Goal: Task Accomplishment & Management: Manage account settings

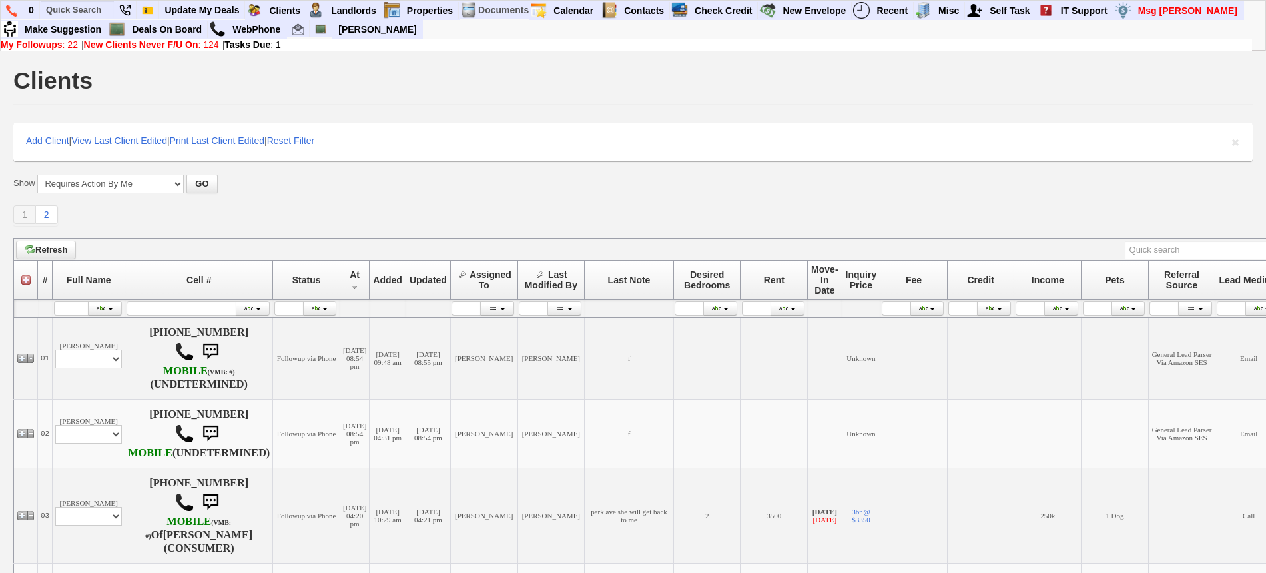
click at [527, 211] on div "1 2 Define page size" at bounding box center [632, 215] width 1239 height 21
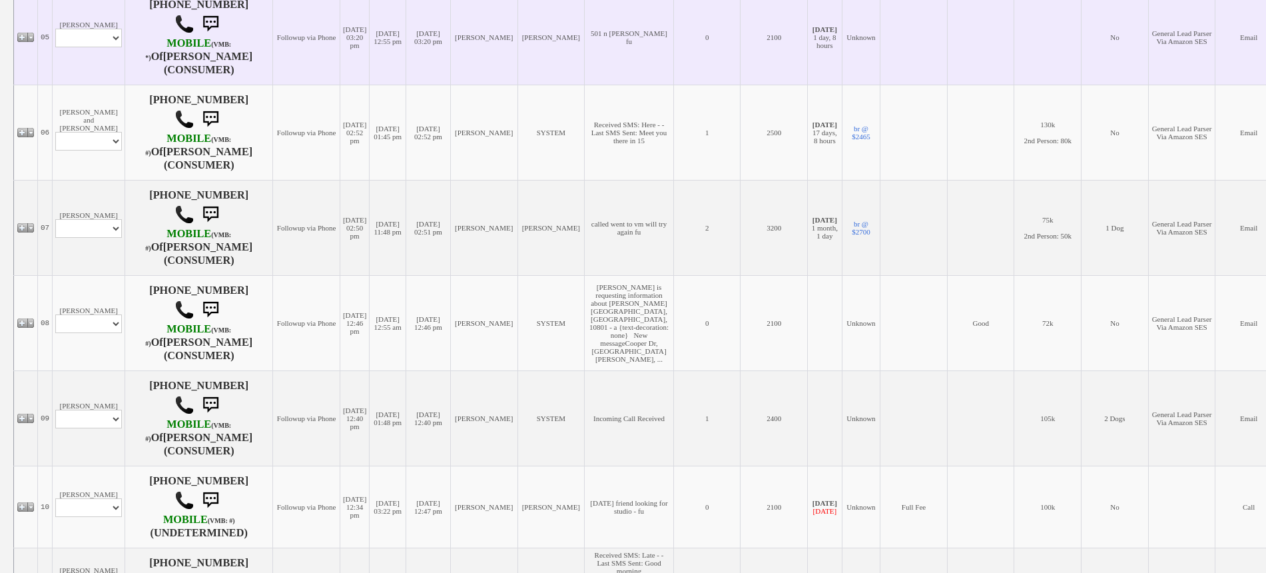
scroll to position [666, 0]
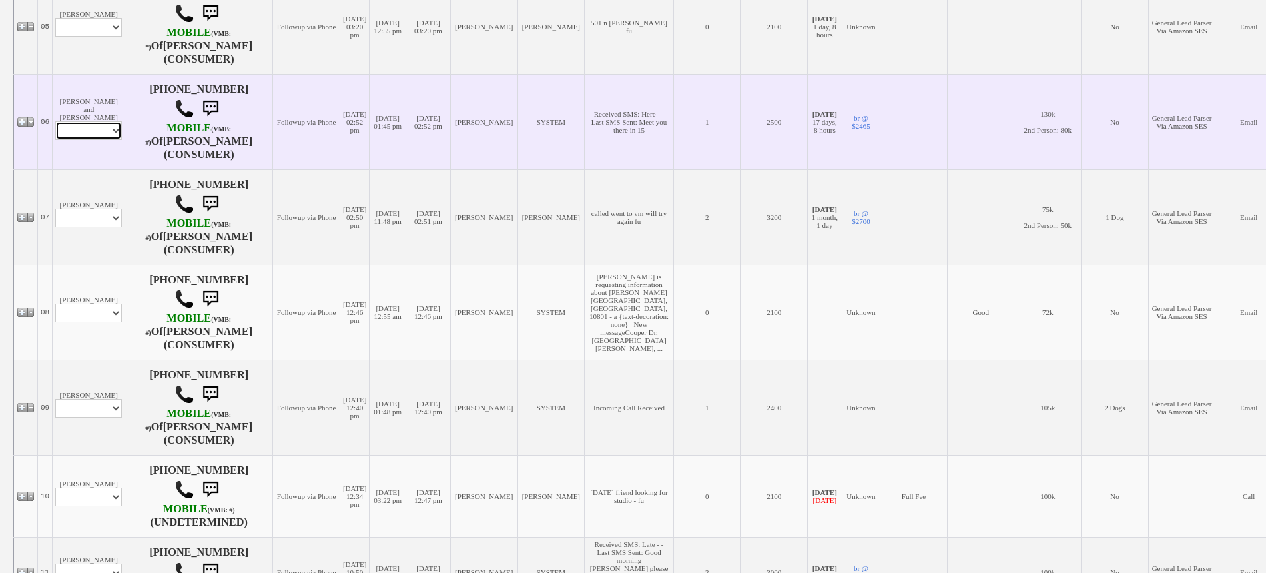
click at [83, 140] on select "Profile Edit Print Email Externally (Will Not Be Tracked In CRM) Closed Deals" at bounding box center [88, 130] width 67 height 19
select select "ChangeURL,/crm/custom/edit_client_form.php?redirect=%2Fcrm%2Fclients.php&id=167…"
click at [55, 140] on select "Profile Edit Print Email Externally (Will Not Be Tracked In CRM) Closed Deals" at bounding box center [88, 130] width 67 height 19
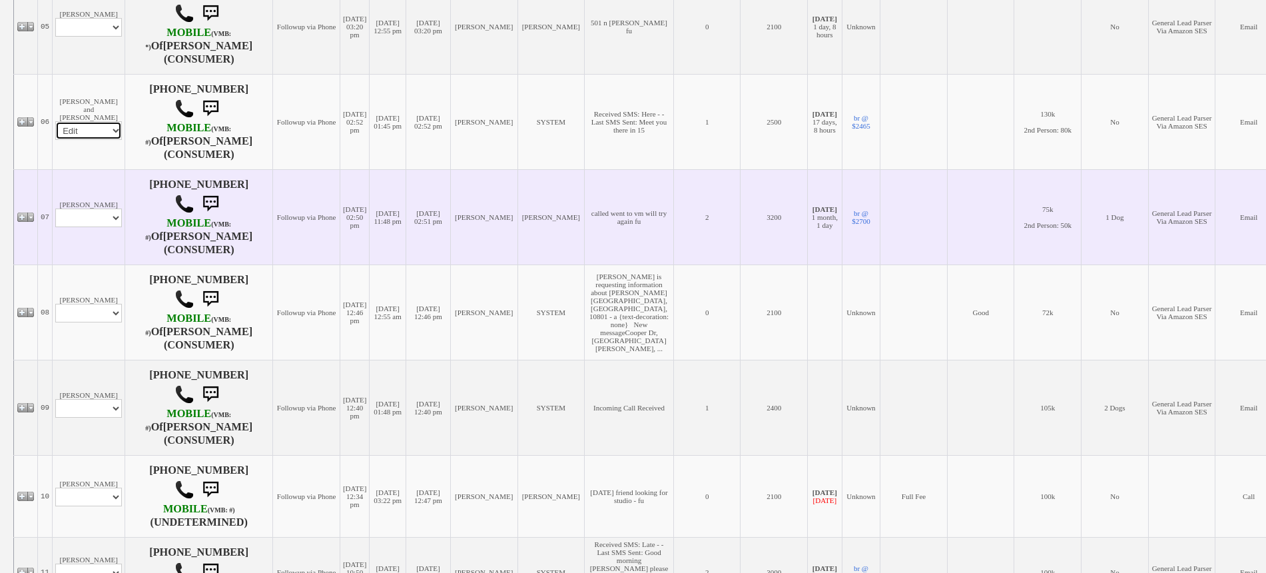
select select
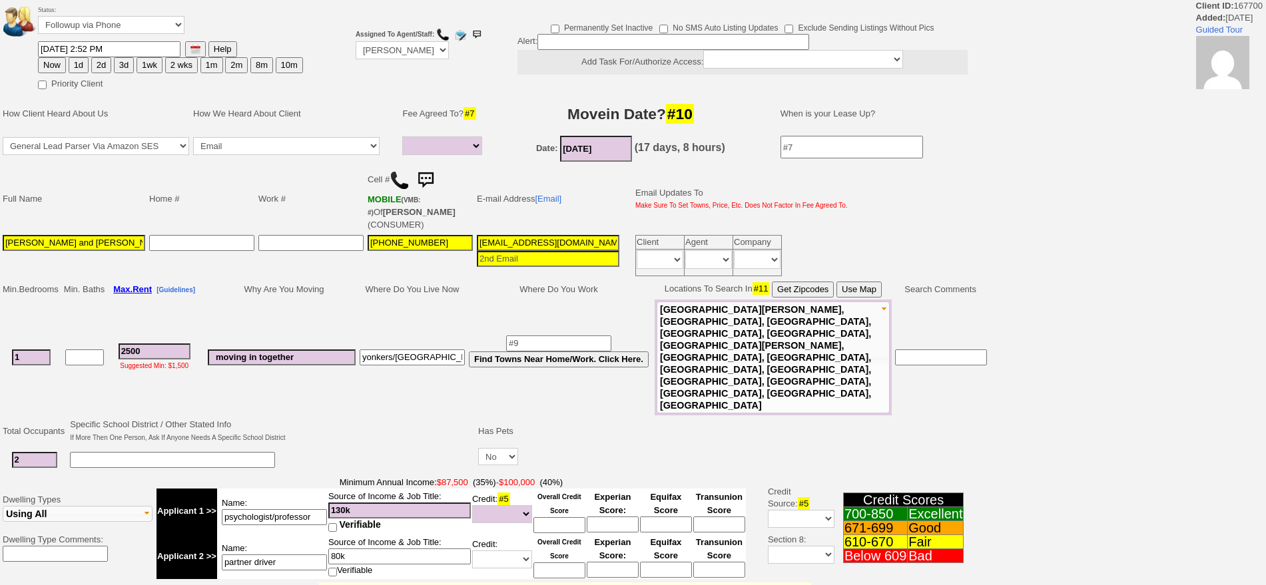
select select
click at [103, 62] on button "2d" at bounding box center [101, 65] width 20 height 16
type input "09/15/2025 03:30 PM"
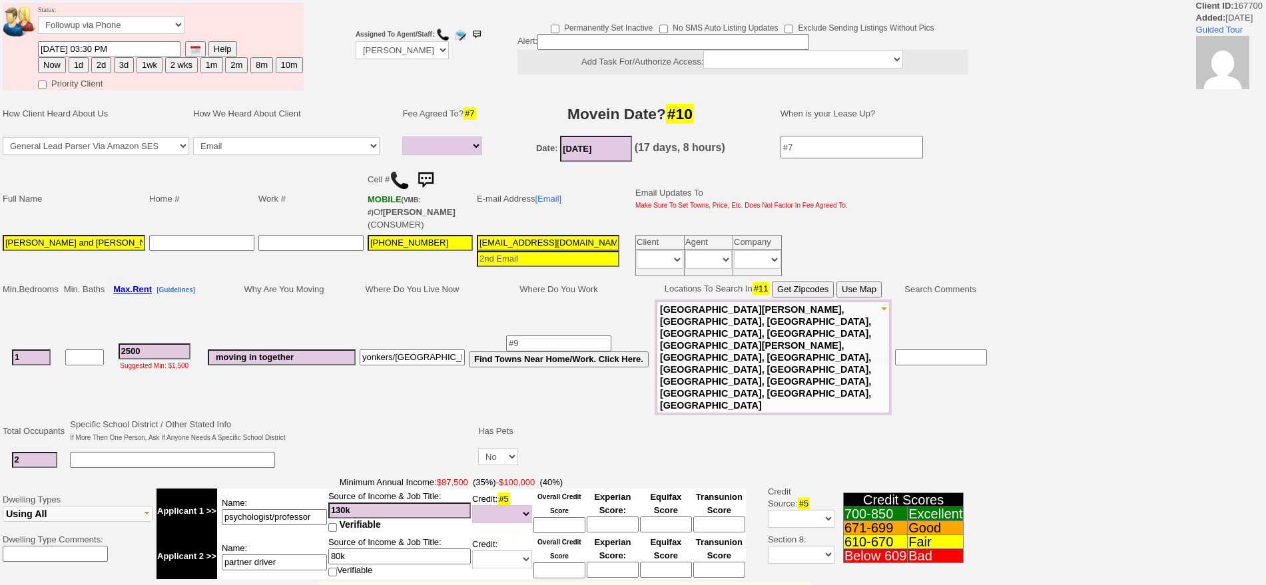
scroll to position [347, 0]
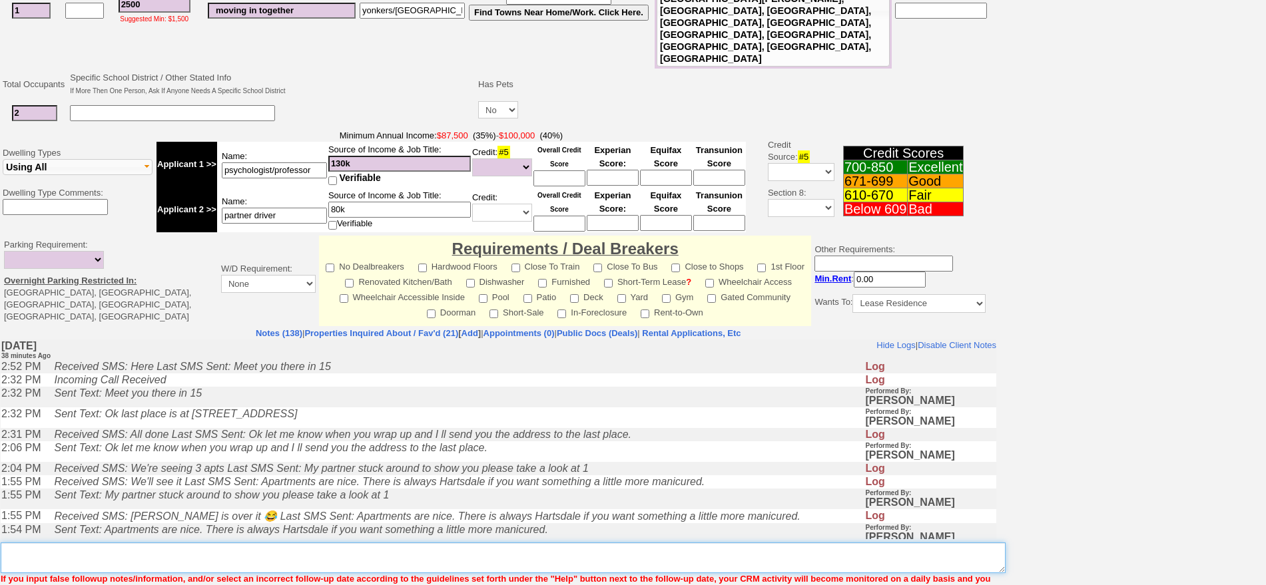
click at [509, 543] on textarea "Insert New Note Here" at bounding box center [503, 558] width 1005 height 31
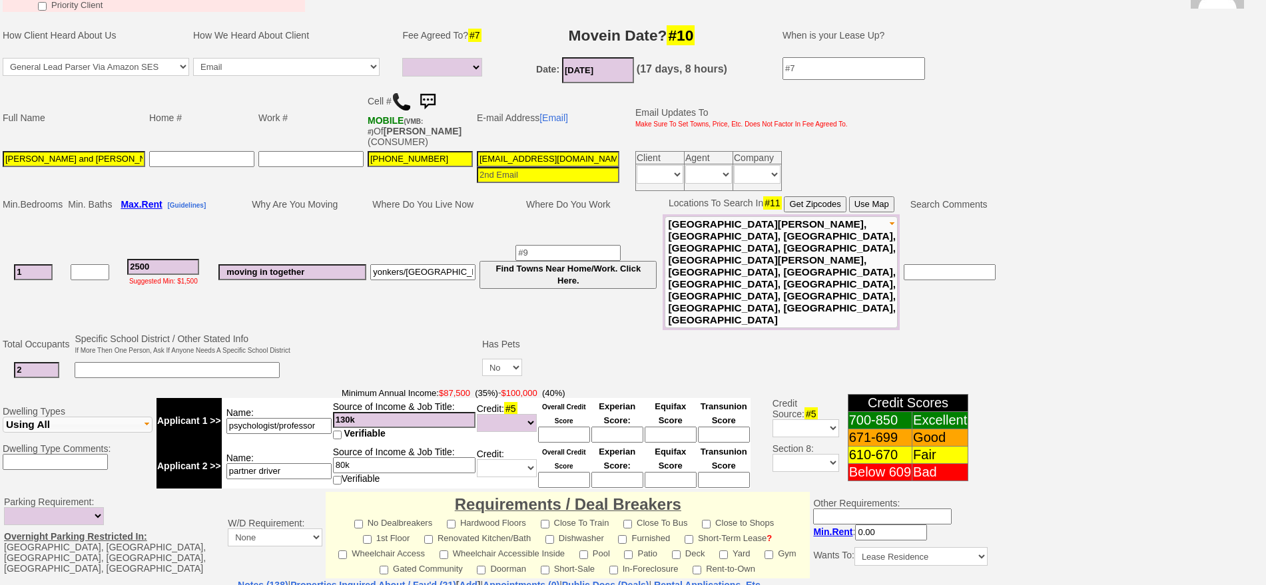
scroll to position [0, 0]
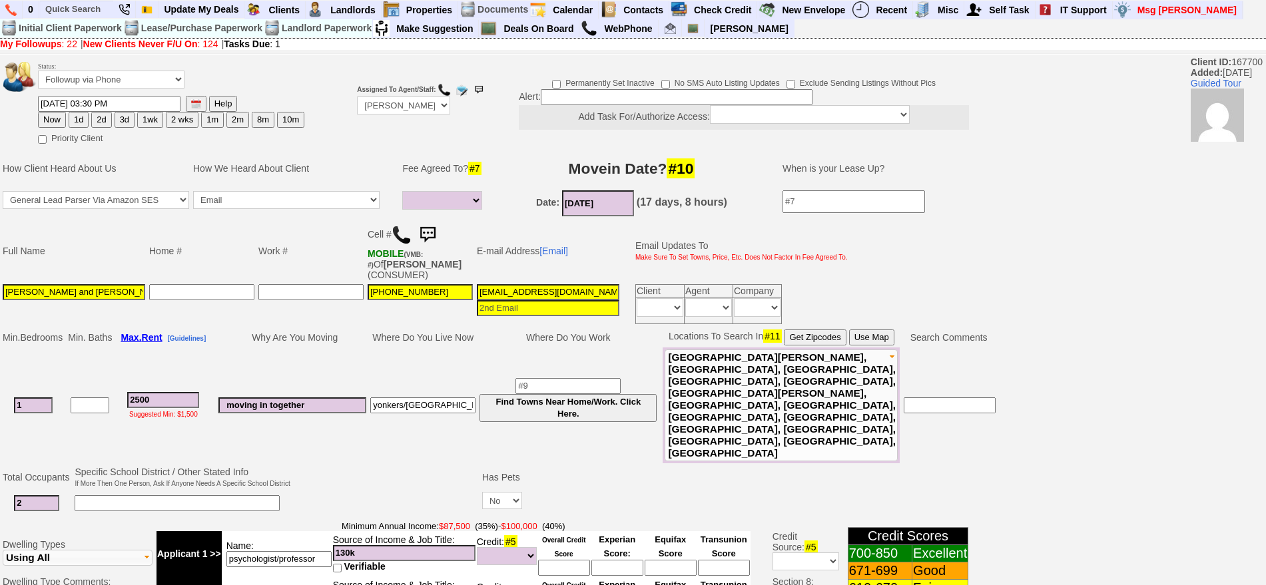
type textarea "possible deal at crescent pl fu"
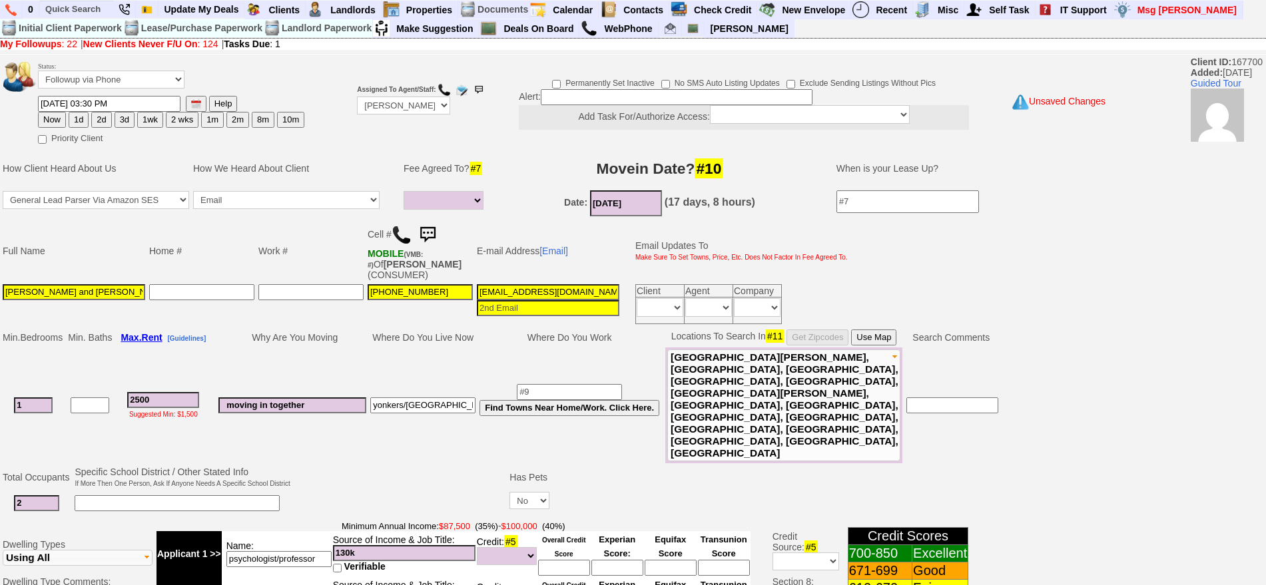
click at [101, 121] on button "2d" at bounding box center [101, 120] width 20 height 16
click at [428, 236] on img at bounding box center [427, 235] width 27 height 27
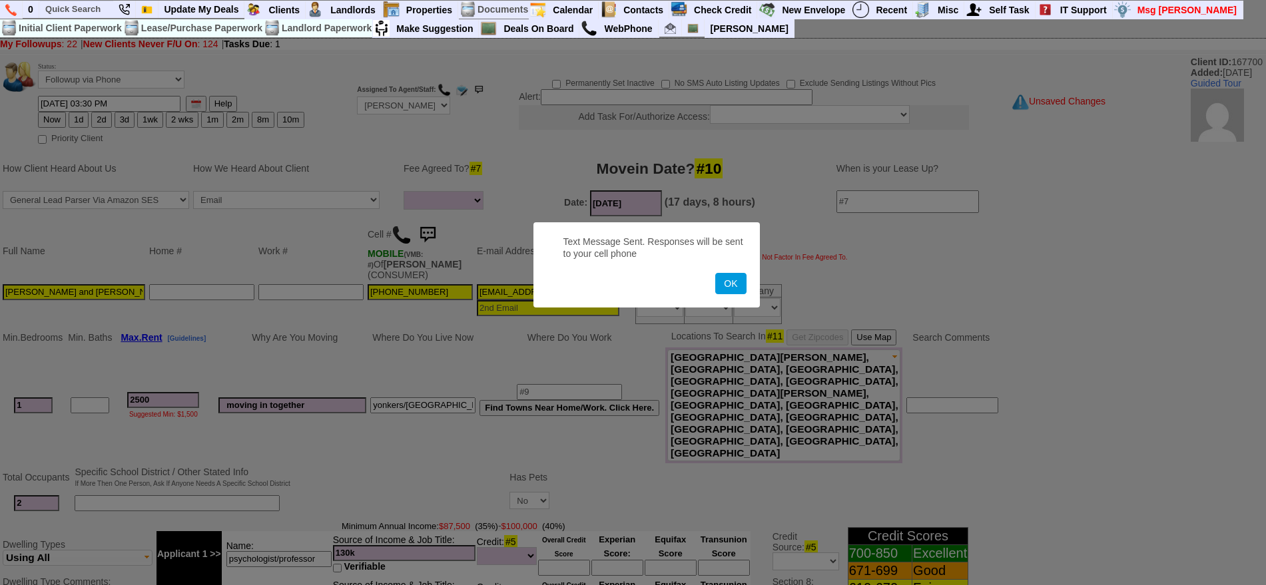
click at [715, 273] on button "OK" at bounding box center [730, 283] width 31 height 21
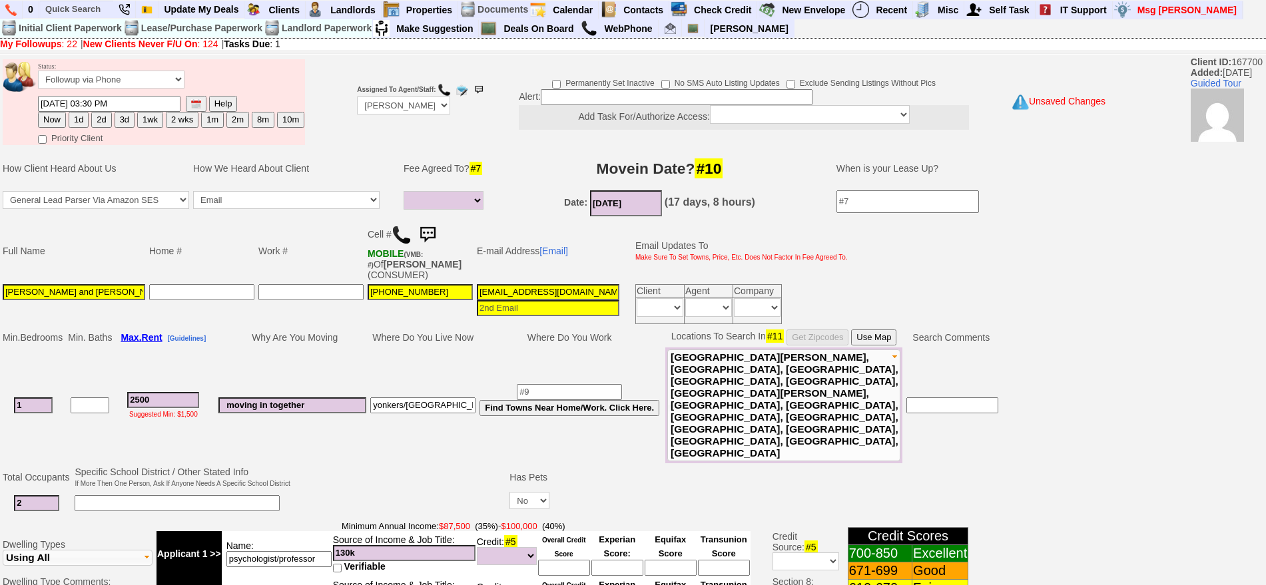
click at [107, 119] on button "2d" at bounding box center [101, 120] width 20 height 16
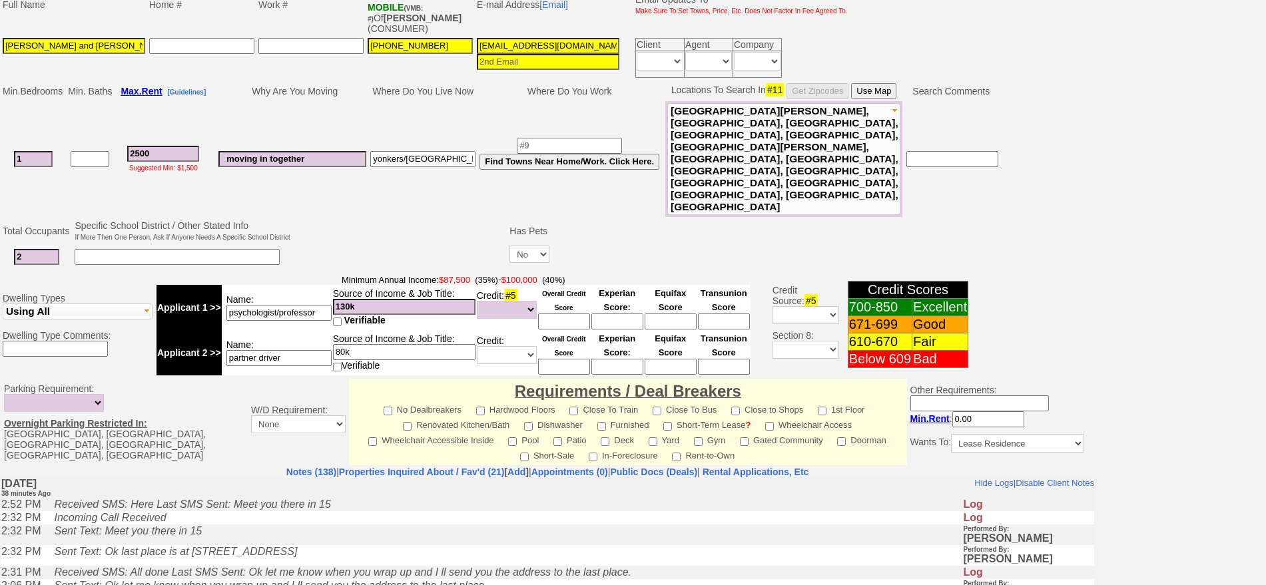
scroll to position [406, 0]
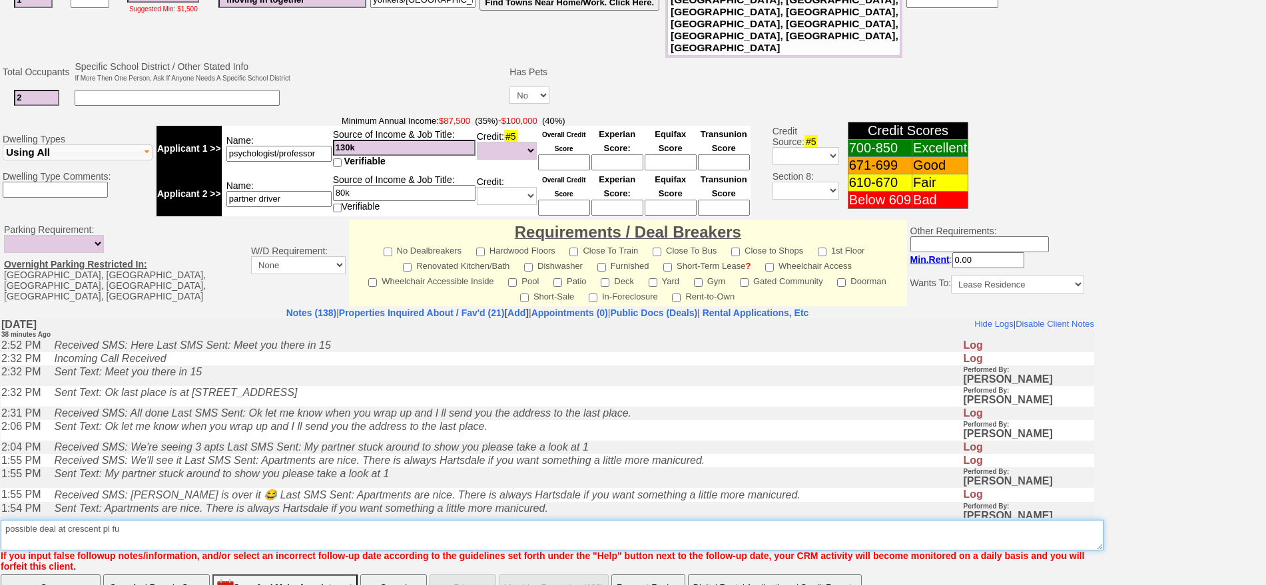
click at [394, 520] on textarea "Insert New Note Here" at bounding box center [552, 535] width 1103 height 31
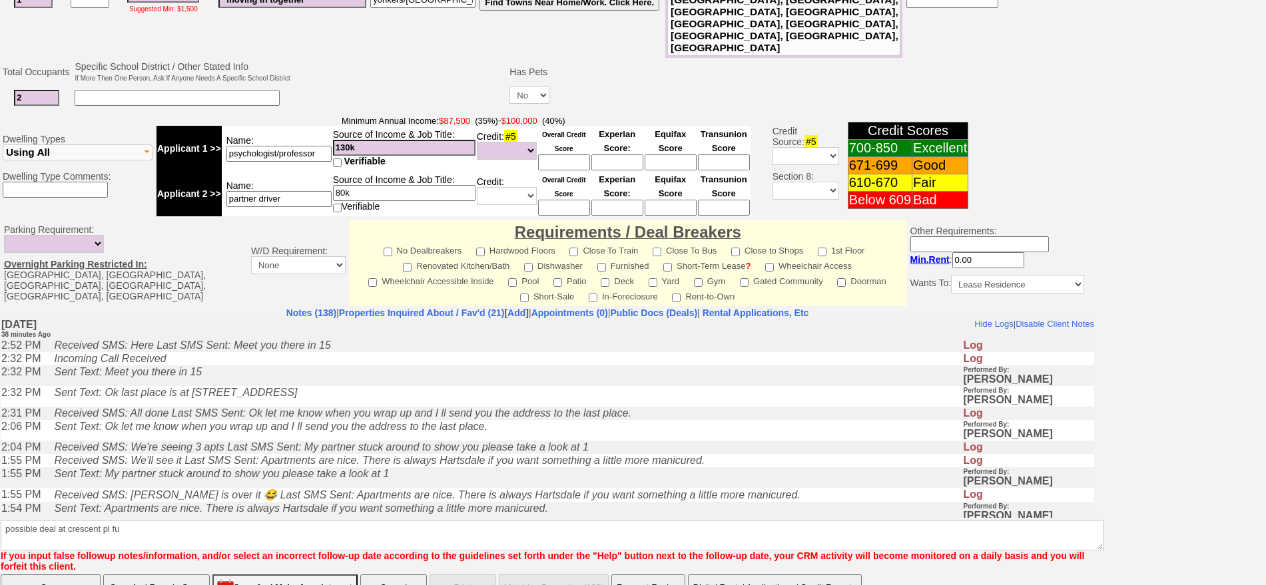
click input "Save" at bounding box center [51, 588] width 100 height 27
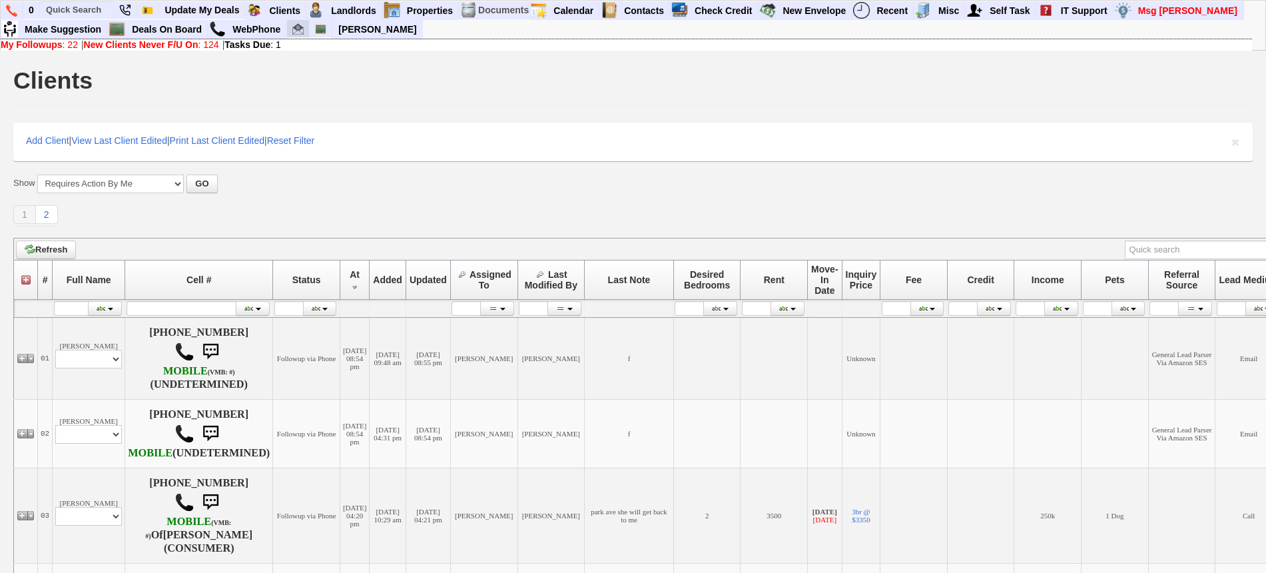
click at [300, 30] on img at bounding box center [297, 28] width 11 height 11
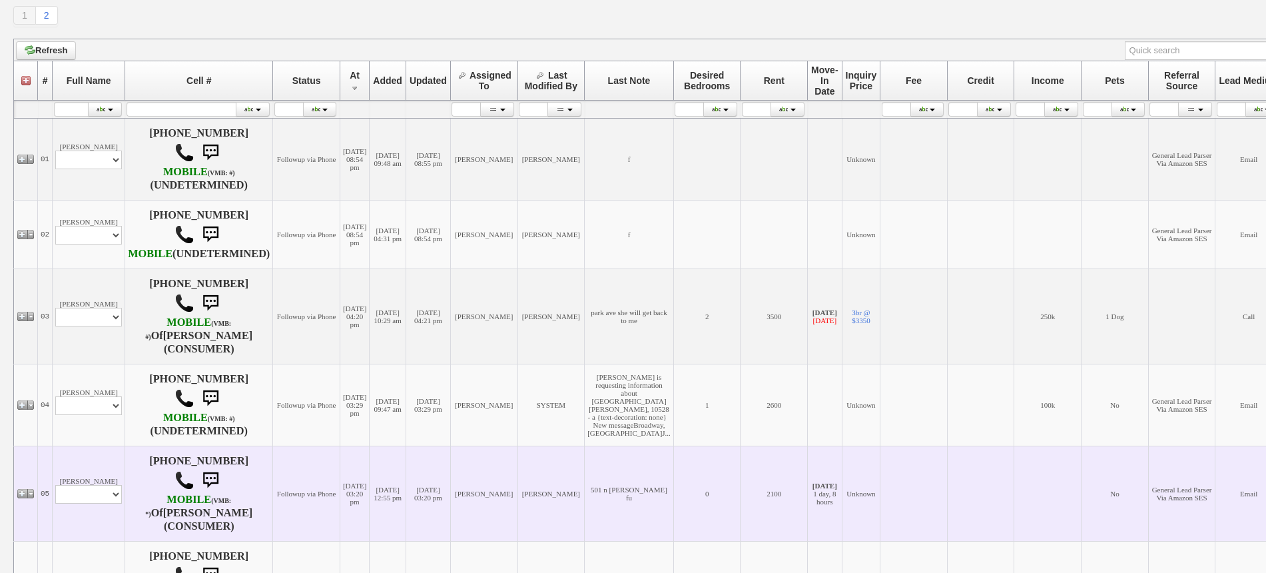
scroll to position [333, 0]
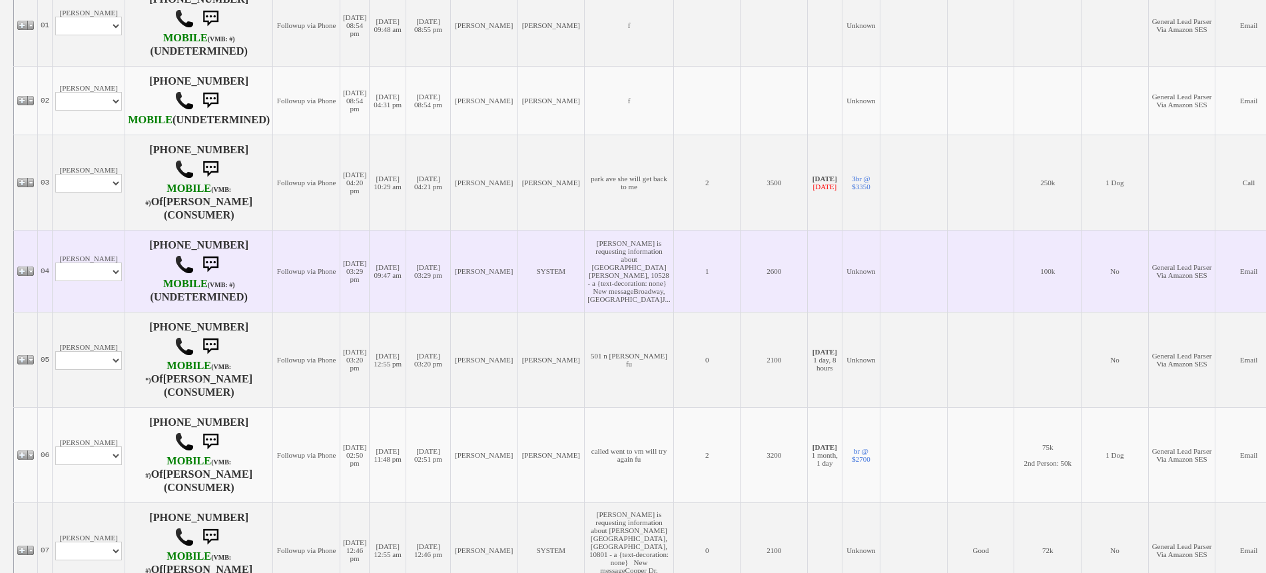
click at [91, 252] on td "Johanna Rodehau-Noack Profile Edit Print Email Externally (Will Not Be Tracked …" at bounding box center [89, 271] width 73 height 82
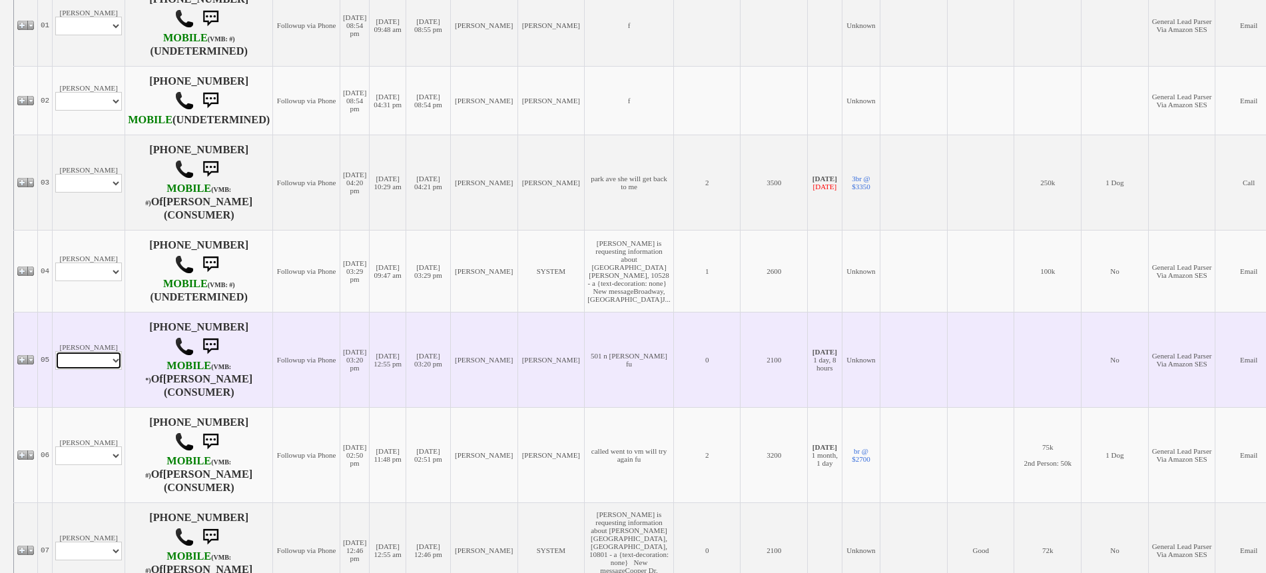
click at [94, 370] on select "Profile Edit Print Email Externally (Will Not Be Tracked In CRM) Closed Deals" at bounding box center [88, 360] width 67 height 19
click at [91, 349] on td "Janina DiPrato Profile Edit Print Email Externally (Will Not Be Tracked In CRM)…" at bounding box center [89, 359] width 73 height 95
click at [94, 370] on select "Profile Edit Print Email Externally (Will Not Be Tracked In CRM) Closed Deals" at bounding box center [88, 360] width 67 height 19
select select "ChangeURL,/crm/custom/edit_client_form.php?redirect=%2Fcrm%2Fclients.php&id=167…"
click at [55, 370] on select "Profile Edit Print Email Externally (Will Not Be Tracked In CRM) Closed Deals" at bounding box center [88, 360] width 67 height 19
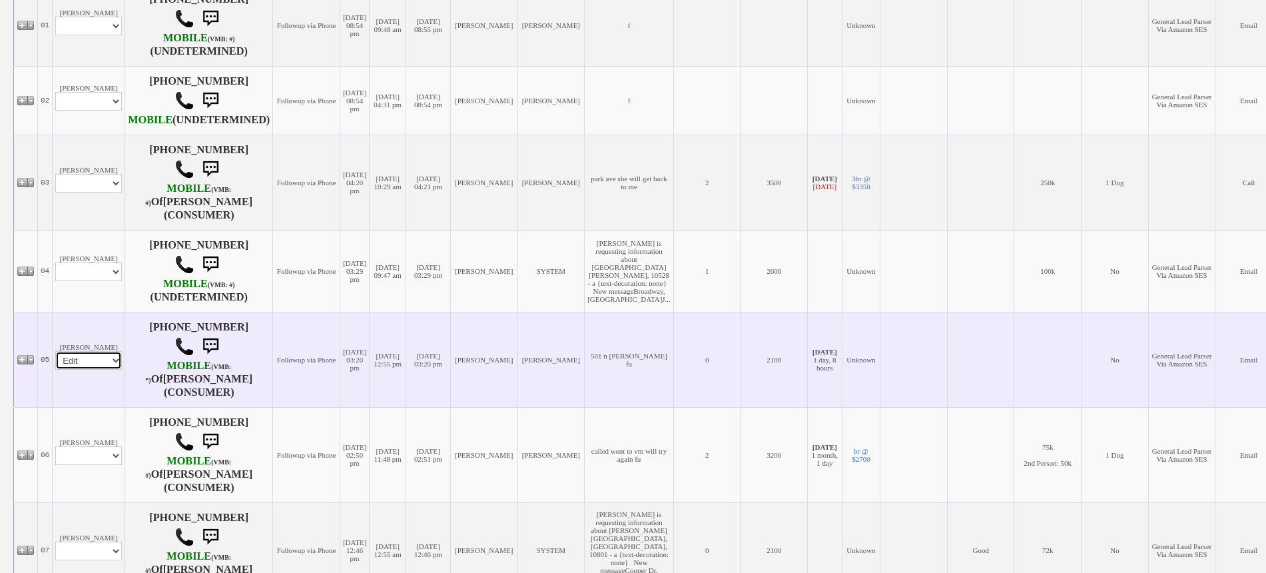
select select
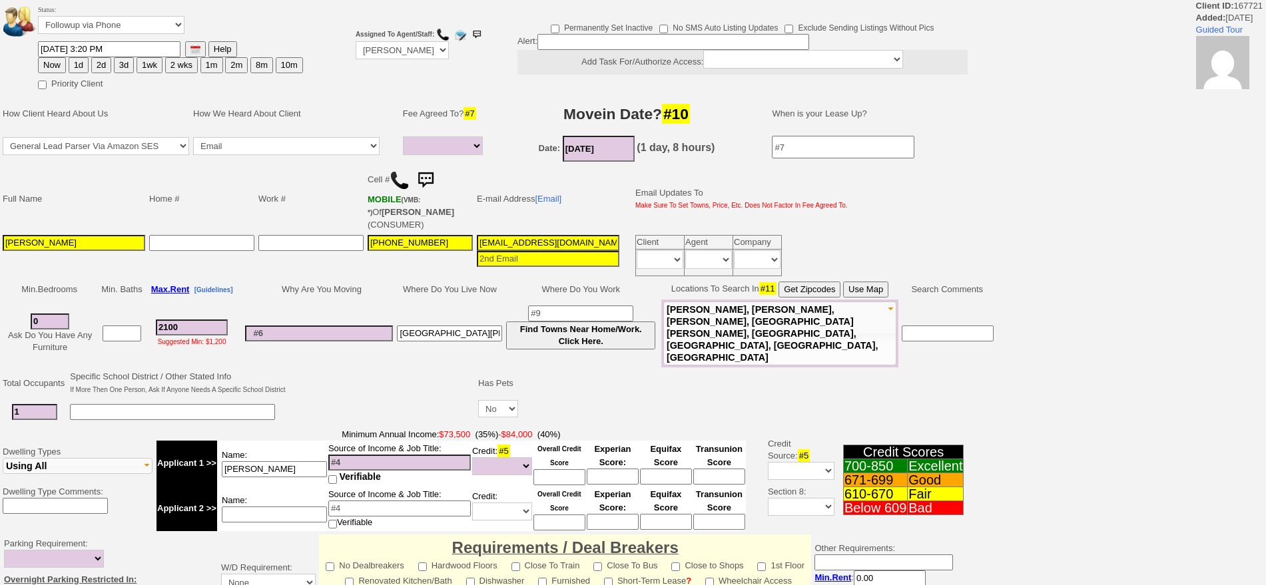
select select
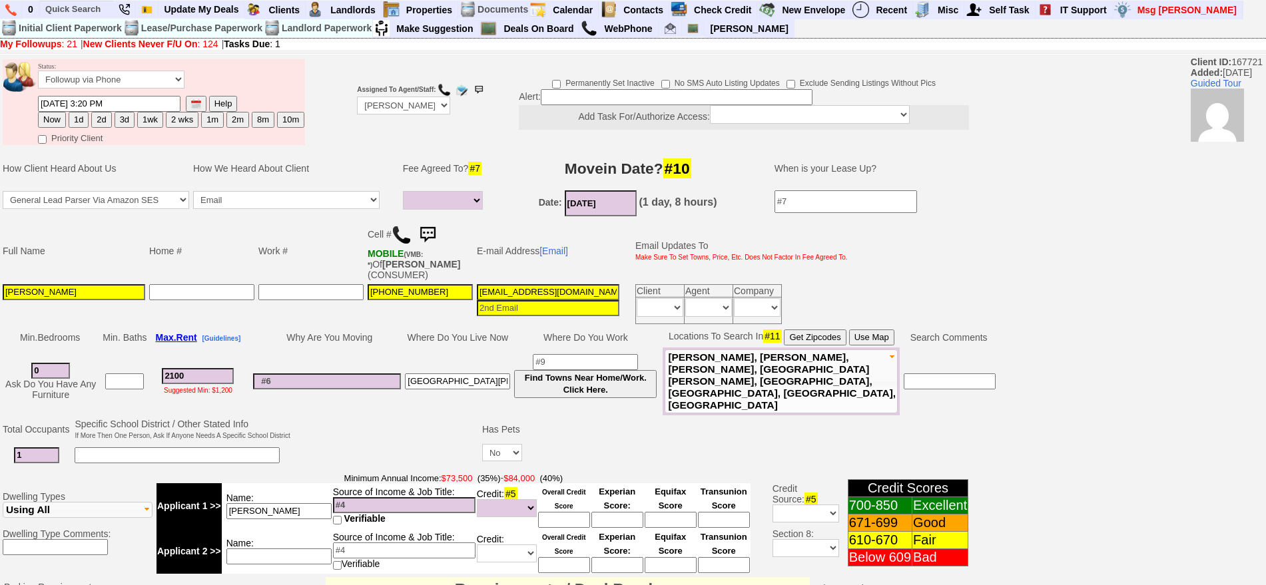
click at [95, 118] on button "2d" at bounding box center [101, 120] width 20 height 16
type input "09/15/2025 03:31 PM"
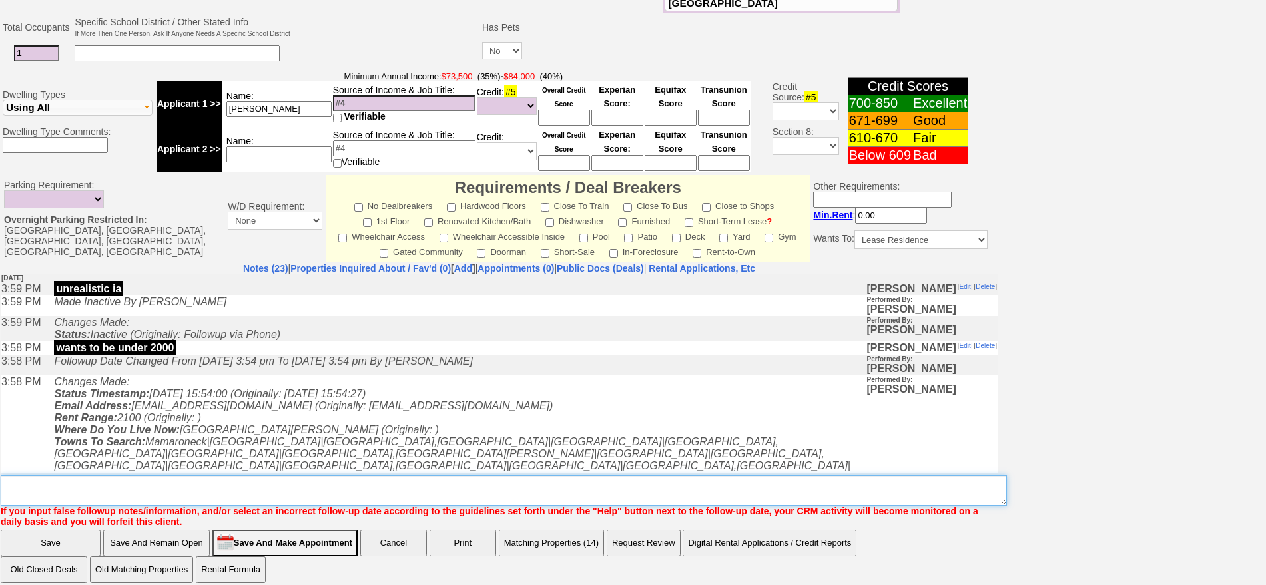
click at [563, 479] on textarea "Insert New Note Here" at bounding box center [504, 490] width 1006 height 31
type textarea "f"
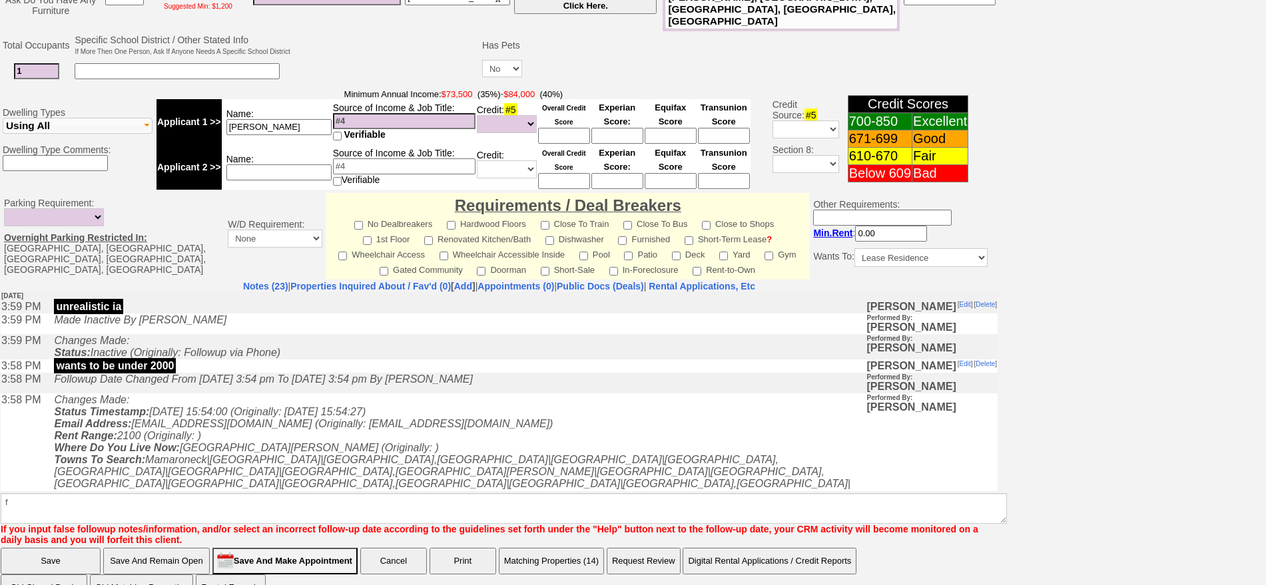
click input "Save" at bounding box center [51, 561] width 100 height 27
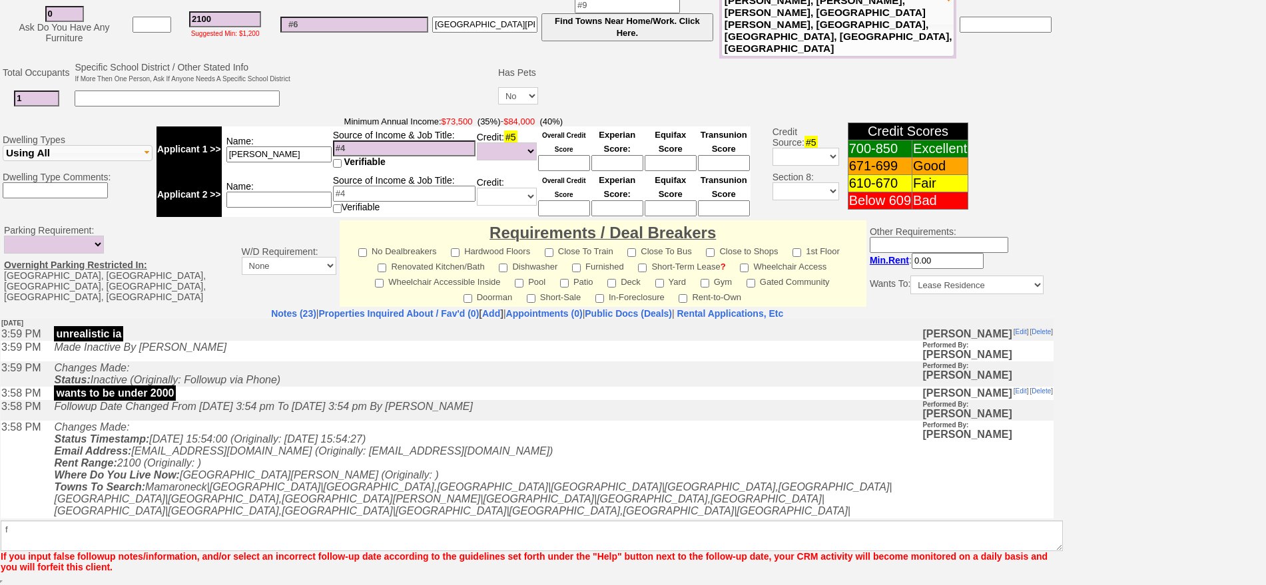
scroll to position [348, 0]
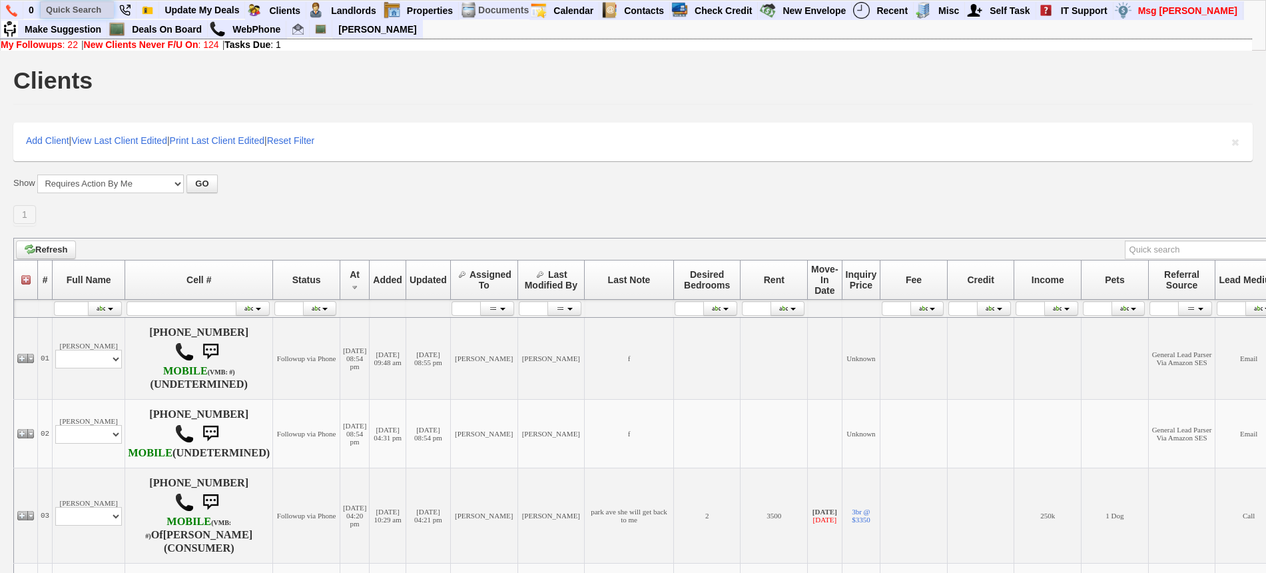
click at [83, 7] on input "text" at bounding box center [77, 9] width 73 height 17
paste input "914) 260-8100"
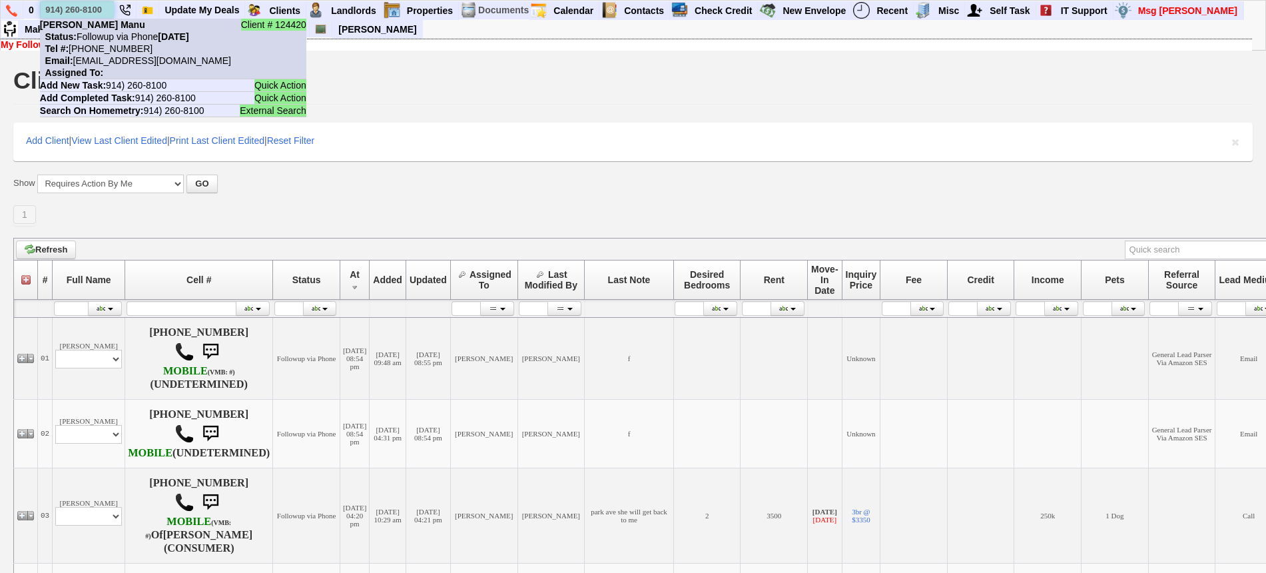
type input "914) 260-8100"
click at [115, 44] on nobr "Tel #: 914-260-8100" at bounding box center [96, 48] width 113 height 11
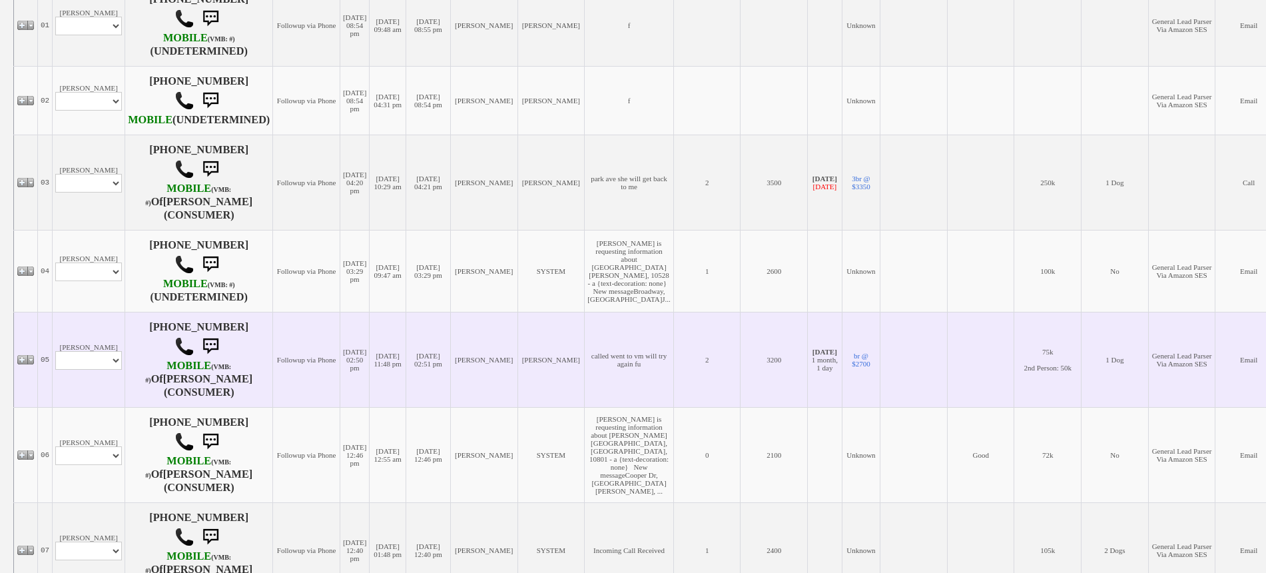
click at [104, 345] on td "Francisco Diaz Profile Edit Print Email Externally (Will Not Be Tracked In CRM)…" at bounding box center [89, 359] width 73 height 95
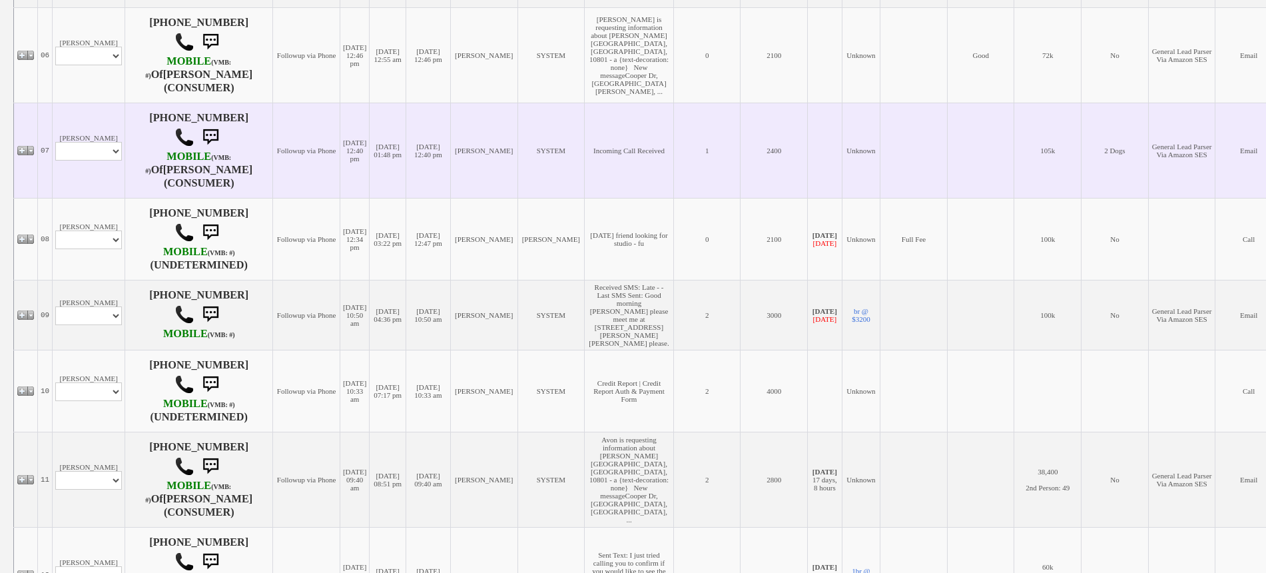
scroll to position [832, 0]
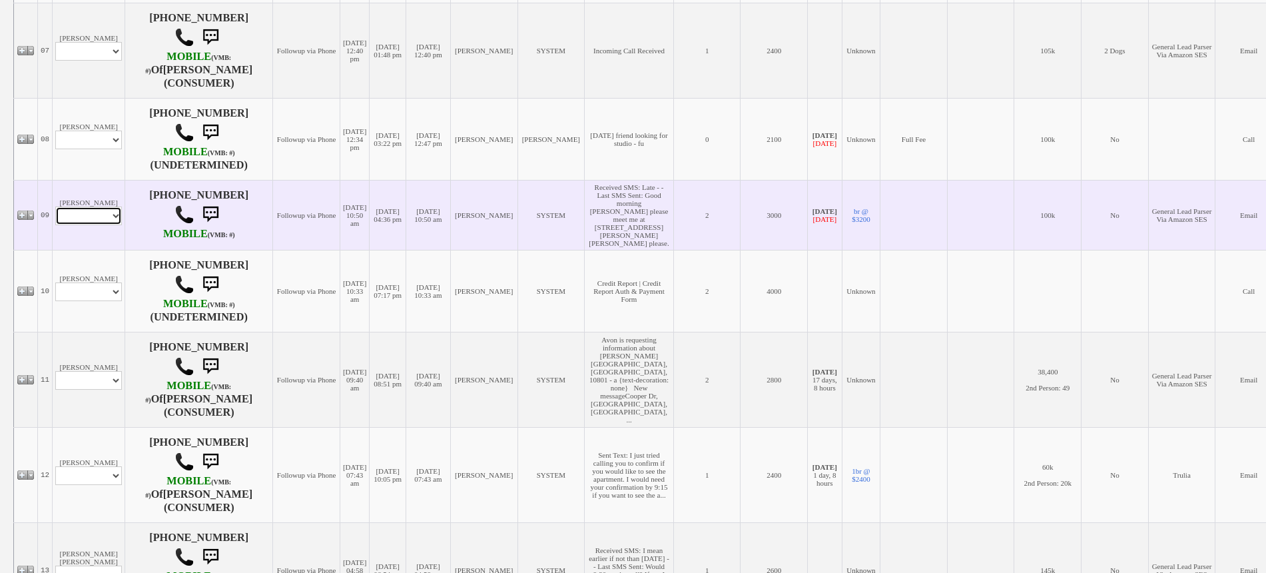
click at [98, 225] on select "Profile Edit Print Email Externally (Will Not Be Tracked In CRM) Closed Deals" at bounding box center [88, 215] width 67 height 19
select select "ChangeURL,/crm/custom/edit_client_form.php?redirect=%2Fcrm%2Fclients.php&id=156…"
click at [55, 225] on select "Profile Edit Print Email Externally (Will Not Be Tracked In CRM) Closed Deals" at bounding box center [88, 215] width 67 height 19
select select
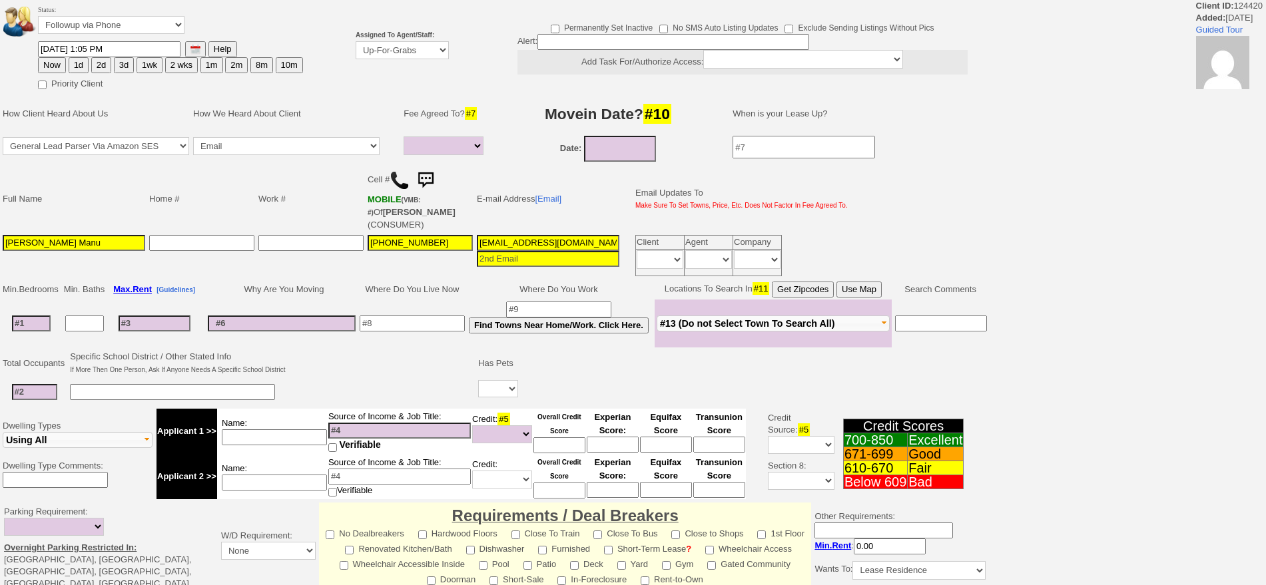
select select
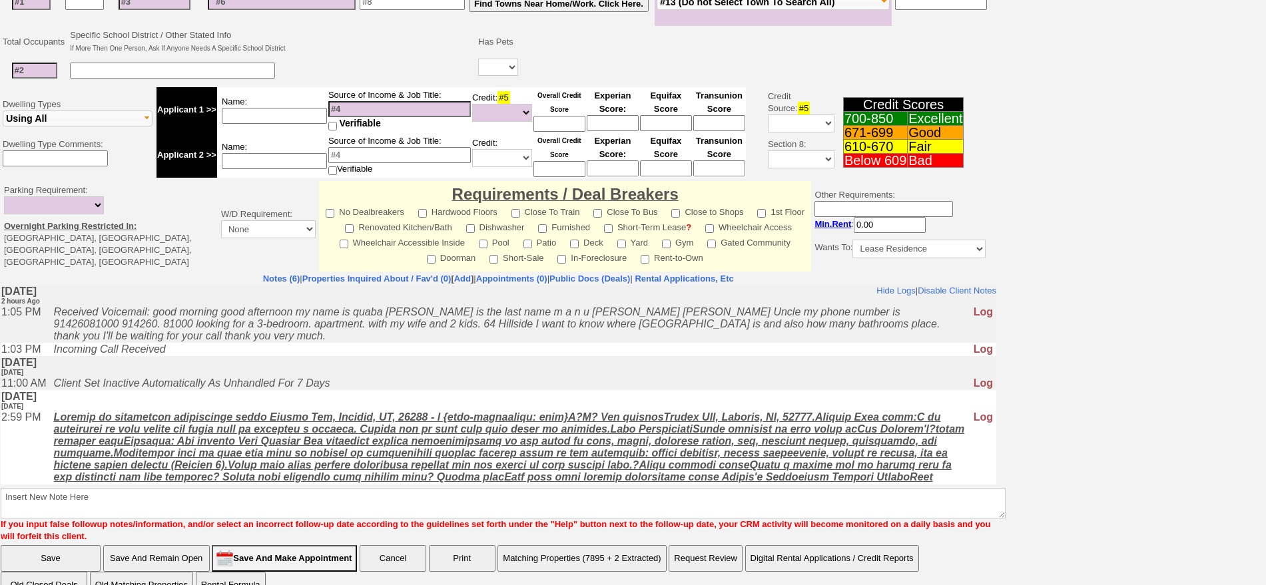
scroll to position [327, 0]
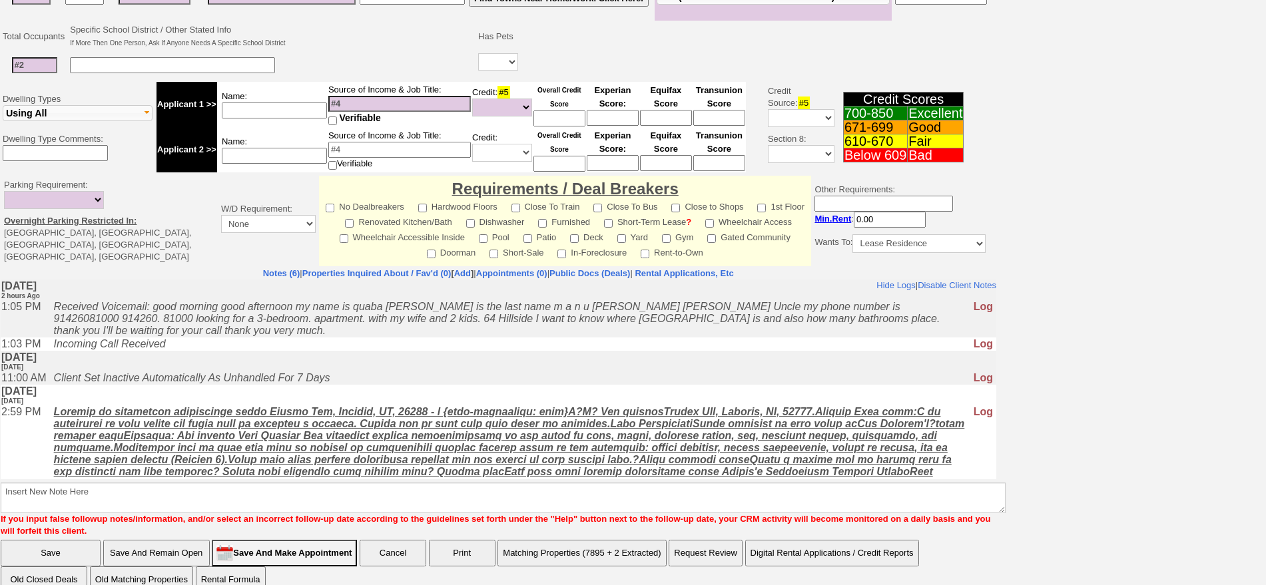
click at [451, 402] on td "[DATE] [DATE]" at bounding box center [499, 395] width 996 height 21
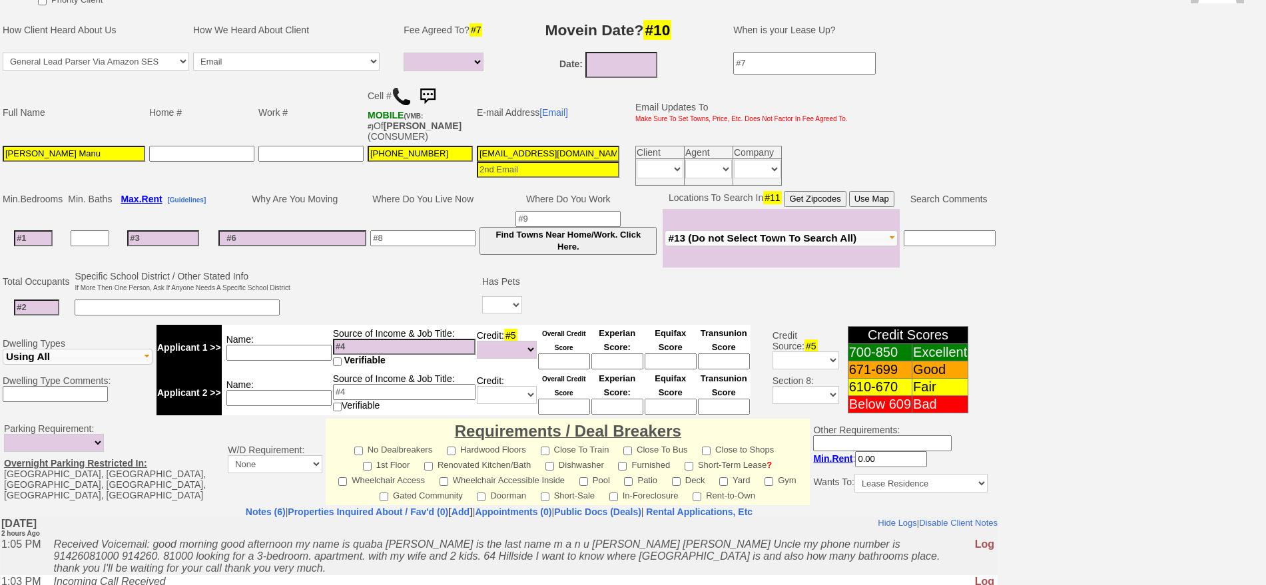
scroll to position [138, 0]
click at [416, 159] on input "[PHONE_NUMBER]" at bounding box center [420, 154] width 105 height 16
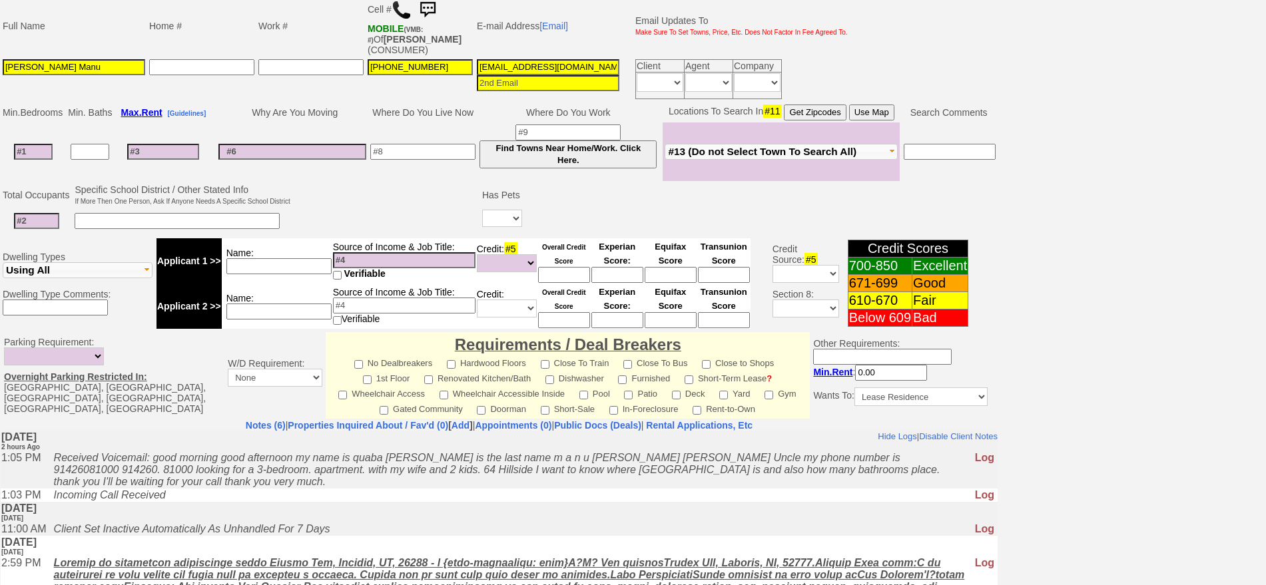
scroll to position [333, 0]
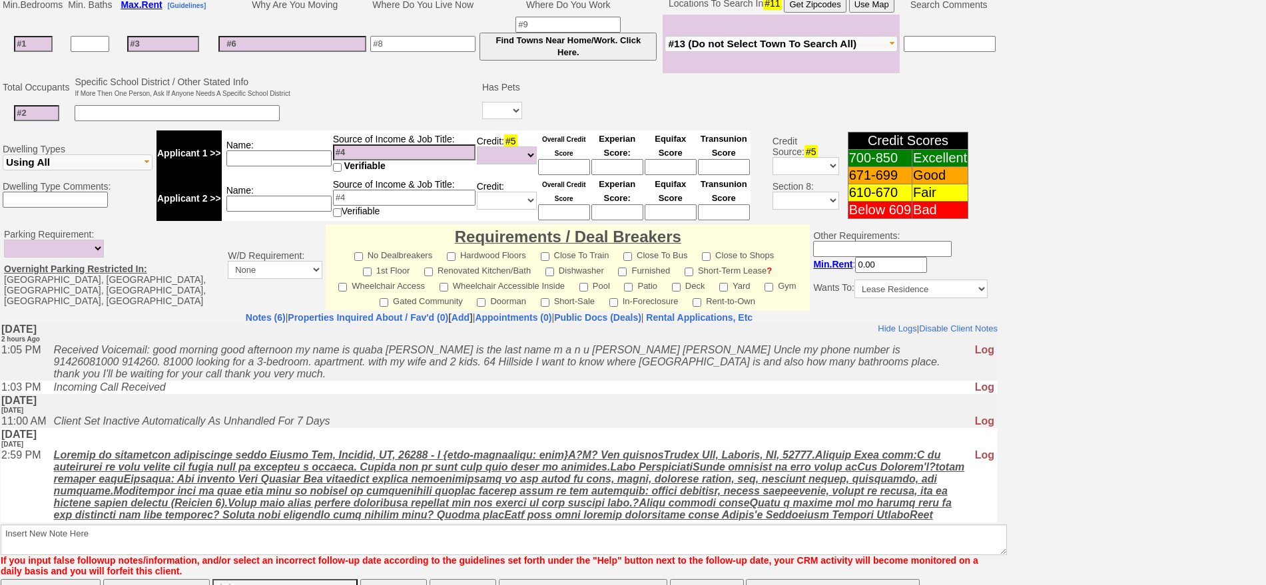
click at [365, 420] on td "Client Set Inactive Automatically As Unhandled For 7 Days" at bounding box center [510, 420] width 927 height 13
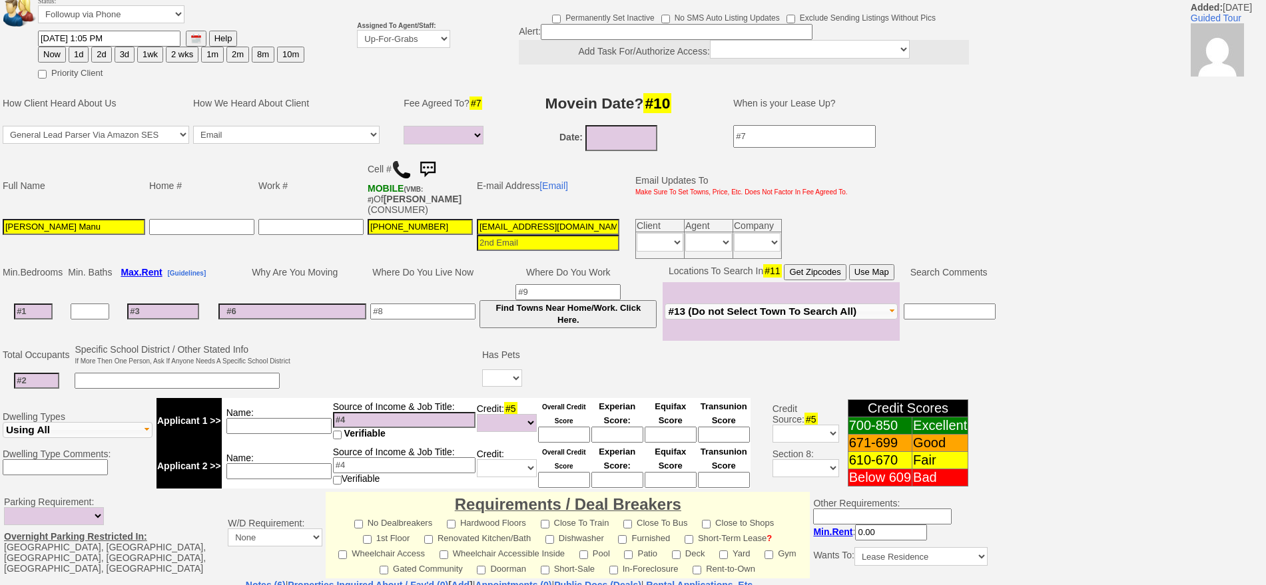
scroll to position [0, 0]
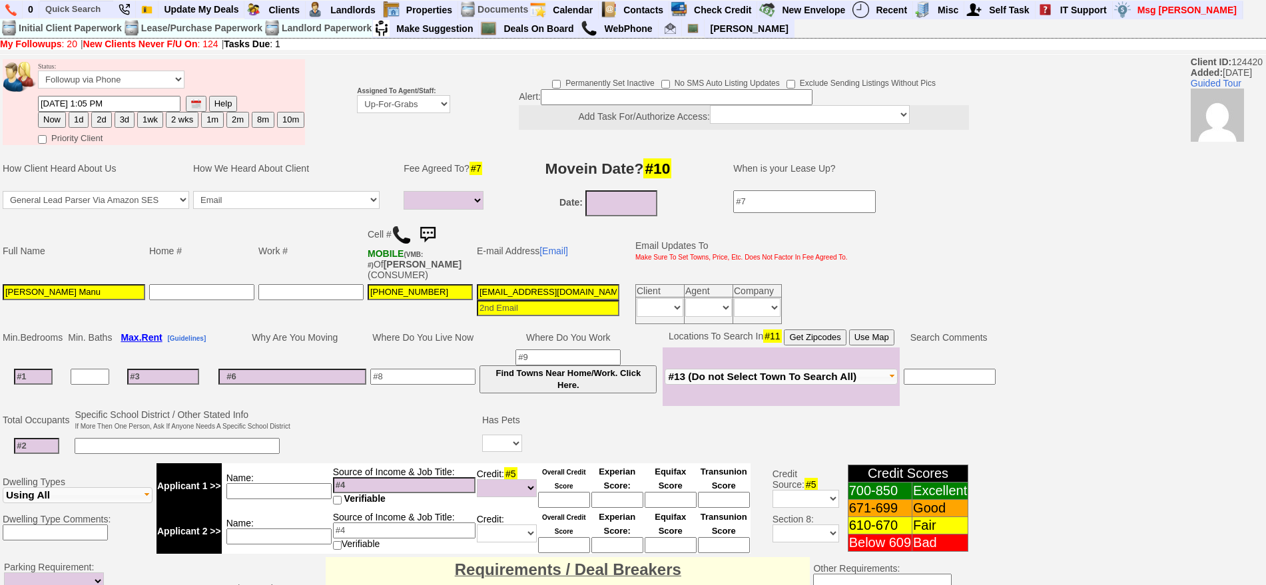
click at [107, 119] on button "2d" at bounding box center [101, 120] width 20 height 16
type input "[DATE] 03:31 PM"
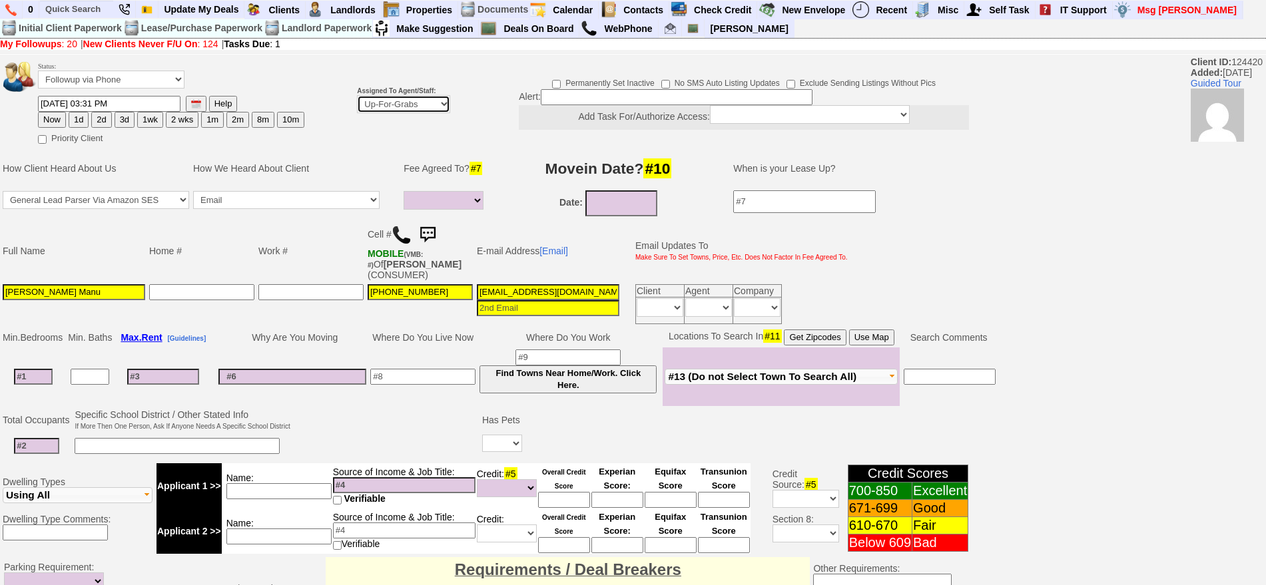
click at [396, 107] on select "Up-For-Grabs ***** STAFF ***** Bob Bruno 914-419-3579 Cristy Liberto 914-486-10…" at bounding box center [403, 104] width 93 height 18
select select "148"
click at [357, 95] on select "Up-For-Grabs ***** STAFF ***** Bob Bruno 914-419-3579 Cristy Liberto 914-486-10…" at bounding box center [403, 104] width 93 height 18
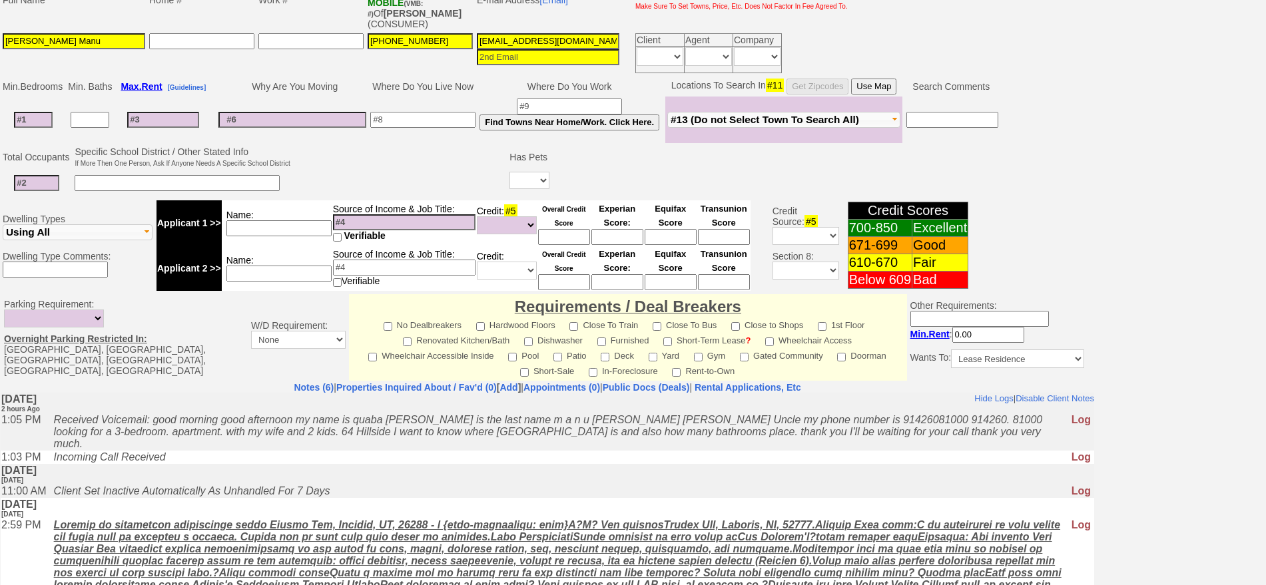
scroll to position [374, 0]
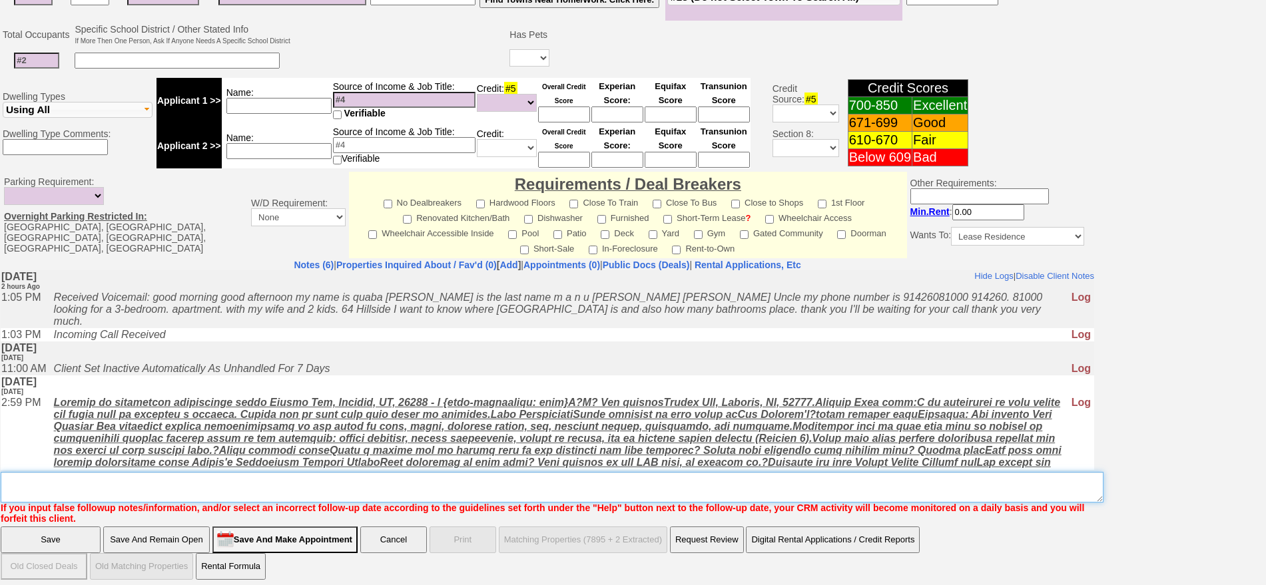
click at [621, 483] on textarea "Insert New Note Here" at bounding box center [552, 487] width 1103 height 31
type textarea "hillside ld fu"
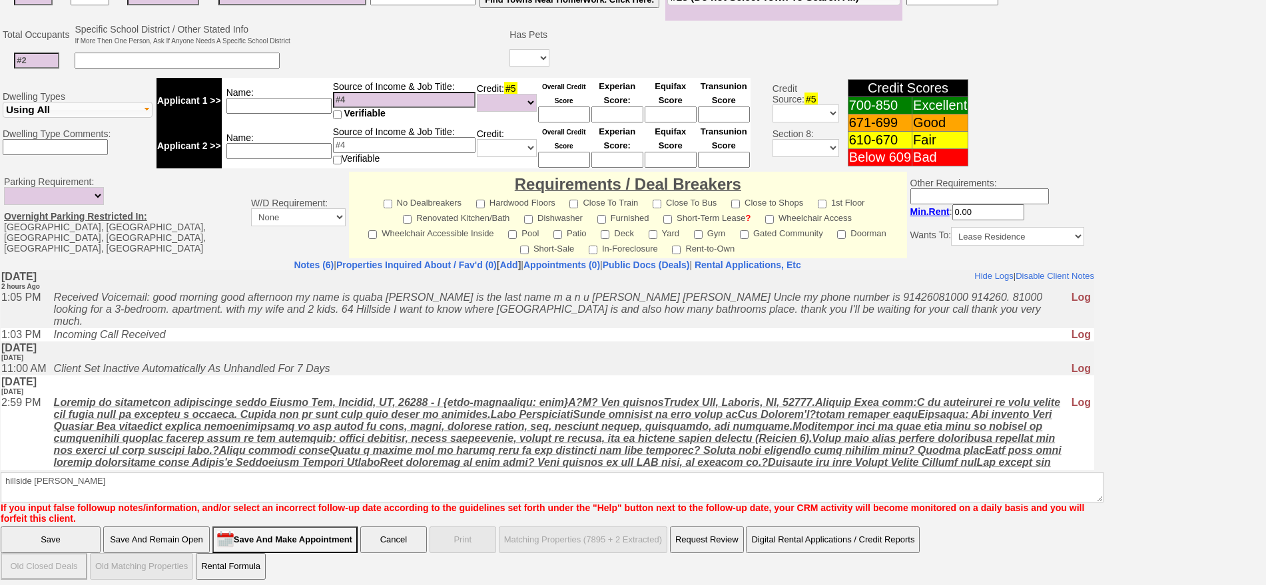
click input "Save" at bounding box center [51, 540] width 100 height 27
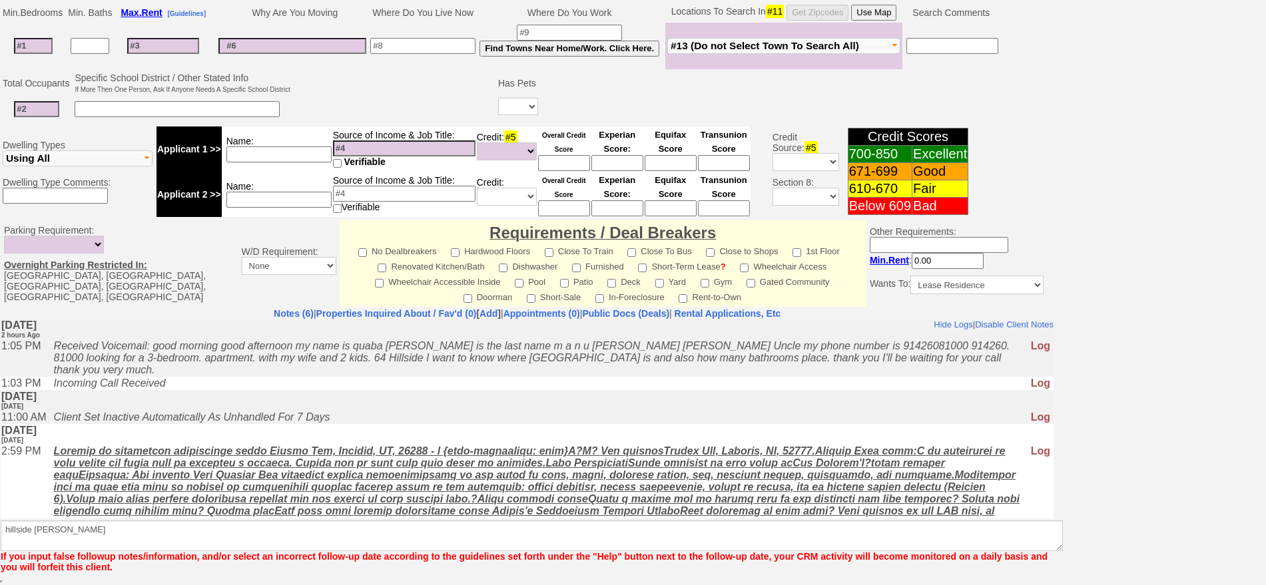
scroll to position [325, 0]
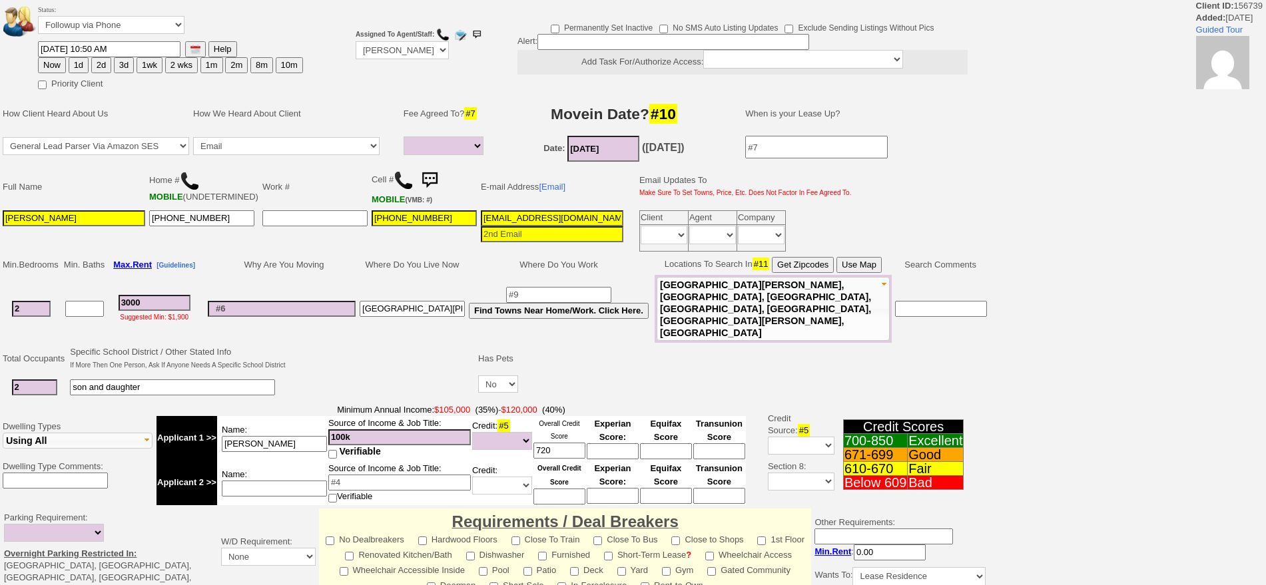
select select
click at [437, 180] on img at bounding box center [429, 180] width 27 height 27
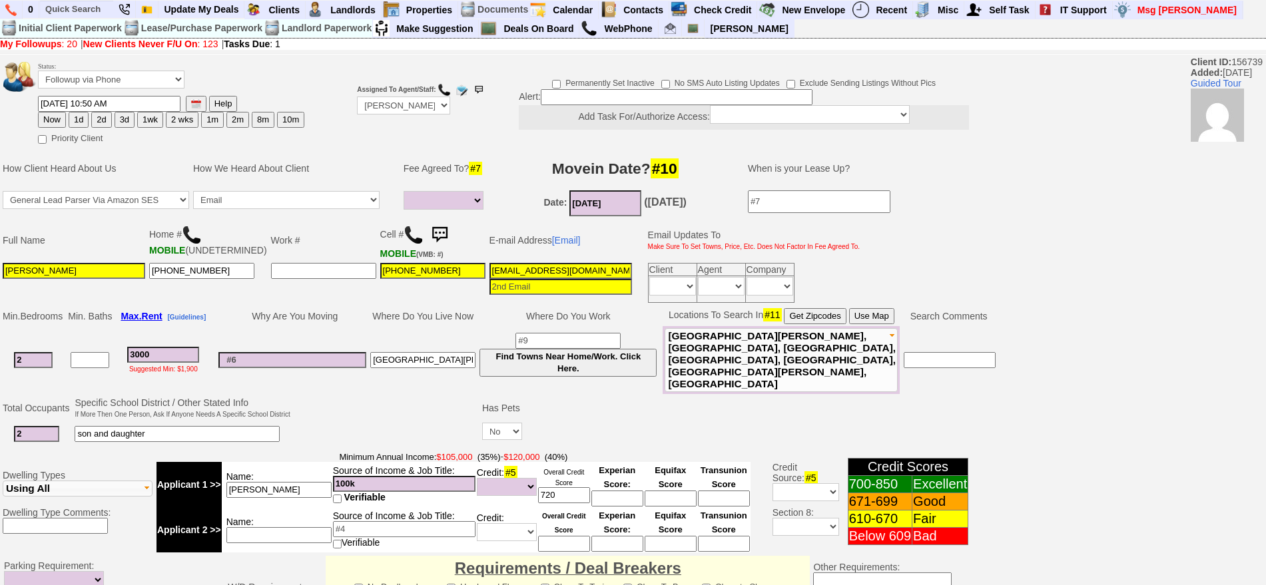
click at [437, 231] on img at bounding box center [439, 235] width 27 height 27
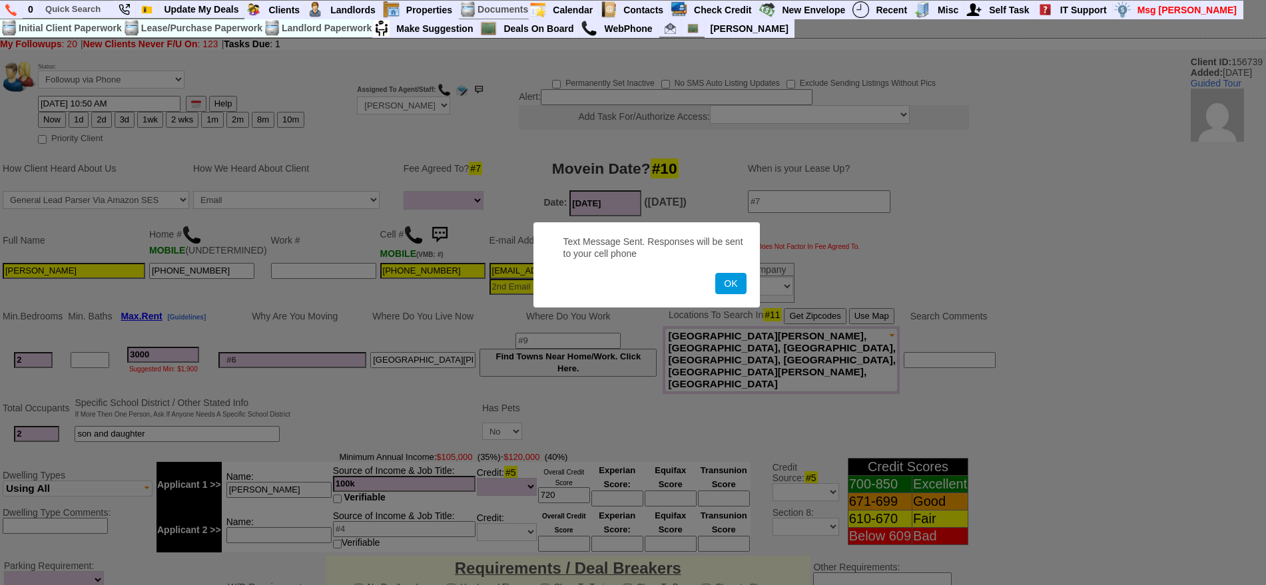
click at [715, 273] on button "OK" at bounding box center [730, 283] width 31 height 21
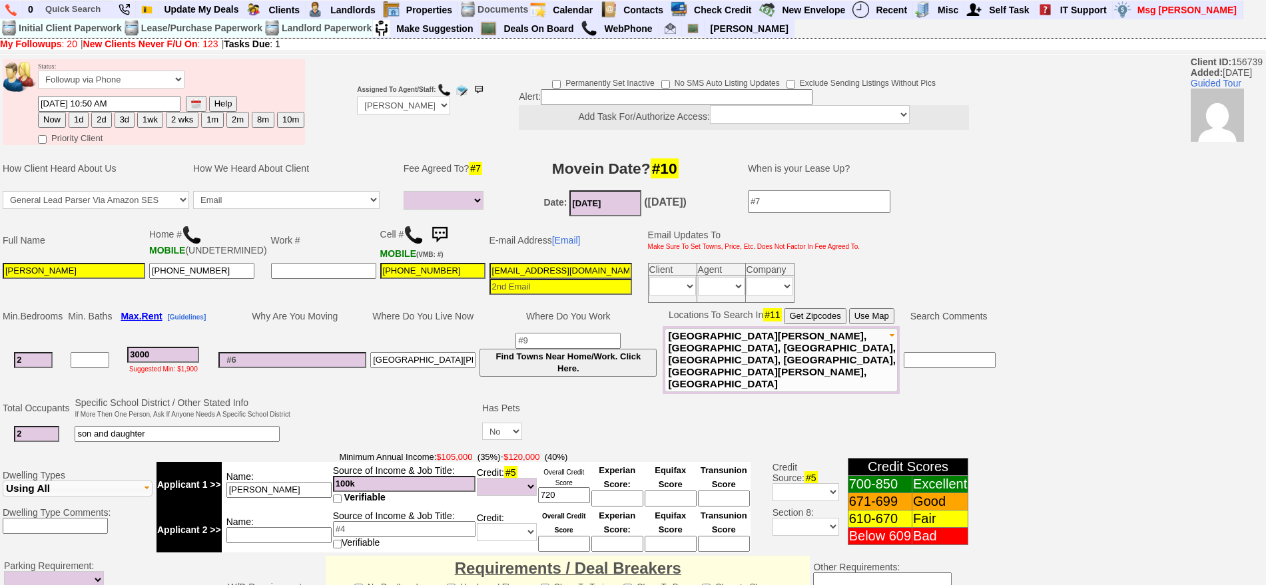
click at [97, 115] on button "2d" at bounding box center [101, 120] width 20 height 16
type input "09/15/2025 03:33 PM"
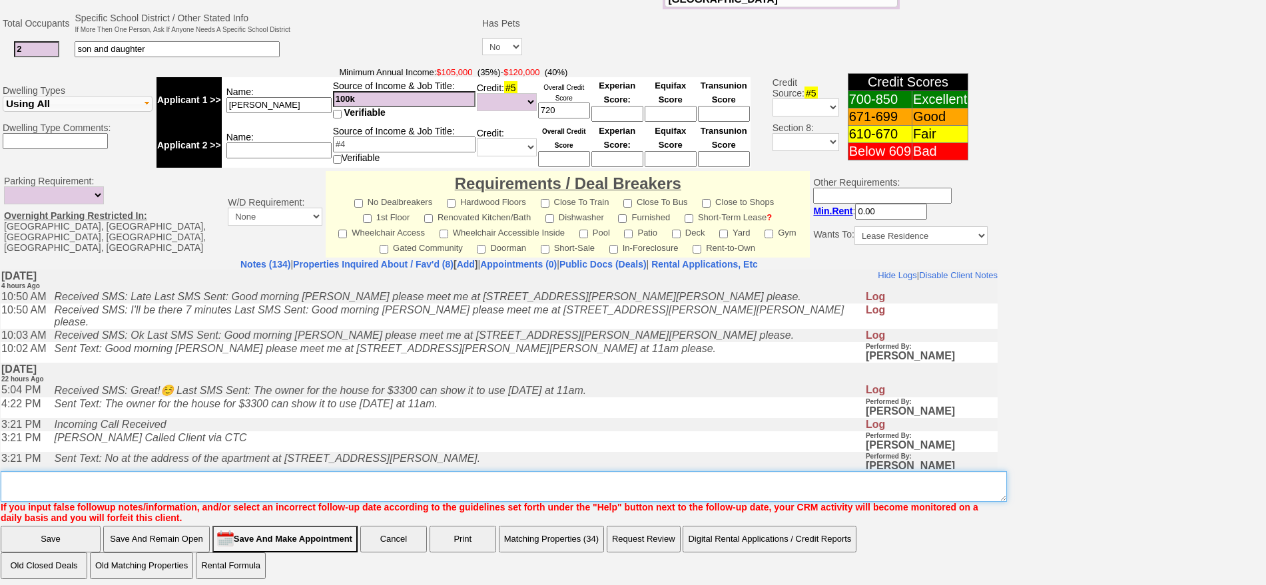
click at [558, 479] on textarea "Insert New Note Here" at bounding box center [504, 486] width 1006 height 31
type textarea "f"
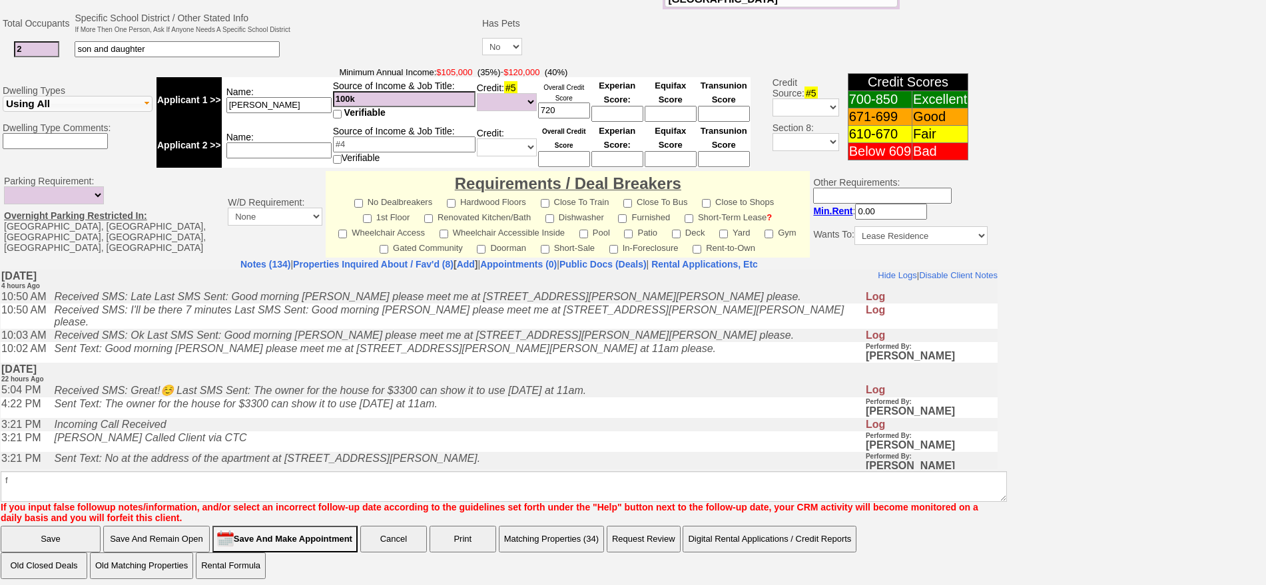
click input "Save" at bounding box center [51, 539] width 100 height 27
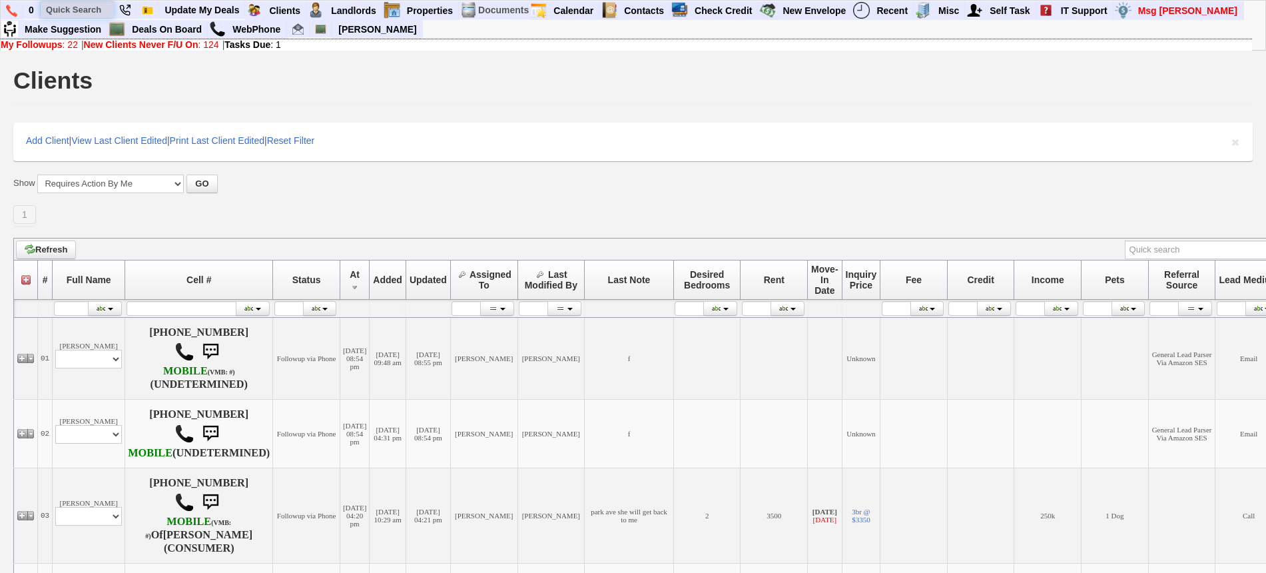
click at [79, 14] on input "text" at bounding box center [77, 9] width 73 height 17
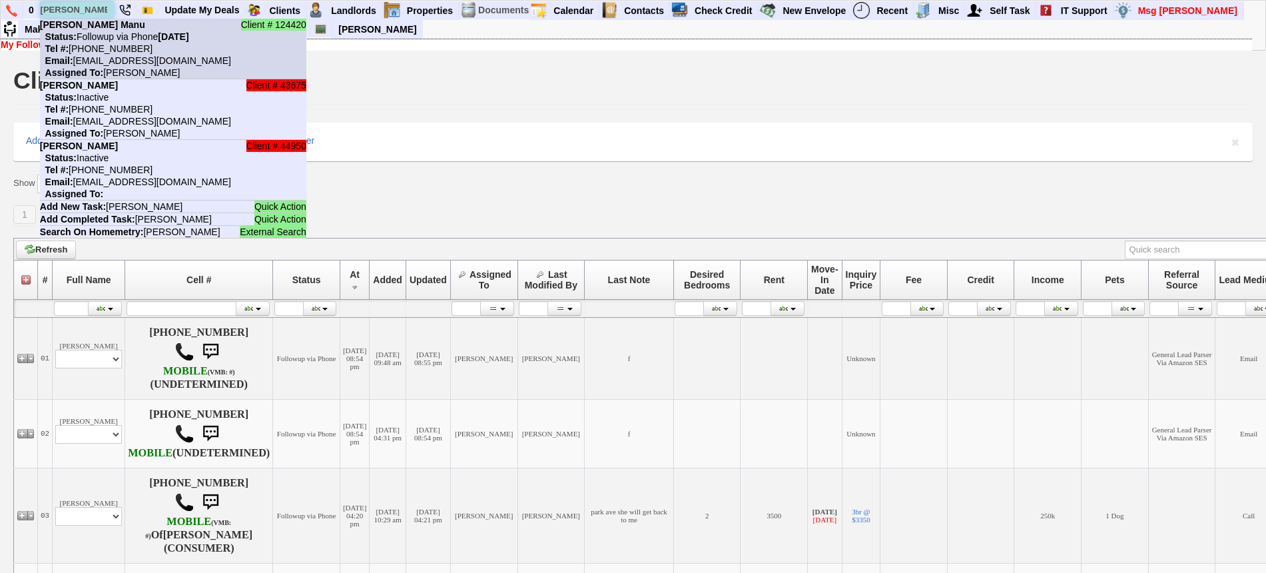
type input "[PERSON_NAME]"
click at [109, 40] on nobr "Status: Followup via Phone [DATE]" at bounding box center [114, 36] width 149 height 11
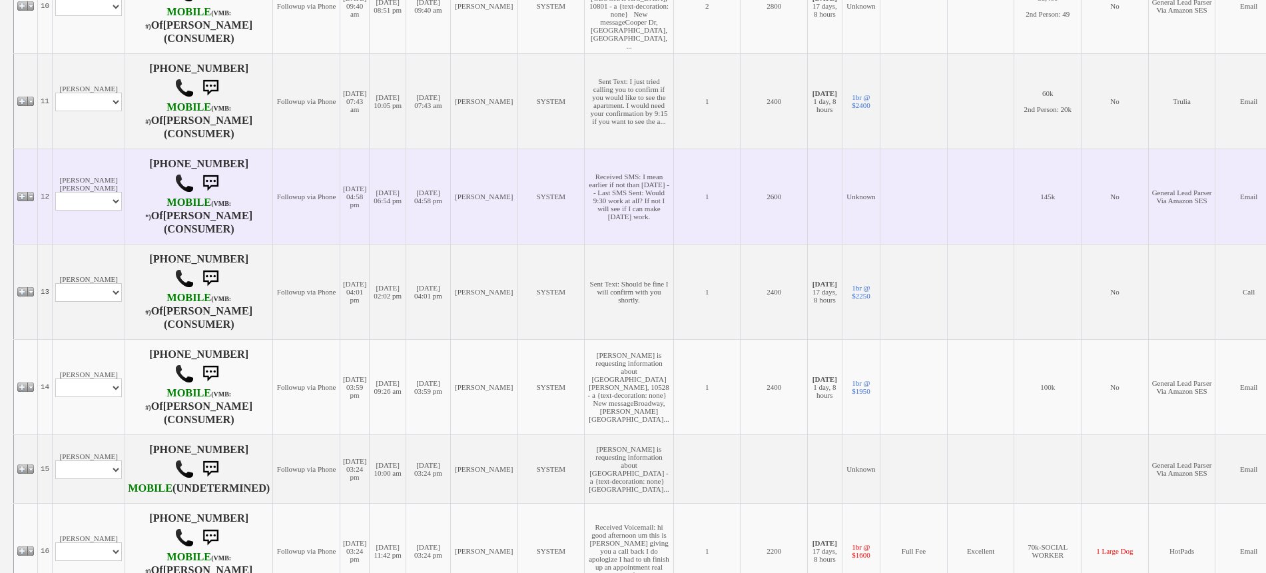
scroll to position [1165, 0]
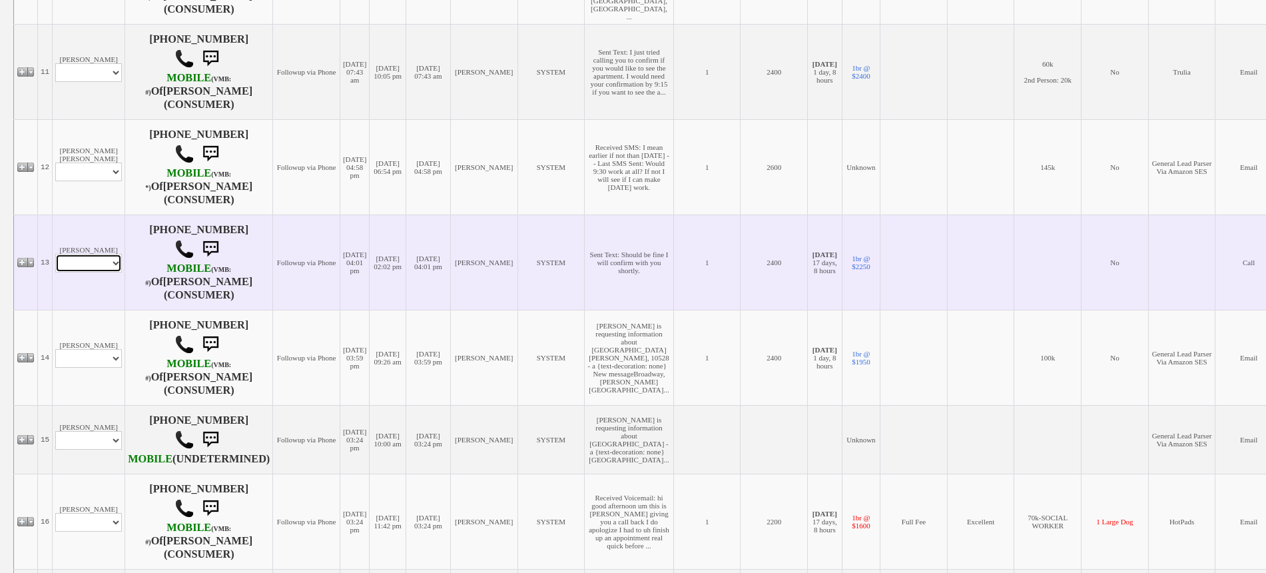
click at [99, 272] on select "Profile Edit Print Email Externally (Will Not Be Tracked In CRM) Closed Deals" at bounding box center [88, 263] width 67 height 19
select select "ChangeURL,/crm/custom/edit_client_form.php?redirect=%2Fcrm%2Fclients.php&id=167…"
click at [55, 272] on select "Profile Edit Print Email Externally (Will Not Be Tracked In CRM) Closed Deals" at bounding box center [88, 263] width 67 height 19
select select
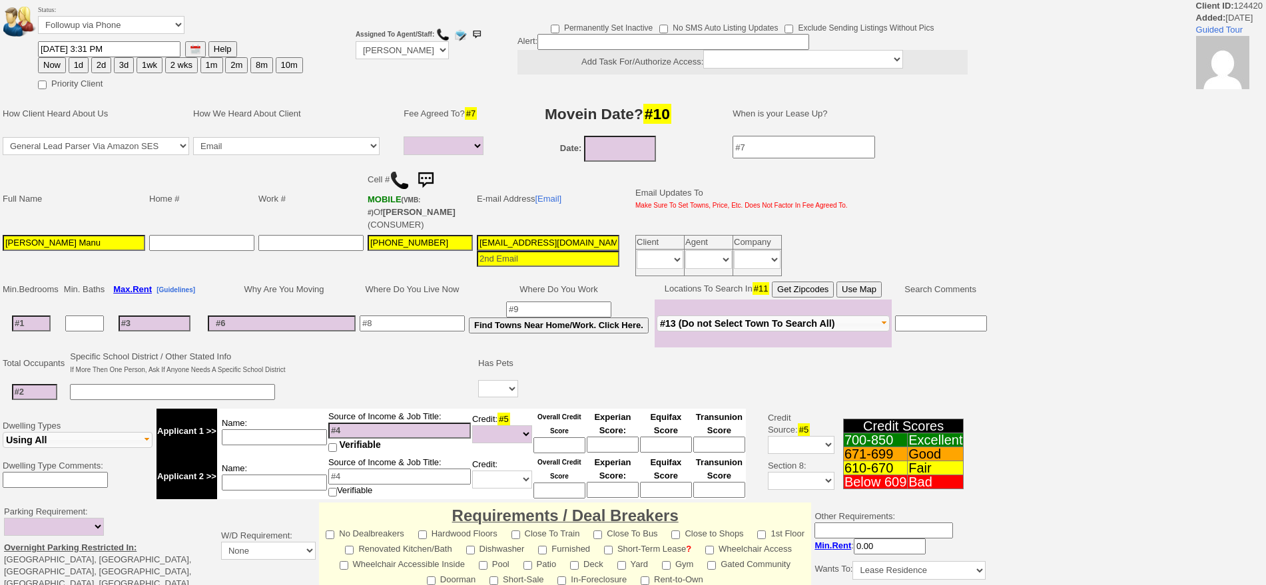
select select
click at [566, 251] on input at bounding box center [548, 259] width 143 height 16
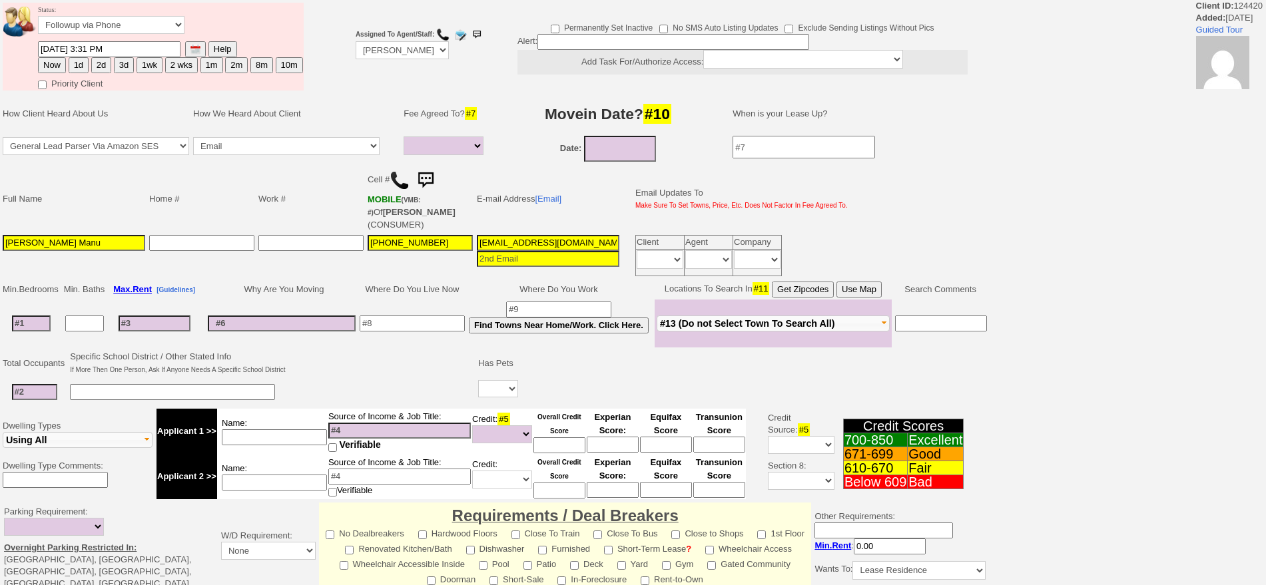
click at [564, 235] on input "[EMAIL_ADDRESS][DOMAIN_NAME]" at bounding box center [548, 243] width 143 height 16
click at [564, 235] on input "4cysydn39ag47i30y1hzp7xjfgz@convo.zillow.com" at bounding box center [548, 243] width 143 height 16
paste input "afoman722@gmail"
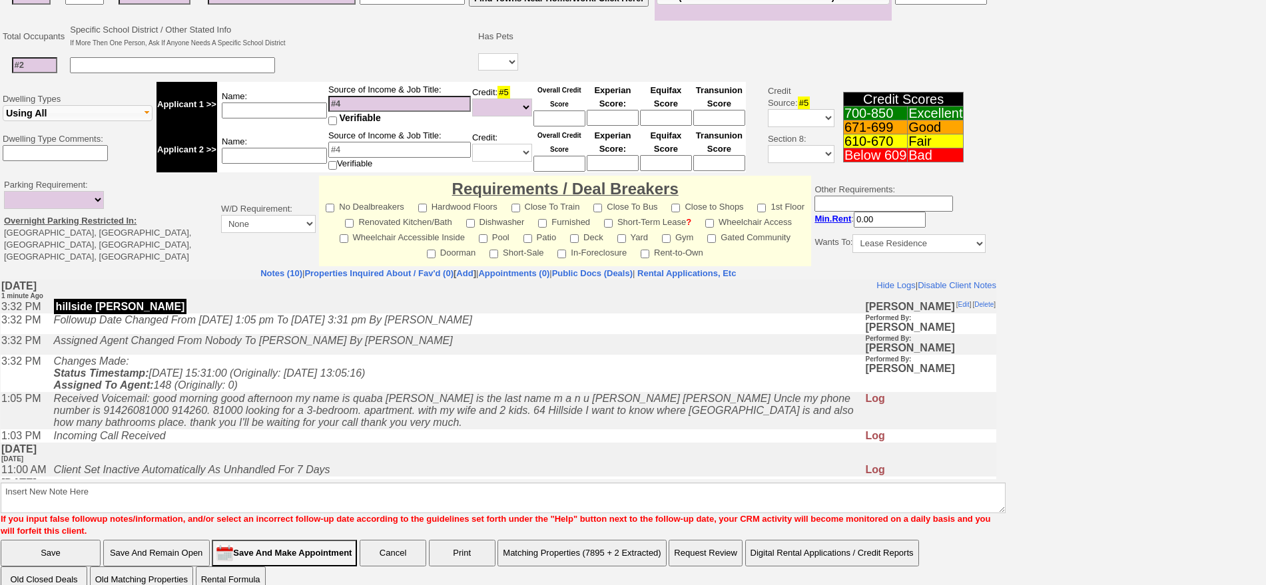
type input "afoman722@gmail.com"
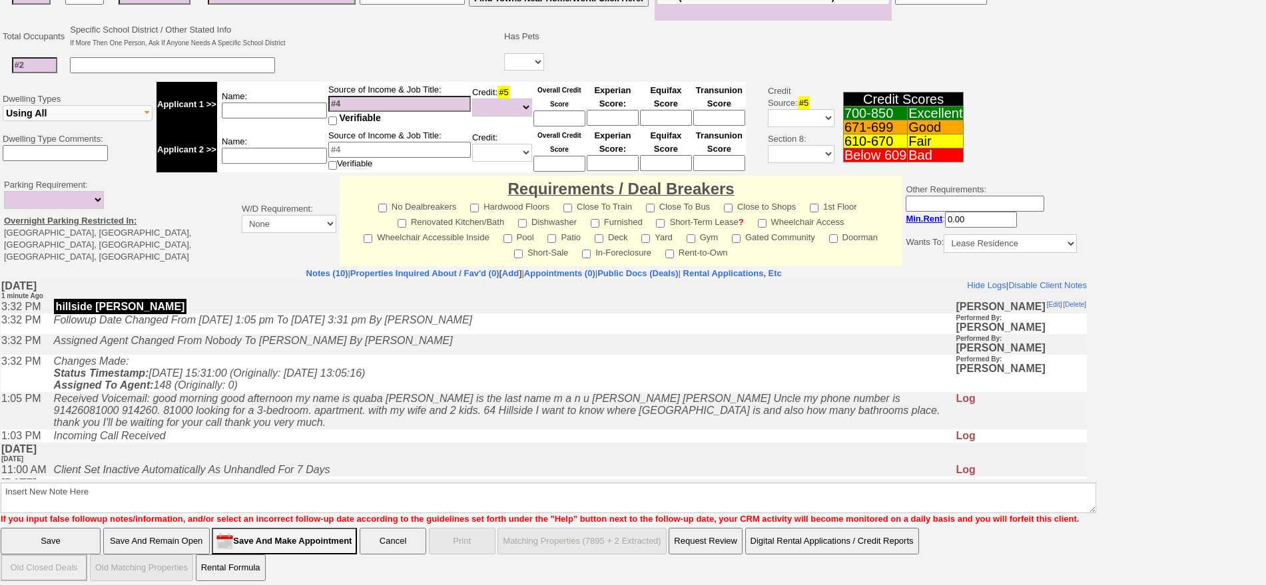
drag, startPoint x: 133, startPoint y: 535, endPoint x: 286, endPoint y: 1, distance: 555.4
click at [134, 535] on input "Save And Remain Open" at bounding box center [156, 541] width 107 height 27
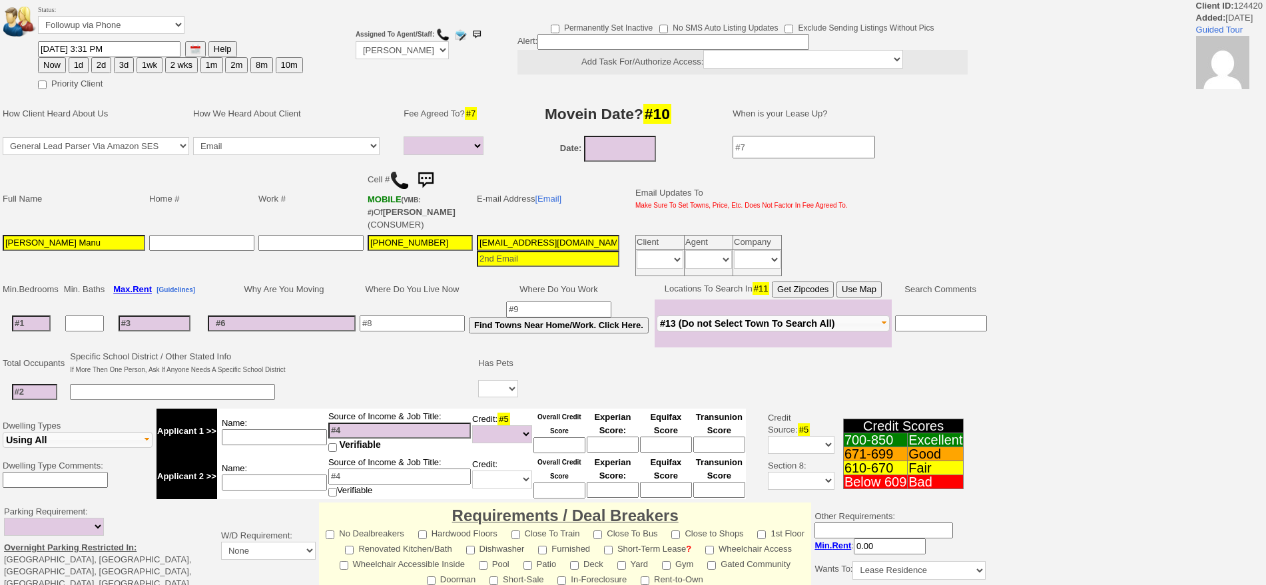
select select
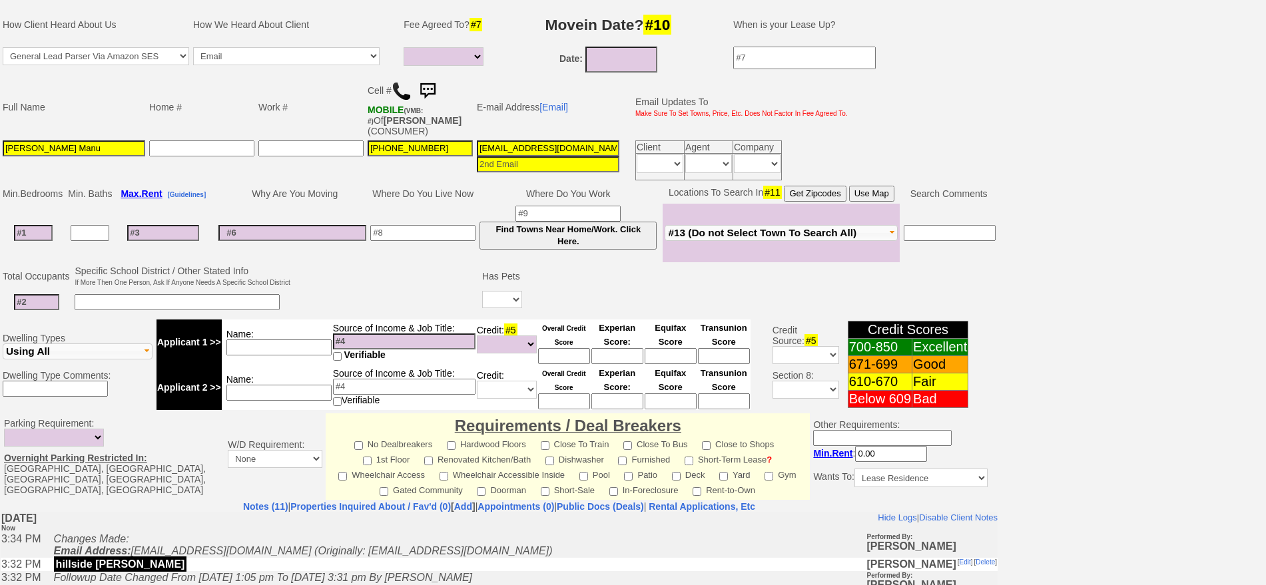
scroll to position [250, 0]
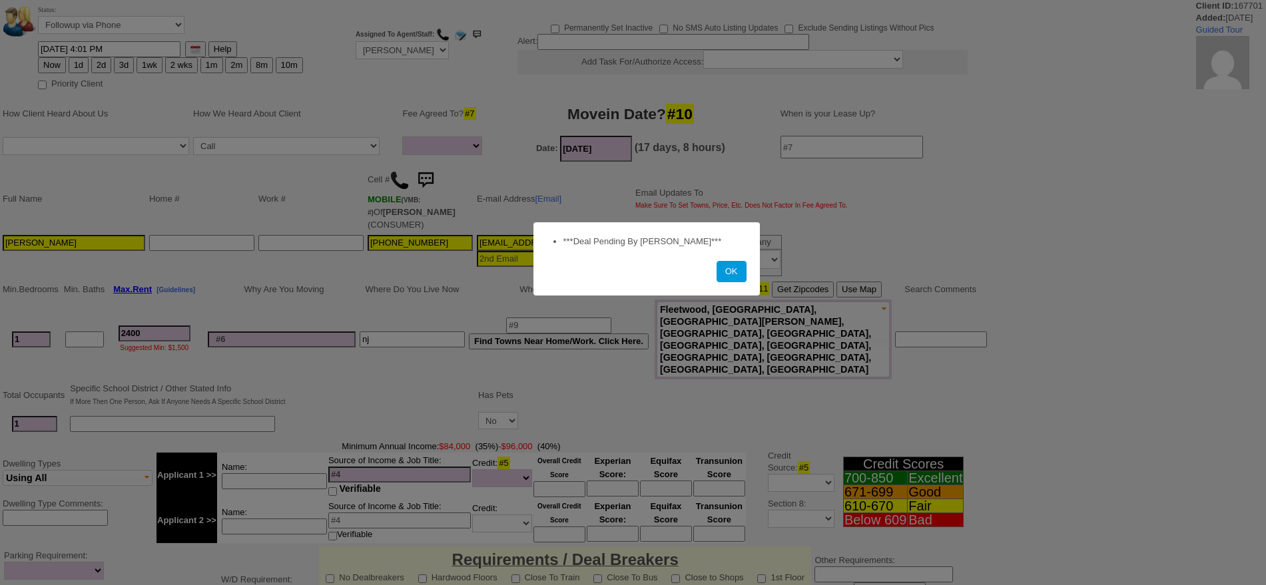
select select
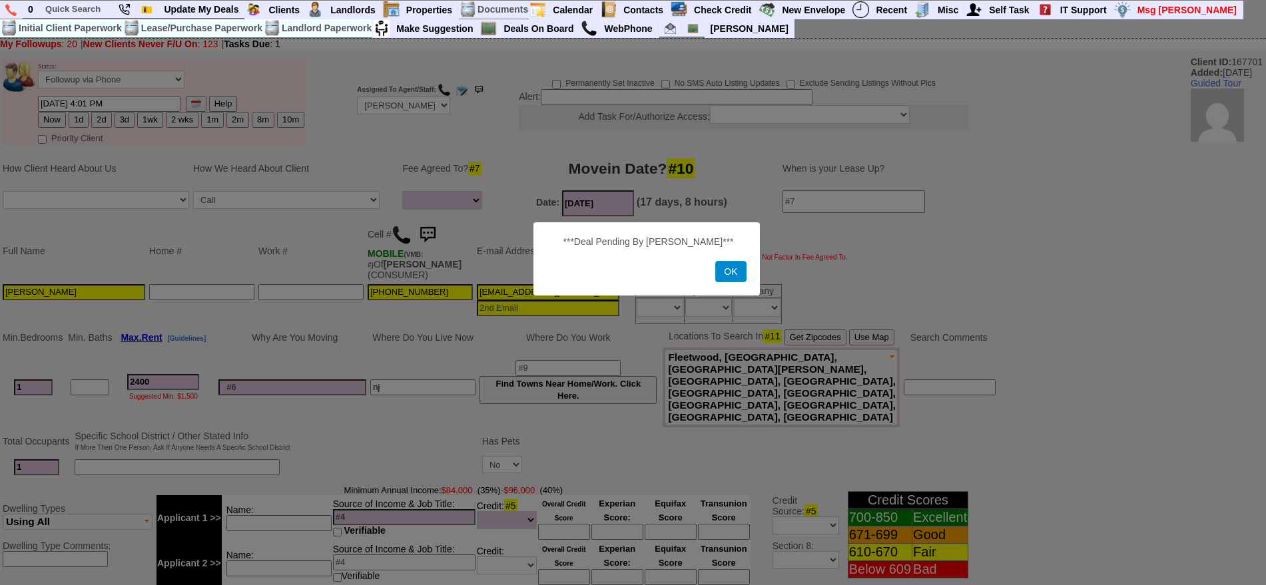
click at [728, 270] on button "OK" at bounding box center [730, 271] width 31 height 21
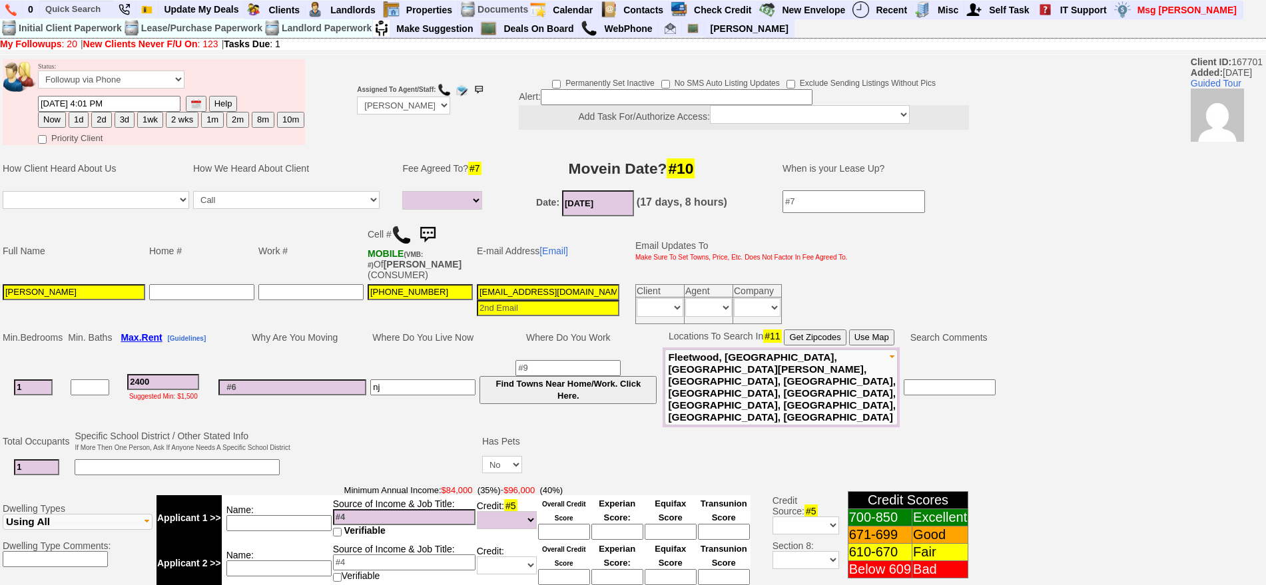
click at [435, 236] on img at bounding box center [427, 235] width 27 height 27
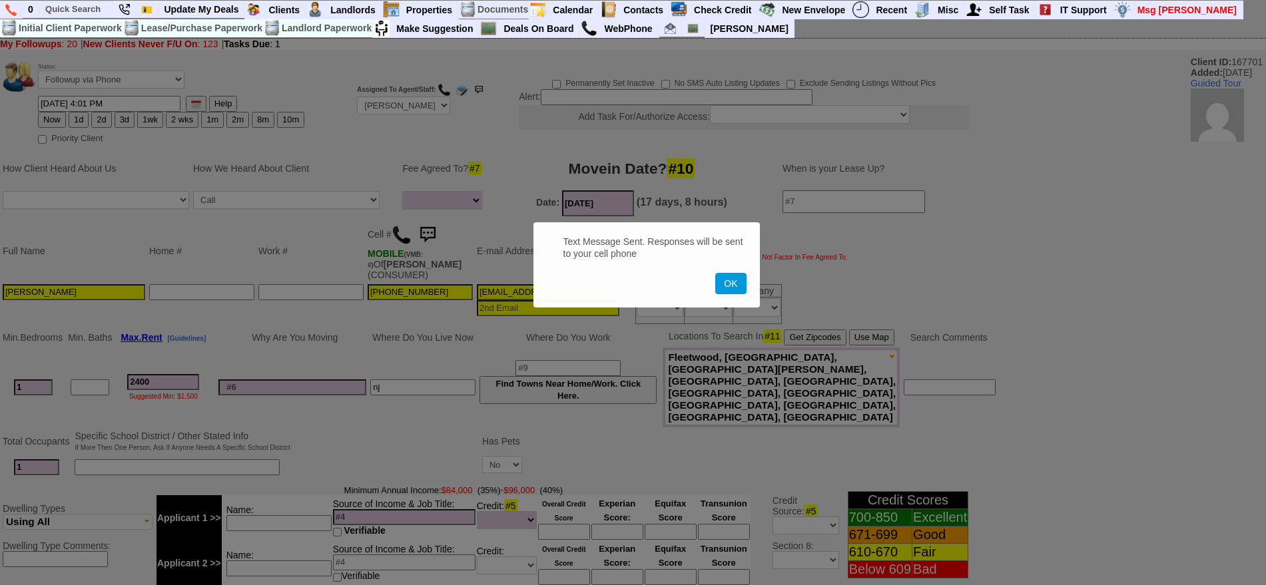
click at [715, 273] on button "OK" at bounding box center [730, 283] width 31 height 21
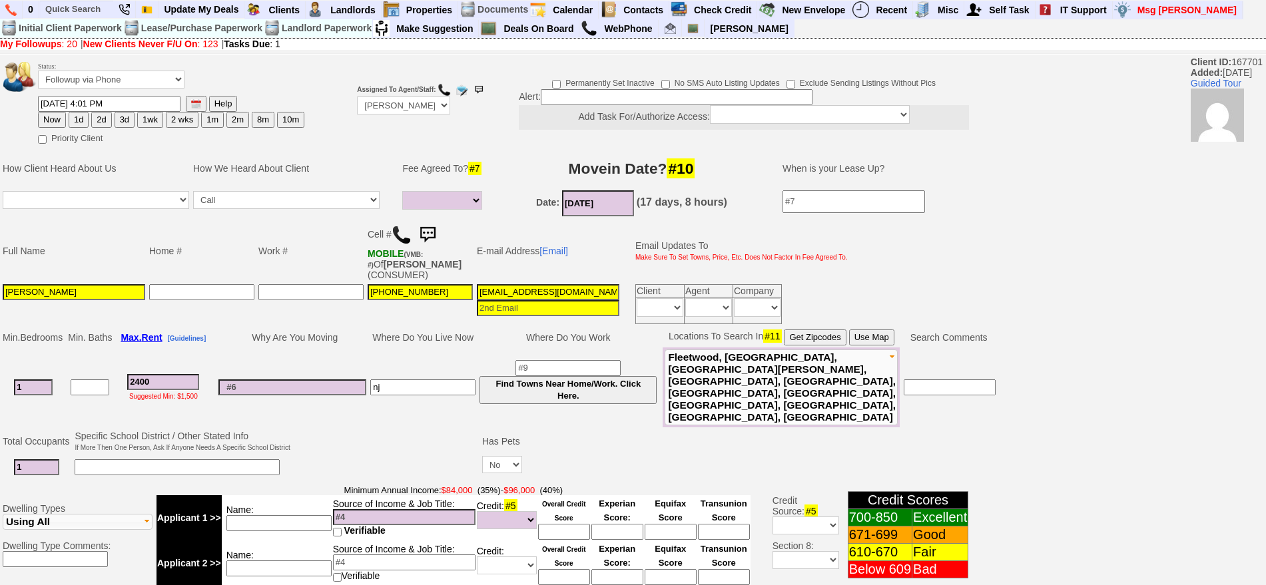
click at [123, 117] on button "3d" at bounding box center [125, 120] width 20 height 16
type input "09/16/2025 03:35 PM"
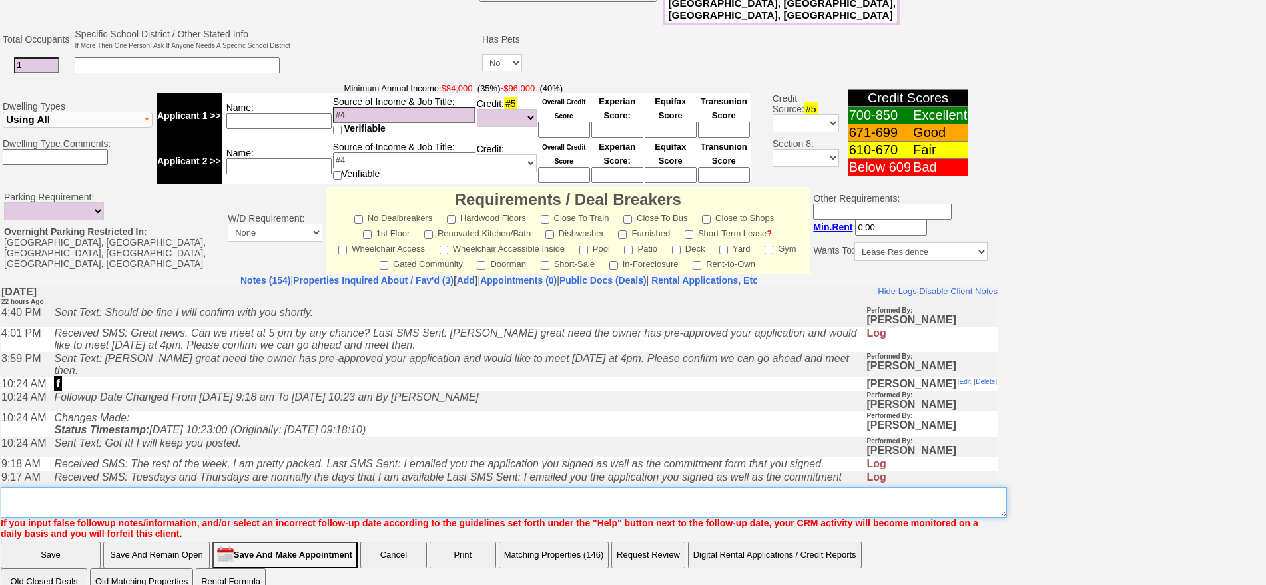
click at [576, 487] on textarea "Insert New Note Here" at bounding box center [504, 502] width 1006 height 31
type textarea "f"
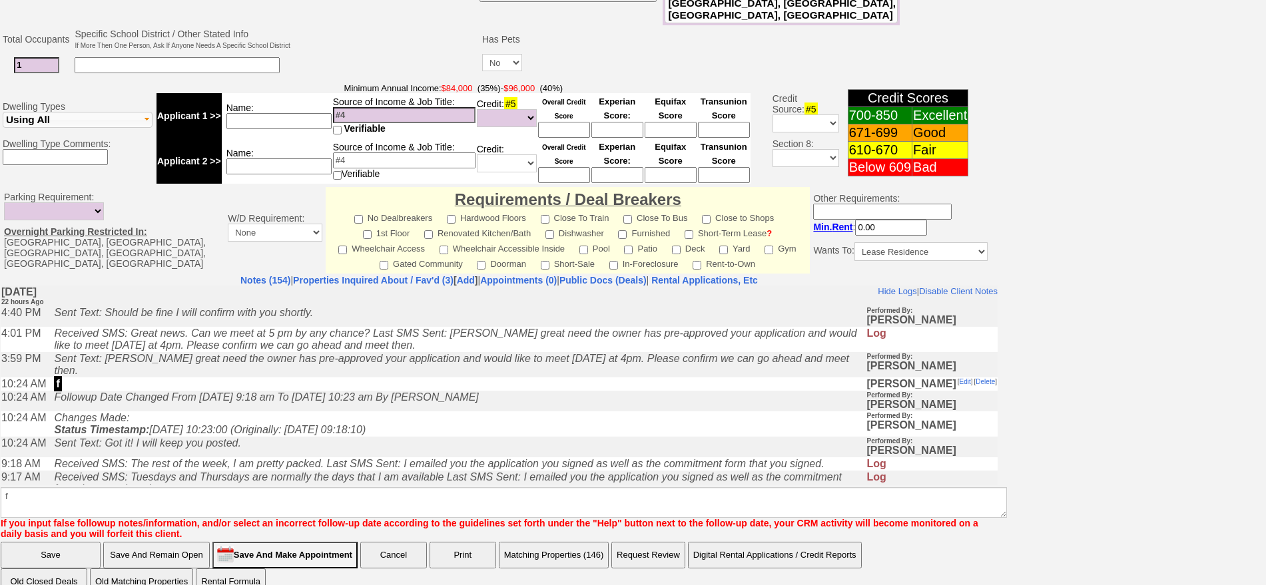
click input "Save" at bounding box center [51, 555] width 100 height 27
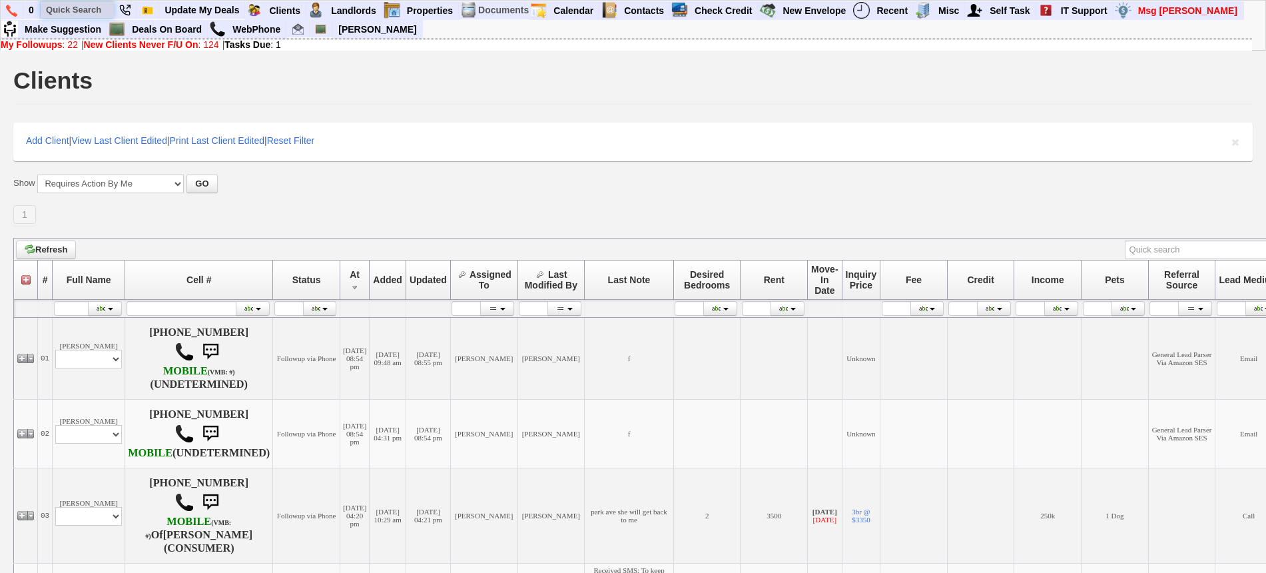
click at [83, 5] on input "text" at bounding box center [77, 9] width 73 height 17
click at [100, 10] on input "9142084750" at bounding box center [77, 9] width 73 height 17
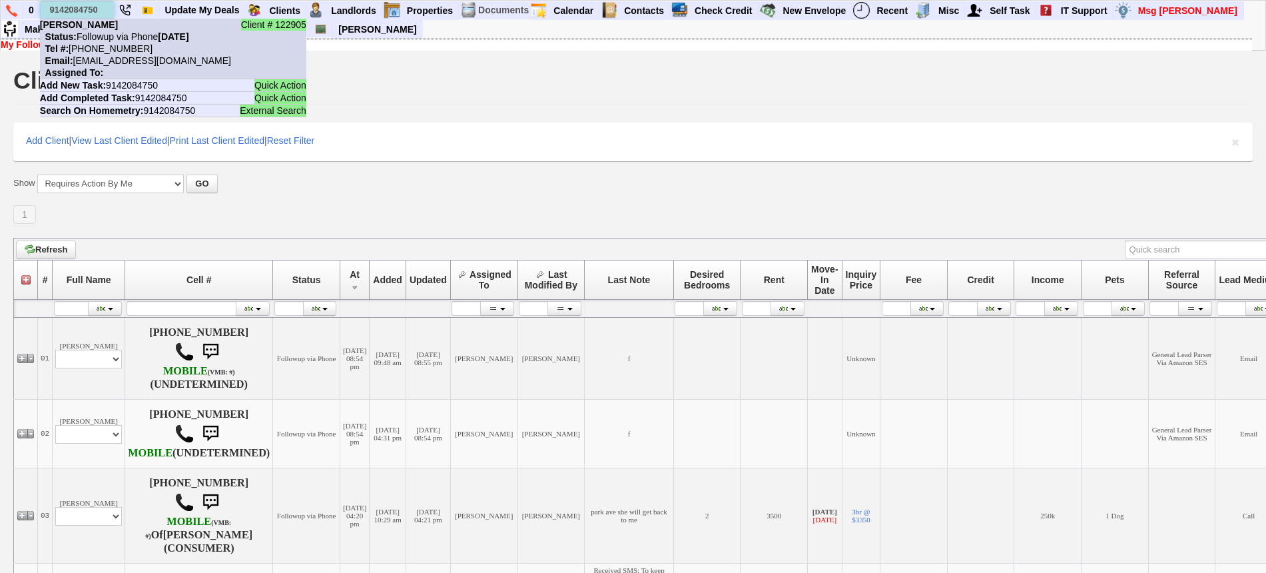
type input "9142084750"
click at [104, 32] on nobr "Status: Followup via Phone Saturday, September 13th, 2025" at bounding box center [114, 36] width 149 height 11
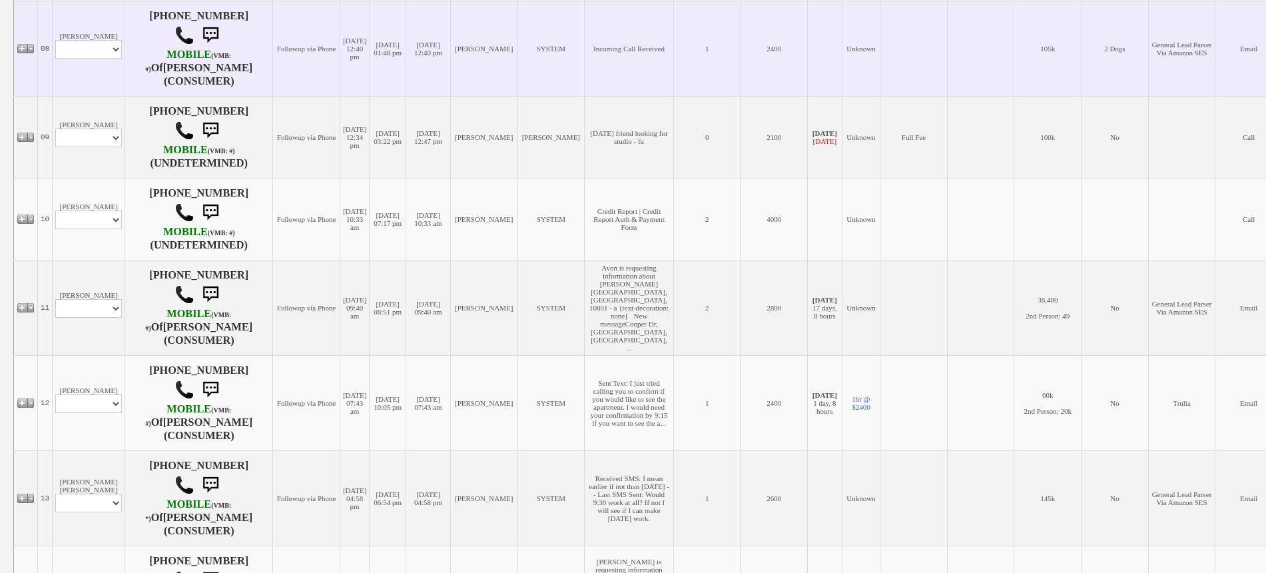
scroll to position [916, 0]
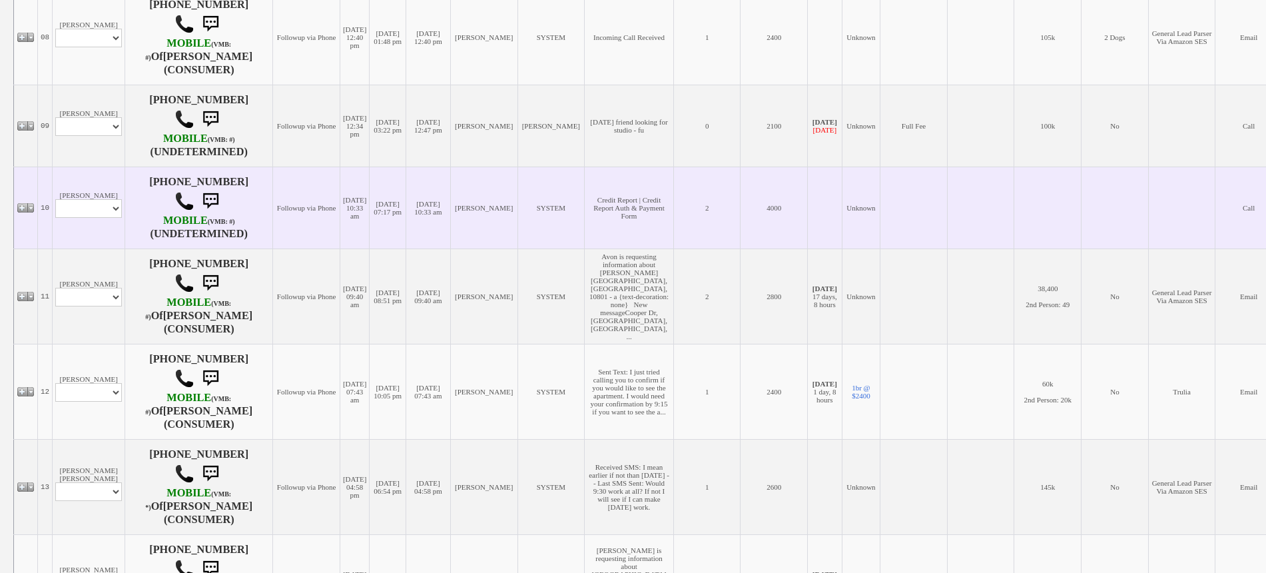
click at [103, 239] on td "Dixon Ondieki Profile Edit Print Email Externally (Will Not Be Tracked In CRM) …" at bounding box center [89, 207] width 73 height 82
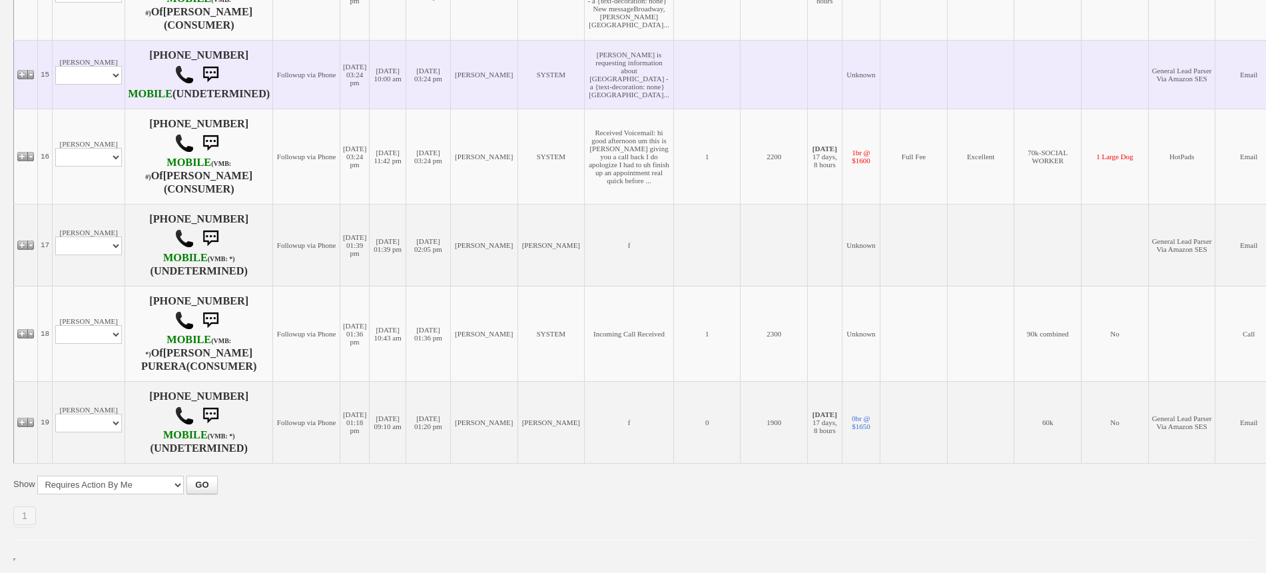
scroll to position [1582, 0]
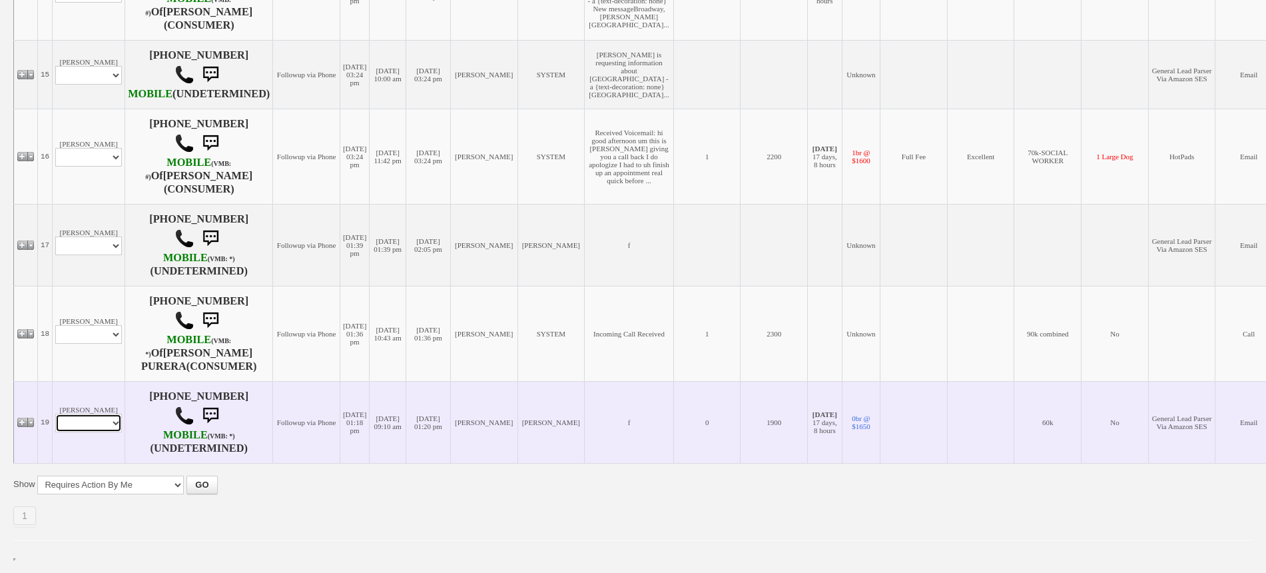
click at [108, 432] on select "Profile Edit Print Email Externally (Will Not Be Tracked In CRM) Closed Deals" at bounding box center [88, 423] width 67 height 19
drag, startPoint x: 370, startPoint y: 361, endPoint x: 156, endPoint y: 400, distance: 218.0
click at [370, 362] on td "09/09/2025 10:43 am" at bounding box center [388, 333] width 37 height 95
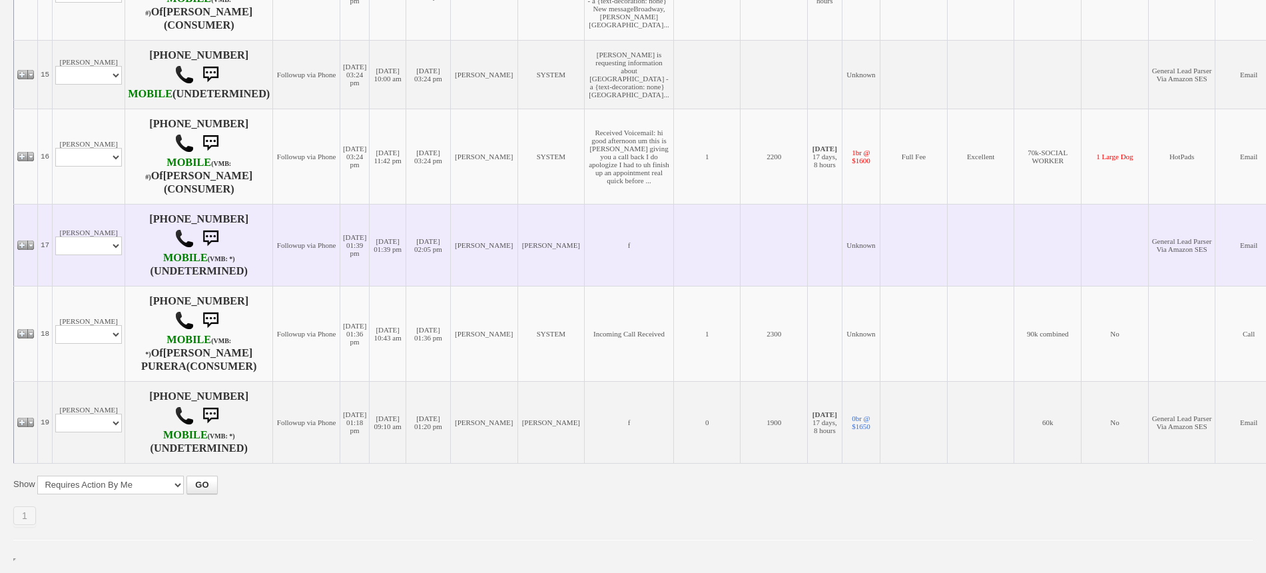
click at [447, 264] on td "09/12/2025 02:05 pm" at bounding box center [428, 245] width 45 height 82
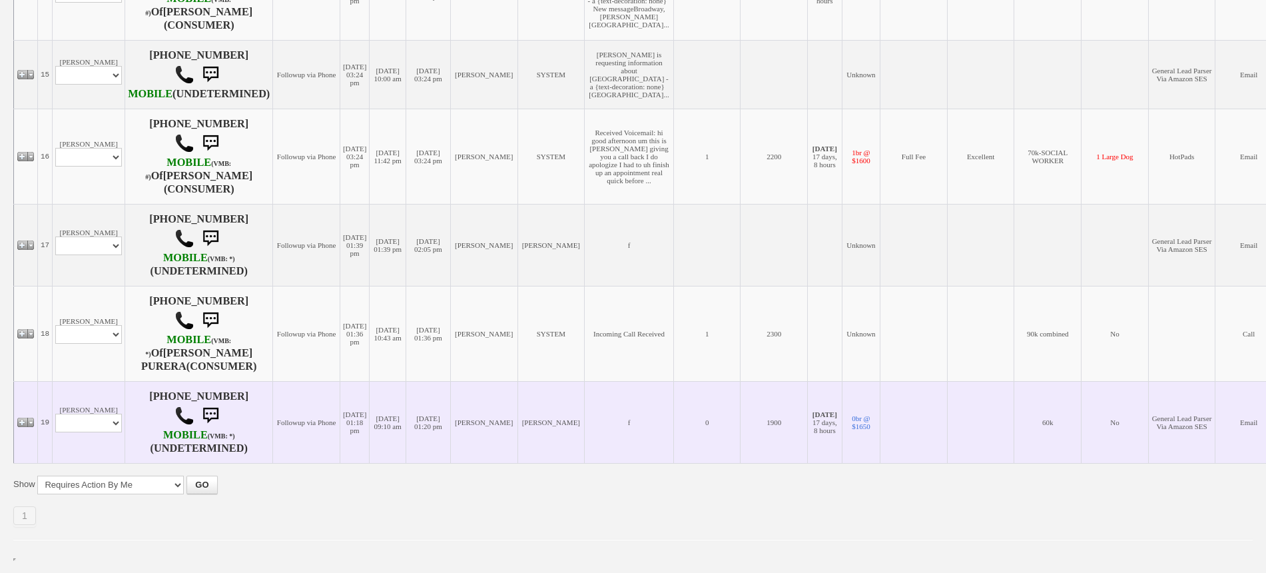
scroll to position [1601, 0]
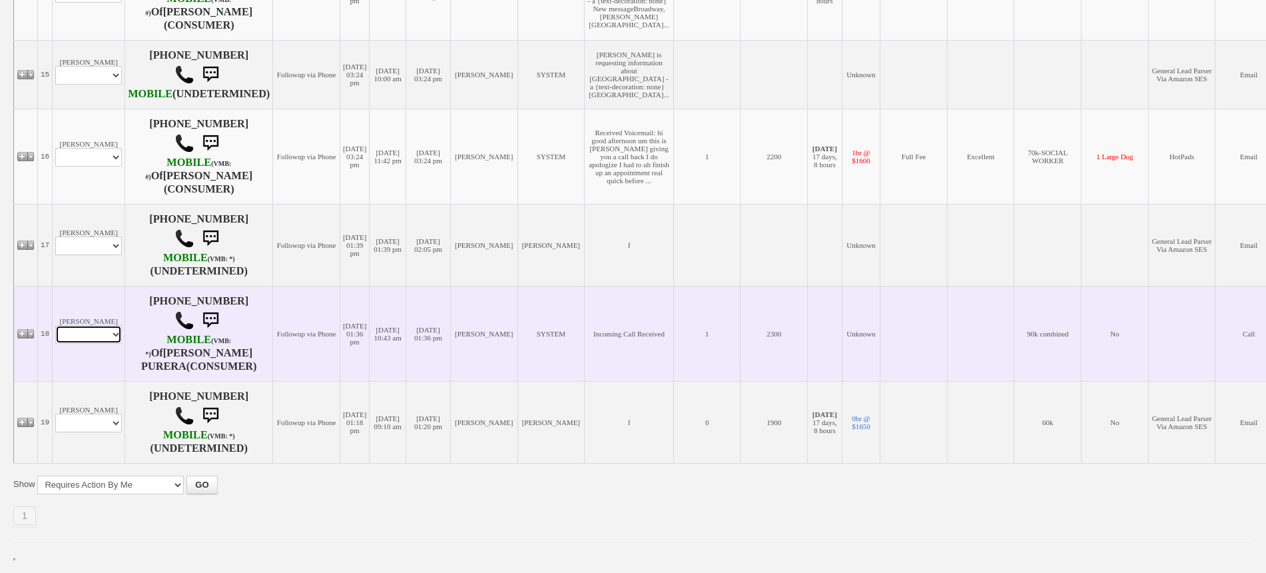
click at [95, 341] on select "Profile Edit Print Closed Deals" at bounding box center [88, 334] width 67 height 19
select select "ChangeURL,/crm/custom/edit_client_form.php?redirect=%2Fcrm%2Fclients.php&id=167…"
click at [55, 326] on select "Profile Edit Print Closed Deals" at bounding box center [88, 334] width 67 height 19
select select
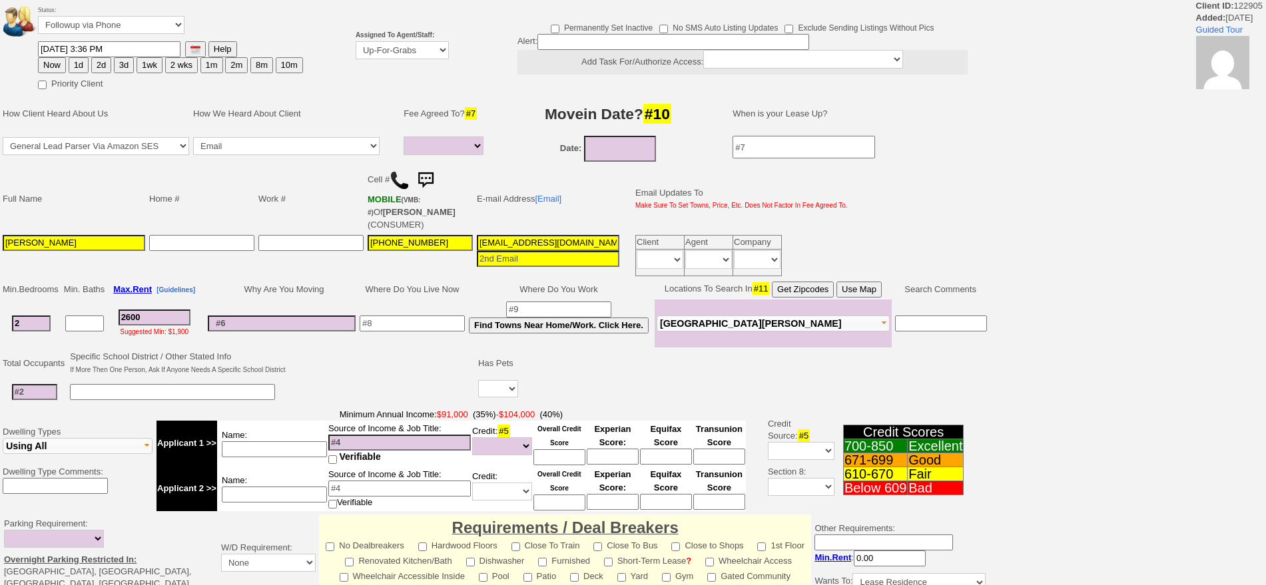
select select
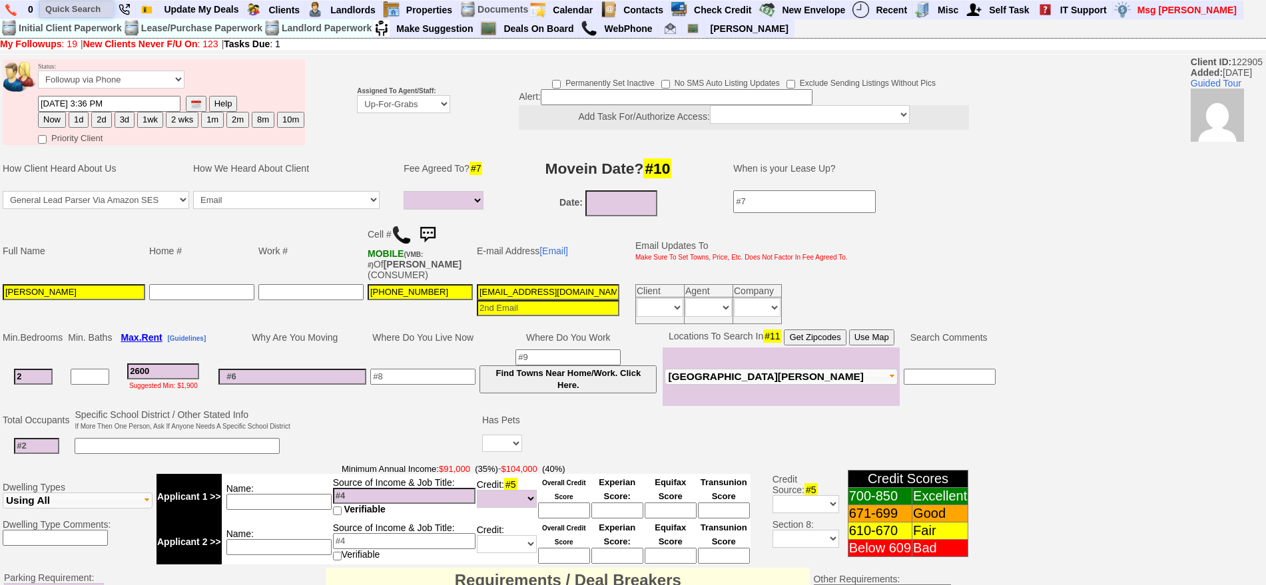
click at [98, 12] on input "text" at bounding box center [76, 9] width 73 height 17
click at [101, 5] on input "4 4th st" at bounding box center [76, 9] width 73 height 17
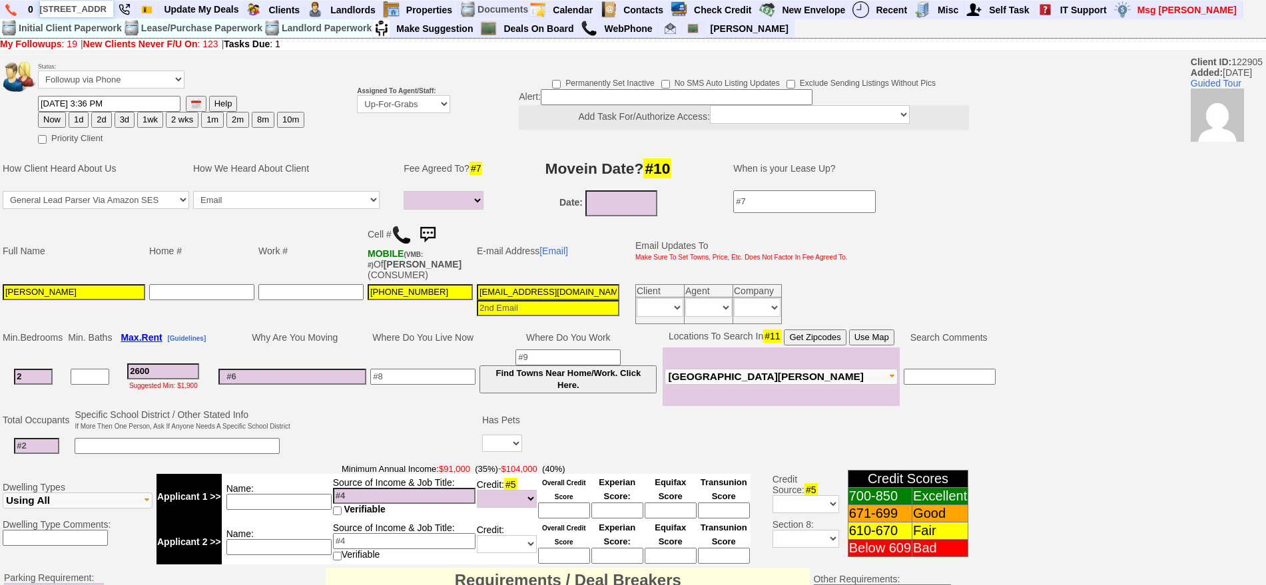
click at [104, 12] on input "4 4th st" at bounding box center [76, 9] width 73 height 17
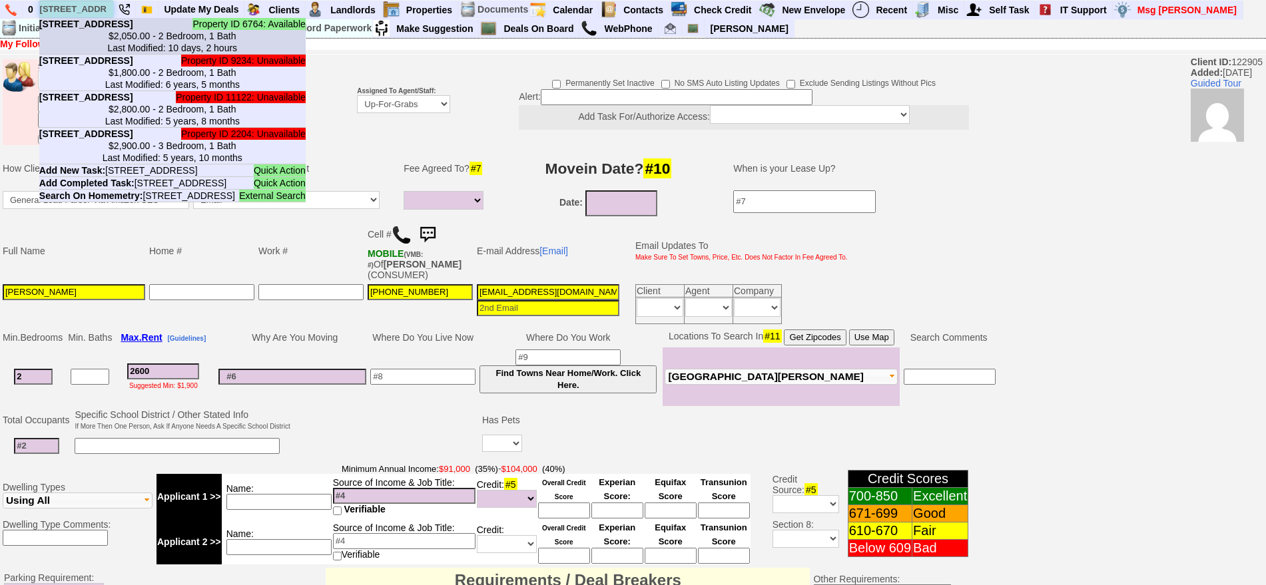
type input "4 4th st"
click at [87, 29] on b "4 4th St - Floor: 2nd in New Rochelle, NY" at bounding box center [86, 24] width 94 height 11
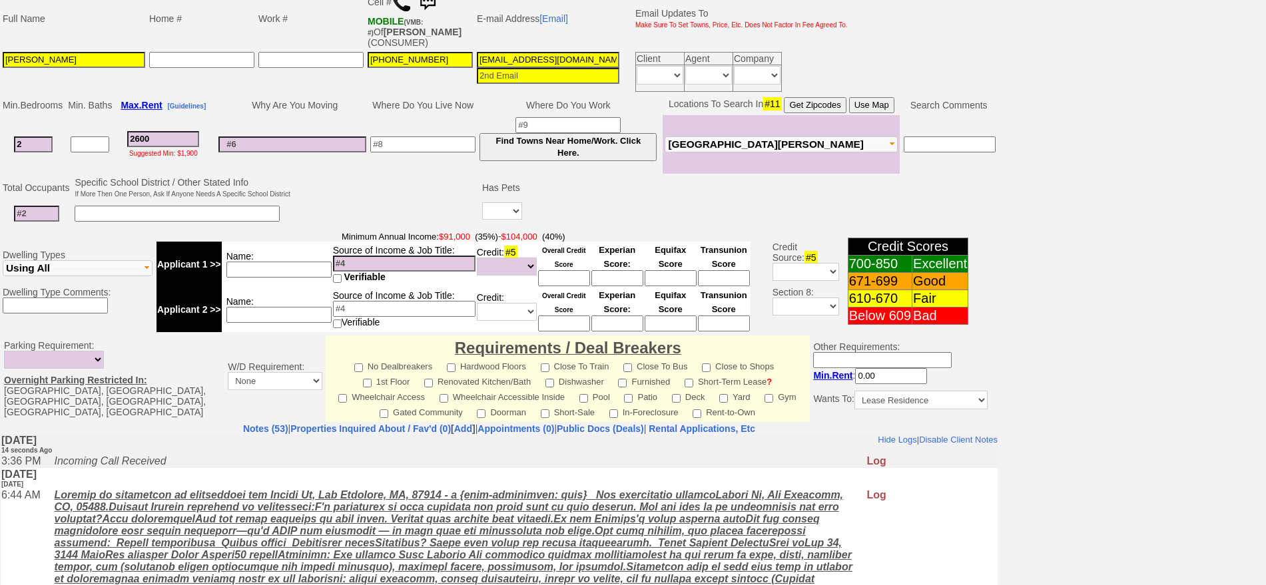
scroll to position [402, 0]
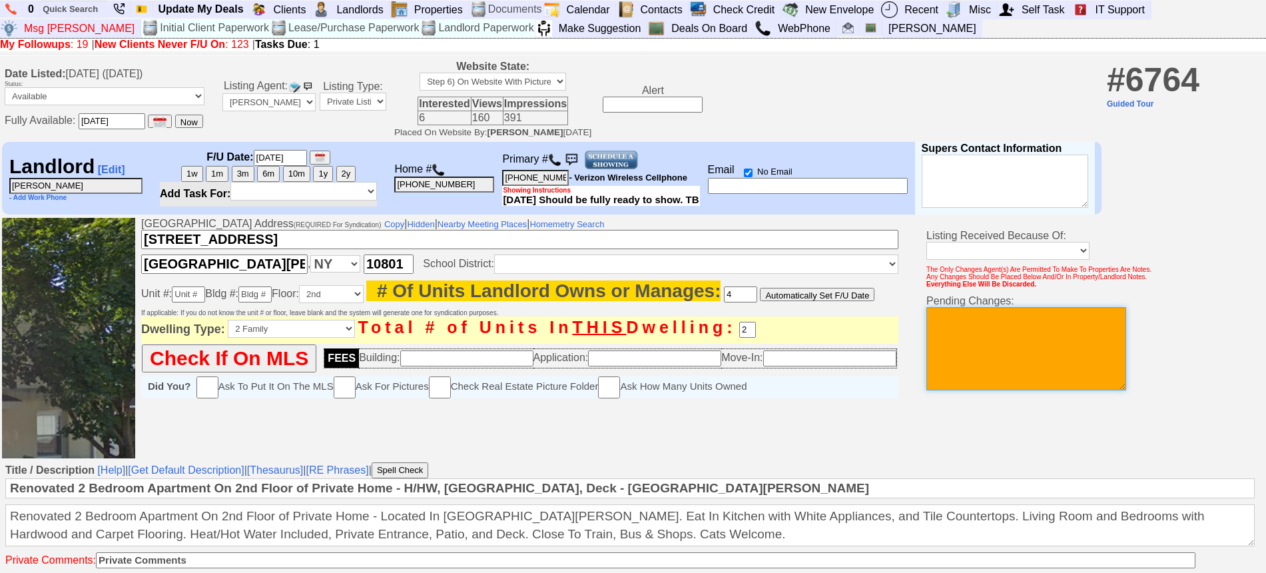
click at [1045, 331] on textarea at bounding box center [1026, 348] width 200 height 83
click at [1085, 352] on textarea "THIS IS NOT A 2 BEDROOM IT IS A 1 BEDROOM AND THE ADDRESS AVAILABLE IS 10 4TH N…" at bounding box center [1026, 348] width 200 height 83
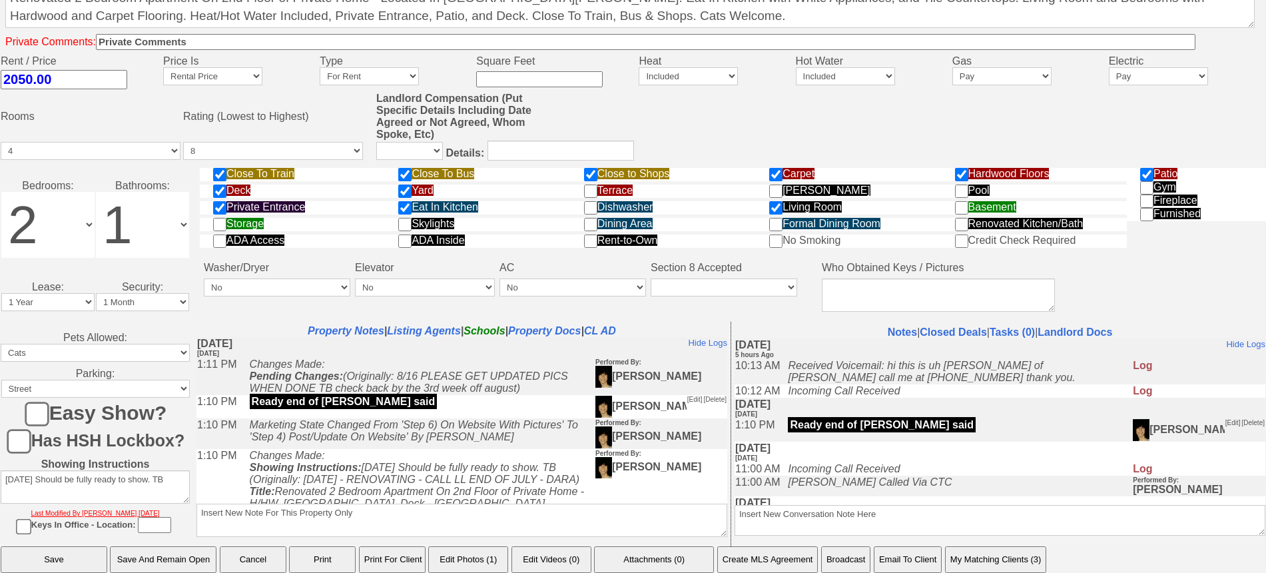
scroll to position [562, 0]
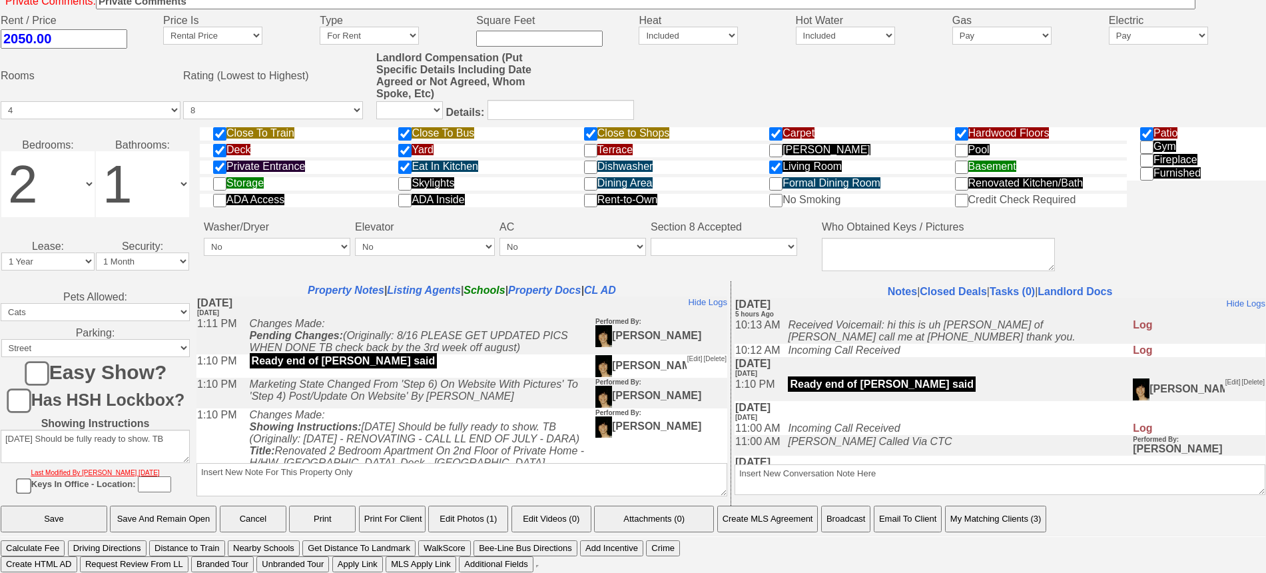
type textarea "THIS IS NOT A 2 BEDROOM IT IS A 1 BEDROOM AND THE ADDRESS AVAILABLE IS 10 4TH N…"
click at [124, 513] on input "Save And Remain Open" at bounding box center [163, 518] width 107 height 27
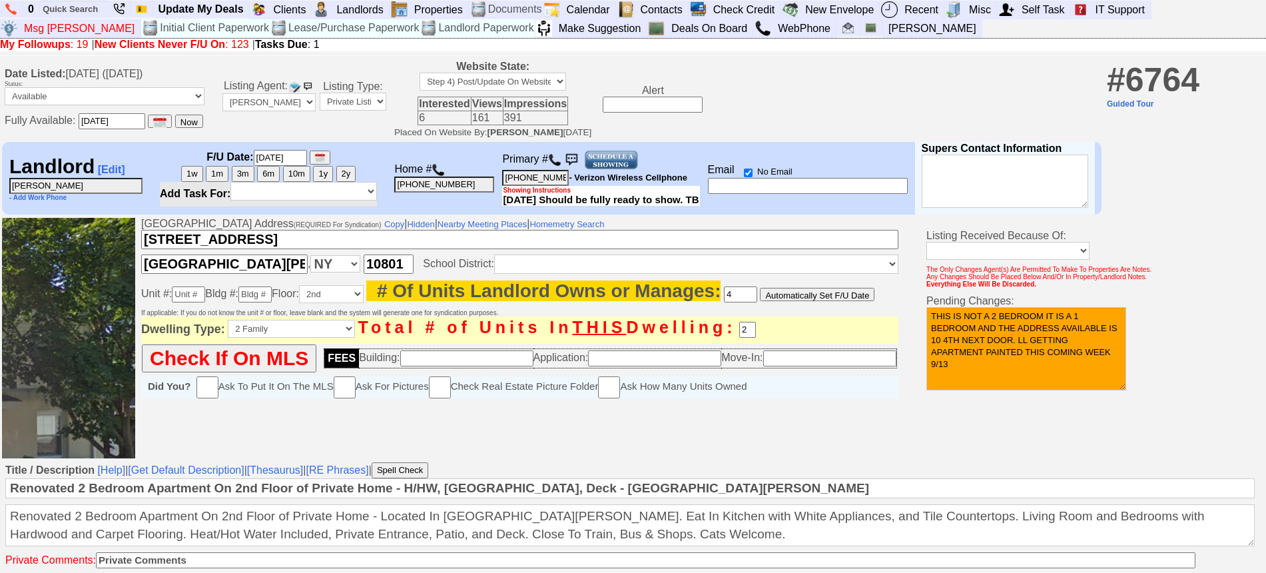
drag, startPoint x: 1262, startPoint y: 150, endPoint x: 1265, endPoint y: 167, distance: 17.0
click at [1265, 164] on td "Landlord [Edit] [PERSON_NAME] - Add Work Phone F/U Date: [DATE] 1w 1m 3m 6m Add…" at bounding box center [633, 178] width 1266 height 77
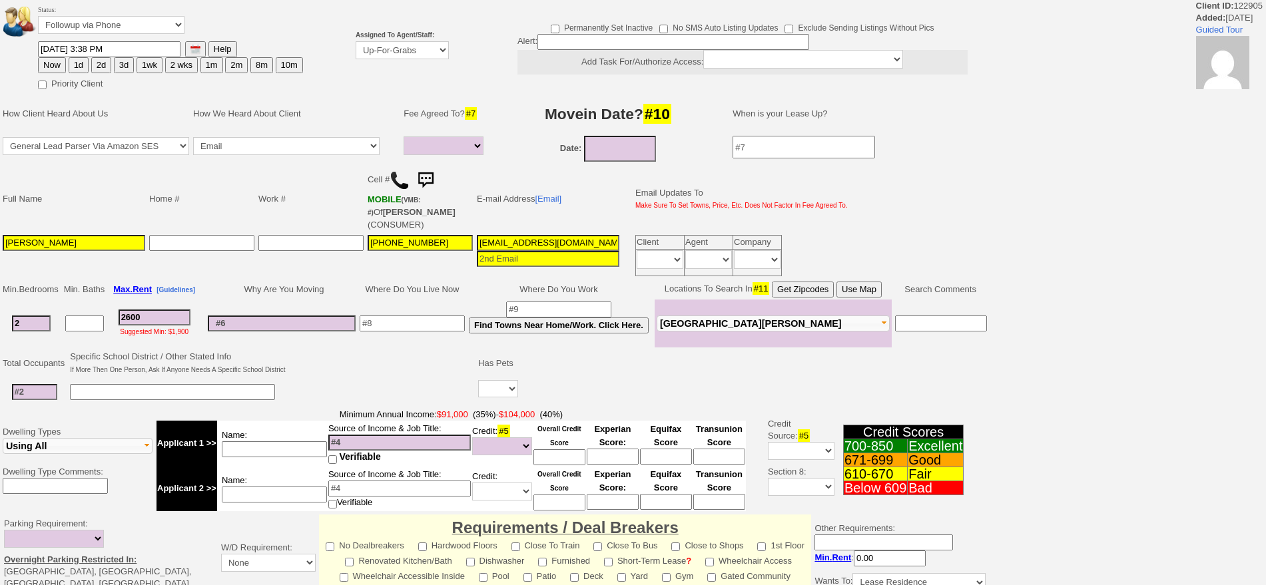
select select
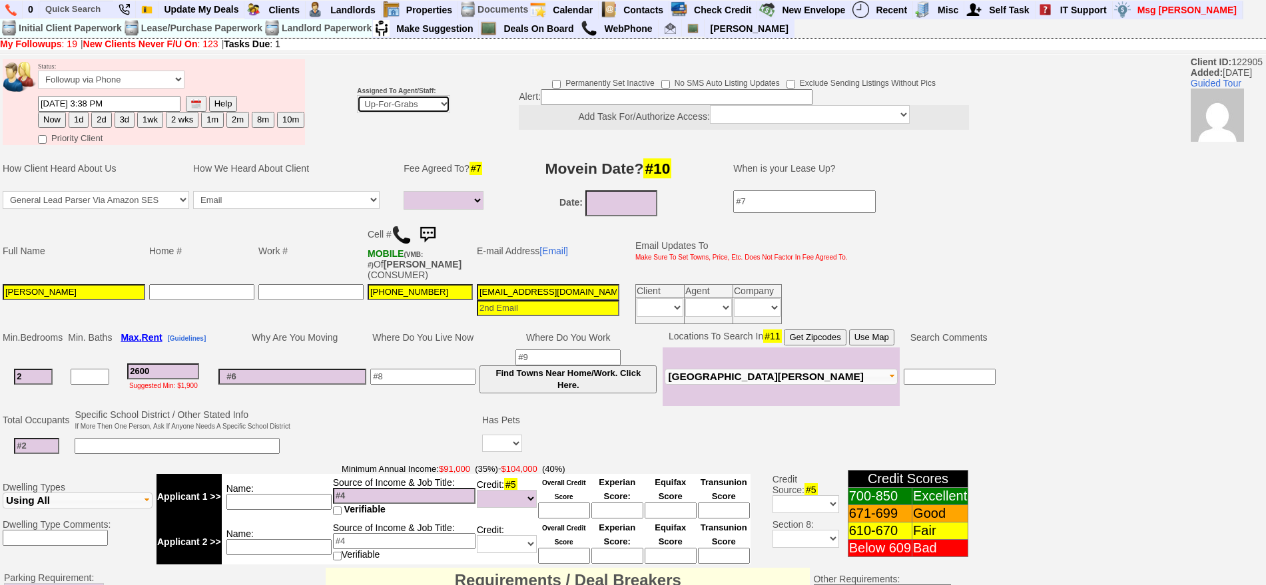
drag, startPoint x: 386, startPoint y: 113, endPoint x: 394, endPoint y: 99, distance: 15.5
click at [394, 99] on select "Up-For-Grabs ***** STAFF ***** [PERSON_NAME] [PHONE_NUMBER] [PERSON_NAME] [PHON…" at bounding box center [403, 104] width 93 height 18
select select "148"
click at [357, 95] on select "Up-For-Grabs ***** STAFF ***** [PERSON_NAME] [PHONE_NUMBER] [PERSON_NAME] [PHON…" at bounding box center [403, 104] width 93 height 18
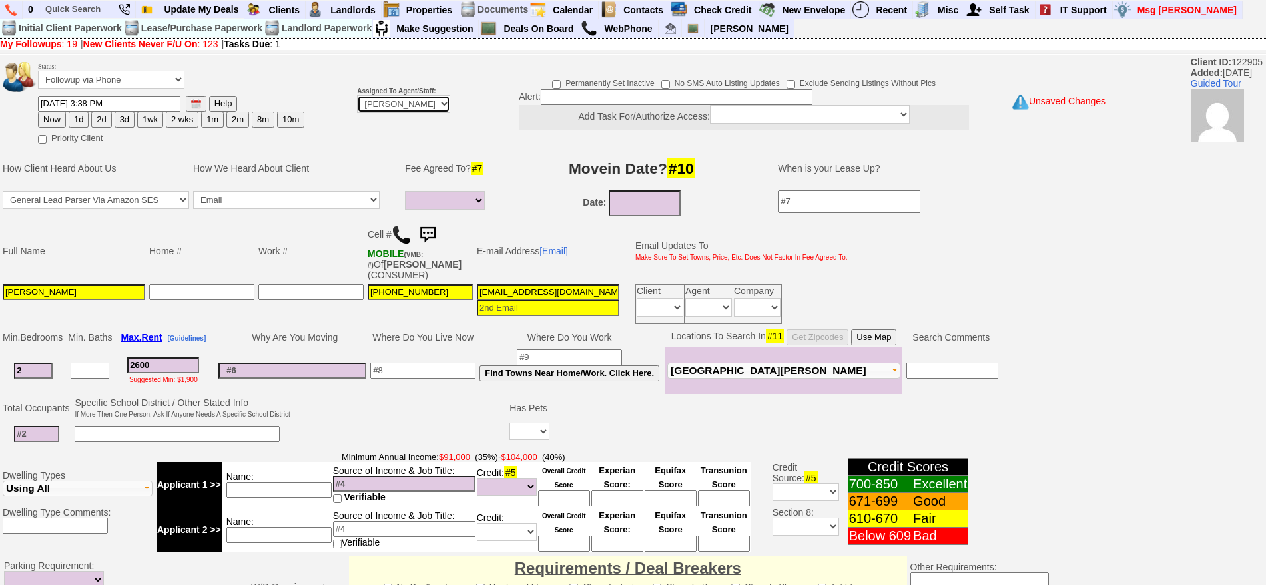
scroll to position [1629, 0]
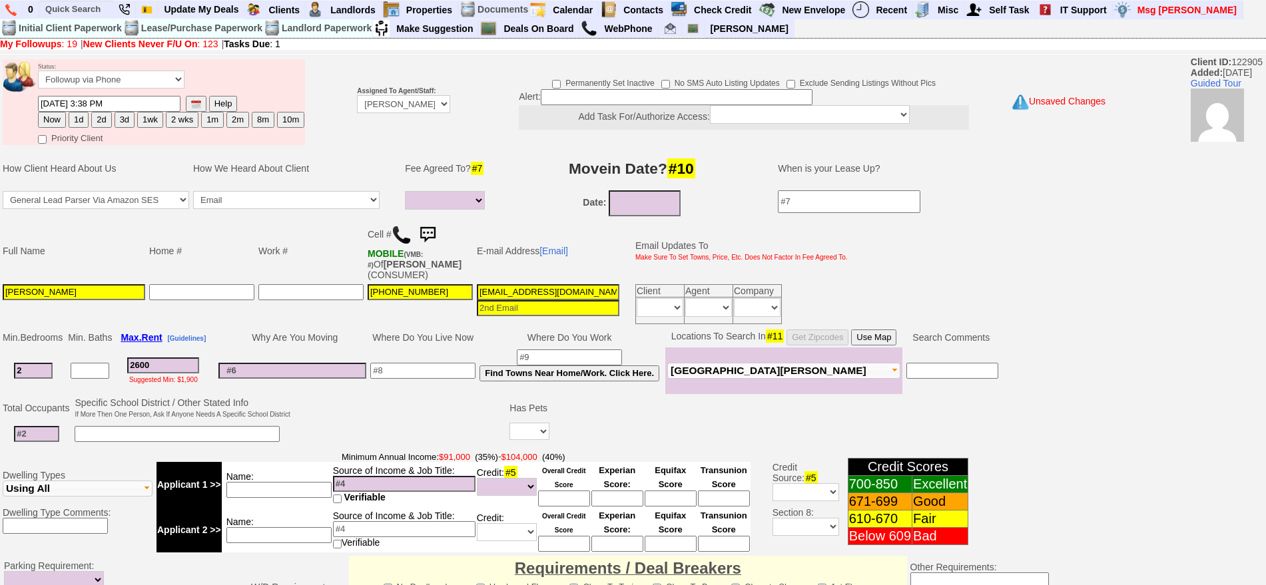
click at [97, 123] on button "2d" at bounding box center [101, 120] width 20 height 16
type input "[DATE] 03:39 PM"
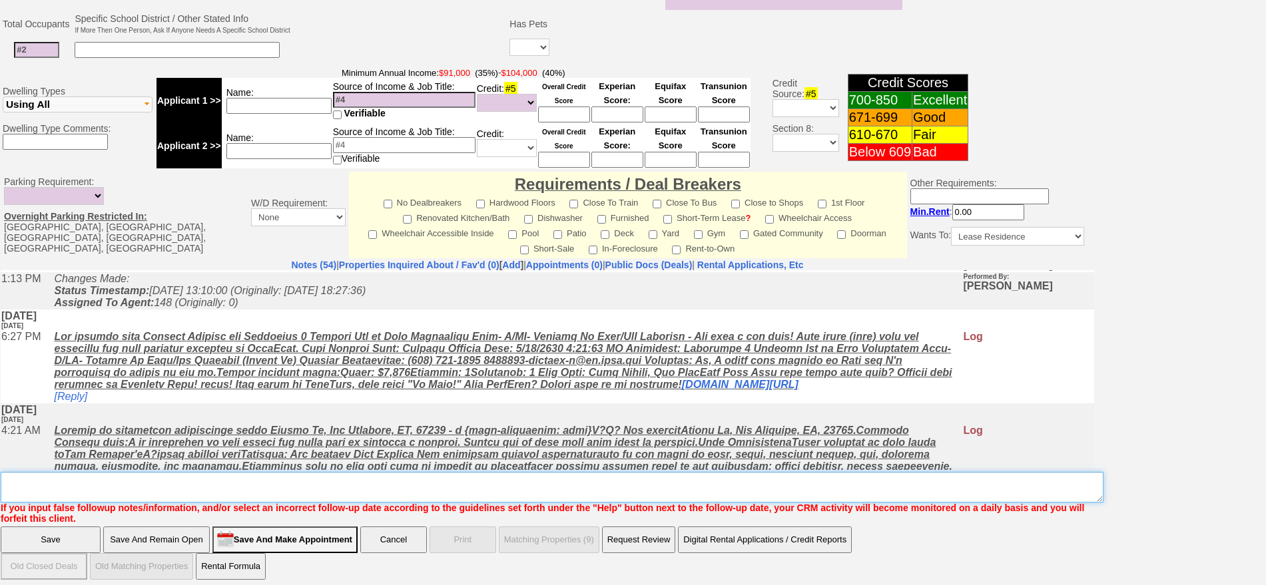
drag, startPoint x: 680, startPoint y: 485, endPoint x: 663, endPoint y: 484, distance: 16.7
click at [679, 486] on textarea "Insert New Note Here" at bounding box center [552, 487] width 1103 height 31
type textarea "210 PELHAM LD FU"
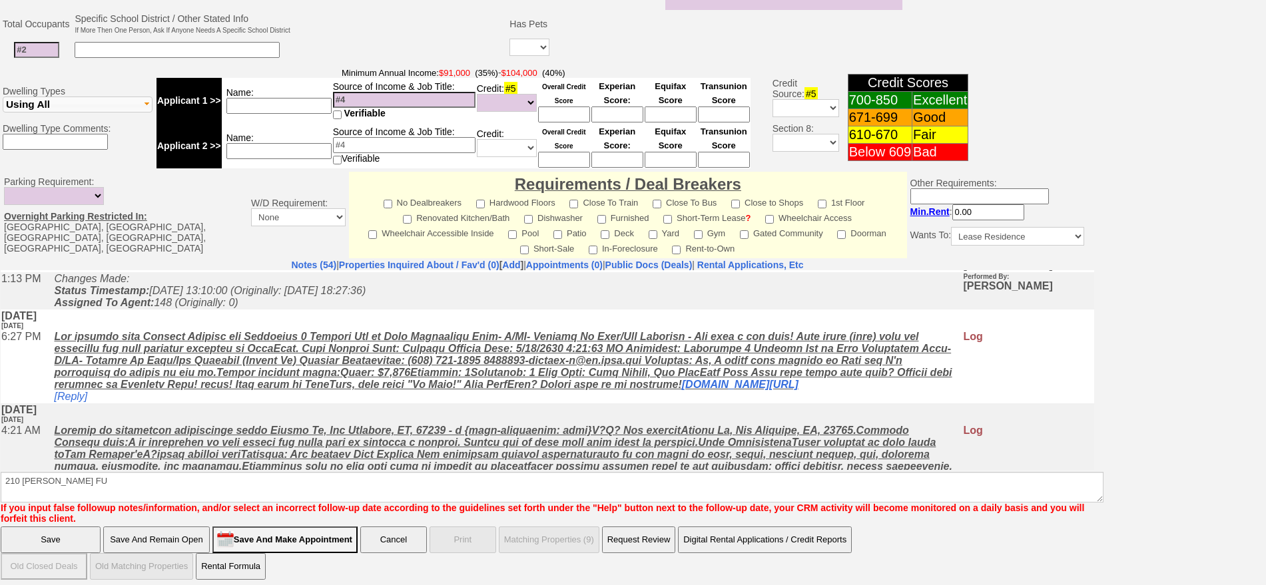
click input "Save" at bounding box center [51, 540] width 100 height 27
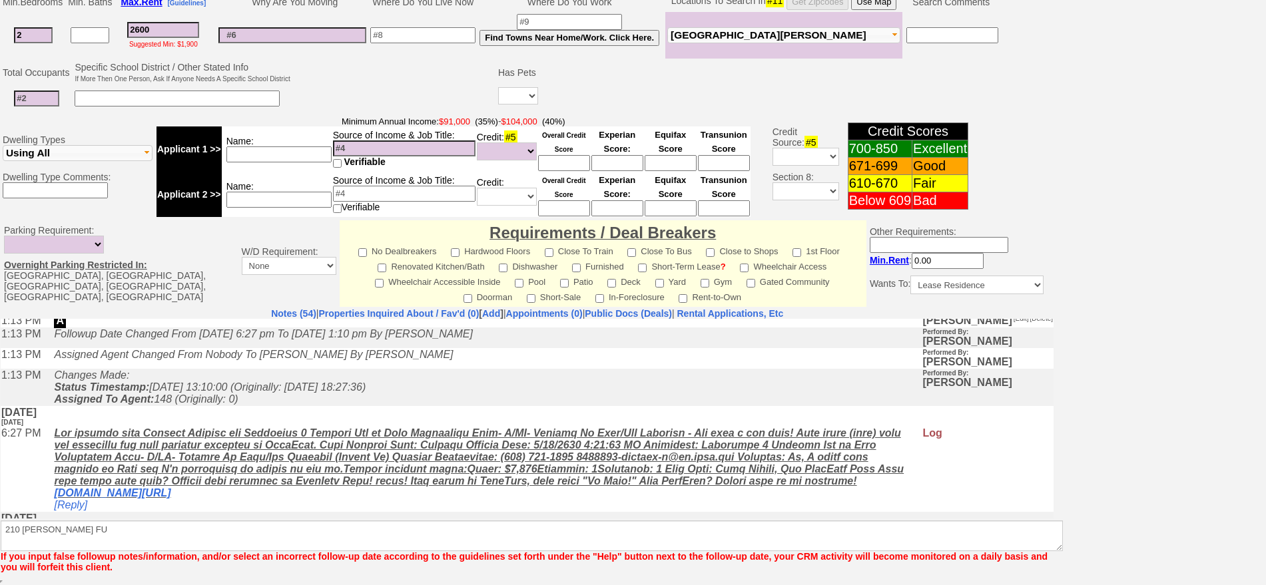
scroll to position [1677, 0]
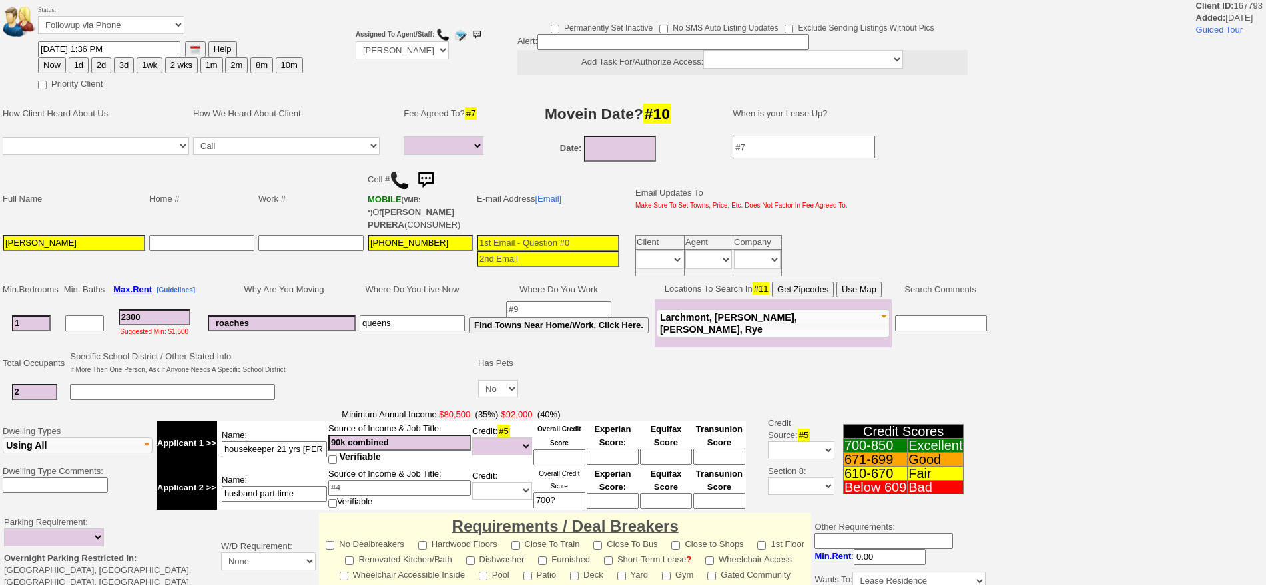
select select
click at [111, 22] on select "Followup via Phone Followup via Email Followup When Section 8 Property Found De…" at bounding box center [111, 25] width 146 height 18
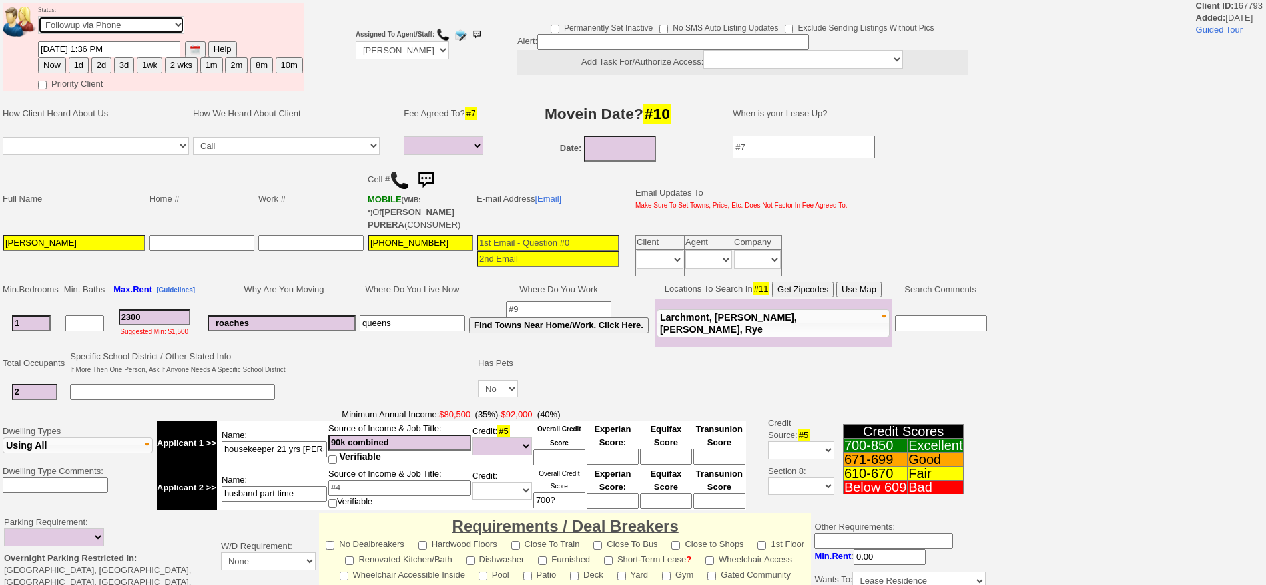
select select "Inactive"
click at [38, 20] on select "Followup via Phone Followup via Email Followup When Section 8 Property Found De…" at bounding box center [111, 25] width 146 height 18
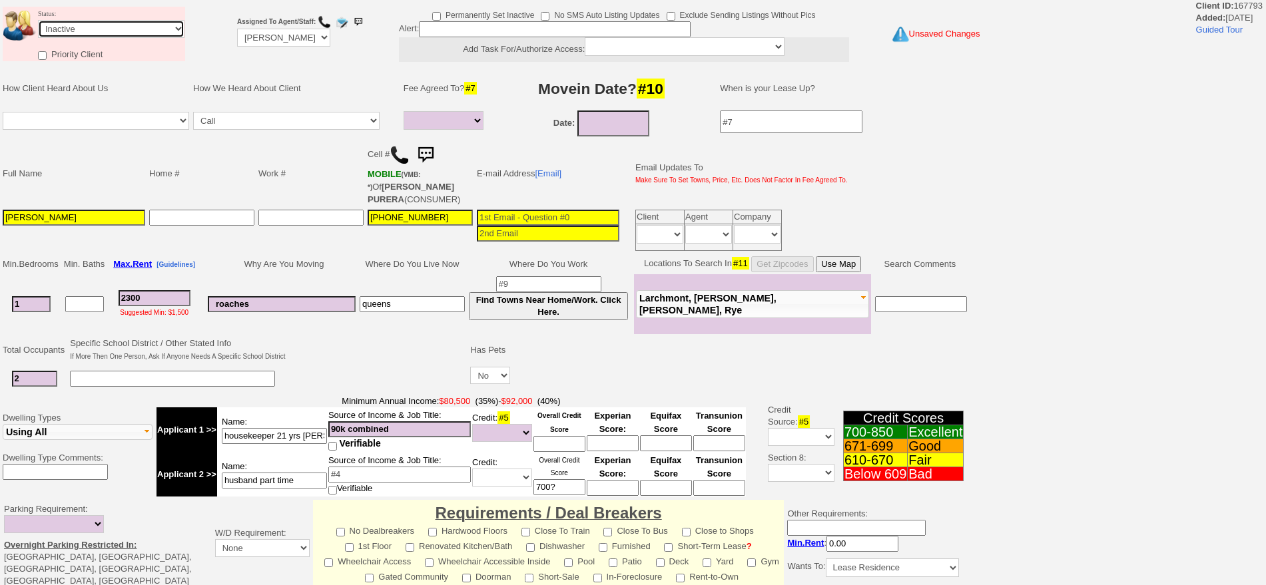
scroll to position [336, 0]
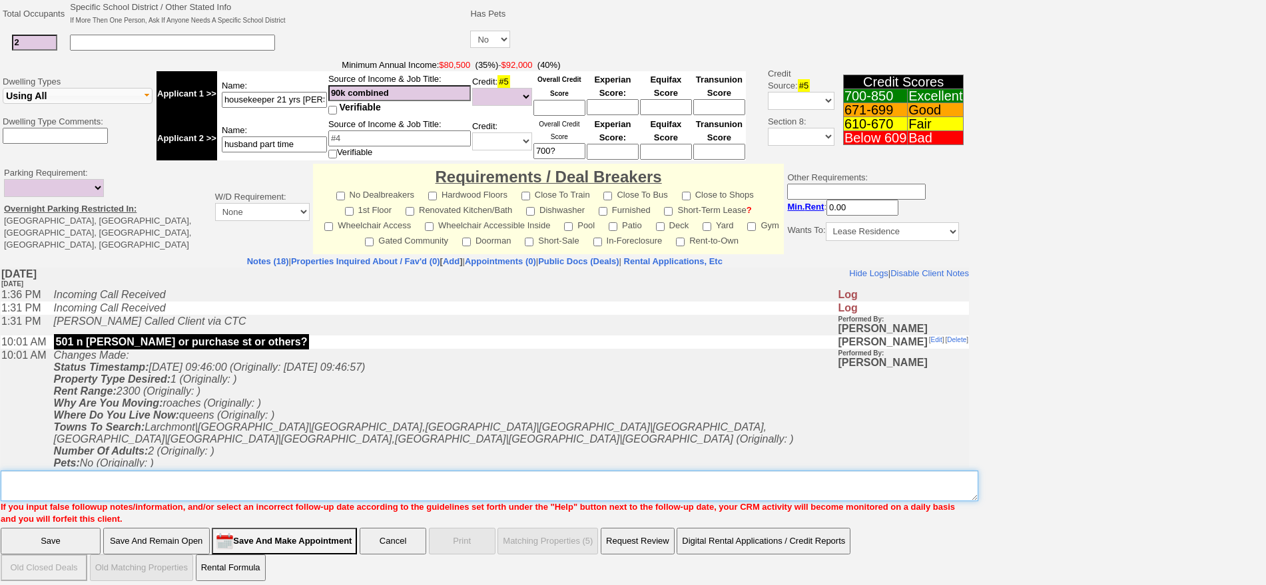
click at [536, 473] on textarea "Insert New Note Here" at bounding box center [490, 486] width 978 height 31
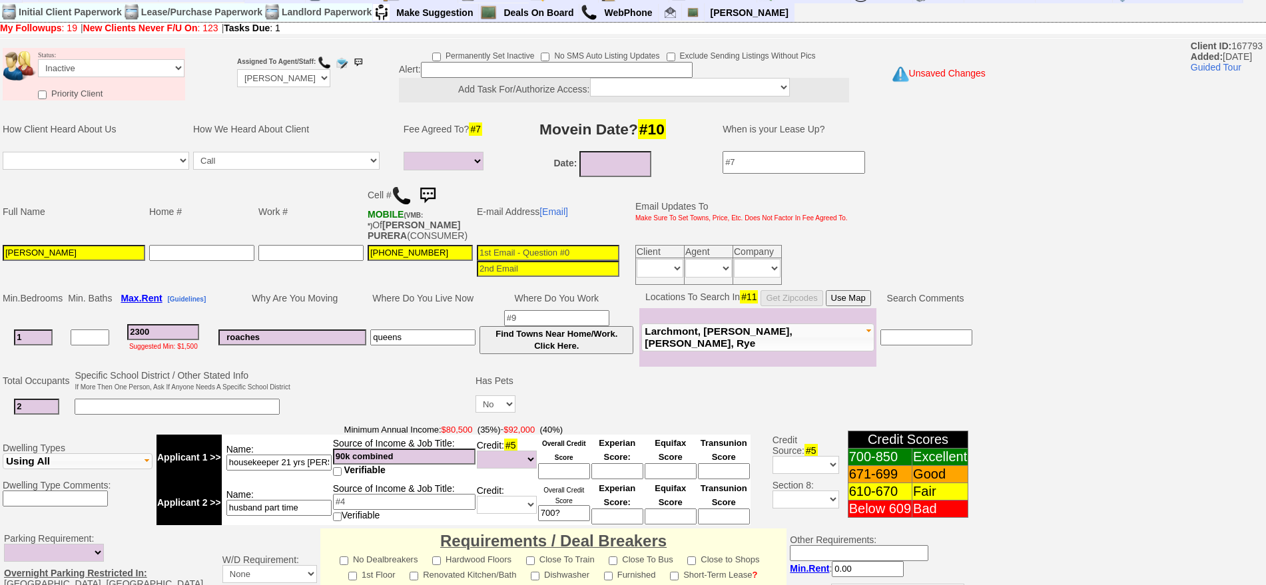
scroll to position [0, 0]
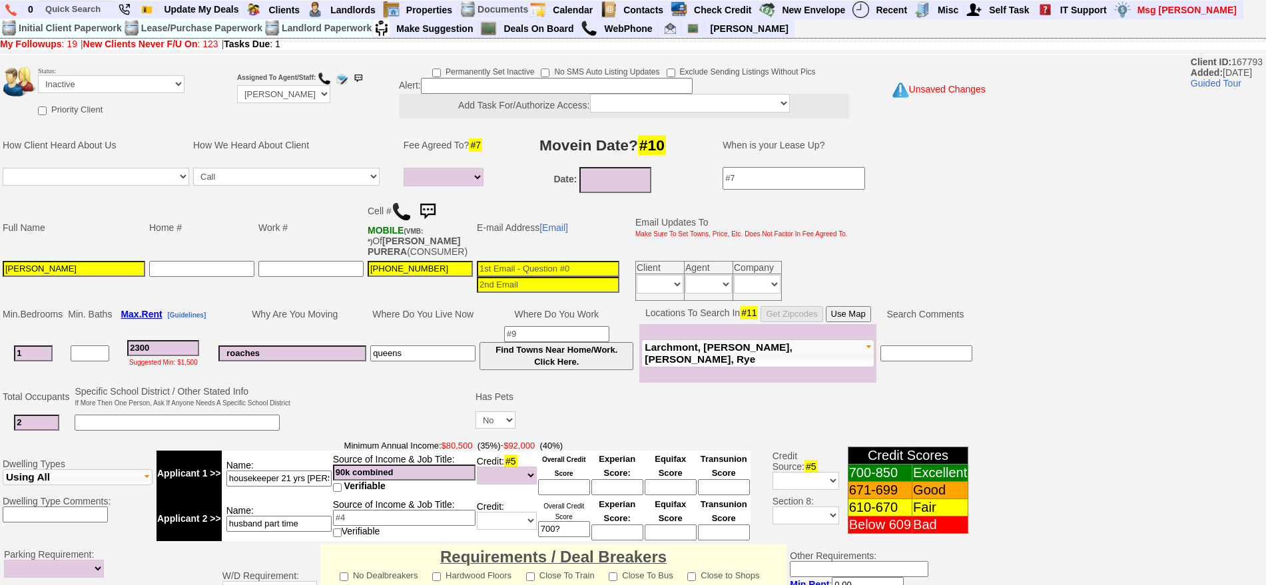
type textarea "SUPPOSED TO CALL ME BACK NEVER DID FU"
click at [87, 75] on select "Followup via Phone Followup via Email Followup When Section 8 Property Found De…" at bounding box center [111, 84] width 146 height 18
click at [93, 87] on select "Followup via Phone Followup via Email Followup When Section 8 Property Found De…" at bounding box center [111, 84] width 146 height 18
select select "Followup via Phone"
click at [38, 75] on select "Followup via Phone Followup via Email Followup When Section 8 Property Found De…" at bounding box center [111, 84] width 146 height 18
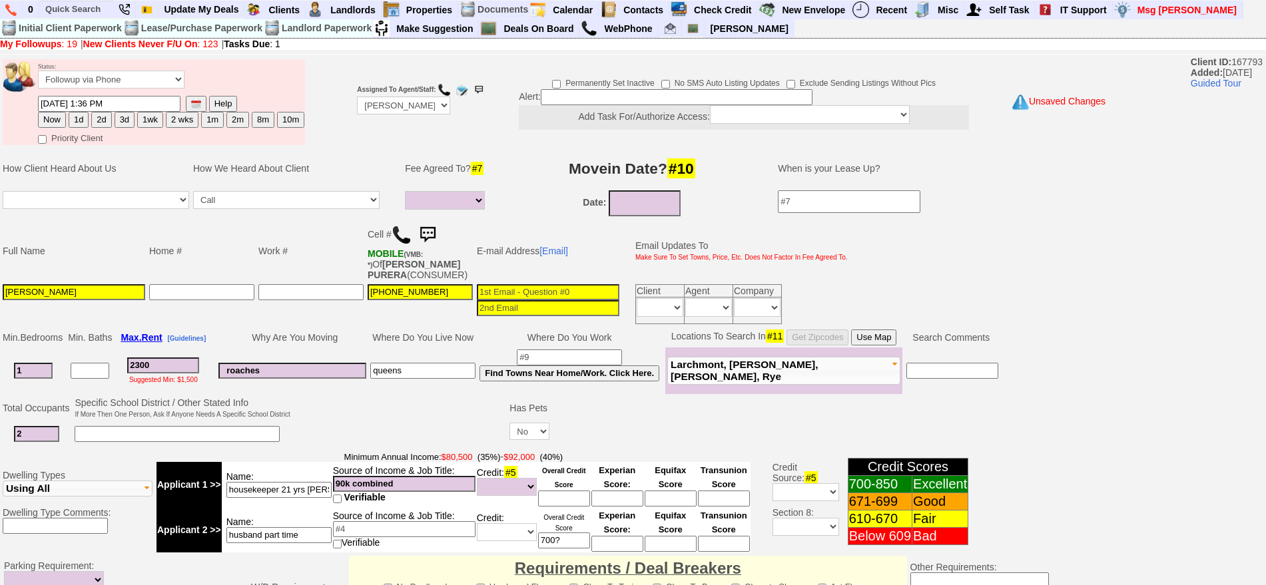
click at [120, 120] on button "3d" at bounding box center [125, 120] width 20 height 16
type input "09/16/2025 03:40 PM"
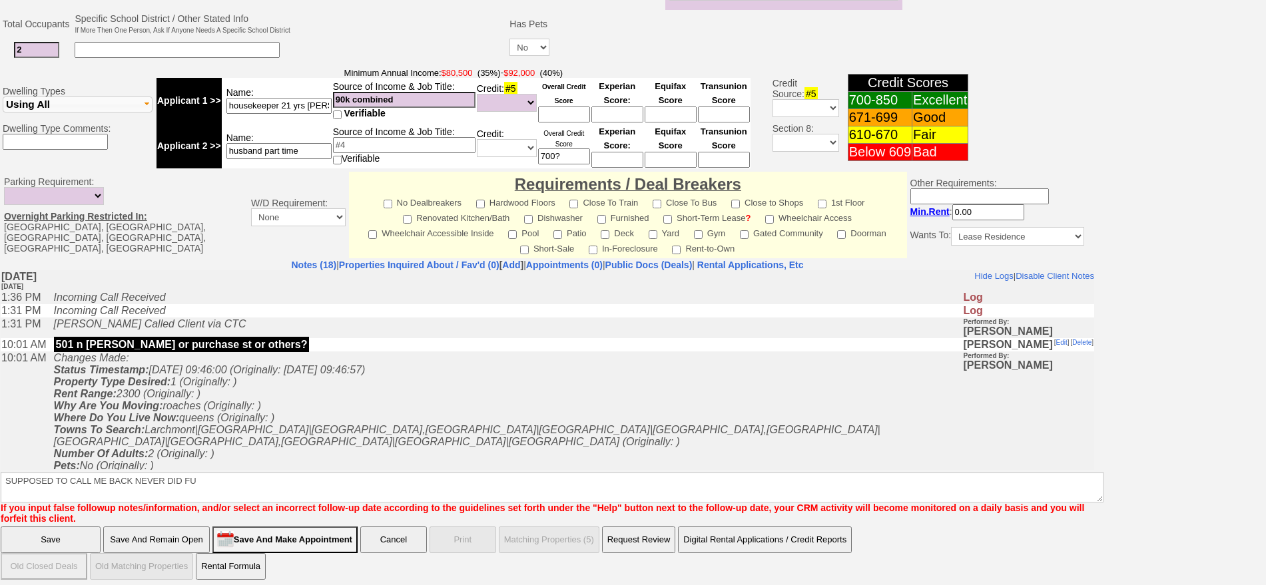
click at [79, 527] on input "Save" at bounding box center [51, 540] width 100 height 27
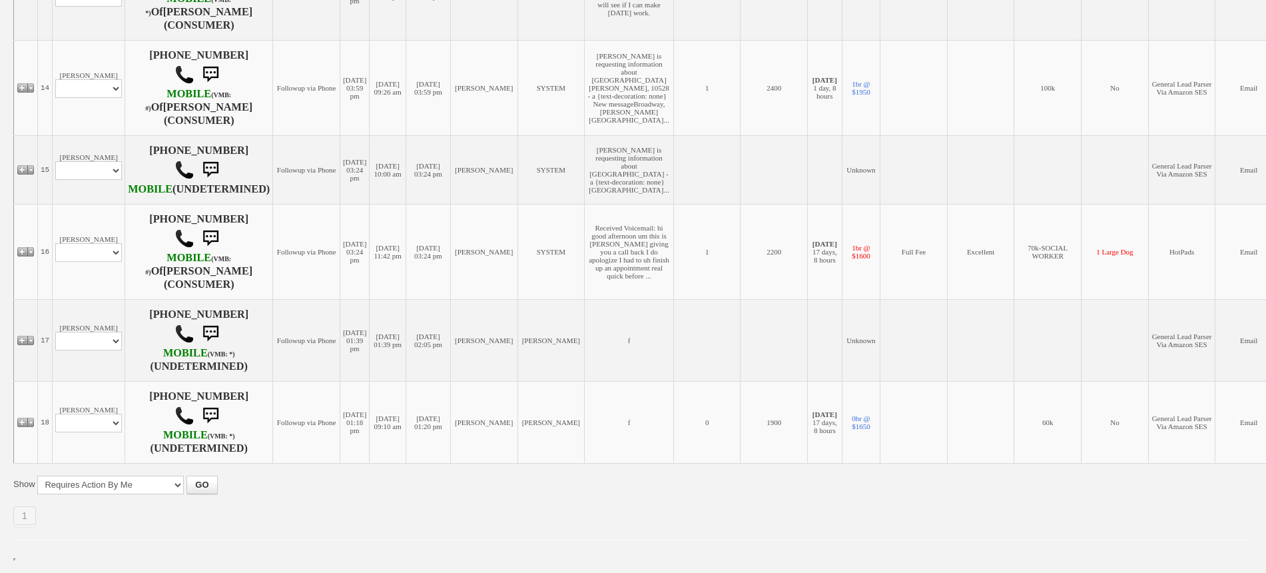
scroll to position [1507, 0]
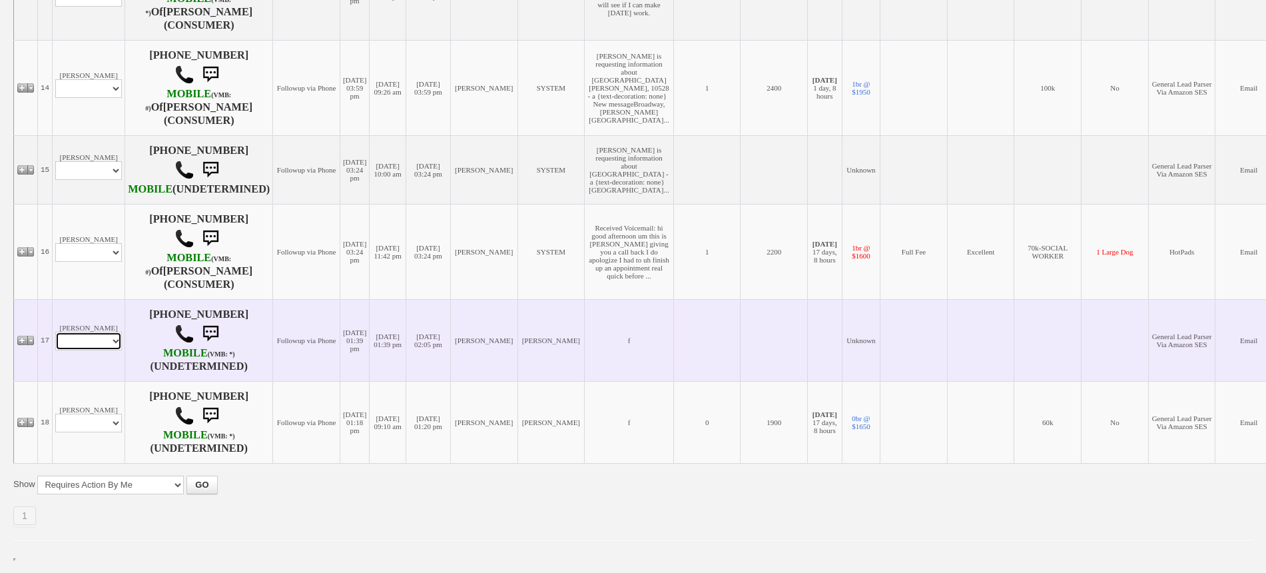
click at [107, 348] on select "Profile Edit Print Email Externally (Will Not Be Tracked In CRM) Closed Deals" at bounding box center [88, 341] width 67 height 19
select select "ChangeURL,/crm/custom/edit_client_form.php?redirect=%2Fcrm%2Fclients.php&id=167…"
click at [55, 332] on select "Profile Edit Print Email Externally (Will Not Be Tracked In CRM) Closed Deals" at bounding box center [88, 341] width 67 height 19
select select
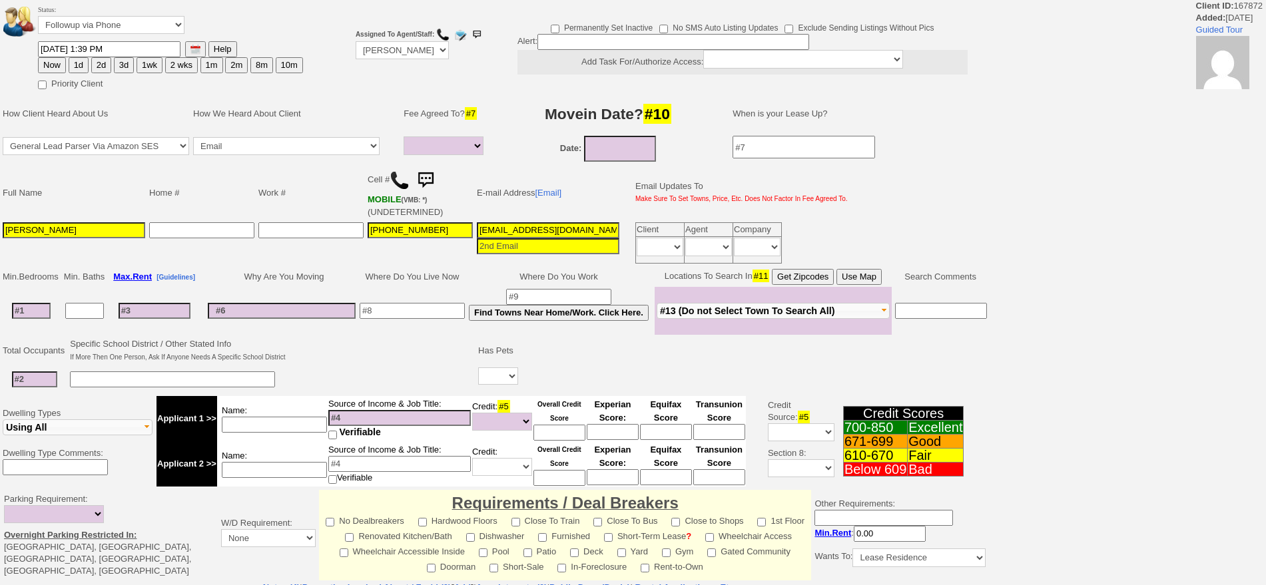
select select
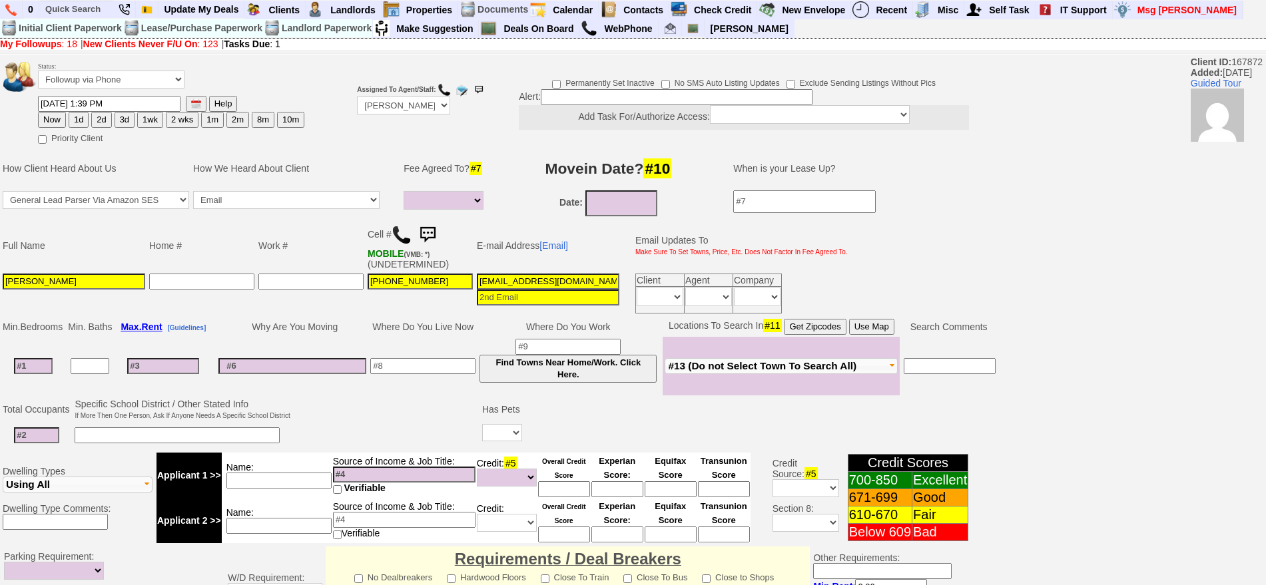
click at [103, 118] on button "2d" at bounding box center [101, 120] width 20 height 16
type input "[DATE] 03:40 PM"
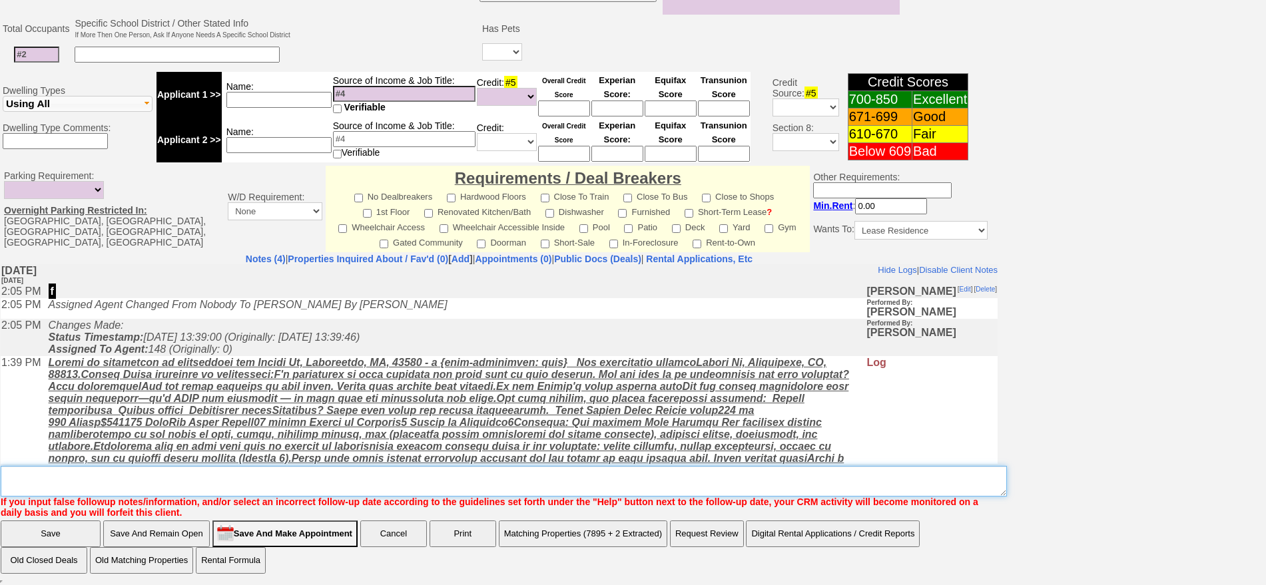
click at [707, 485] on textarea "Insert New Note Here" at bounding box center [504, 481] width 1006 height 31
type textarea "F"
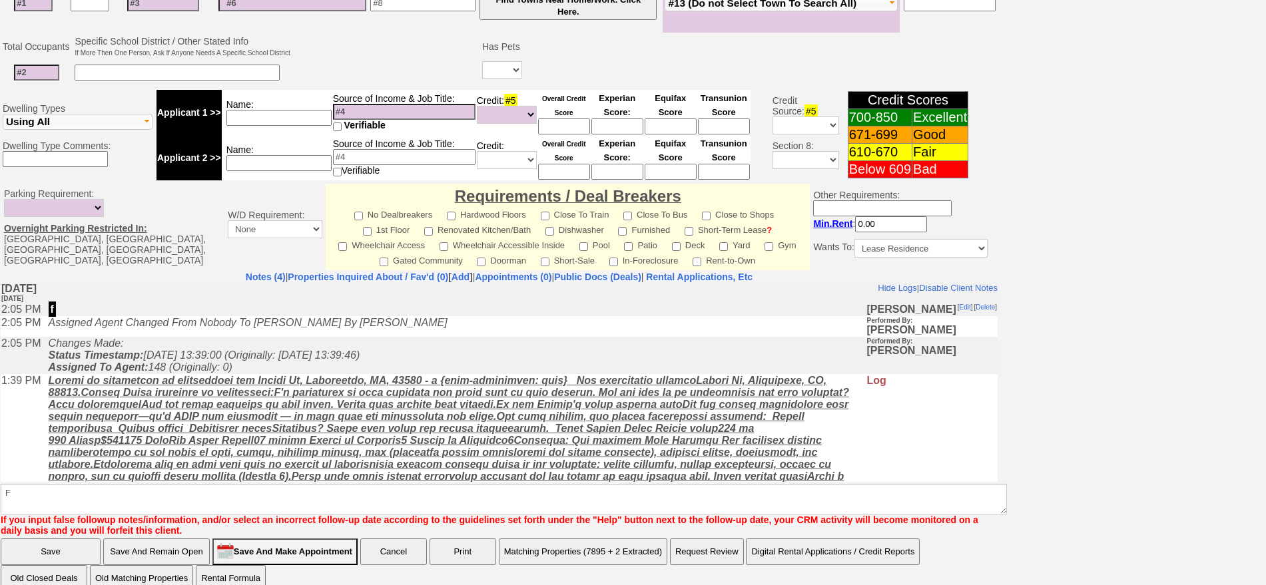
click input "Save" at bounding box center [51, 552] width 100 height 27
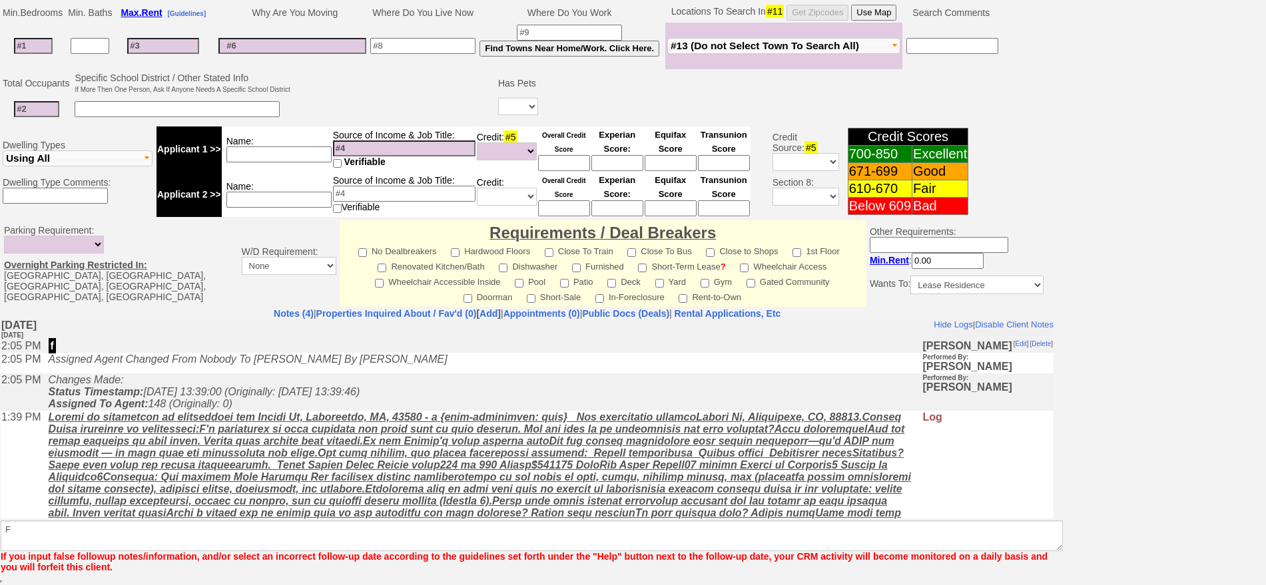
scroll to position [314, 0]
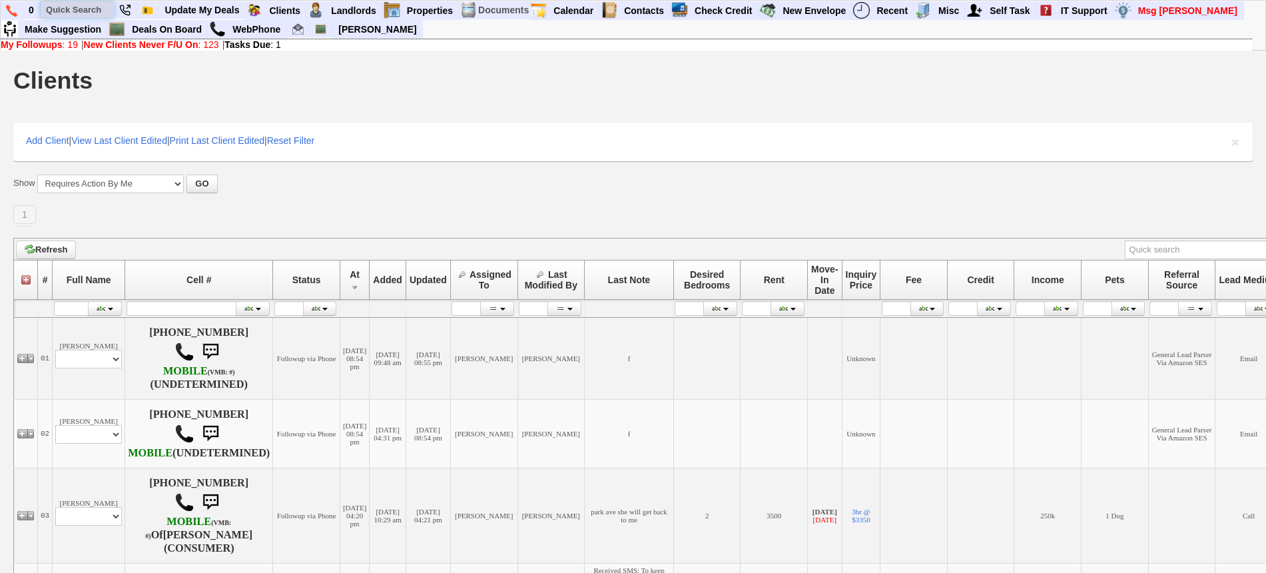
click at [83, 13] on input "text" at bounding box center [77, 9] width 73 height 17
click at [101, 7] on input "ANNETTE" at bounding box center [77, 9] width 73 height 17
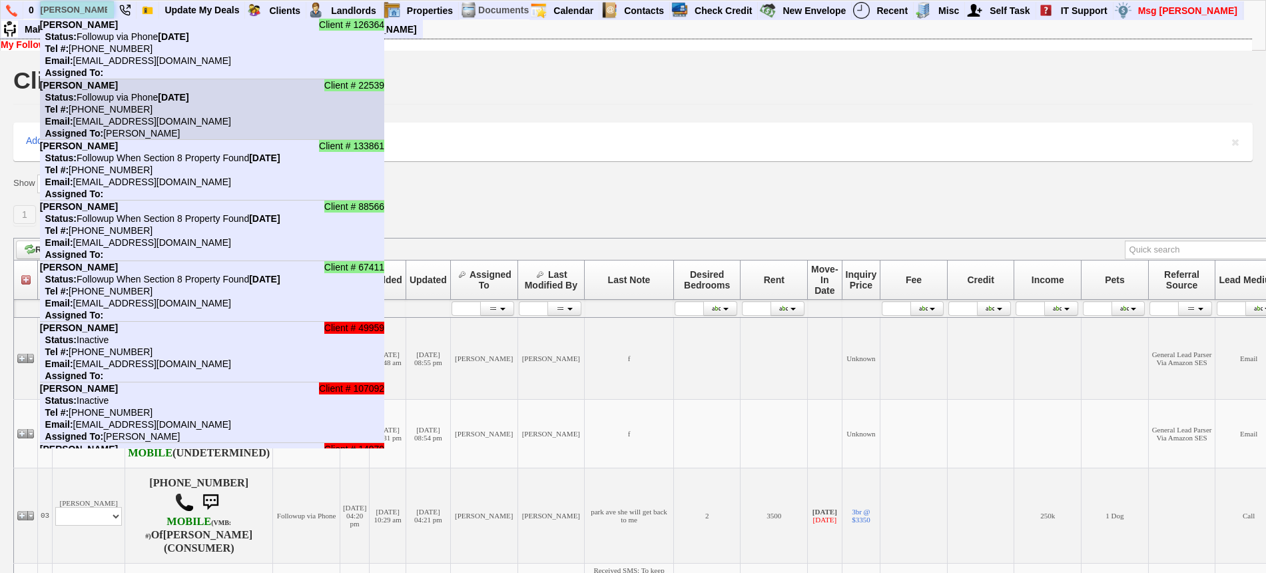
type input "ANNETTE"
click at [172, 103] on li "Client # 22539 Annette Roldan Status: Followup via Phone Friday, September 12th…" at bounding box center [212, 109] width 344 height 61
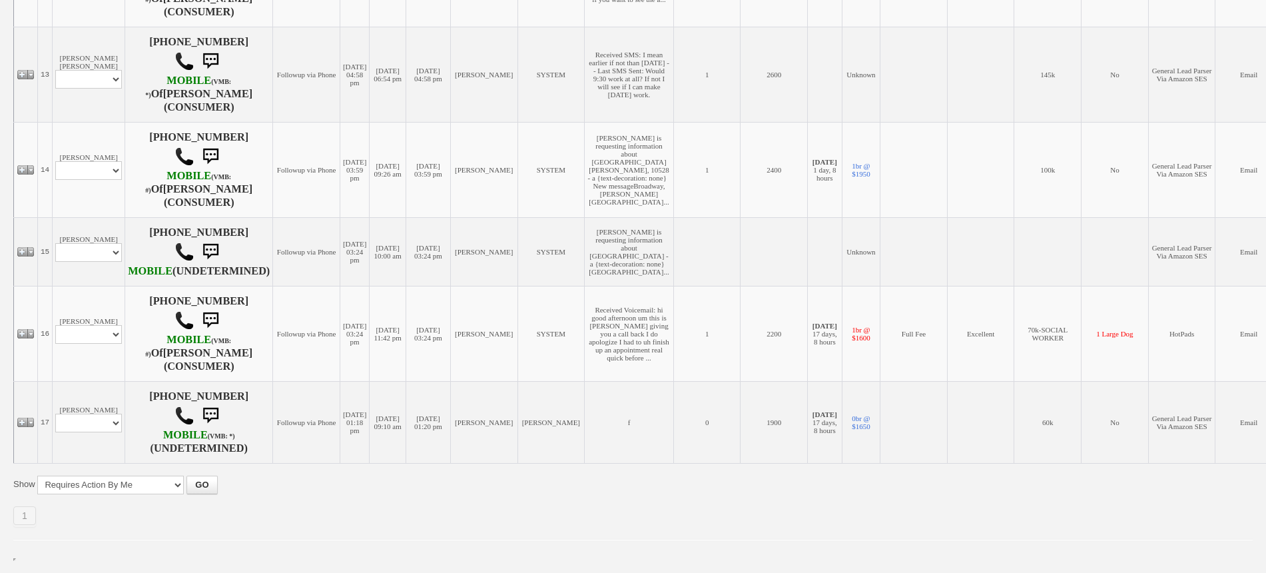
scroll to position [1342, 0]
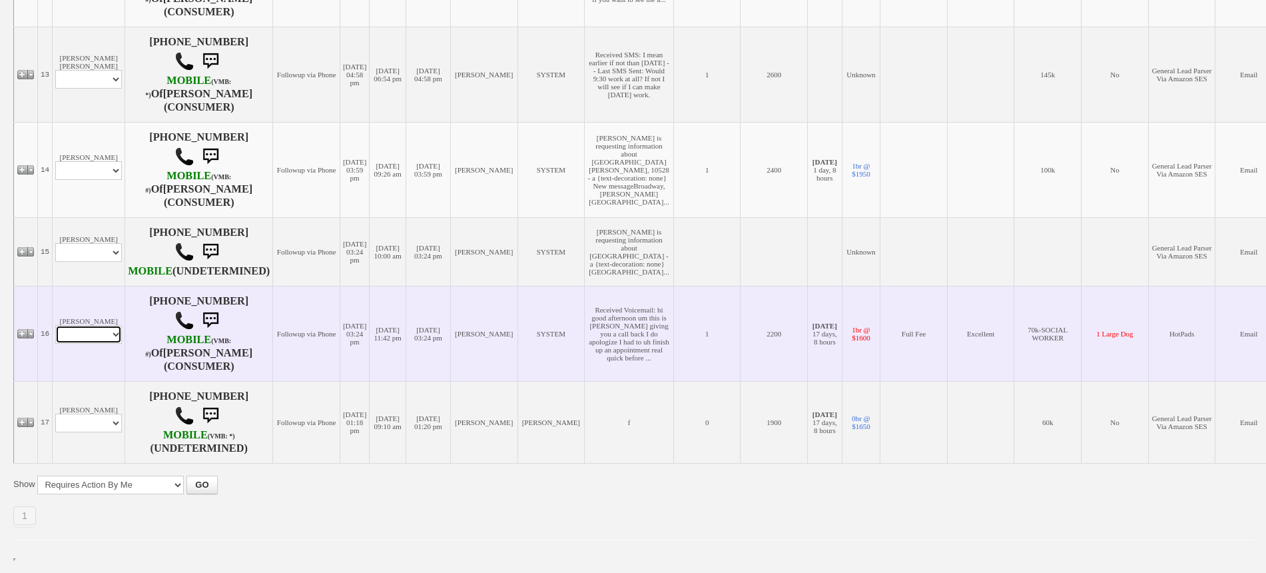
click at [92, 344] on select "Profile Edit Print Email Externally (Will Not Be Tracked In CRM) Closed Deals" at bounding box center [88, 334] width 67 height 19
select select "ChangeURL,/crm/custom/edit_client_form.php?redirect=%2Fcrm%2Fclients.php&id=225…"
click at [55, 344] on select "Profile Edit Print Email Externally (Will Not Be Tracked In CRM) Closed Deals" at bounding box center [88, 334] width 67 height 19
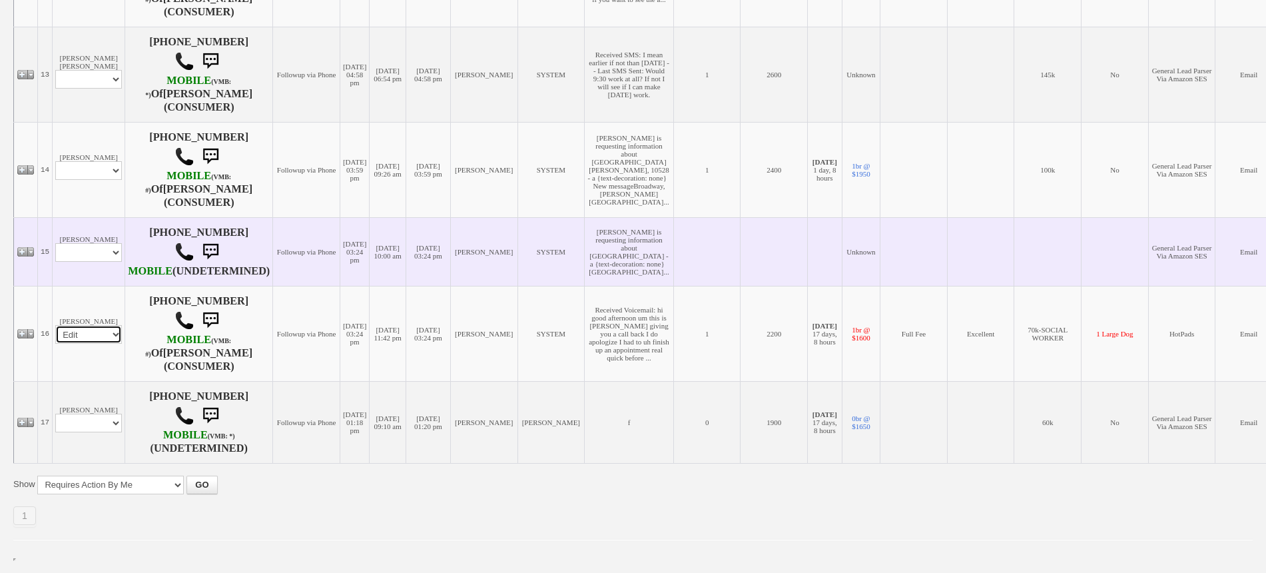
select select
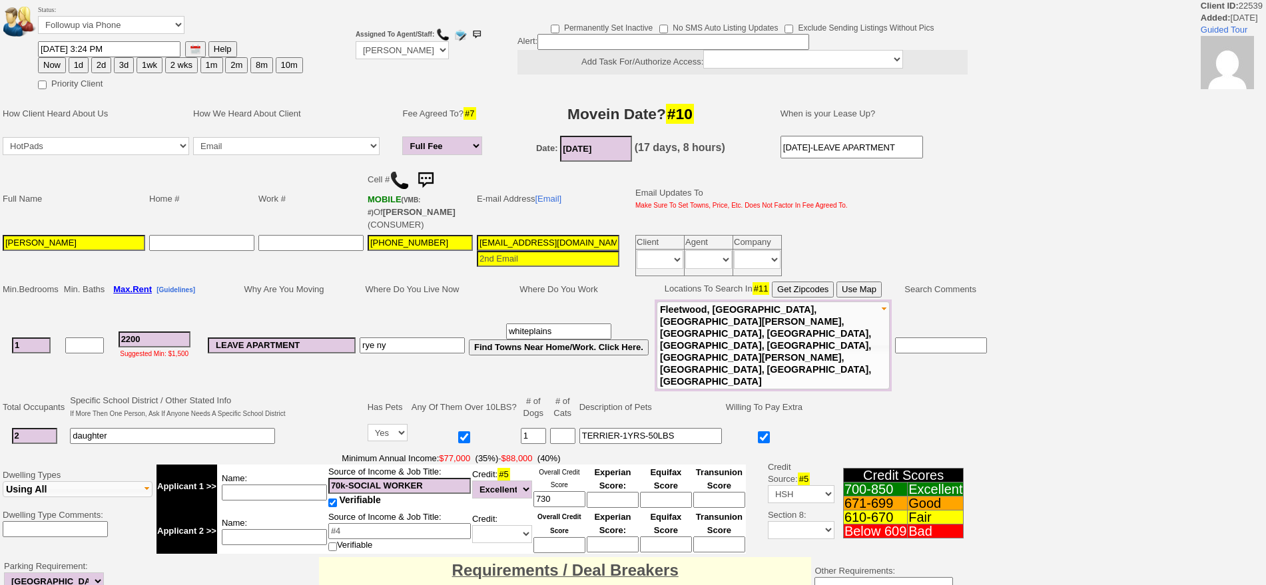
click at [109, 61] on button "2d" at bounding box center [101, 65] width 20 height 16
type input "[DATE] 03:42 PM"
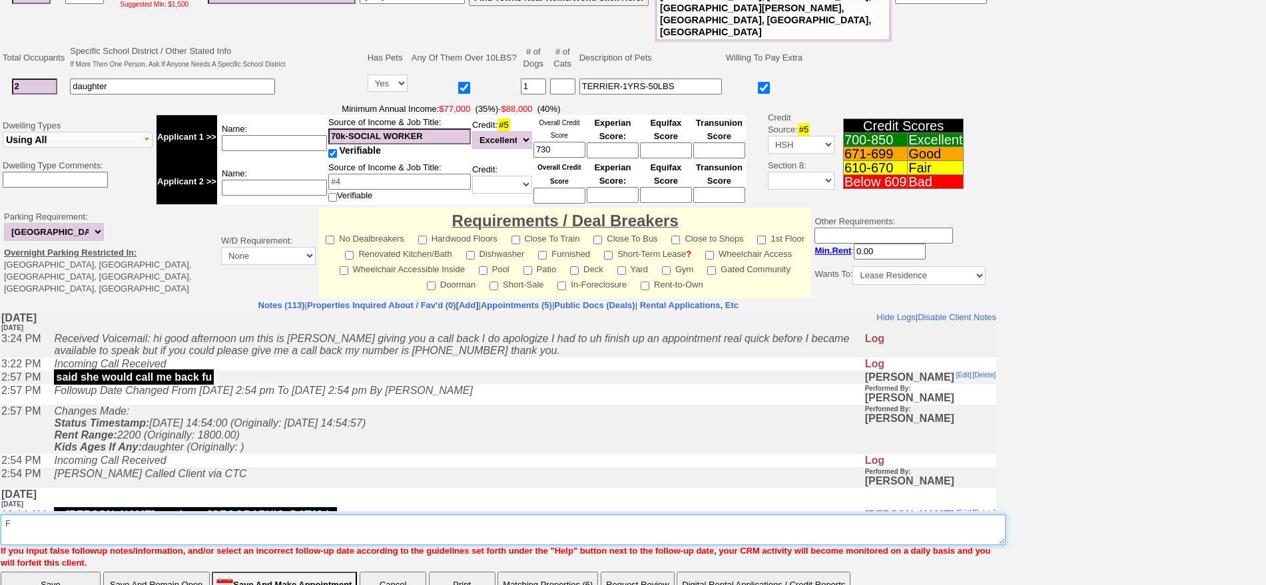
click at [635, 515] on textarea "Insert New Note Here" at bounding box center [503, 530] width 1005 height 31
type textarea "F"
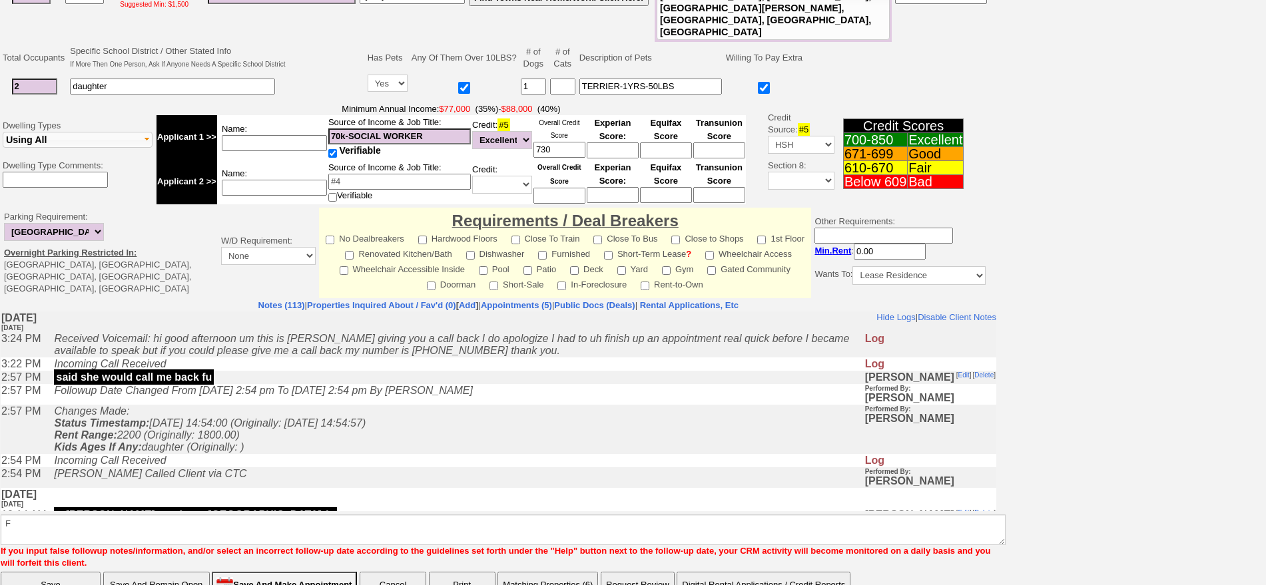
click input "Save" at bounding box center [51, 585] width 100 height 27
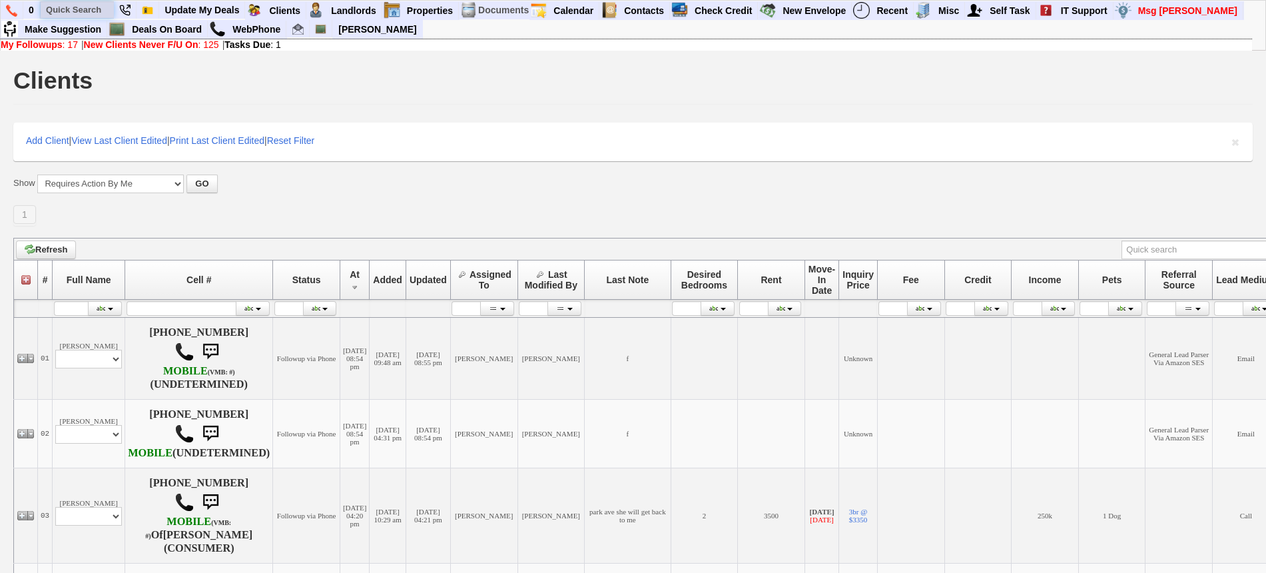
click at [67, 9] on input "text" at bounding box center [77, 9] width 73 height 17
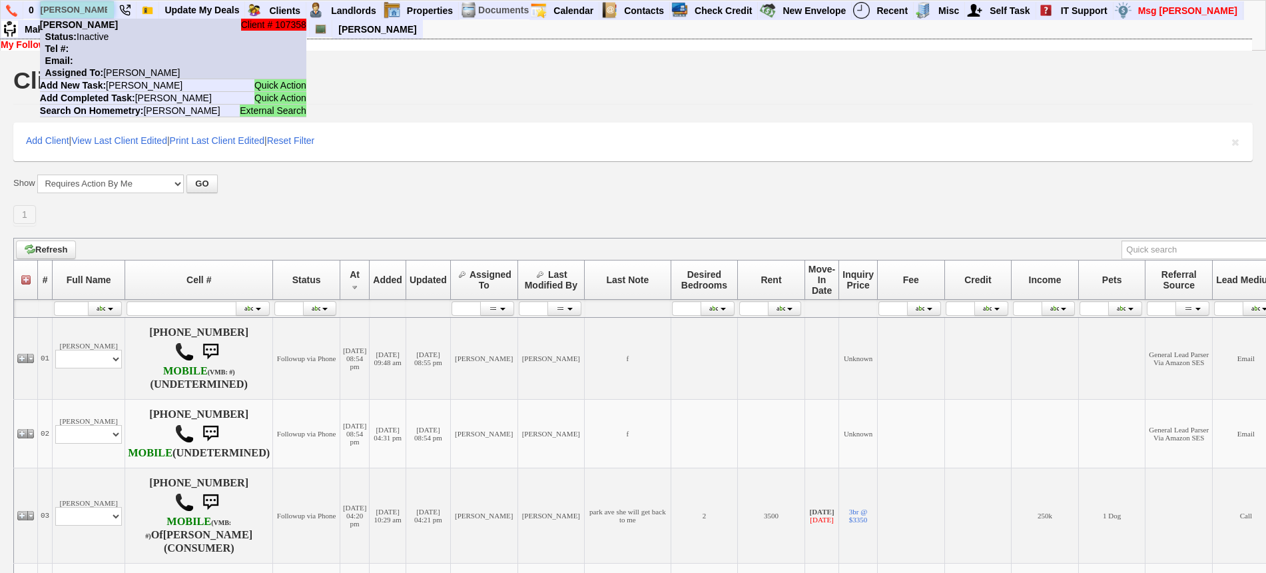
type input "[PERSON_NAME]"
click at [79, 32] on nobr "Status: Inactive" at bounding box center [74, 36] width 69 height 11
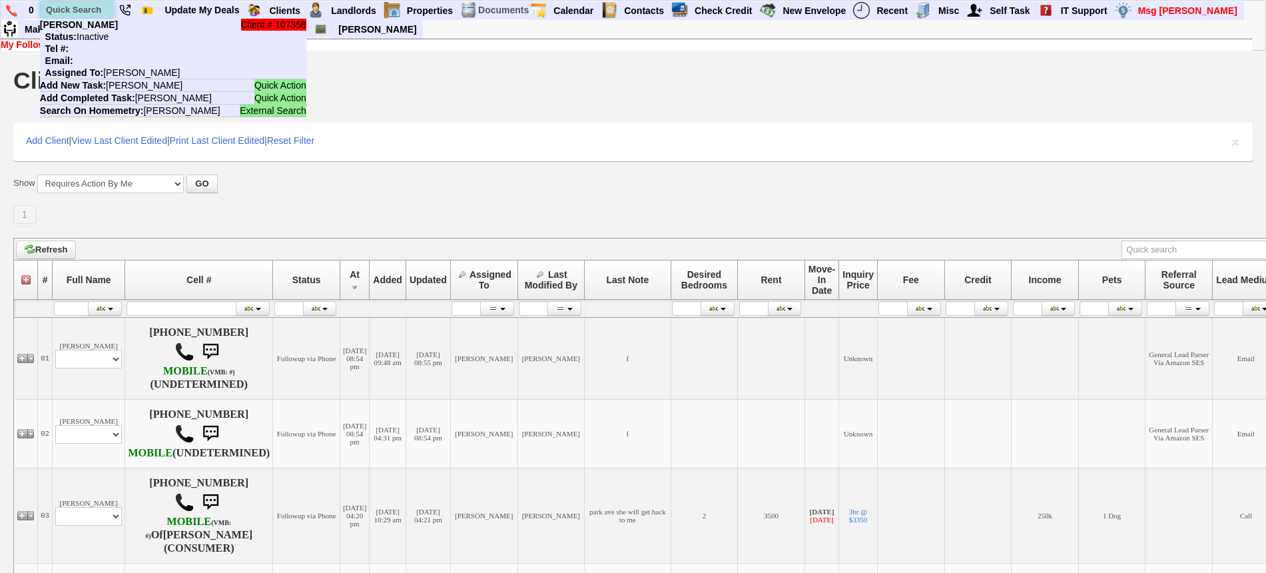
click at [78, 3] on input "text" at bounding box center [77, 9] width 73 height 17
click at [83, 7] on input "text" at bounding box center [77, 9] width 73 height 17
paste input "[PHONE_NUMBER]"
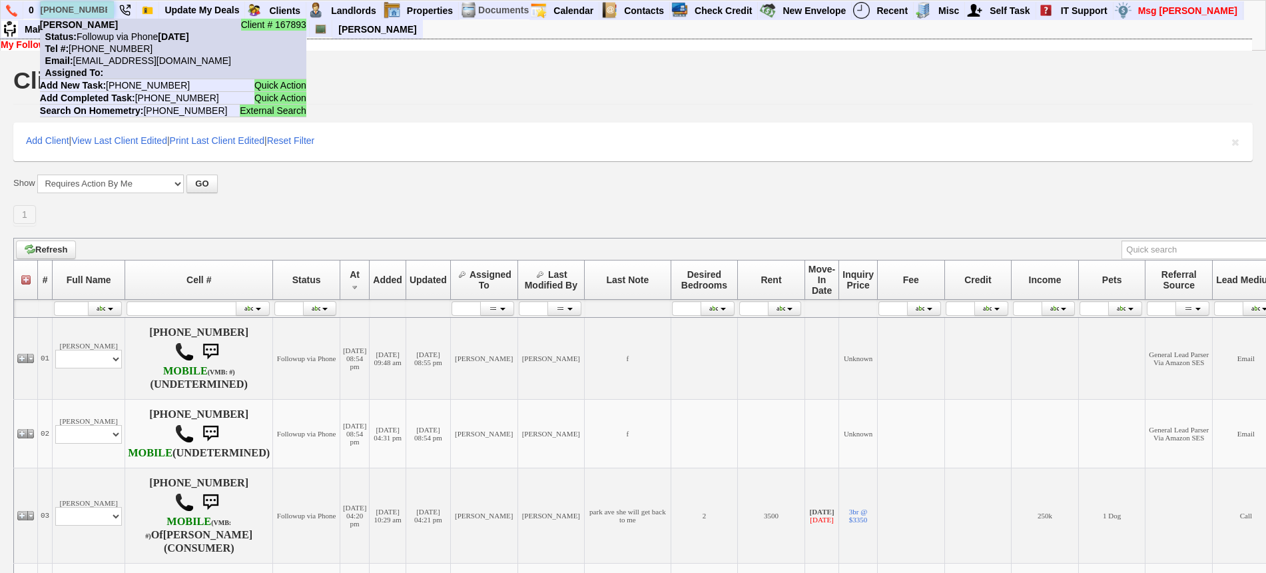
type input "[PHONE_NUMBER]"
click at [109, 30] on li "Client # 167893 Robert Pailin Status: Followup via Phone Saturday, September 13…" at bounding box center [173, 49] width 266 height 61
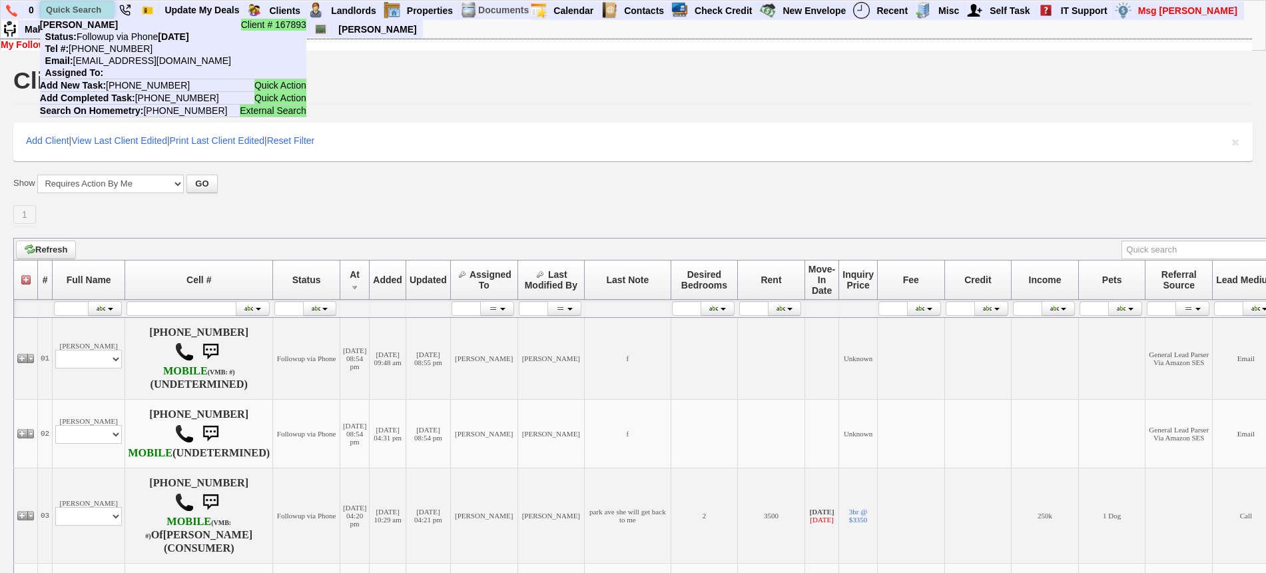
drag, startPoint x: 86, startPoint y: 11, endPoint x: 95, endPoint y: 7, distance: 9.9
click at [86, 11] on input "text" at bounding box center [77, 9] width 73 height 17
paste input "332-271-8729"
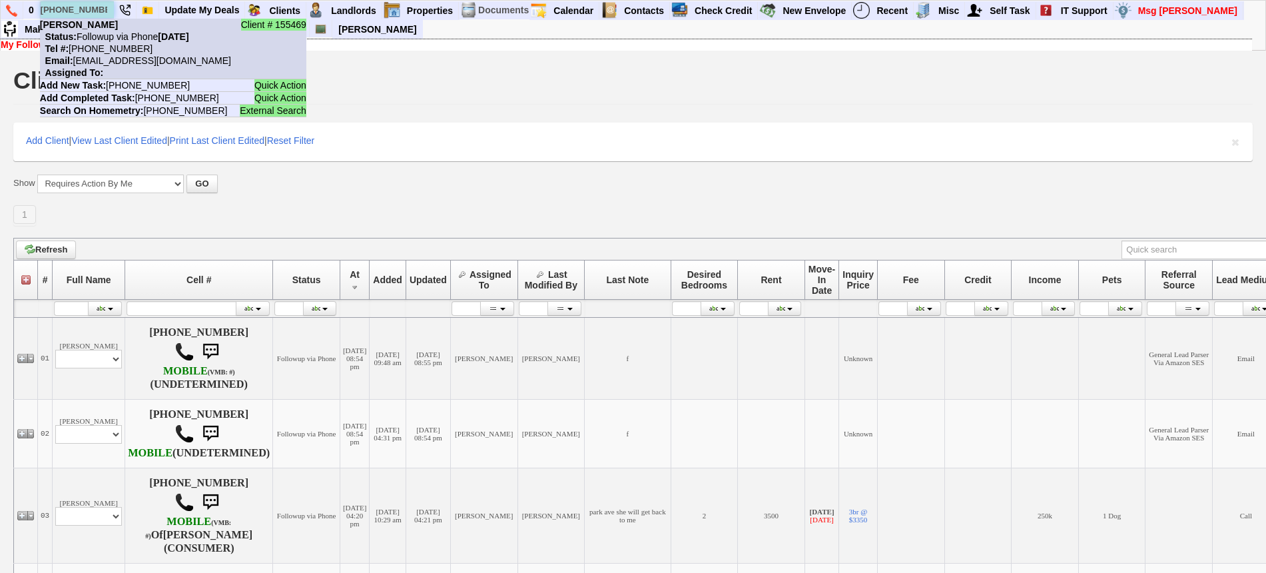
type input "[PHONE_NUMBER]"
click at [127, 43] on nobr "Tel #: 332-271-8729" at bounding box center [96, 48] width 113 height 11
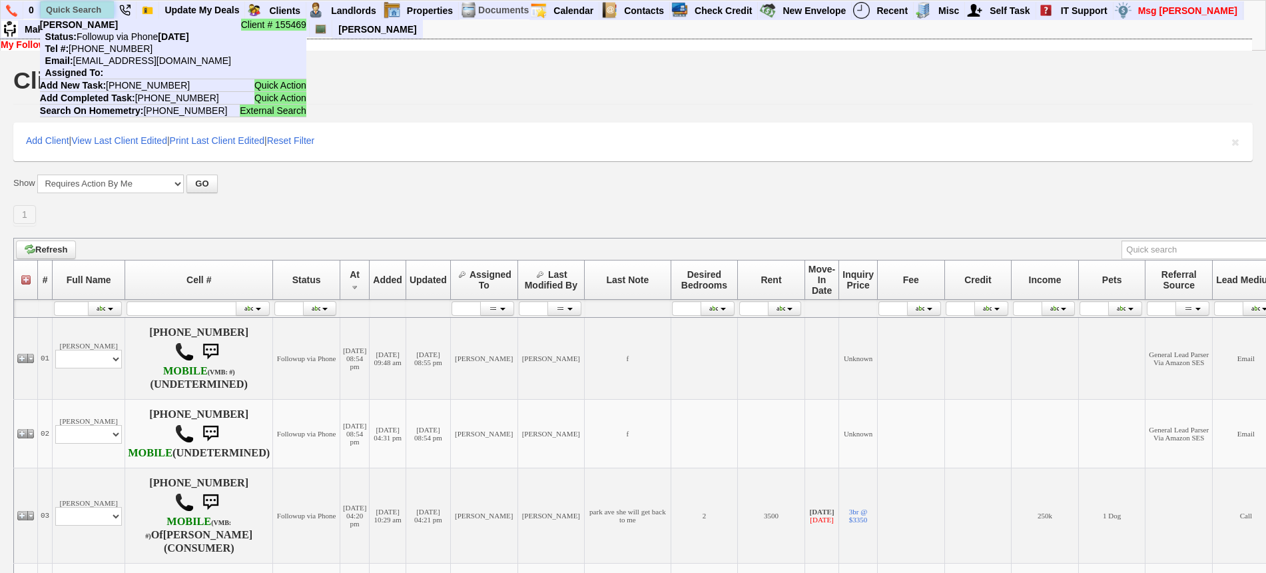
click at [72, 2] on input "text" at bounding box center [77, 9] width 73 height 17
paste input "[PHONE_NUMBER]"
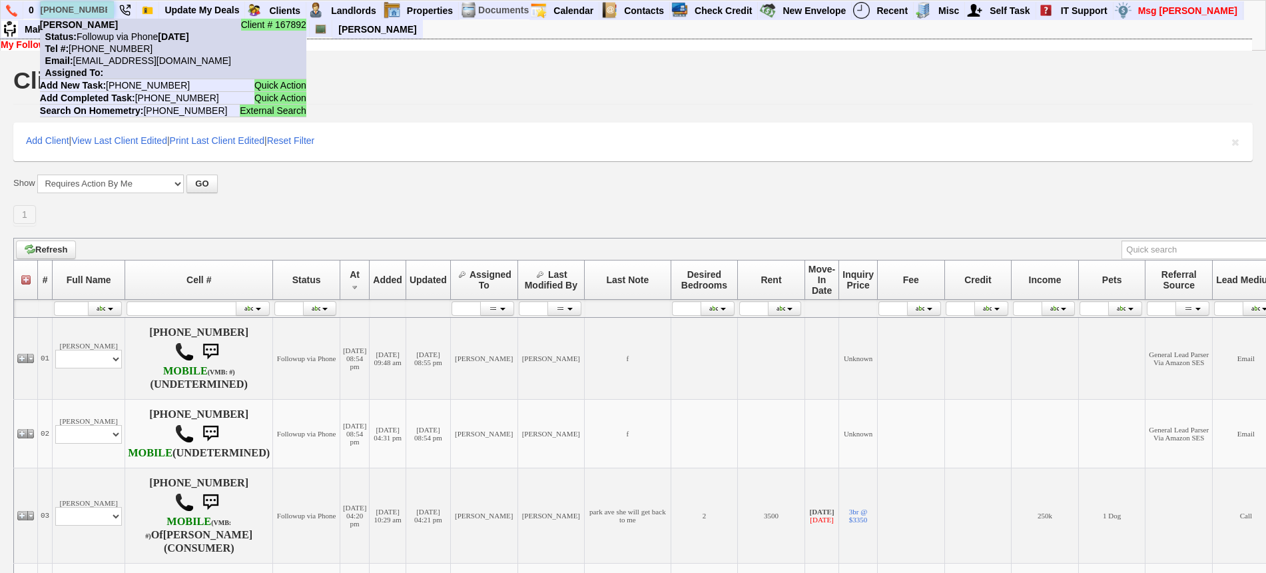
type input "[PHONE_NUMBER]"
click at [129, 43] on nobr "Tel #: 914-510-3349" at bounding box center [96, 48] width 113 height 11
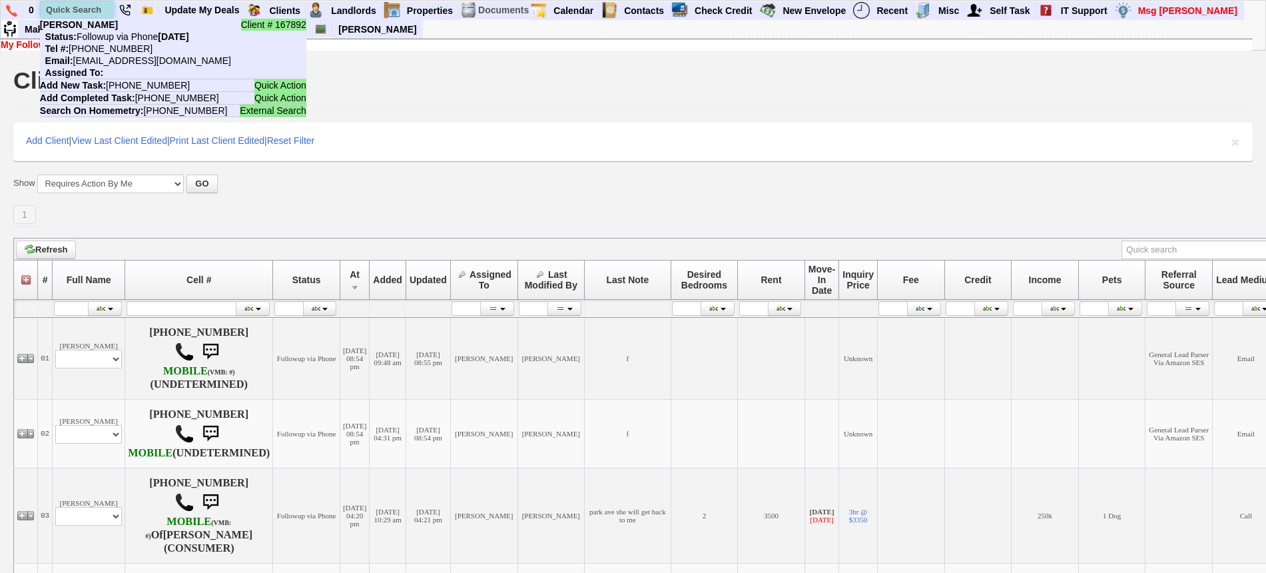
click at [65, 10] on input "text" at bounding box center [77, 9] width 73 height 17
paste input "914-583-9252"
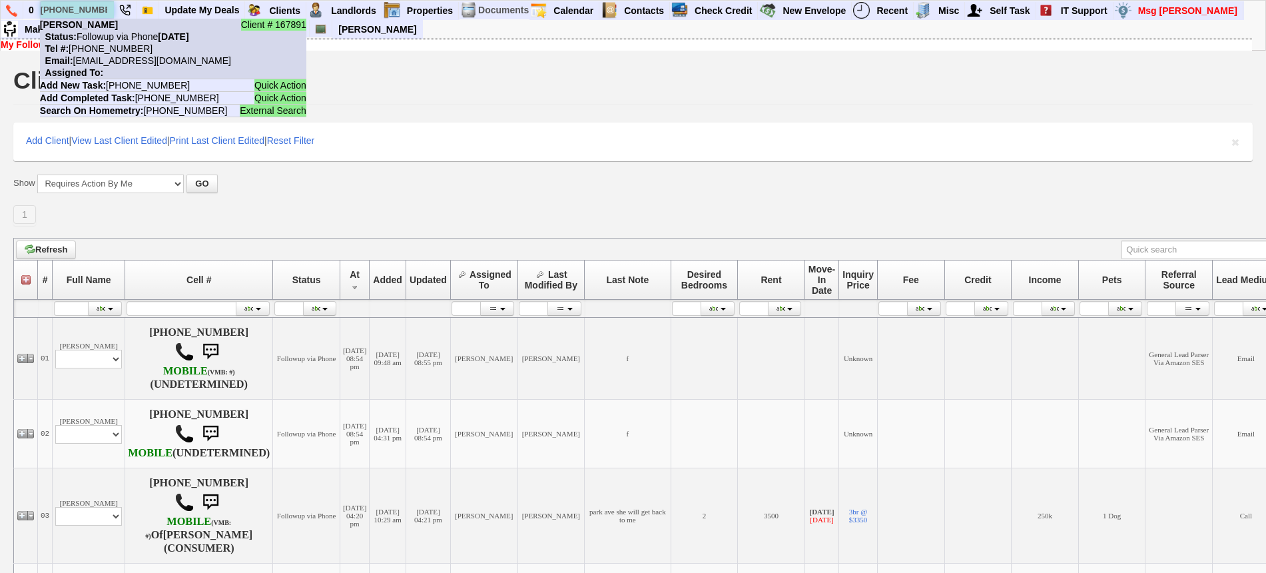
type input "914-583-9252"
click at [113, 28] on li "Client # 167891 Bernard Bailey Status: Followup via Phone Saturday, September 1…" at bounding box center [173, 49] width 266 height 61
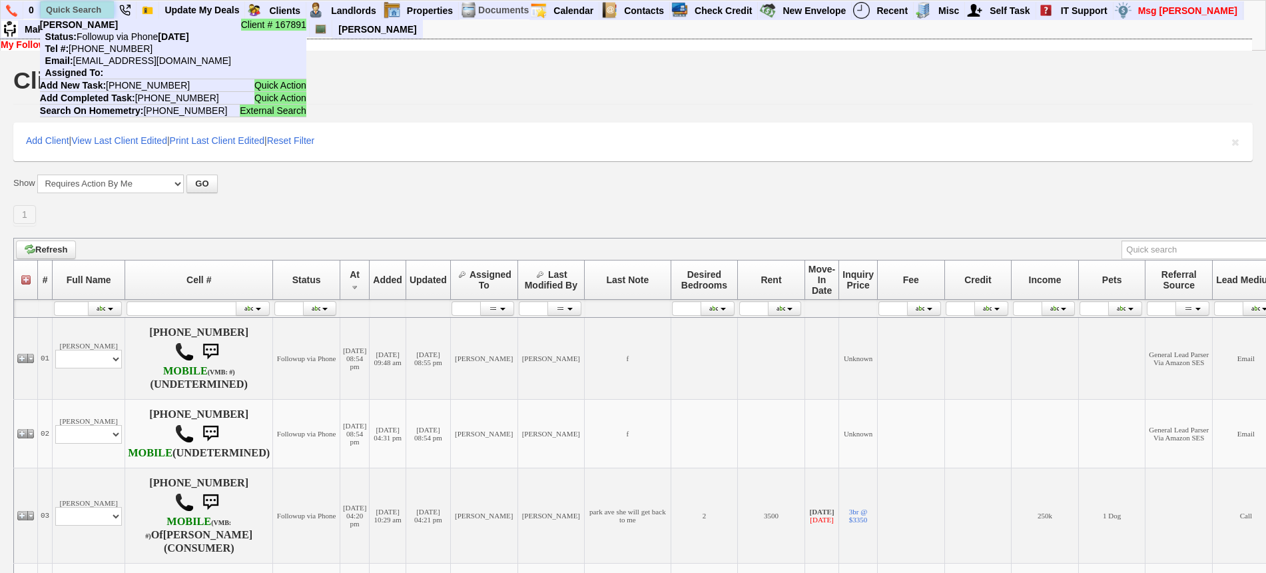
click at [74, 3] on input "text" at bounding box center [77, 9] width 73 height 17
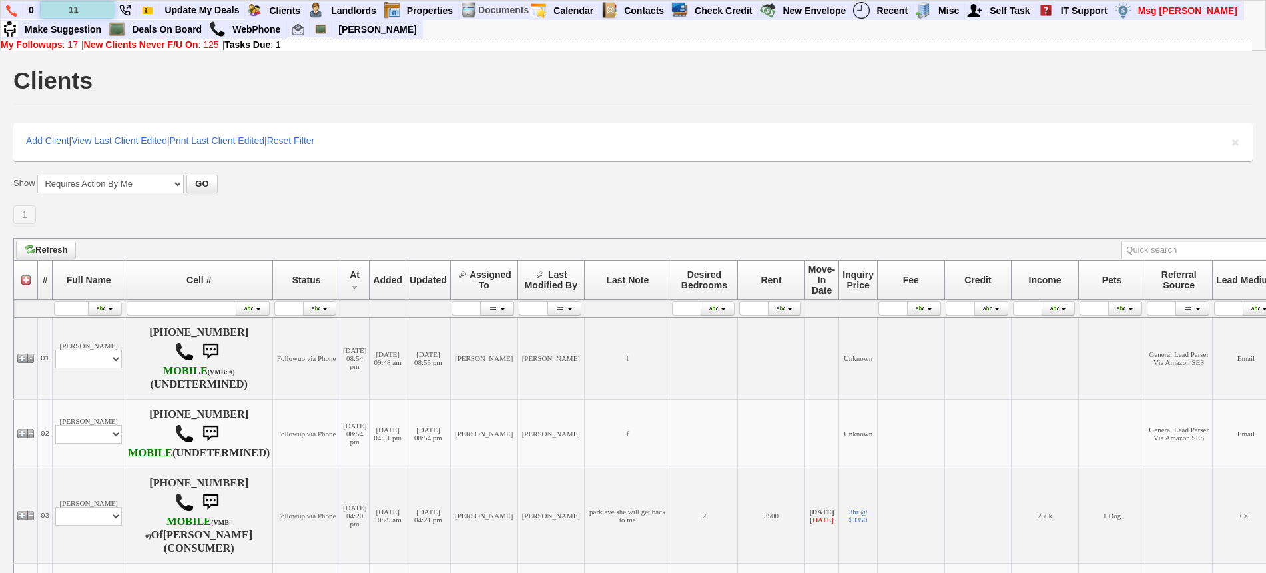
type input "1"
click at [102, 6] on input "220 pelham" at bounding box center [77, 9] width 73 height 17
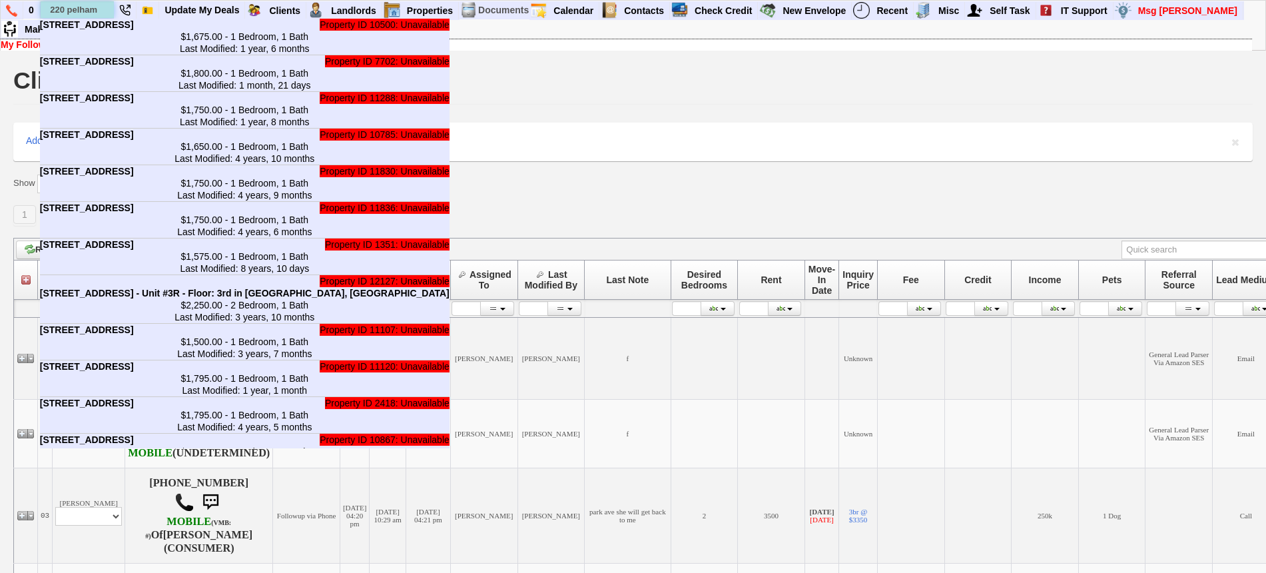
click at [102, 10] on input "220 pelham" at bounding box center [77, 9] width 73 height 17
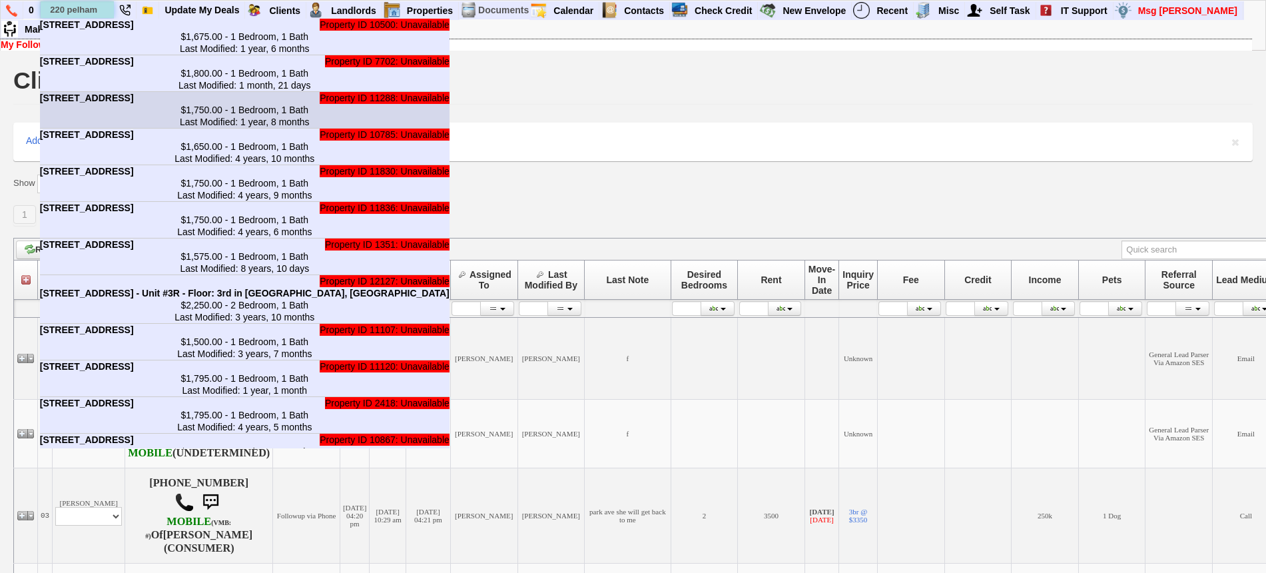
type input "220 pelham"
click at [134, 103] on b "220 Pelham Rd - Unit #6O - Floor: 6th in New Rochelle, NY" at bounding box center [87, 98] width 94 height 11
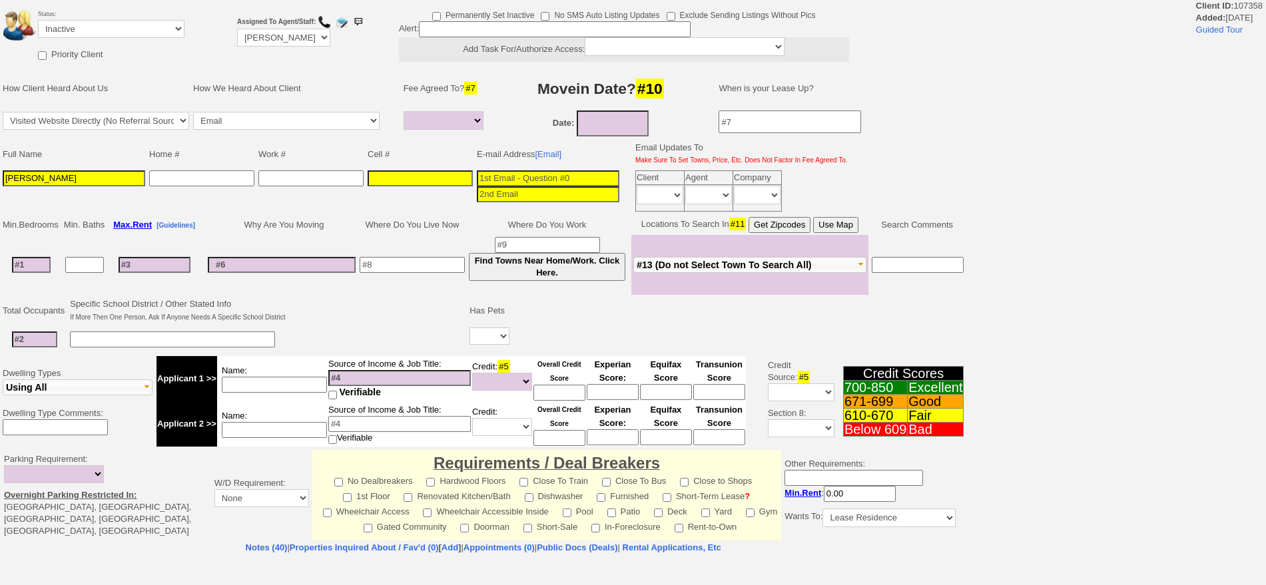
select select
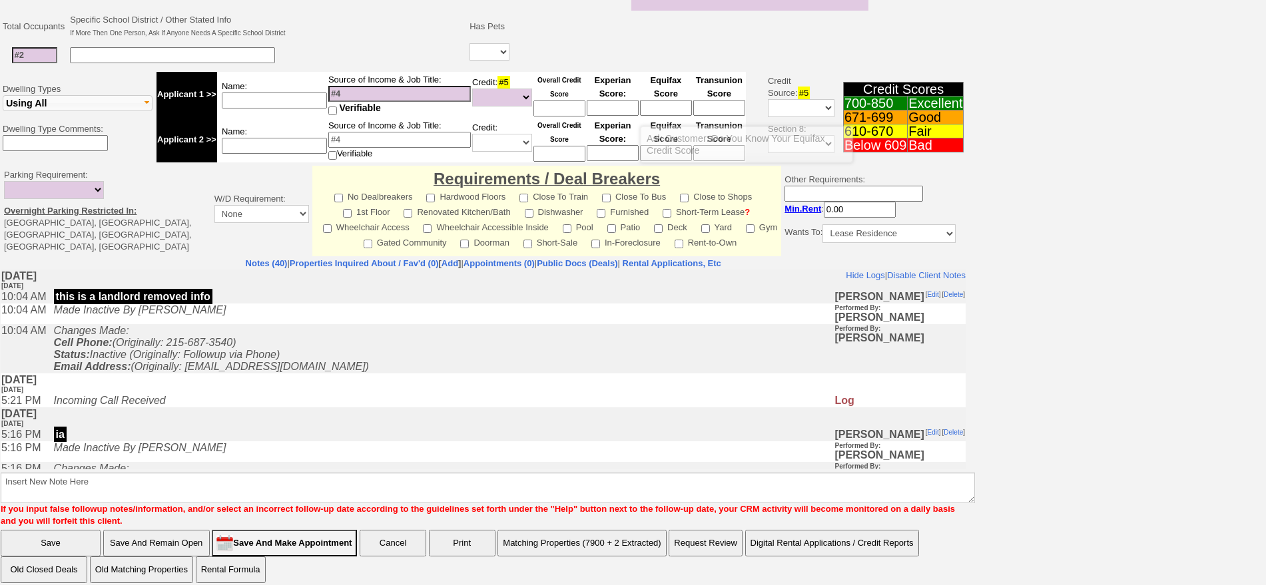
scroll to position [287, 0]
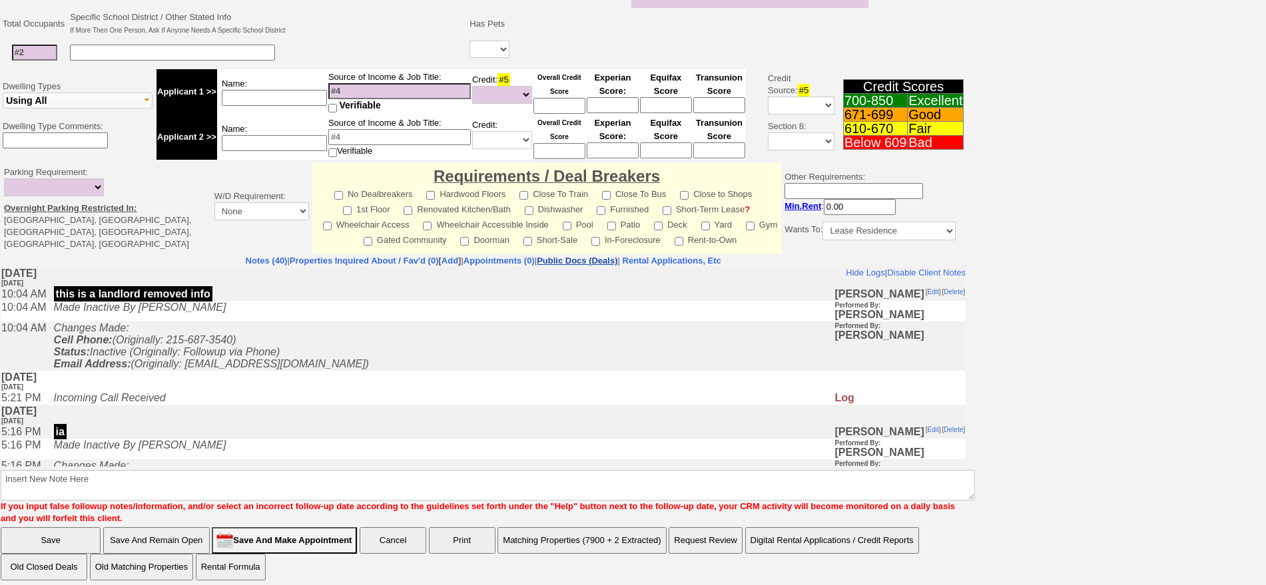
click at [587, 256] on link "Public Docs (Deals)" at bounding box center [577, 261] width 81 height 10
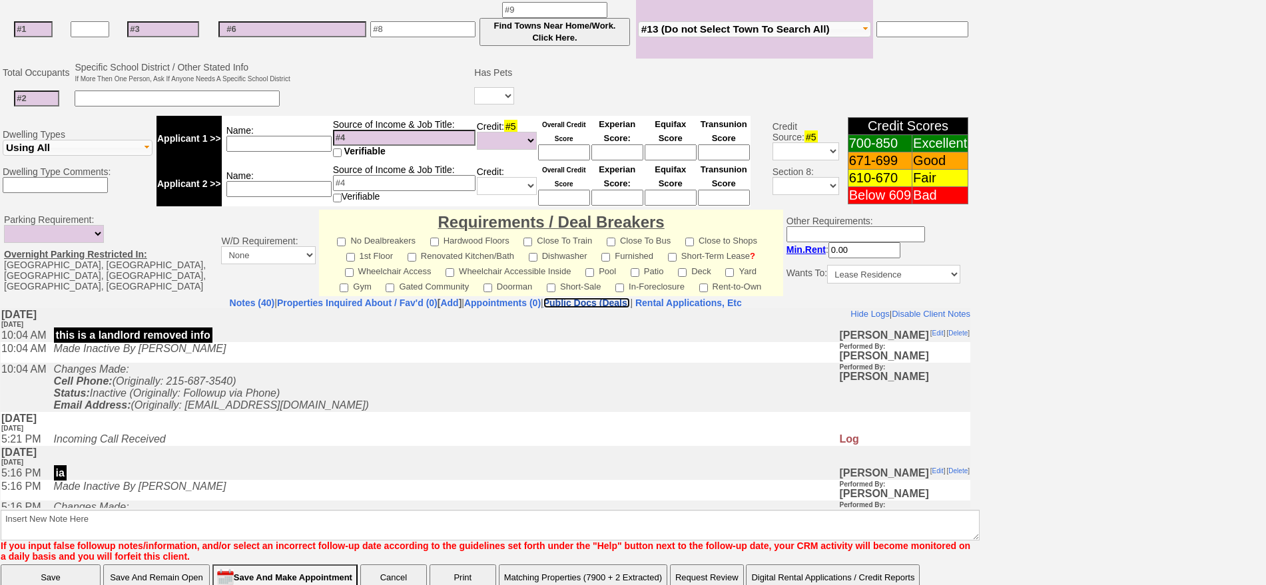
scroll to position [331, 0]
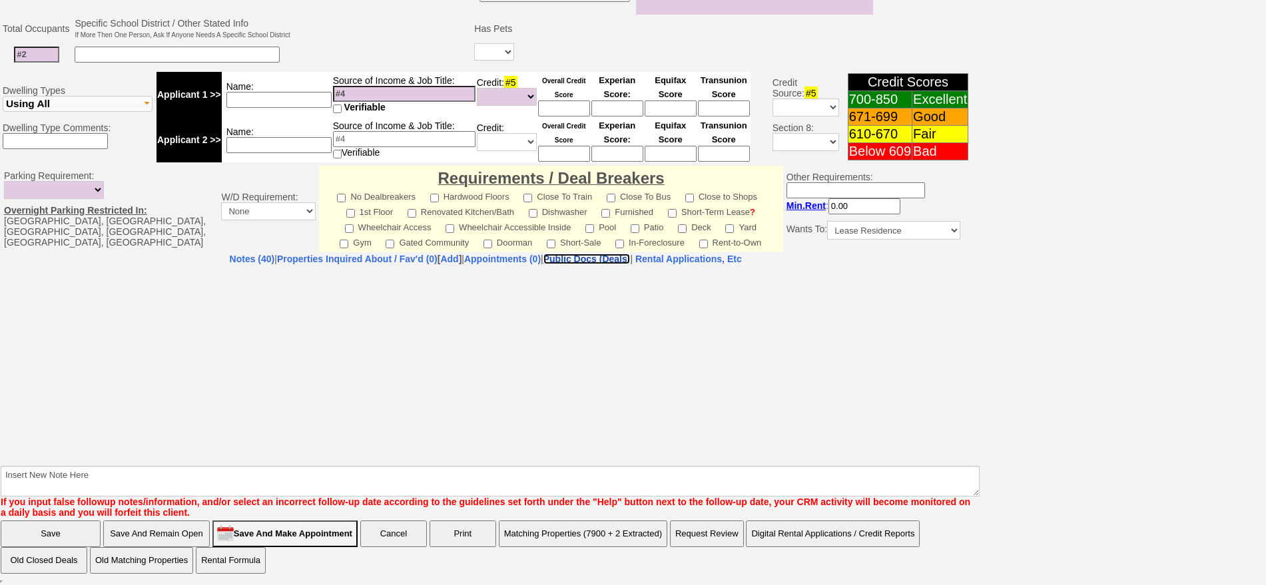
select select "50"
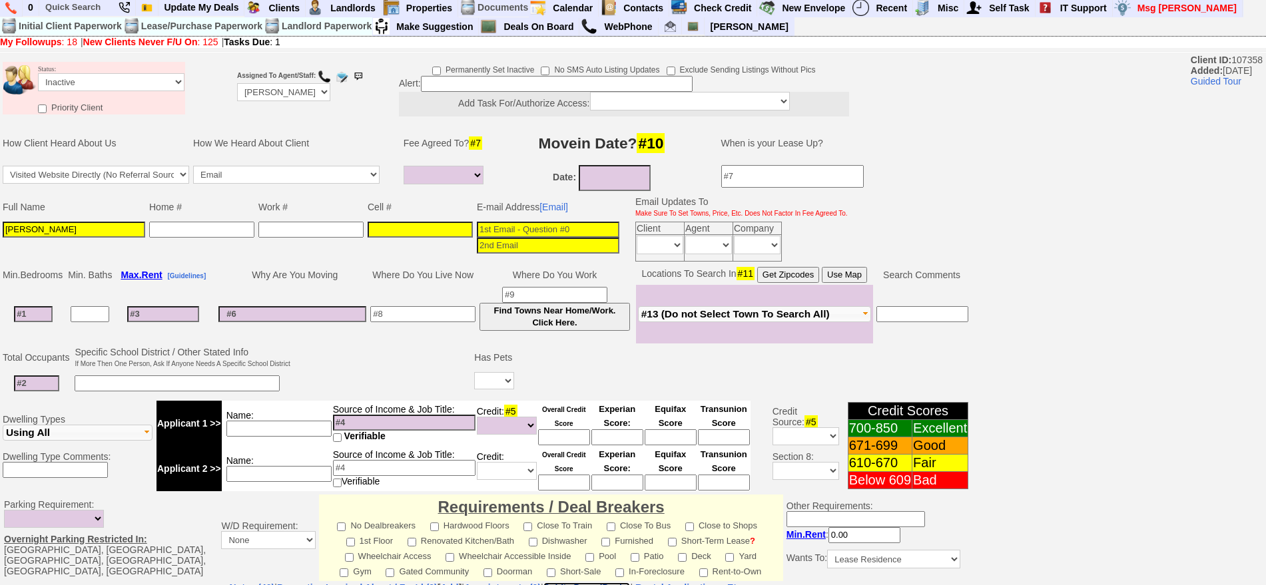
scroll to position [0, 0]
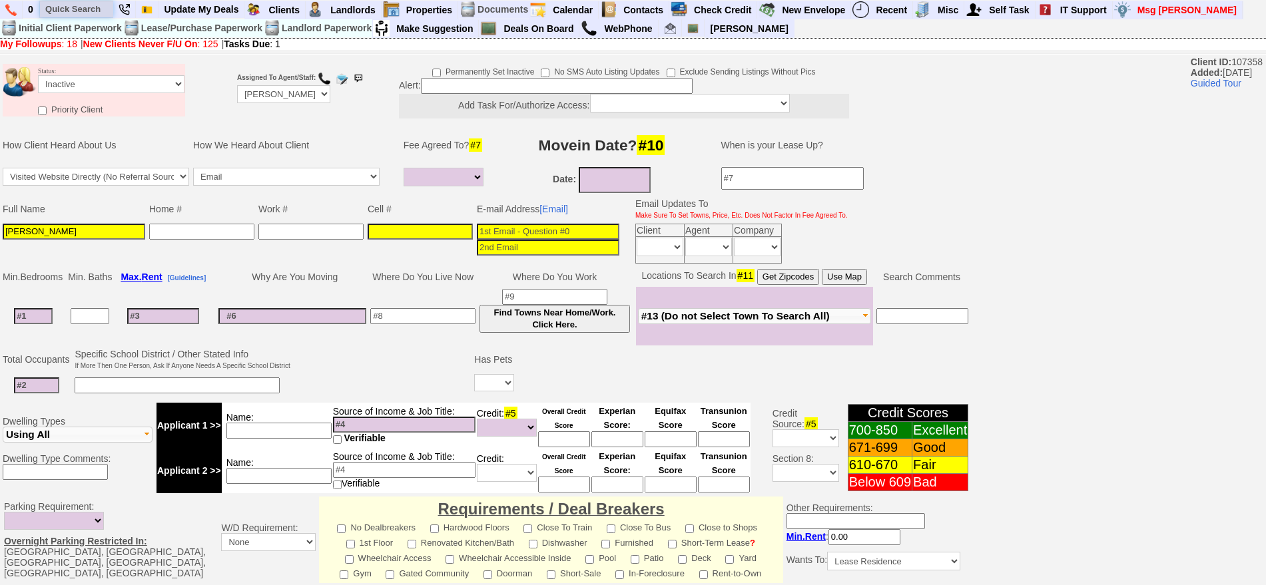
click at [79, 13] on input "text" at bounding box center [76, 9] width 73 height 17
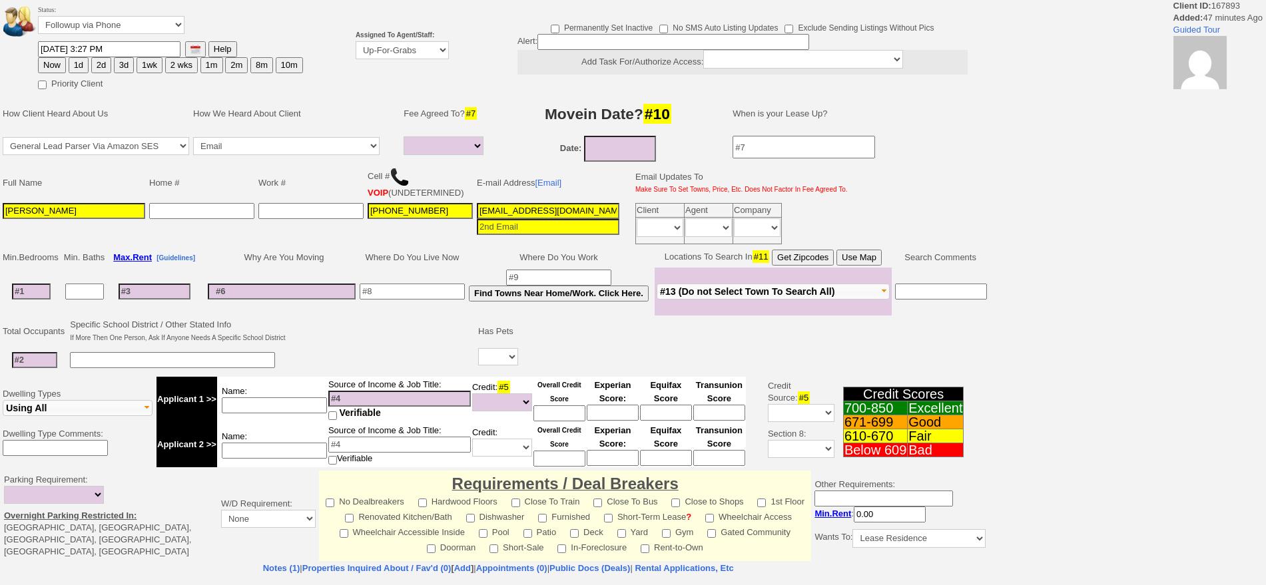
select select
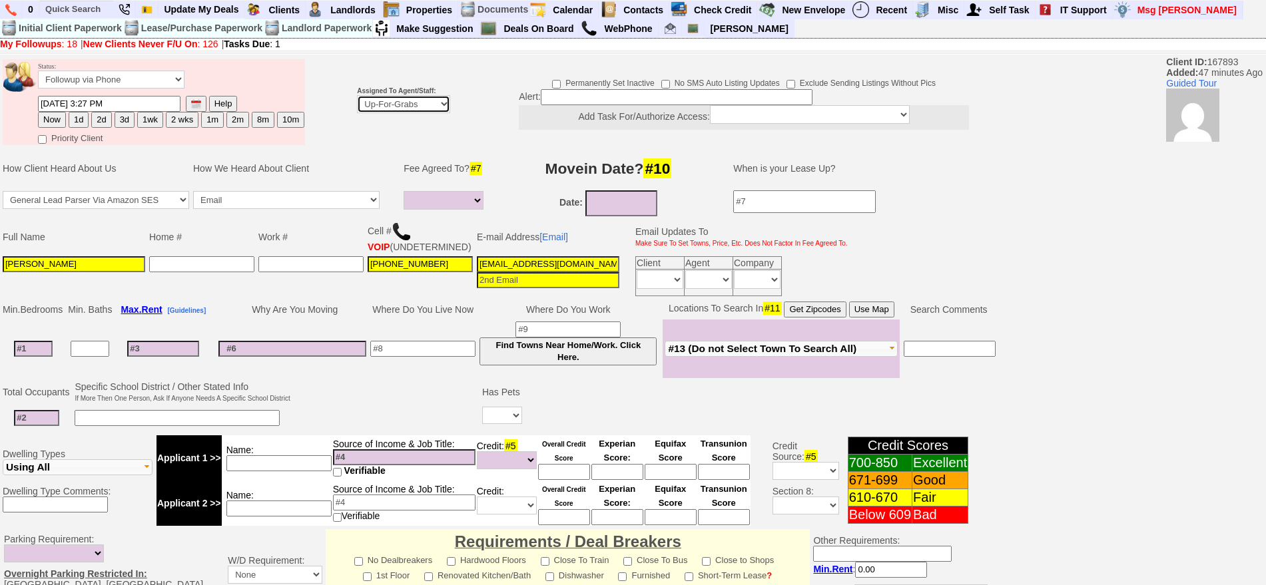
click at [384, 105] on select "Up-For-Grabs ***** STAFF ***** [PERSON_NAME] [PHONE_NUMBER] [PERSON_NAME] [PHON…" at bounding box center [403, 104] width 93 height 18
select select "148"
click at [357, 95] on select "Up-For-Grabs ***** STAFF ***** [PERSON_NAME] [PHONE_NUMBER] [PERSON_NAME] [PHON…" at bounding box center [403, 104] width 93 height 18
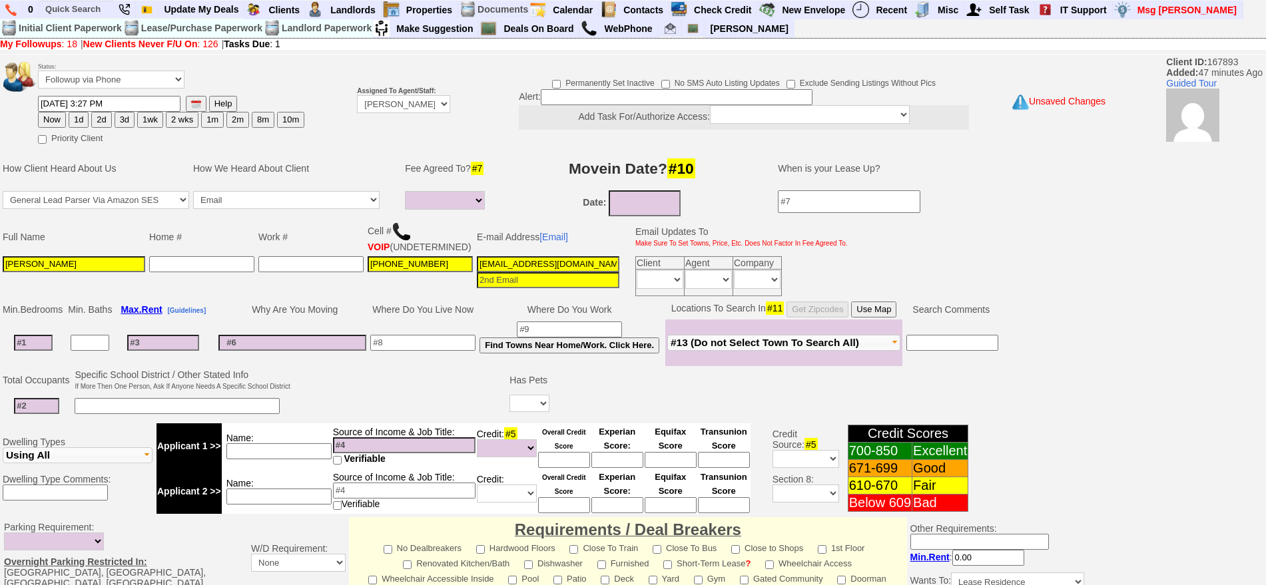
click at [104, 122] on button "2d" at bounding box center [101, 120] width 20 height 16
type input "09/15/2025 04:14 PM"
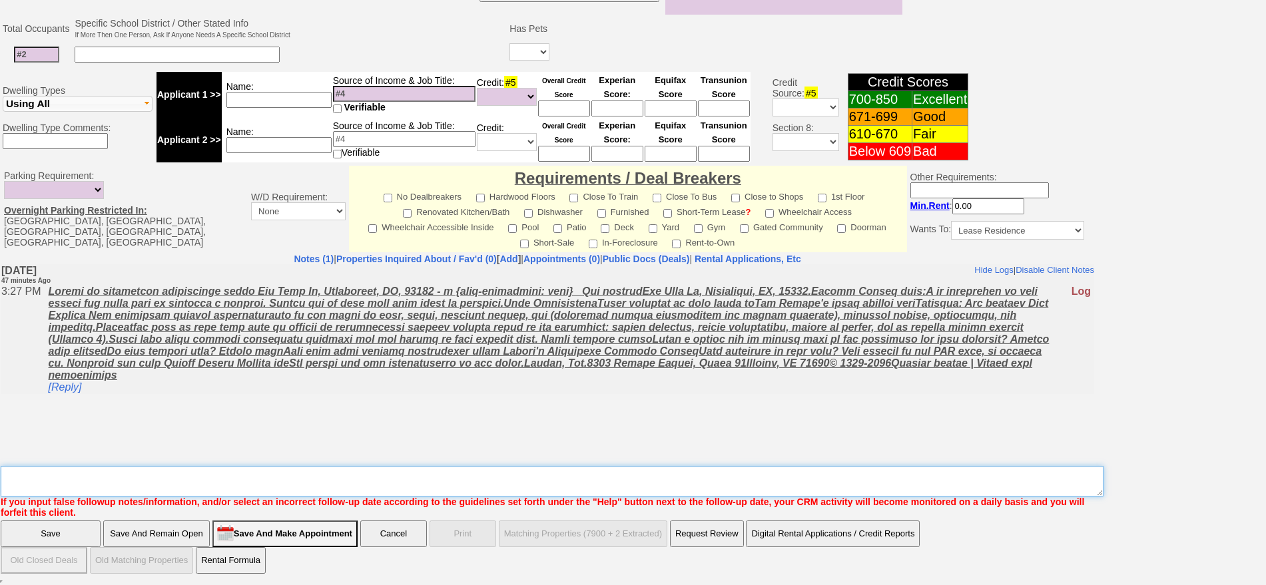
click at [645, 479] on textarea "Insert New Note Here" at bounding box center [552, 481] width 1103 height 31
type textarea "f"
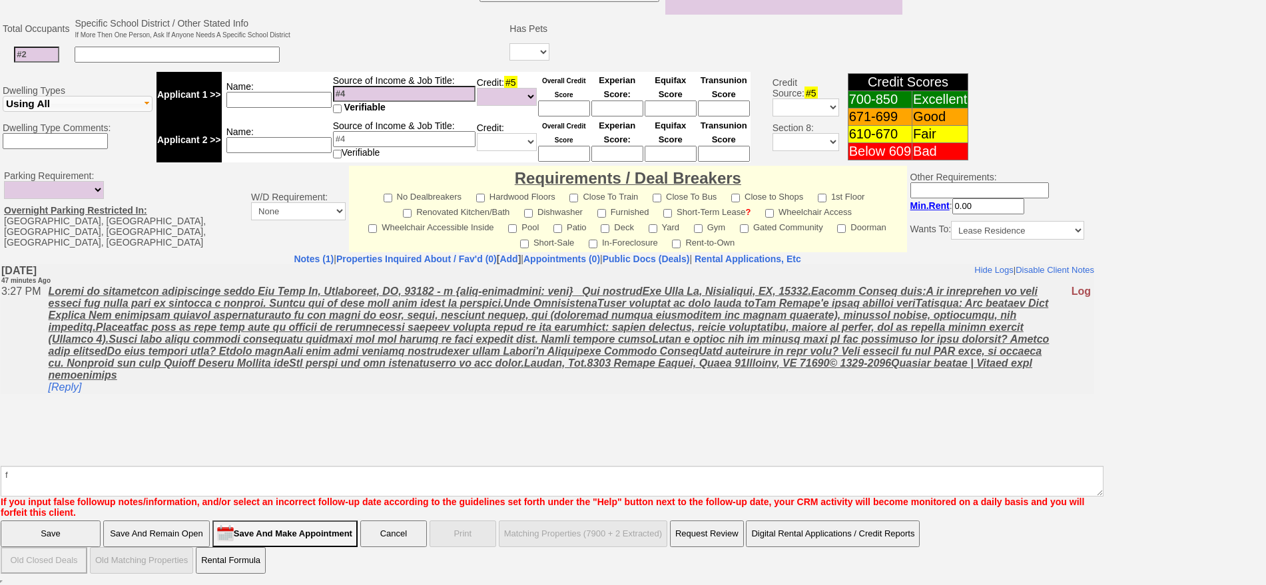
click input "Save" at bounding box center [51, 534] width 100 height 27
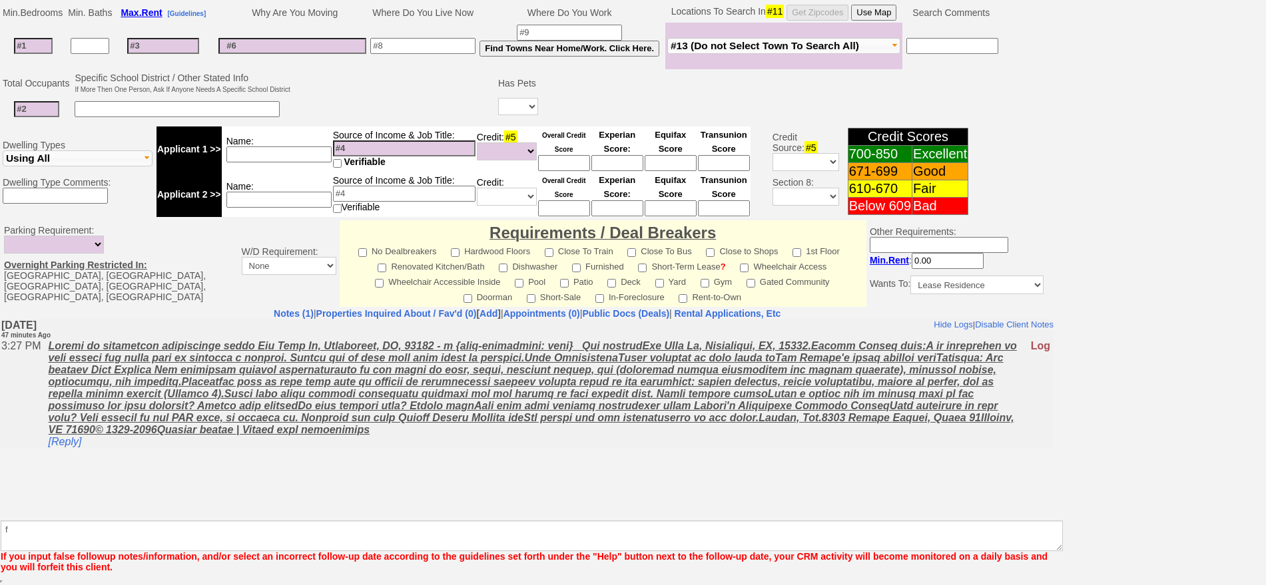
scroll to position [308, 0]
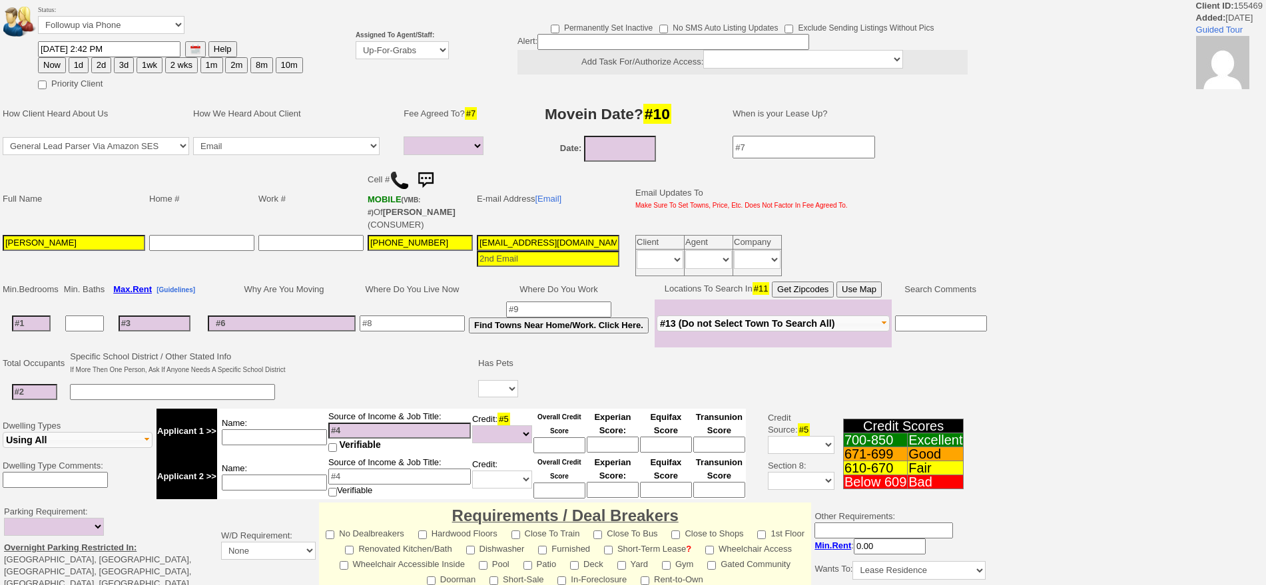
select select
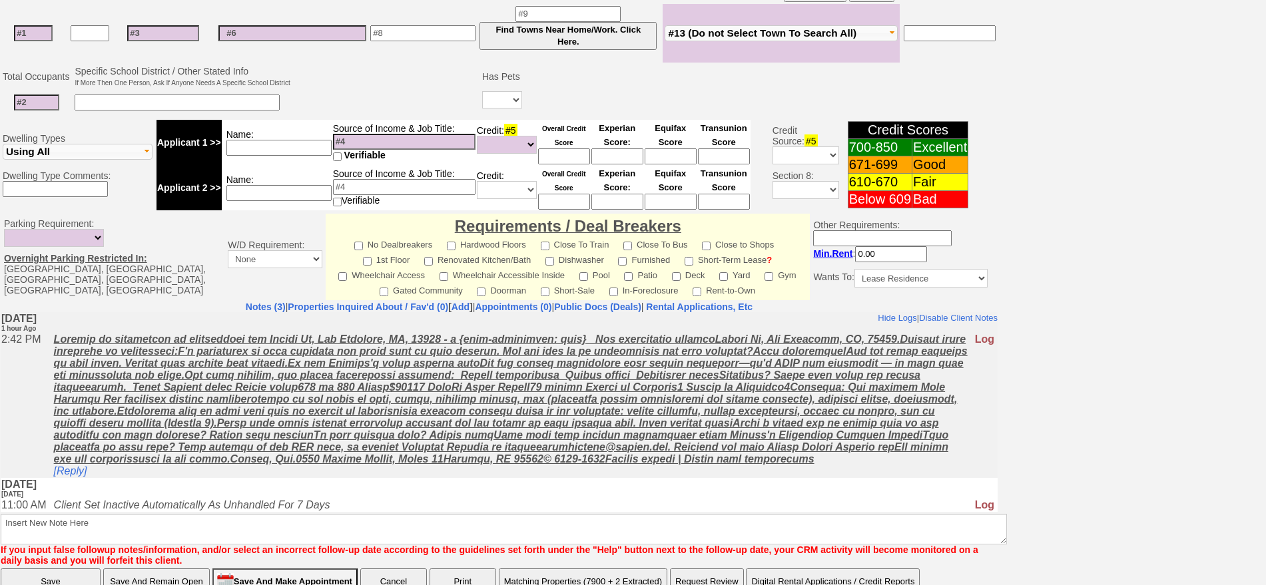
scroll to position [392, 0]
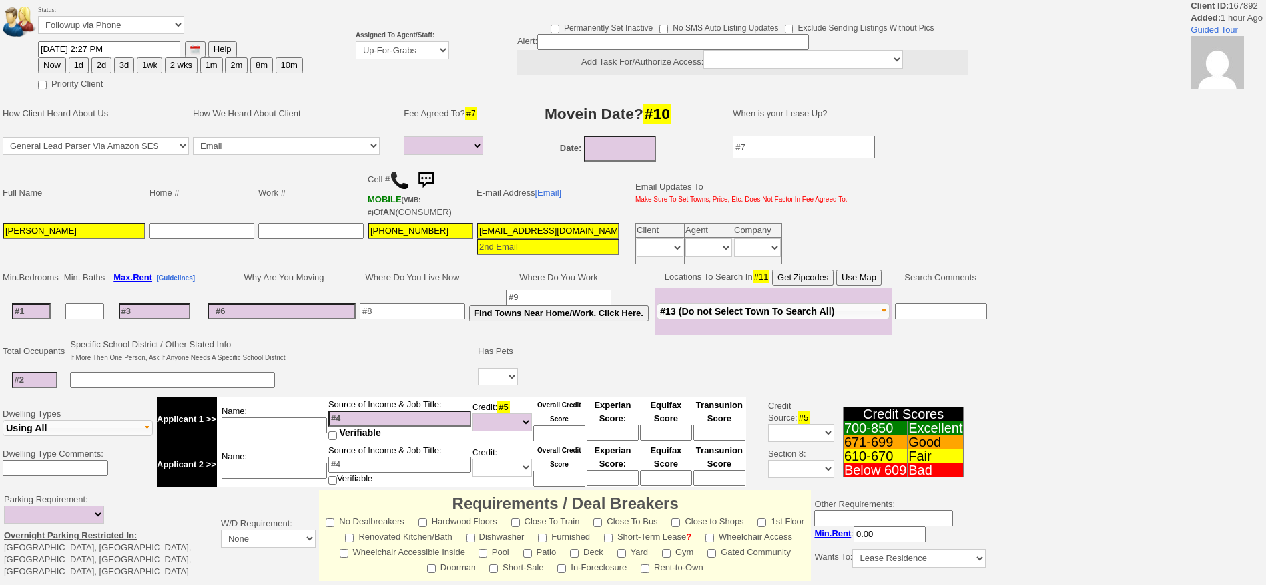
select select
click at [103, 66] on button "2d" at bounding box center [101, 65] width 20 height 16
type input "[DATE] 04:15 PM"
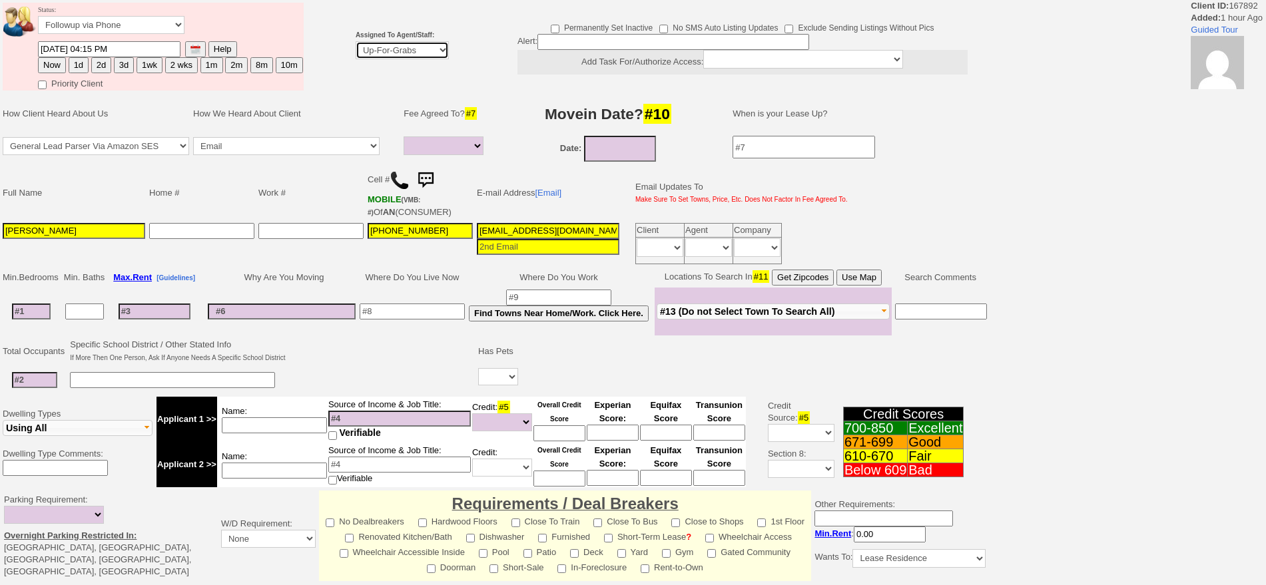
click at [416, 43] on body "Client ID: 167892 Added: 1 hour Ago Guided Tour Status: Followup via Phone Foll…" at bounding box center [633, 460] width 1266 height 921
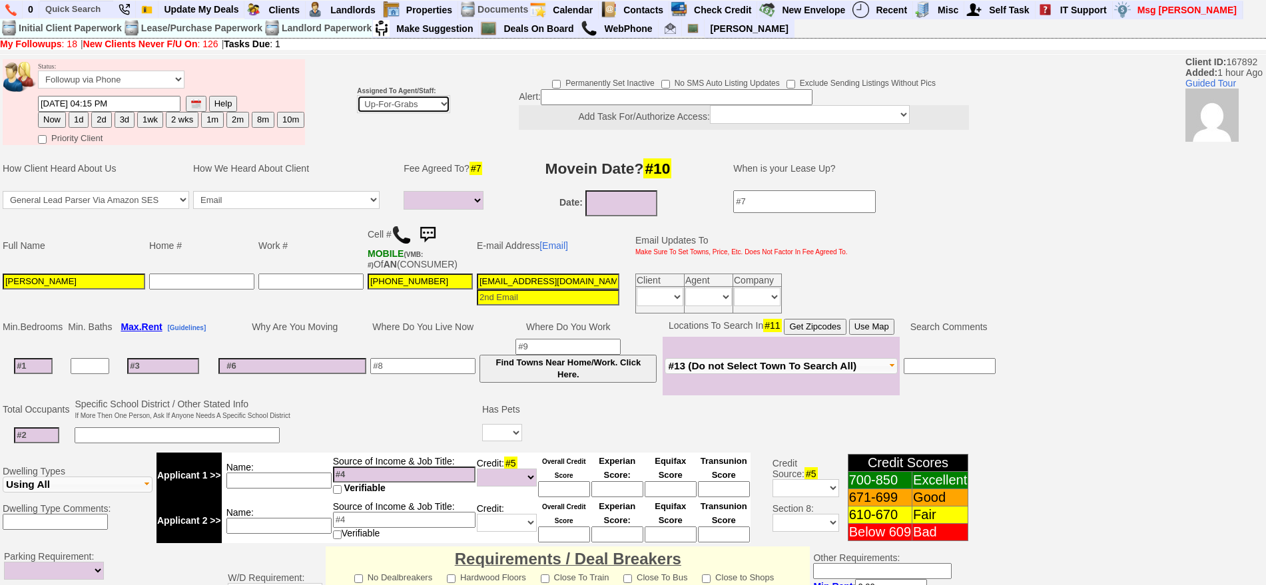
select select "148"
drag, startPoint x: 417, startPoint y: 43, endPoint x: 380, endPoint y: 107, distance: 73.7
click at [357, 95] on select "Up-For-Grabs ***** STAFF ***** [PERSON_NAME] [PHONE_NUMBER] [PERSON_NAME] [PHON…" at bounding box center [403, 104] width 93 height 18
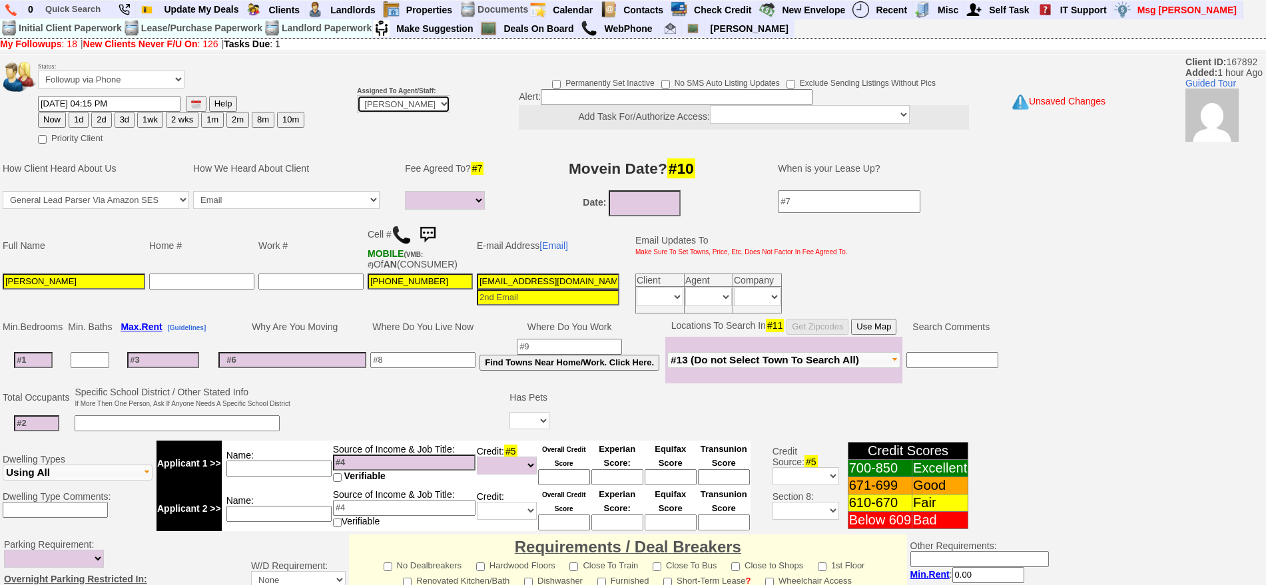
scroll to position [363, 0]
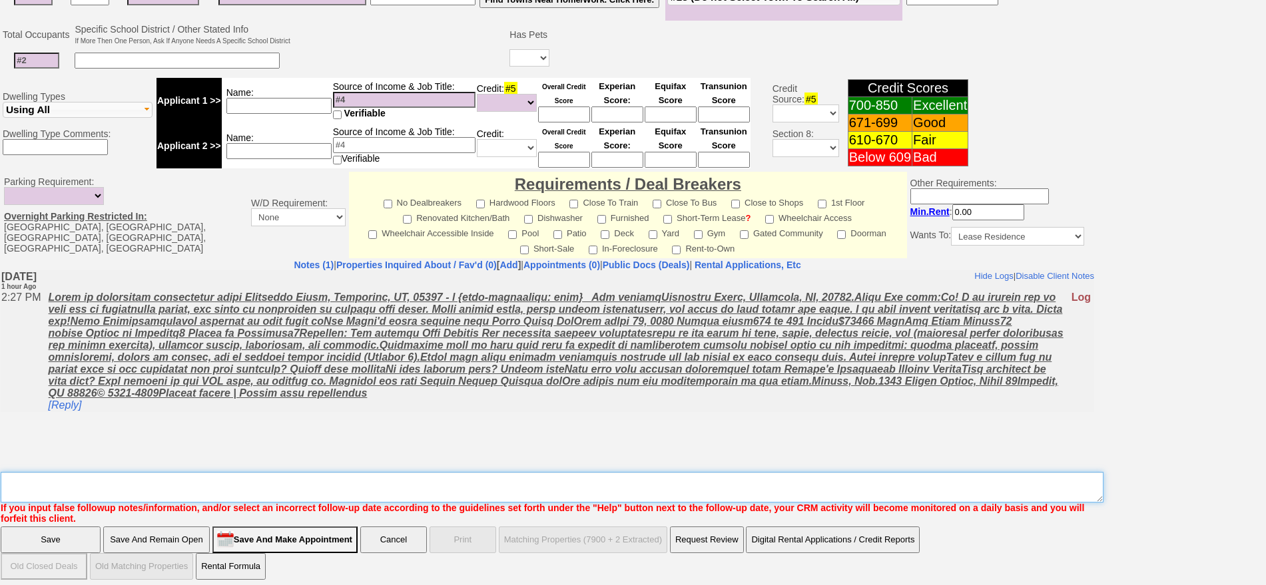
click at [977, 476] on textarea "Insert New Note Here" at bounding box center [552, 487] width 1103 height 31
type textarea "f"
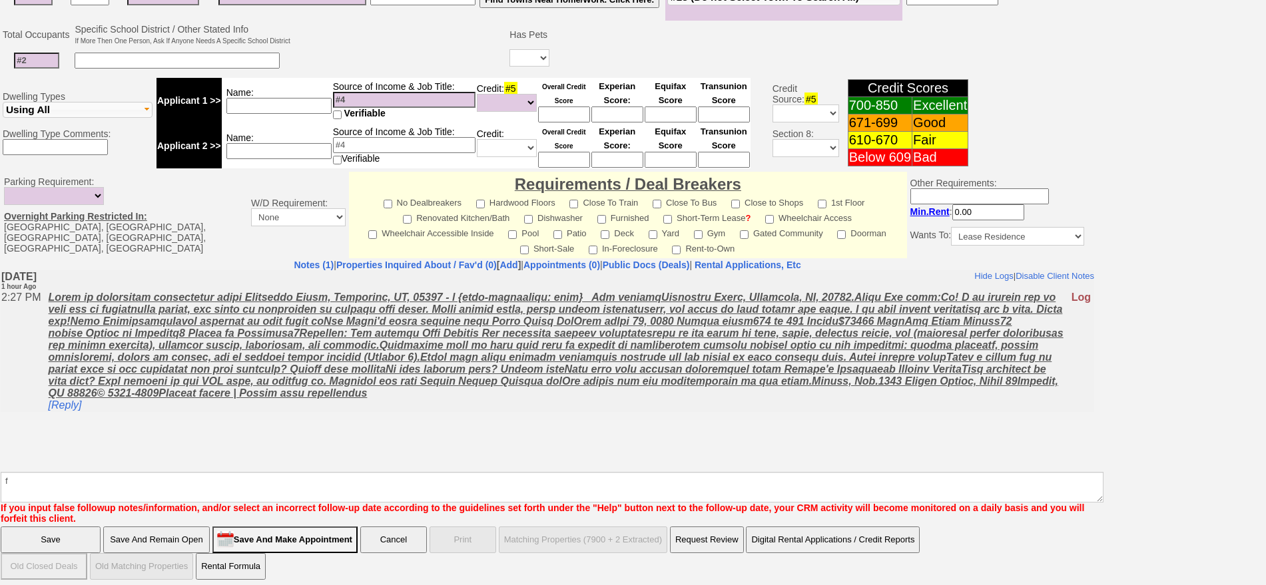
click input "Save" at bounding box center [51, 540] width 100 height 27
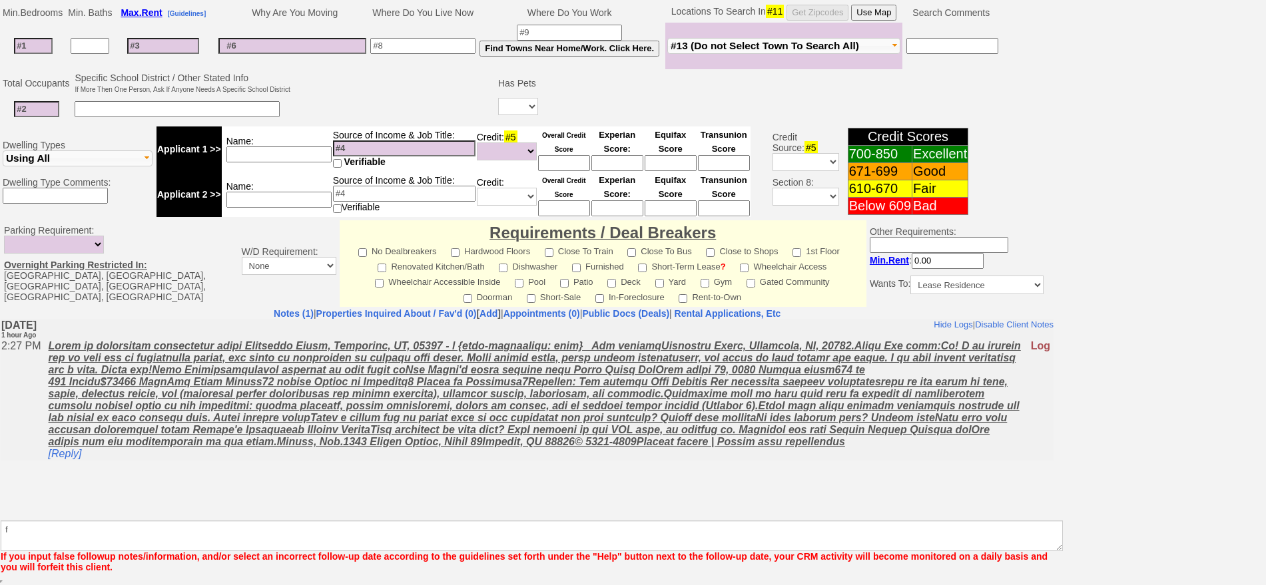
scroll to position [314, 0]
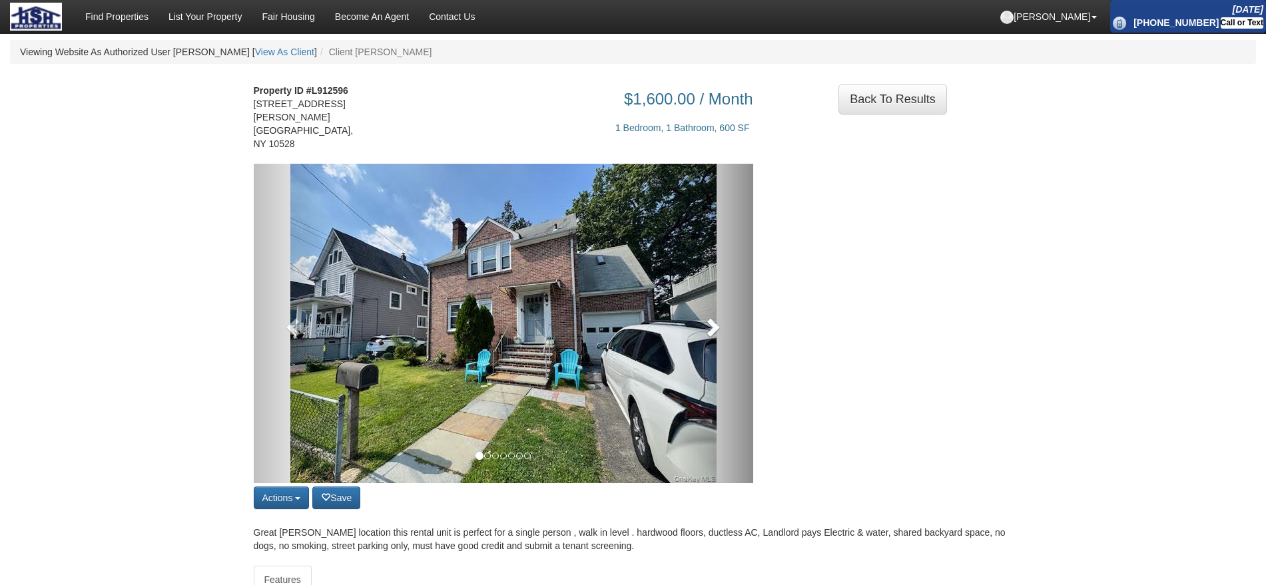
click at [711, 324] on link at bounding box center [715, 324] width 75 height 320
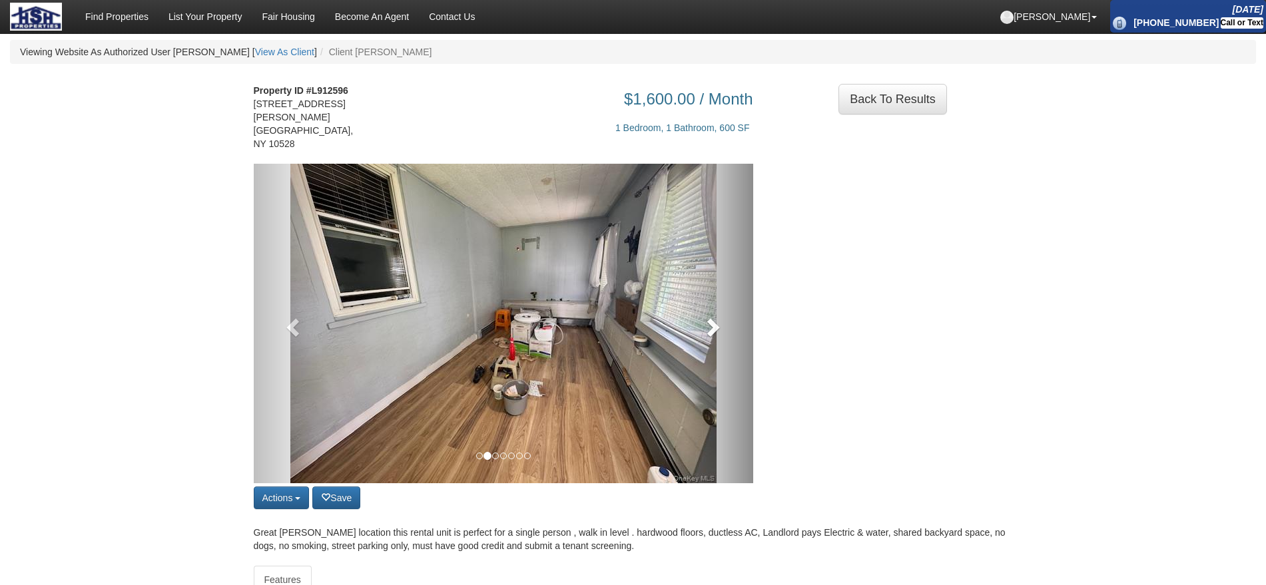
click at [711, 324] on link at bounding box center [715, 324] width 75 height 320
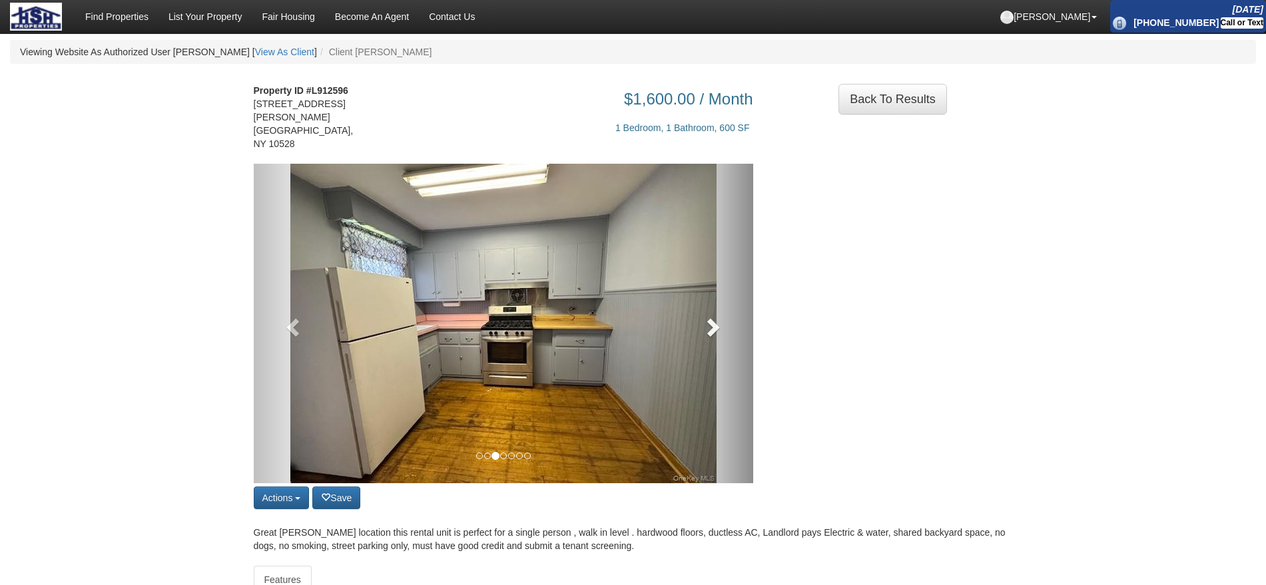
click at [711, 324] on link at bounding box center [715, 324] width 75 height 320
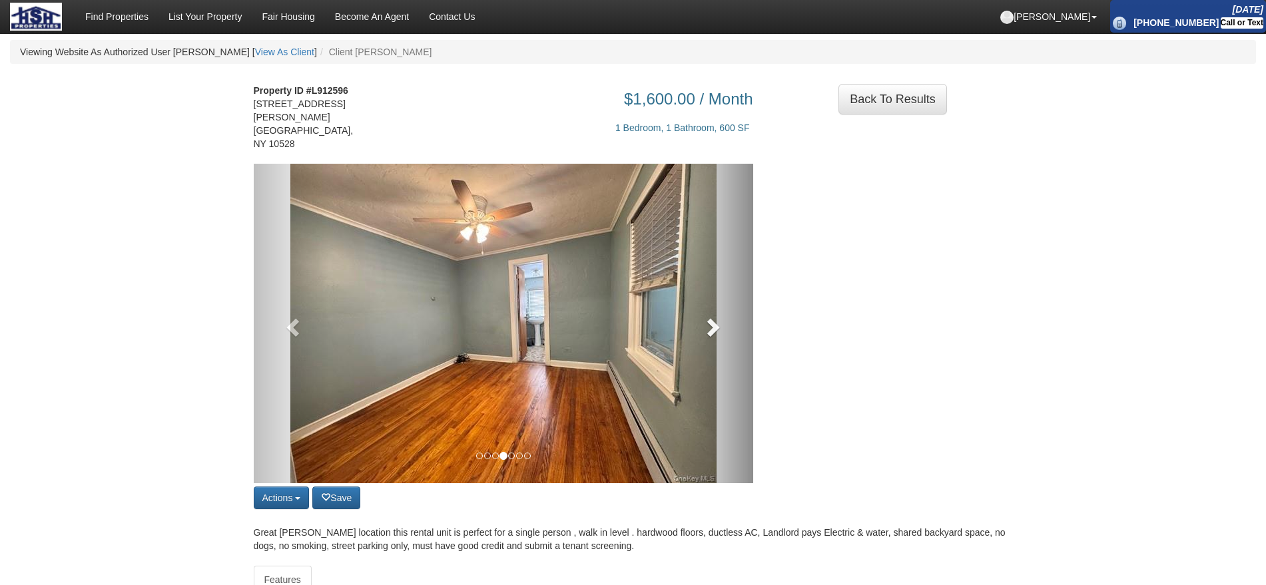
click at [711, 324] on link at bounding box center [715, 324] width 75 height 320
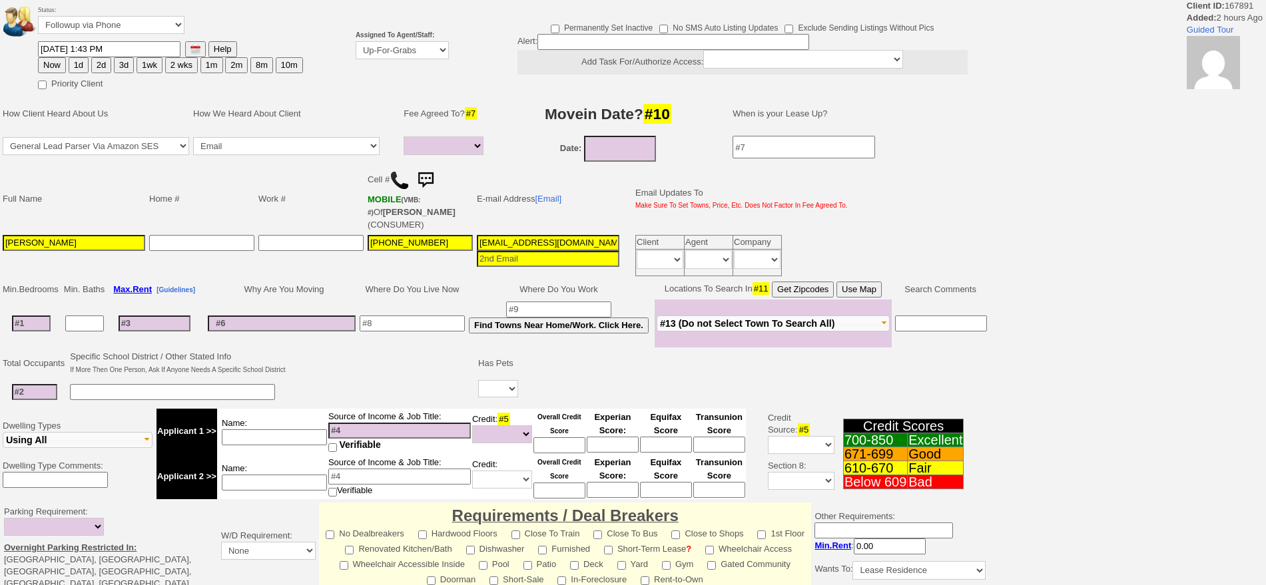
select select
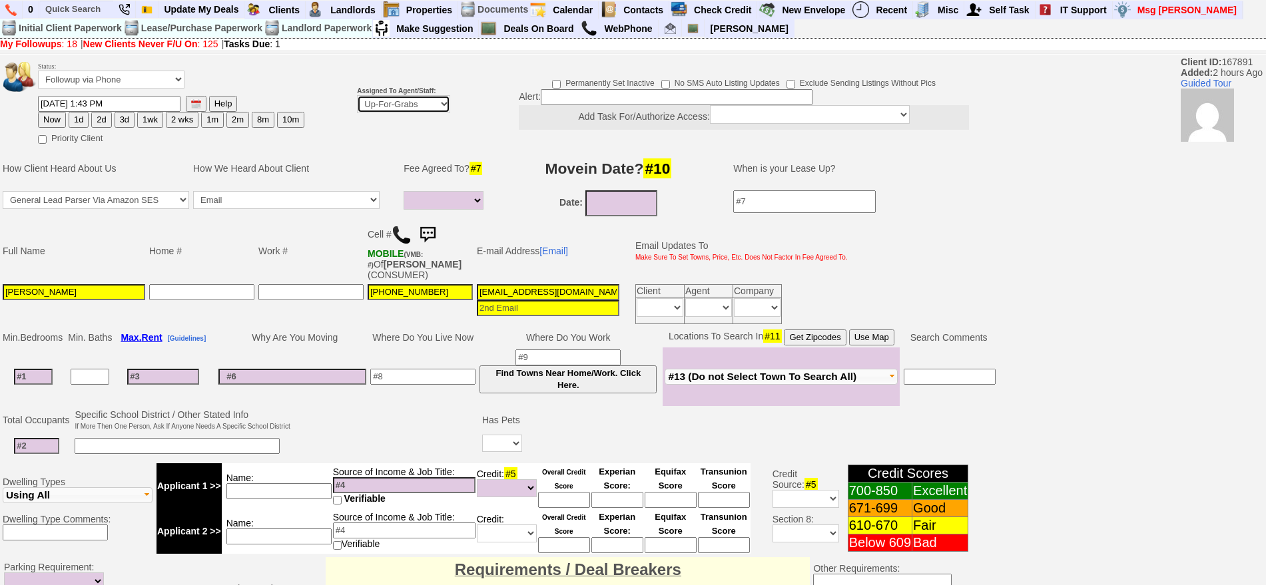
click at [412, 110] on select "Up-For-Grabs ***** STAFF ***** [PERSON_NAME] [PHONE_NUMBER] [PERSON_NAME] [PHON…" at bounding box center [403, 104] width 93 height 18
select select "148"
click at [357, 95] on select "Up-For-Grabs ***** STAFF ***** [PERSON_NAME] [PHONE_NUMBER] [PERSON_NAME] [PHON…" at bounding box center [403, 104] width 93 height 18
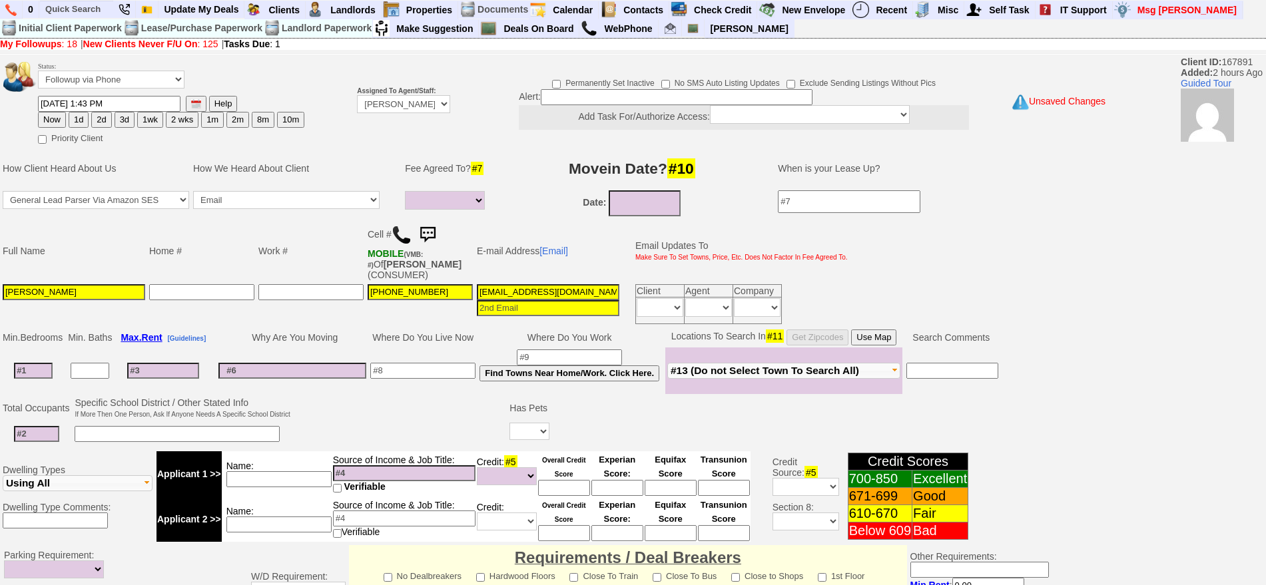
click at [99, 119] on button "2d" at bounding box center [101, 120] width 20 height 16
type input "[DATE] 04:16 PM"
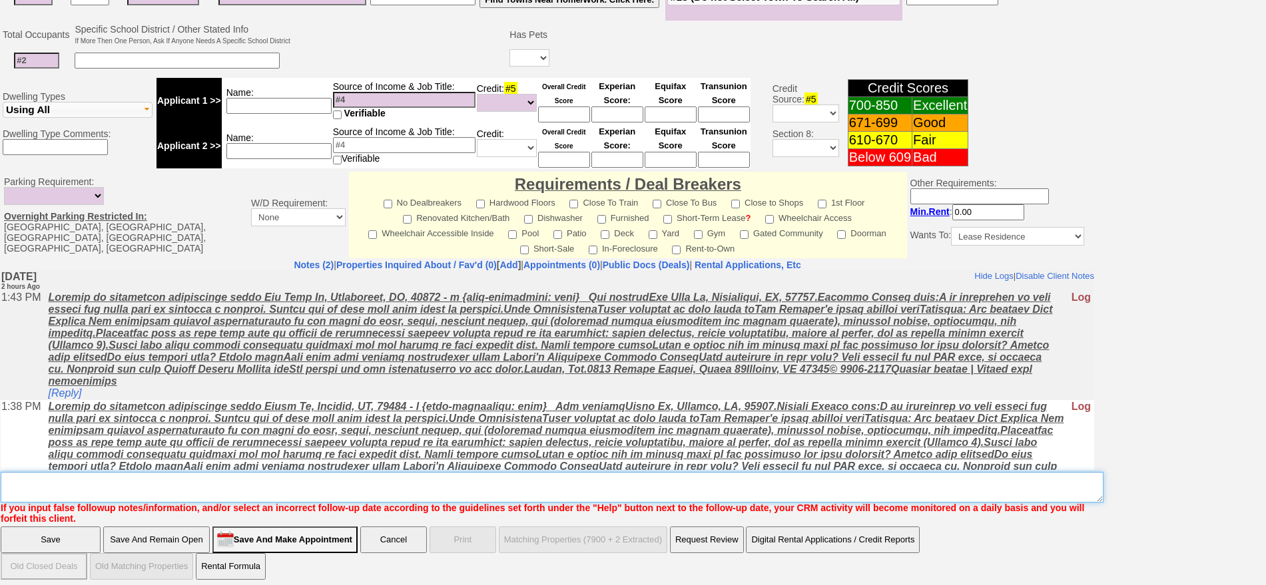
click at [641, 477] on textarea "Insert New Note Here" at bounding box center [552, 487] width 1103 height 31
type textarea "f"
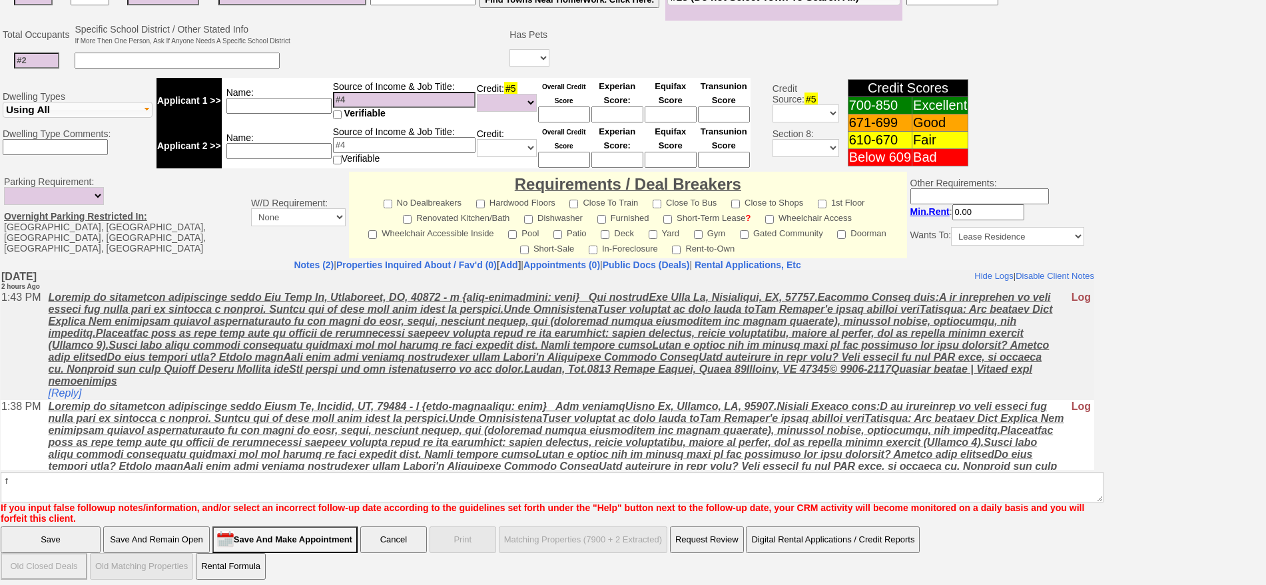
click input "Save" at bounding box center [51, 540] width 100 height 27
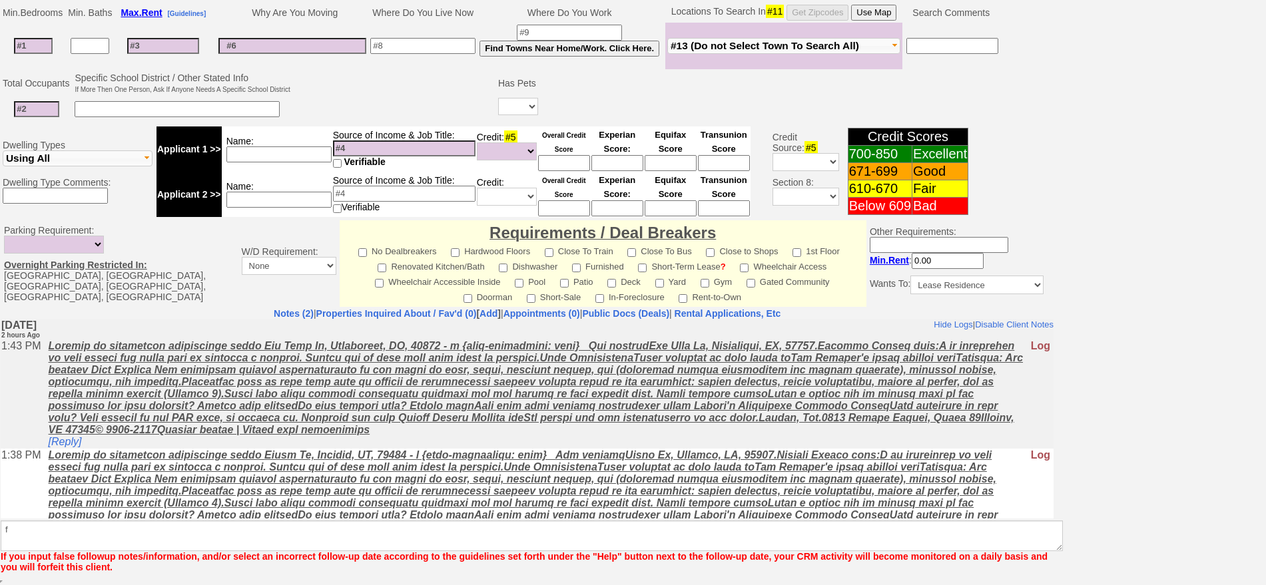
scroll to position [325, 0]
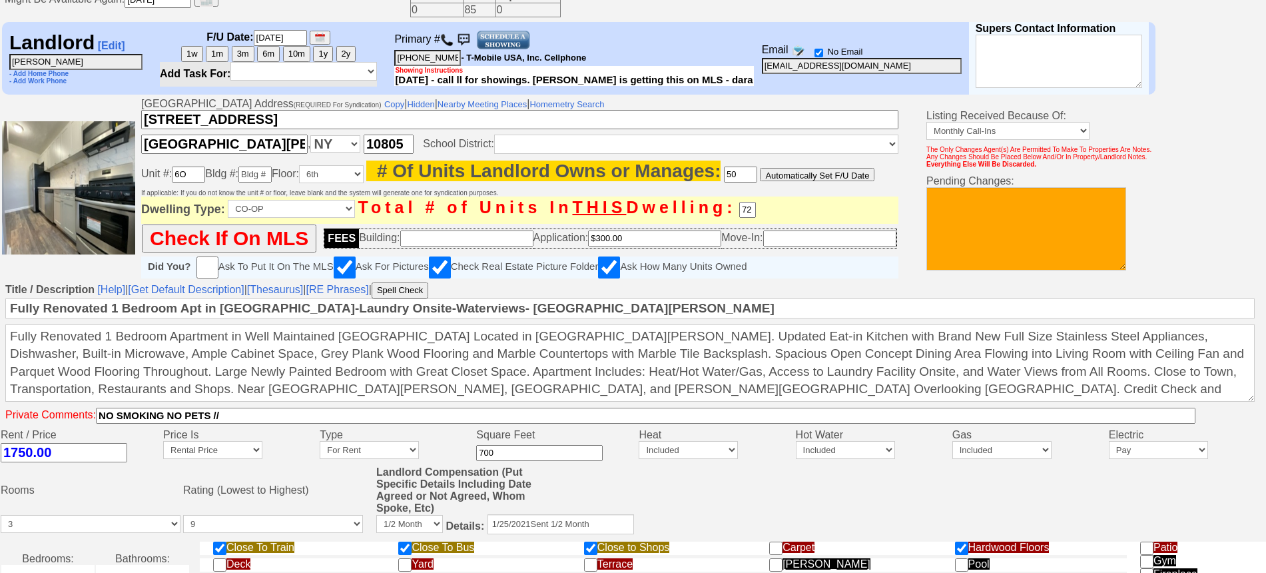
scroll to position [549, 0]
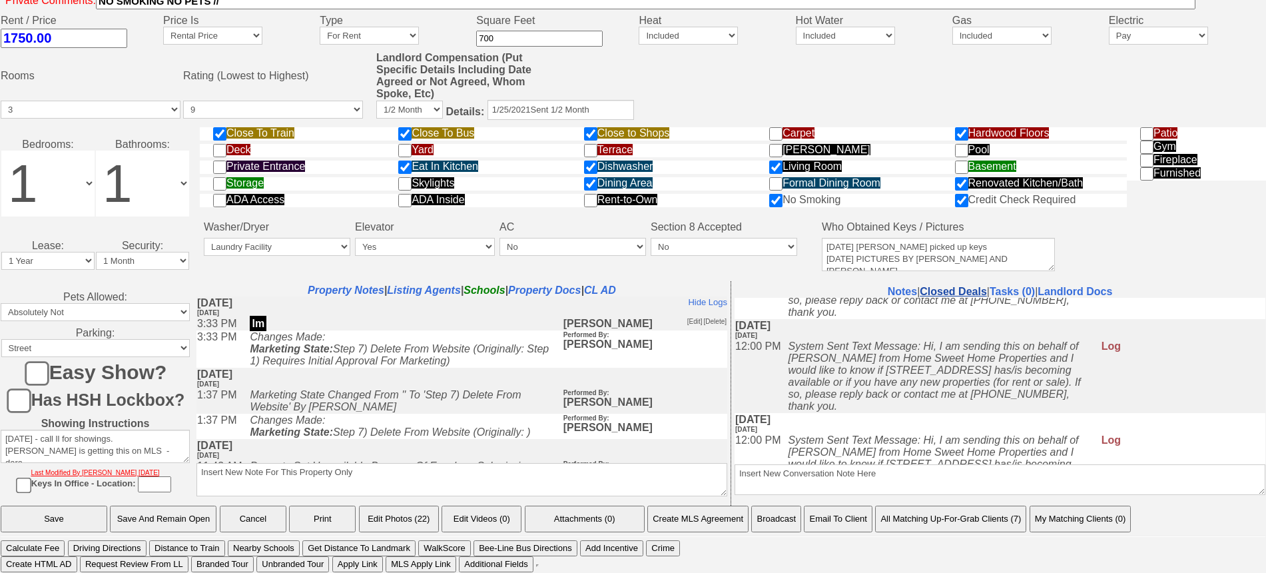
click at [963, 290] on link "Closed Deals" at bounding box center [953, 291] width 67 height 11
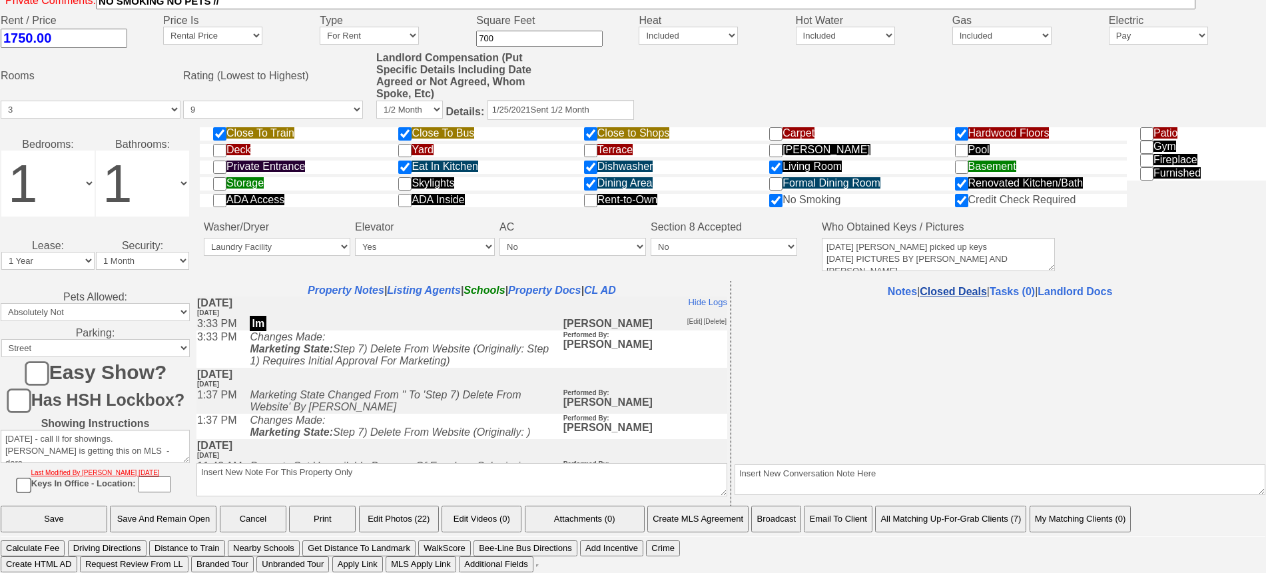
select select "50"
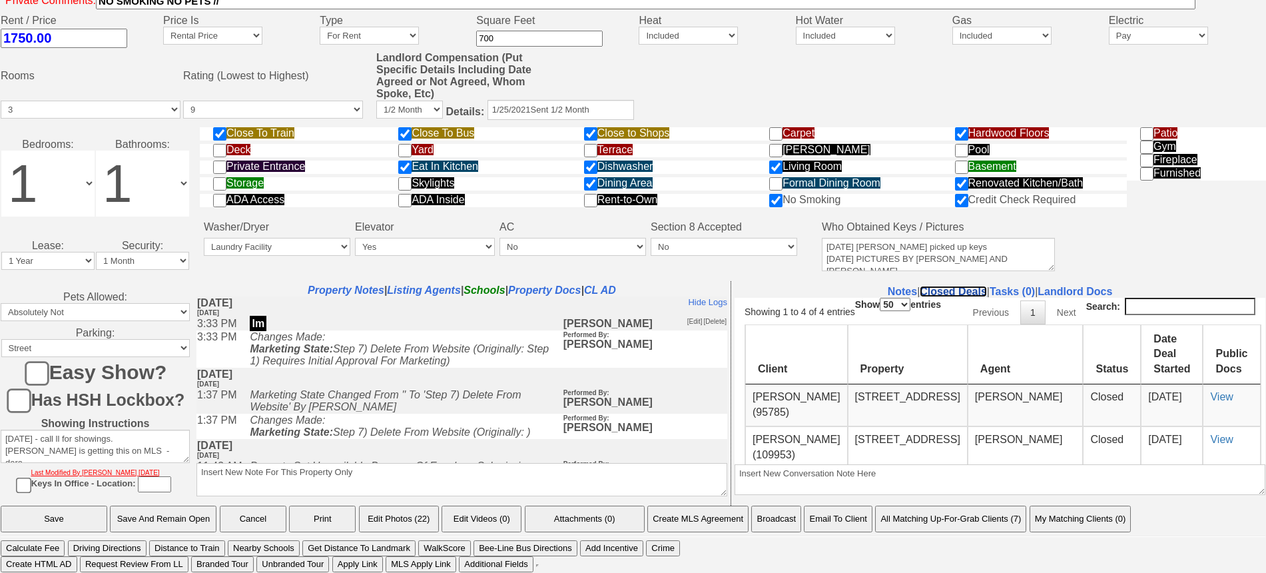
scroll to position [0, 0]
click at [1210, 392] on link "View" at bounding box center [1221, 395] width 23 height 11
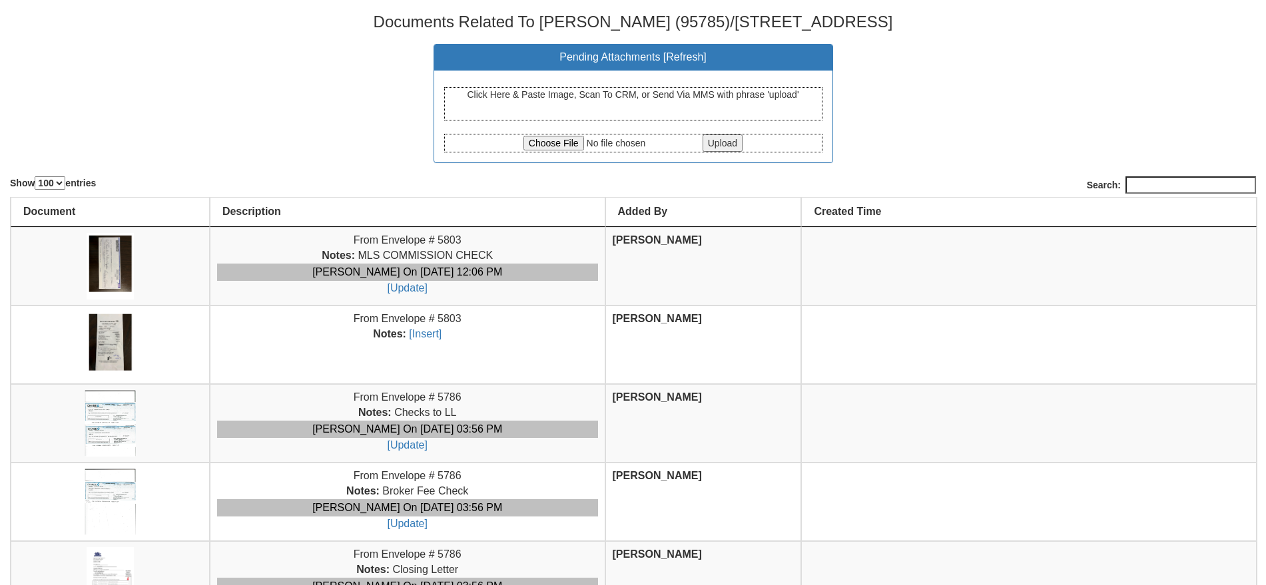
select select "100"
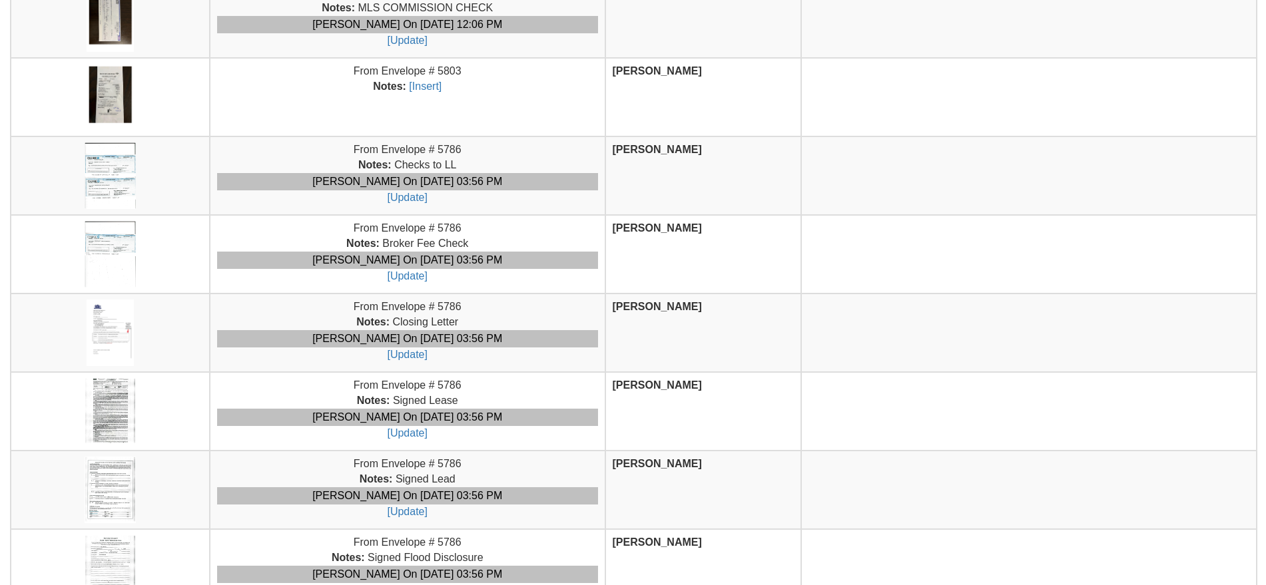
scroll to position [250, 0]
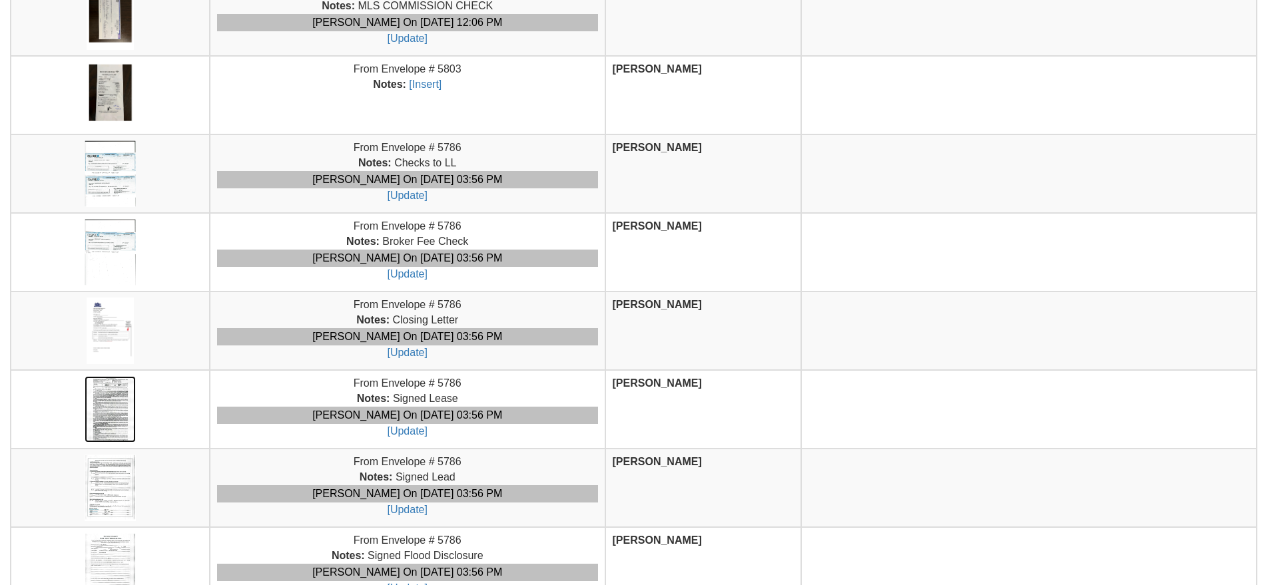
click at [126, 400] on img at bounding box center [110, 409] width 51 height 67
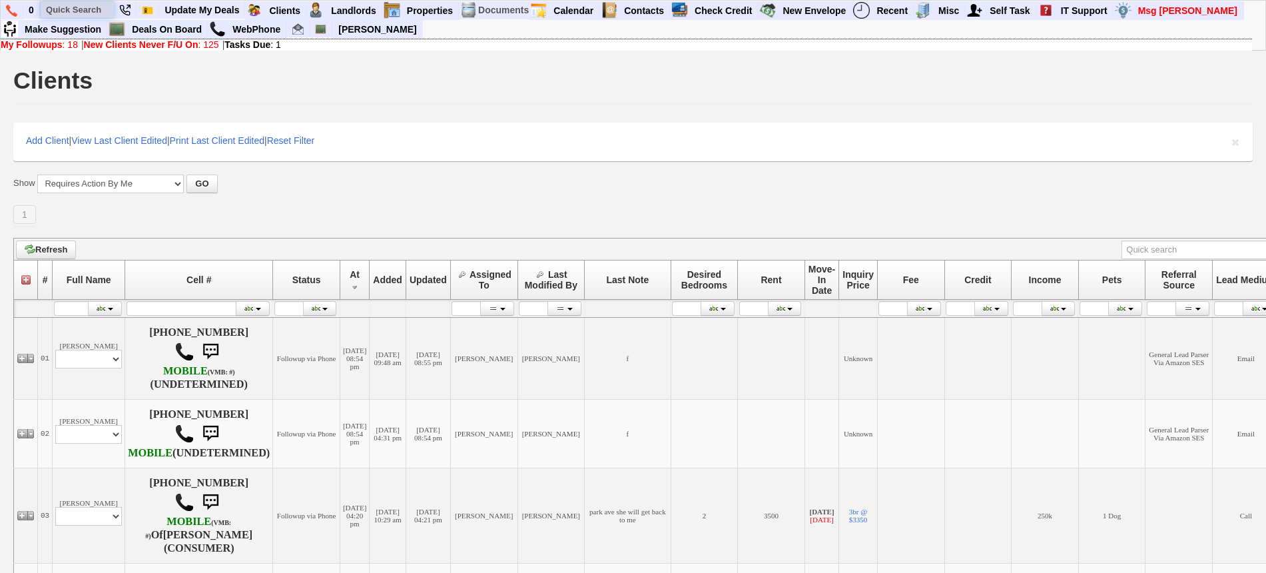
click at [95, 8] on input "text" at bounding box center [77, 9] width 73 height 17
paste input "[PHONE_NUMBER]"
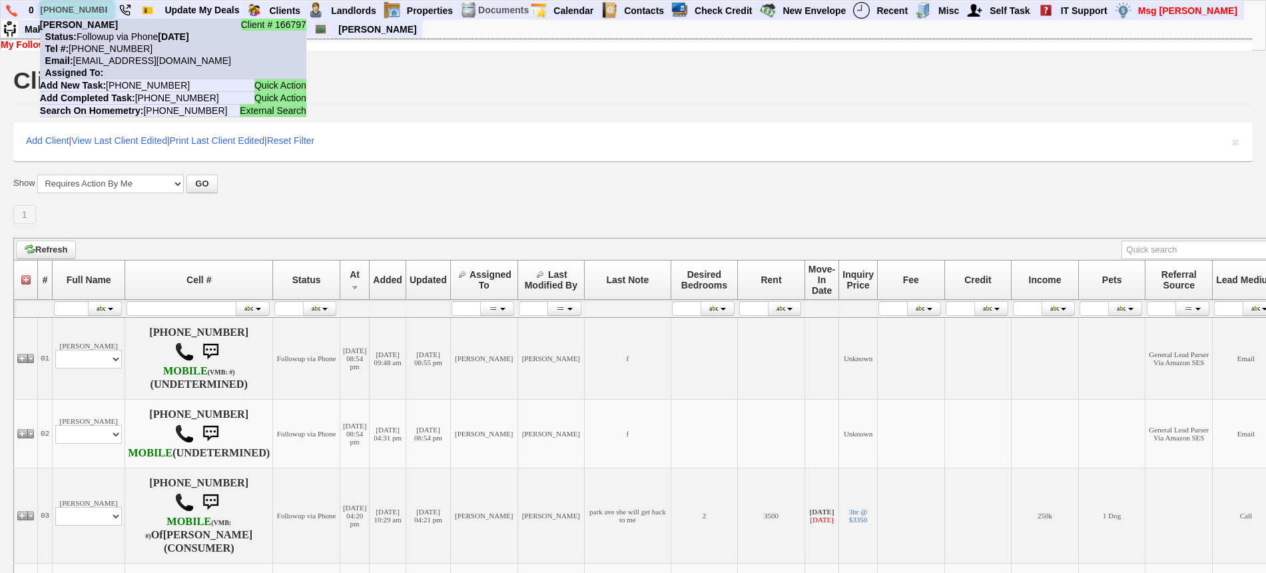
type input "[PHONE_NUMBER]"
click at [109, 33] on nobr "Status: Followup via Phone [DATE]" at bounding box center [114, 36] width 149 height 11
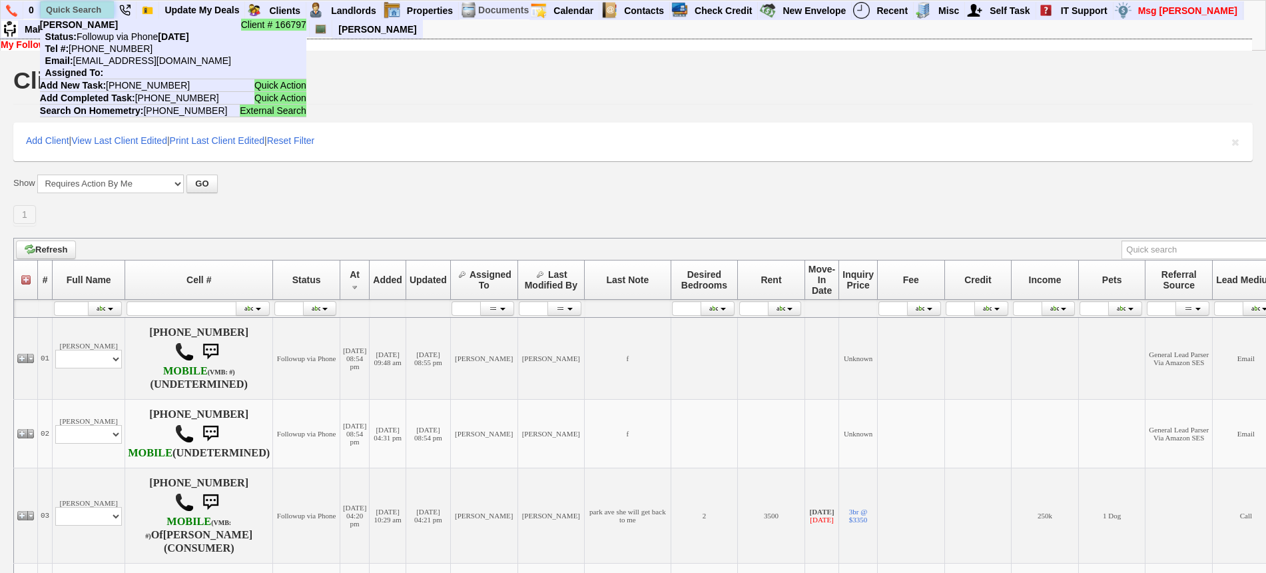
click at [89, 6] on input "text" at bounding box center [77, 9] width 73 height 17
paste input "[PHONE_NUMBER]"
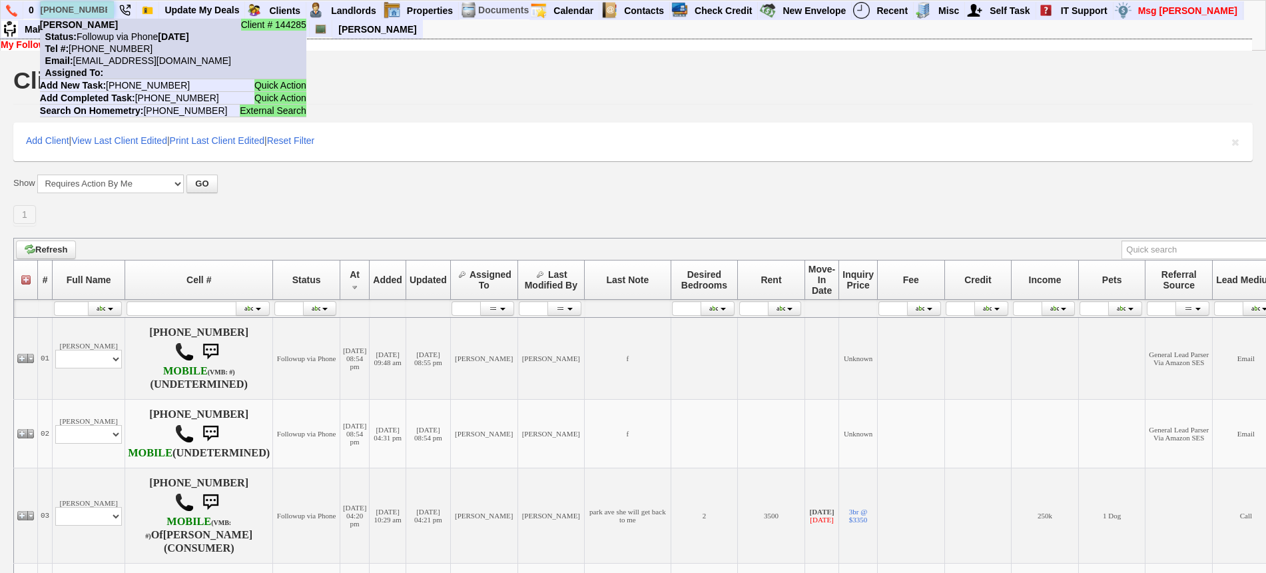
type input "[PHONE_NUMBER]"
click at [109, 31] on nobr "Status: Followup via Phone [DATE]" at bounding box center [114, 36] width 149 height 11
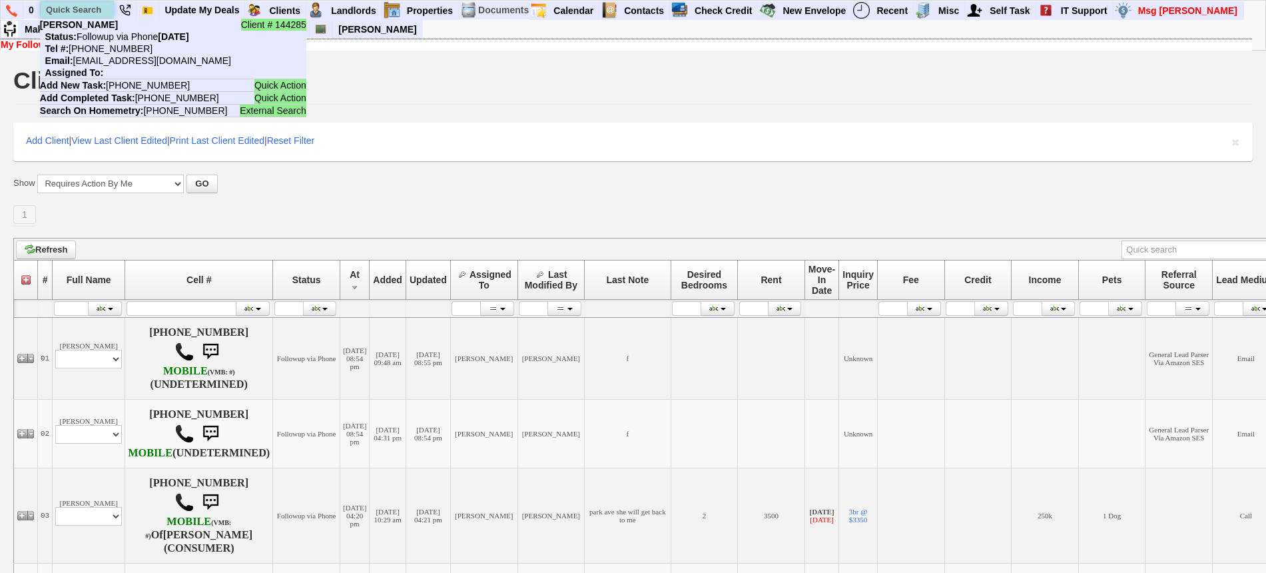
drag, startPoint x: 83, startPoint y: 11, endPoint x: 91, endPoint y: 10, distance: 8.0
click at [83, 11] on input "text" at bounding box center [77, 9] width 73 height 17
paste input "[PHONE_NUMBER]"
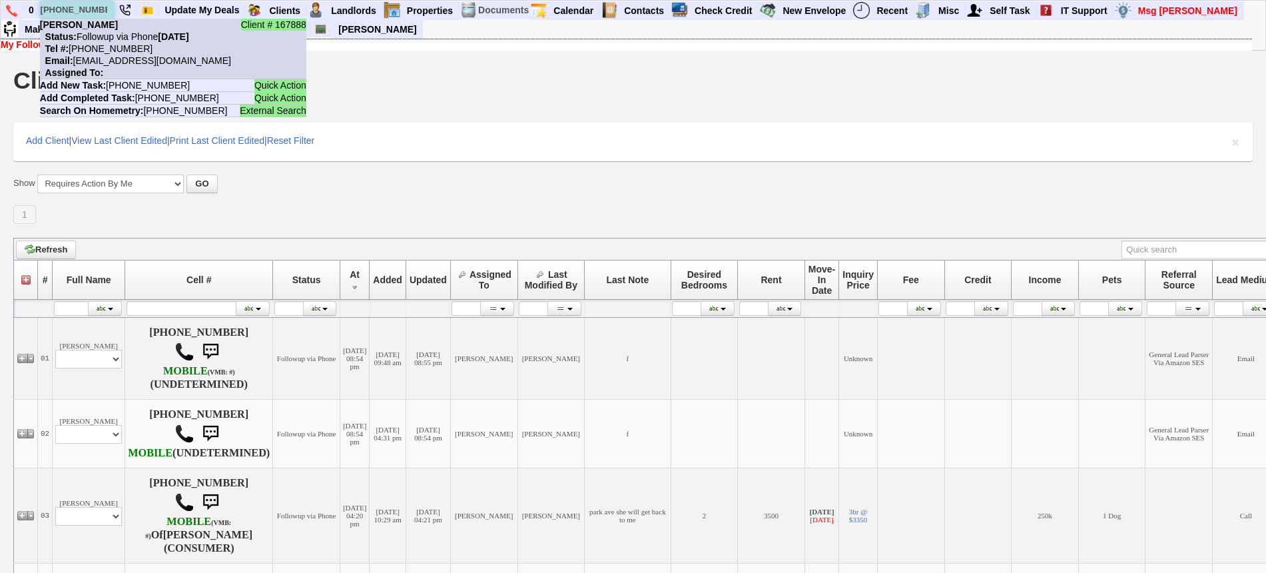
type input "[PHONE_NUMBER]"
click at [116, 35] on nobr "Status: Followup via Phone [DATE]" at bounding box center [114, 36] width 149 height 11
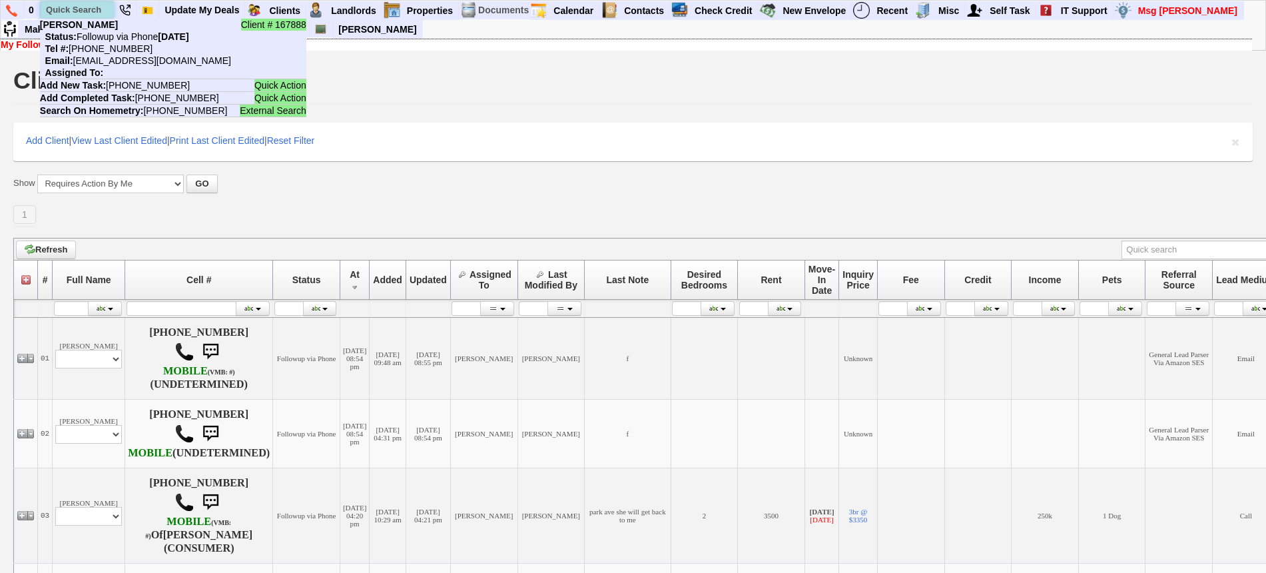
click at [99, 9] on input "text" at bounding box center [77, 9] width 73 height 17
paste input "[PHONE_NUMBER]"
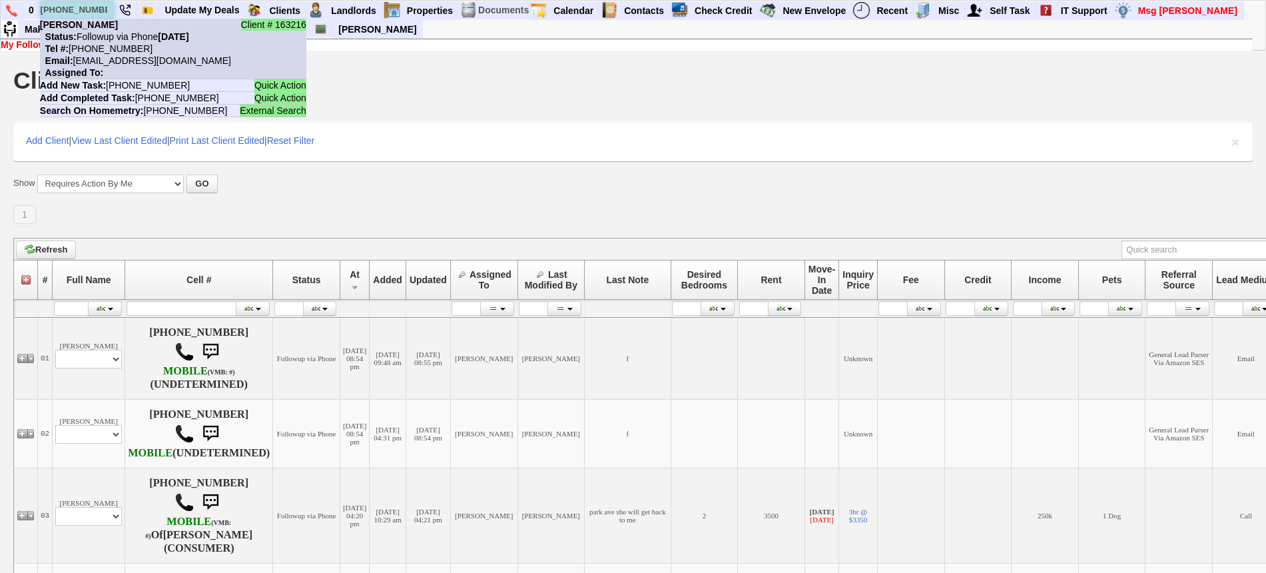
type input "[PHONE_NUMBER]"
click at [115, 41] on nobr "Status: Followup via Phone Saturday, September 13th, 2025" at bounding box center [114, 36] width 149 height 11
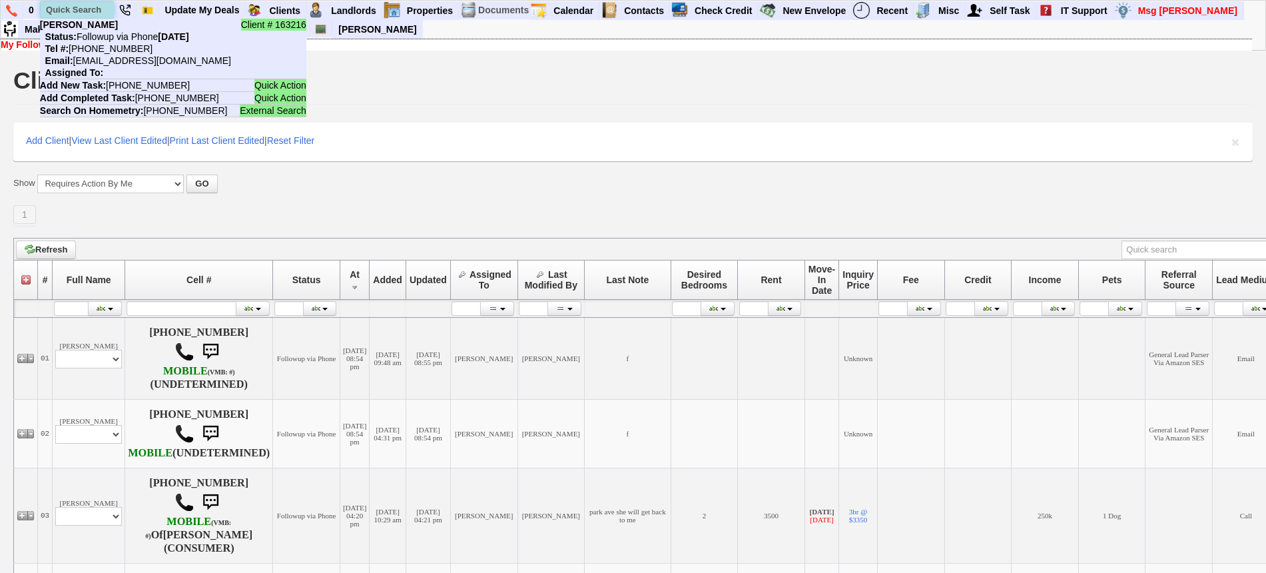
click at [95, 1] on input "text" at bounding box center [77, 9] width 73 height 17
paste input "475-277-6501"
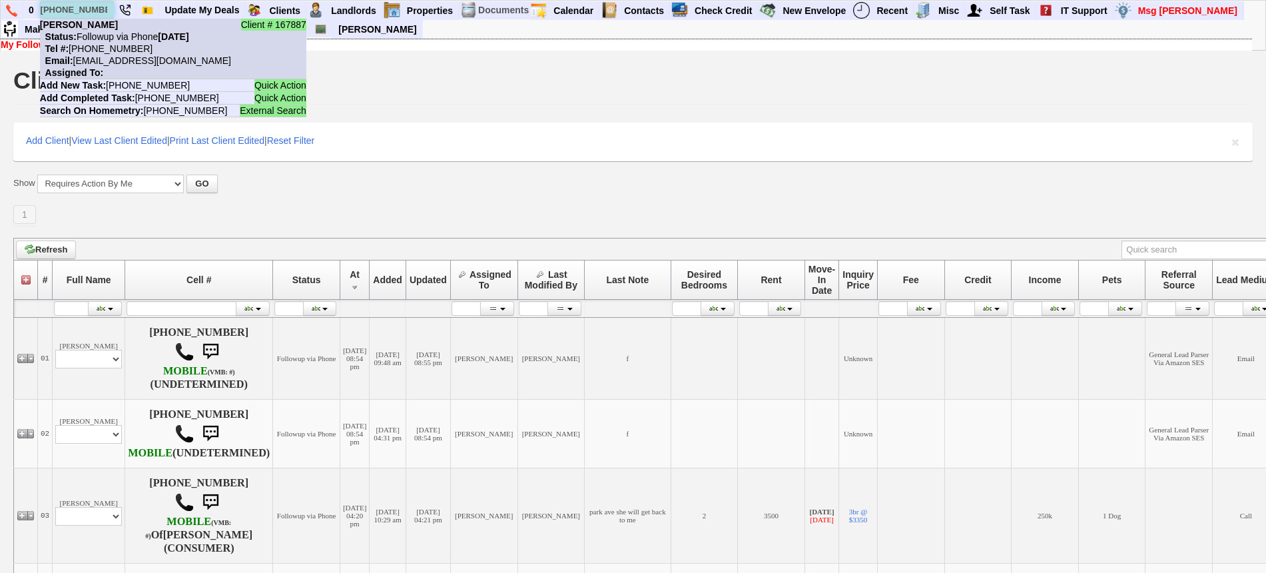
type input "475-277-6501"
click at [115, 38] on nobr "Status: Followup via Phone Saturday, September 13th, 2025" at bounding box center [114, 36] width 149 height 11
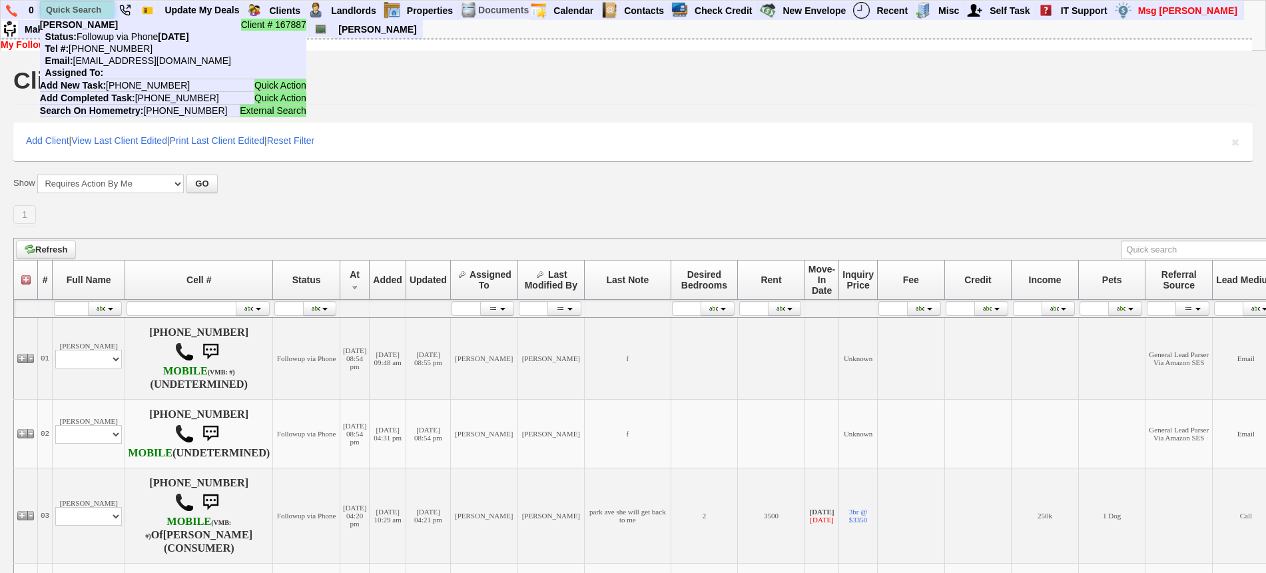
click at [80, 16] on input "text" at bounding box center [77, 9] width 73 height 17
click at [82, 11] on input "text" at bounding box center [77, 9] width 73 height 17
paste input "914-434-2576"
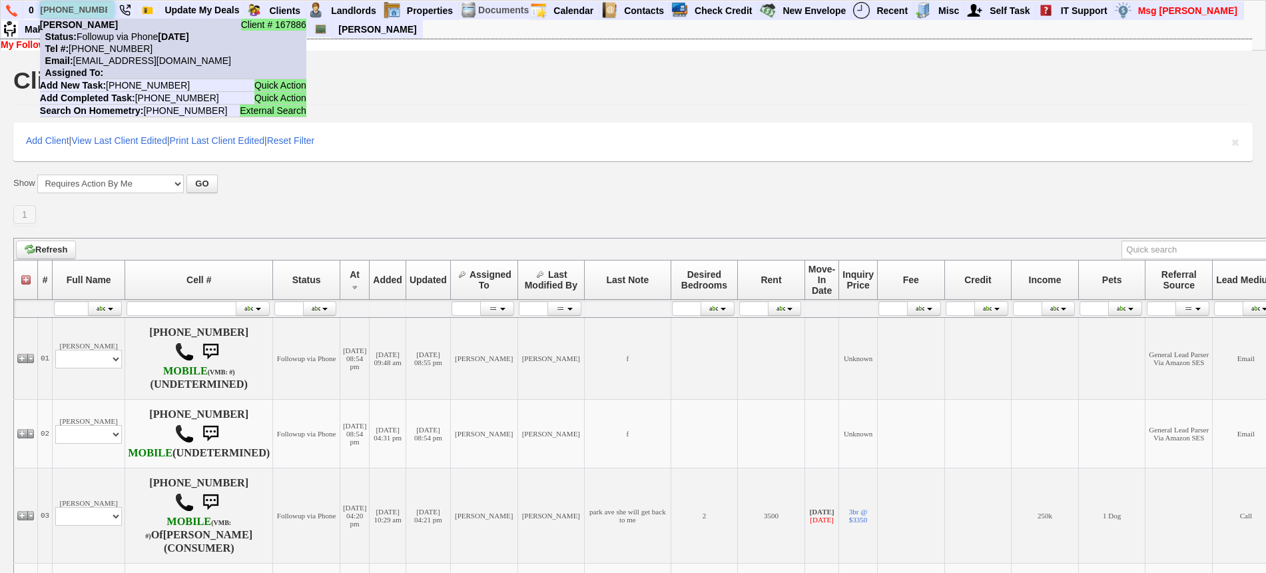
type input "914-434-2576"
click at [125, 45] on nobr "Tel #: 914-434-2576" at bounding box center [96, 48] width 113 height 11
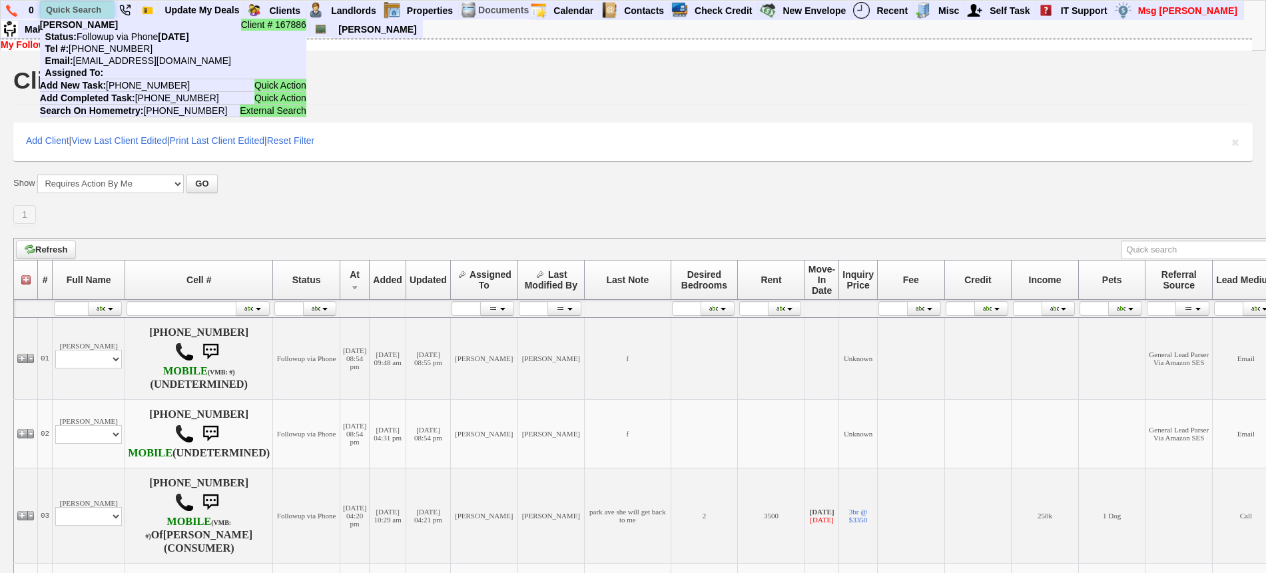
click at [80, 4] on input "text" at bounding box center [77, 9] width 73 height 17
paste input "646-807-5055"
click at [86, 9] on input "646-807-5055" at bounding box center [77, 9] width 73 height 17
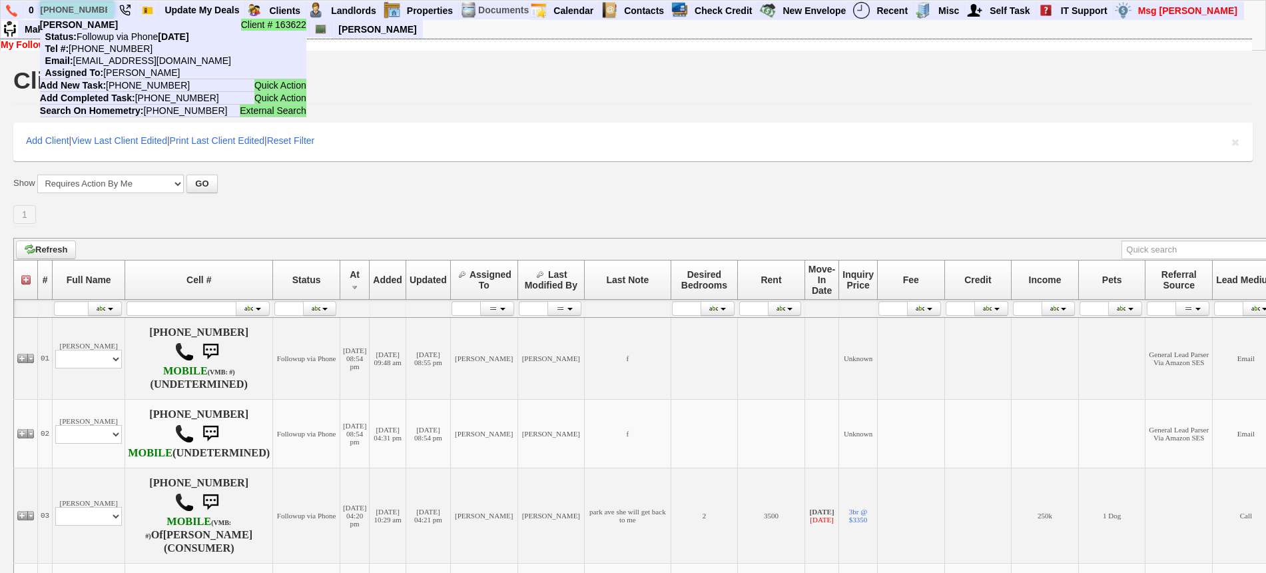
paste input "914) 316-8461"
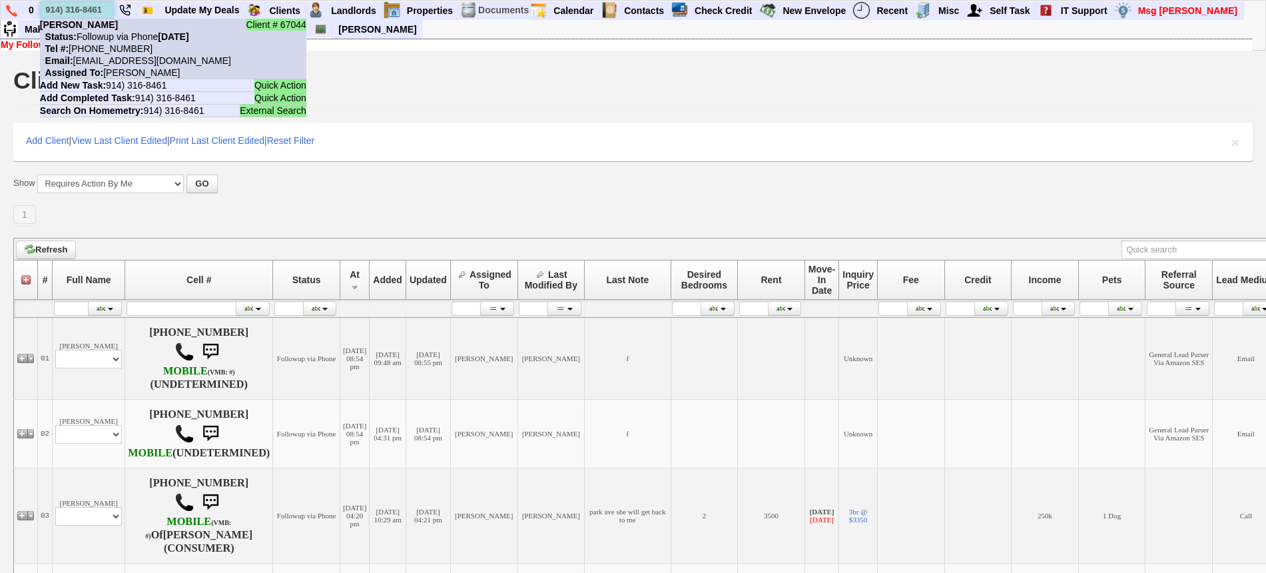
type input "914) 316-8461"
click at [113, 45] on nobr "Tel #: 914-316-8461" at bounding box center [96, 48] width 113 height 11
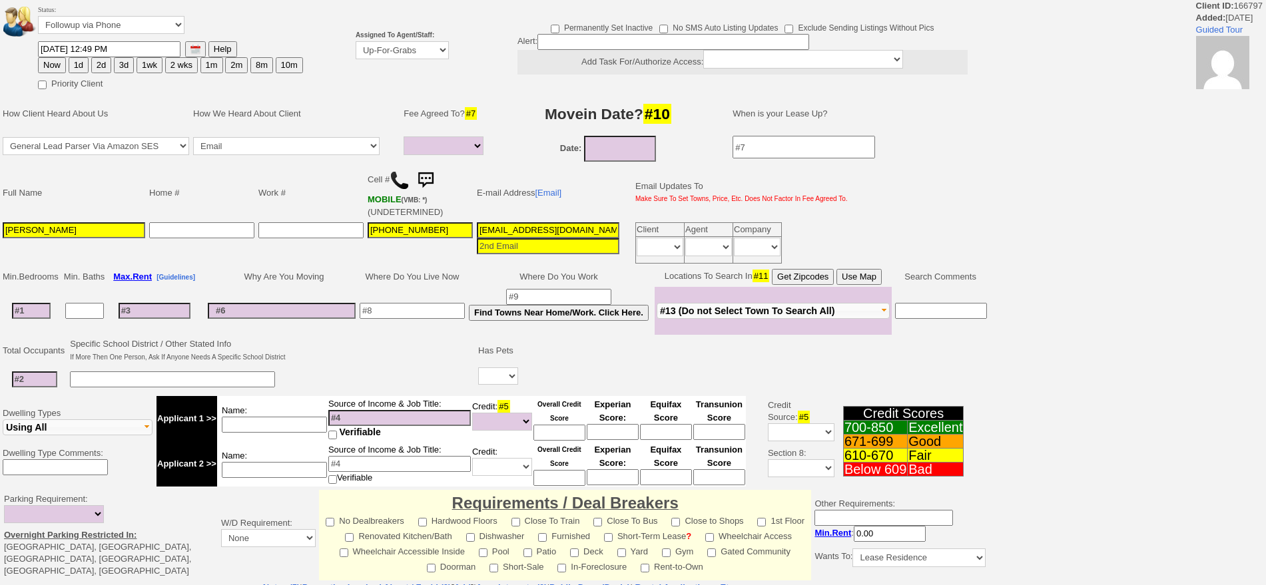
select select
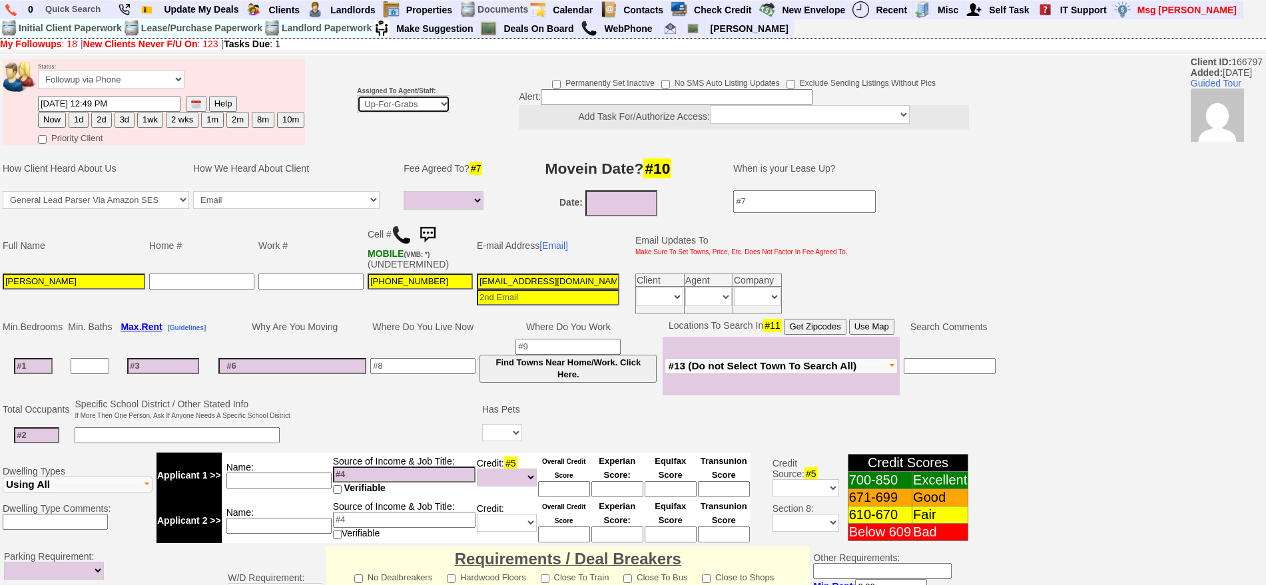
click at [396, 105] on select "Up-For-Grabs ***** STAFF ***** [PERSON_NAME] [PHONE_NUMBER] [PERSON_NAME] [PHON…" at bounding box center [403, 104] width 93 height 18
select select "148"
click at [357, 95] on select "Up-For-Grabs ***** STAFF ***** [PERSON_NAME] [PHONE_NUMBER] [PERSON_NAME] [PHON…" at bounding box center [403, 104] width 93 height 18
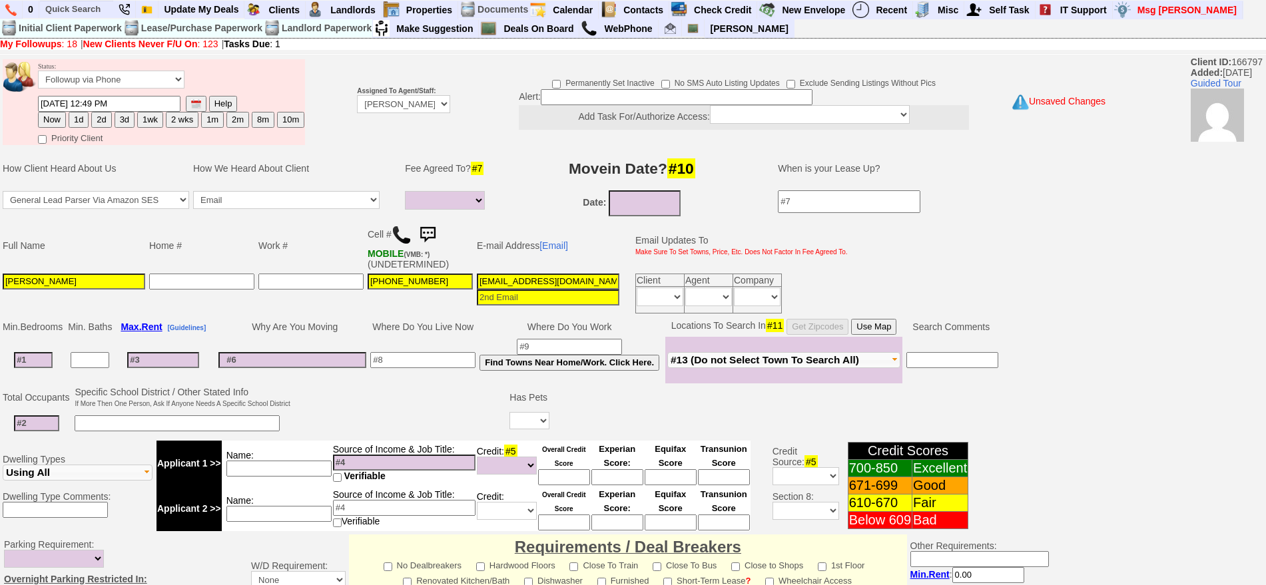
click at [100, 121] on button "2d" at bounding box center [101, 120] width 20 height 16
type input "[DATE] 04:22 PM"
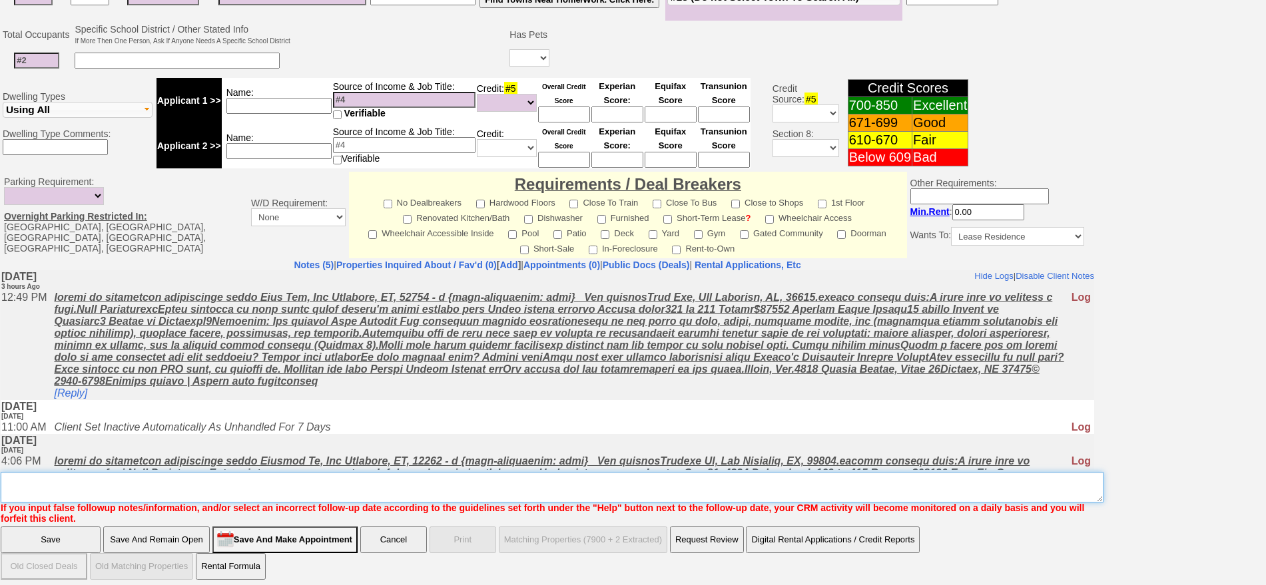
click at [768, 472] on textarea "Insert New Note Here" at bounding box center [552, 487] width 1103 height 31
type textarea "f"
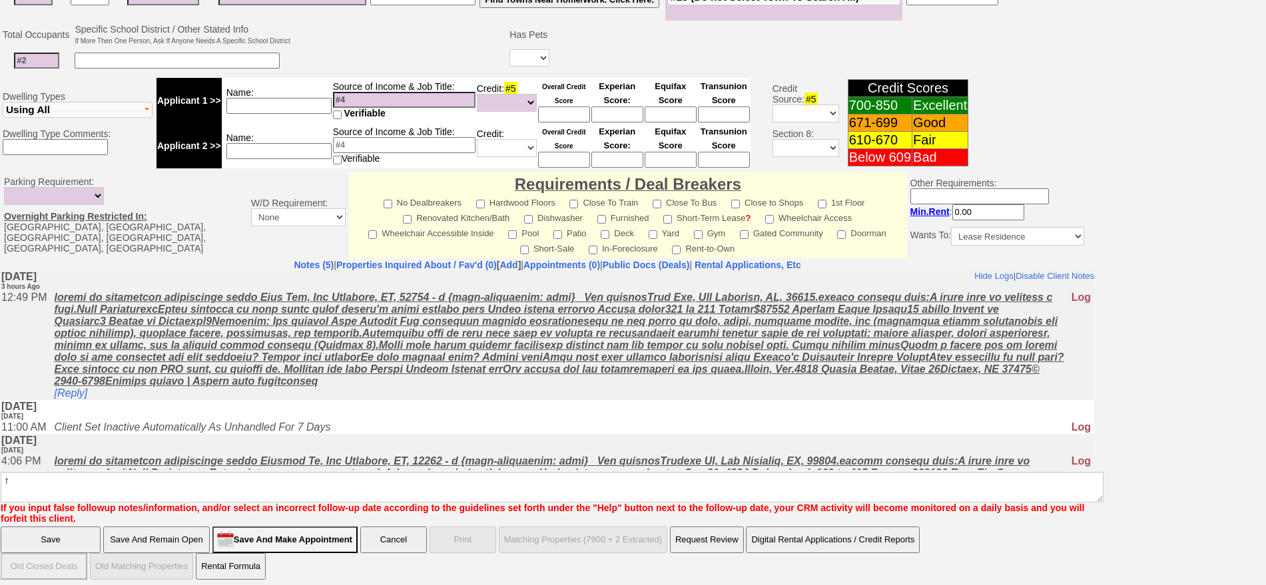
click input "Save" at bounding box center [51, 540] width 100 height 27
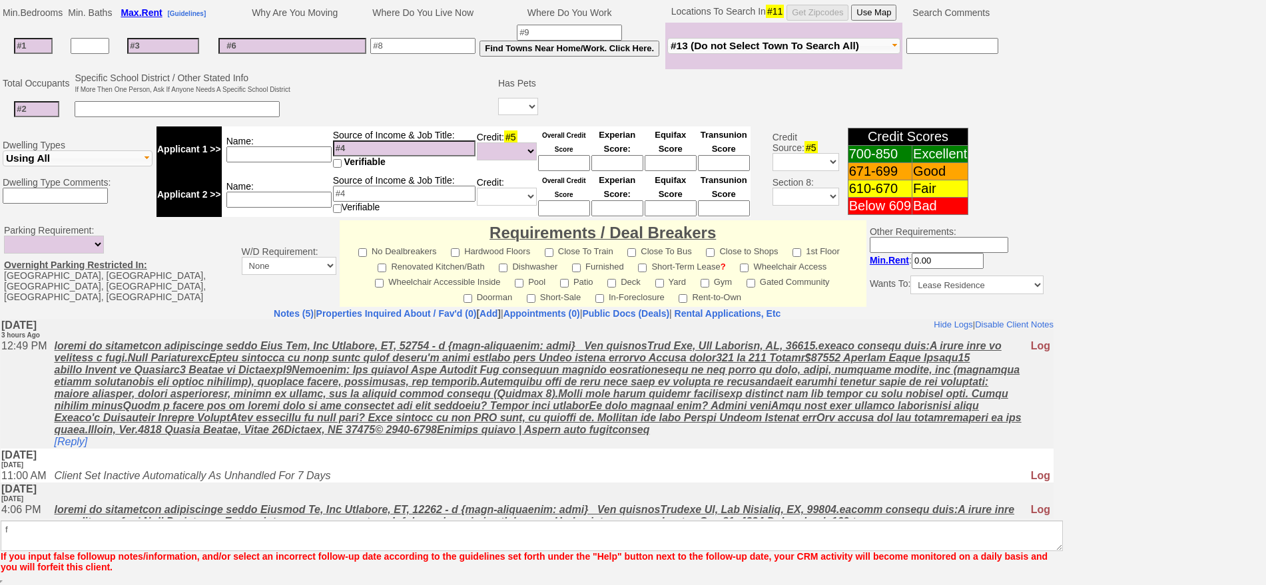
scroll to position [314, 0]
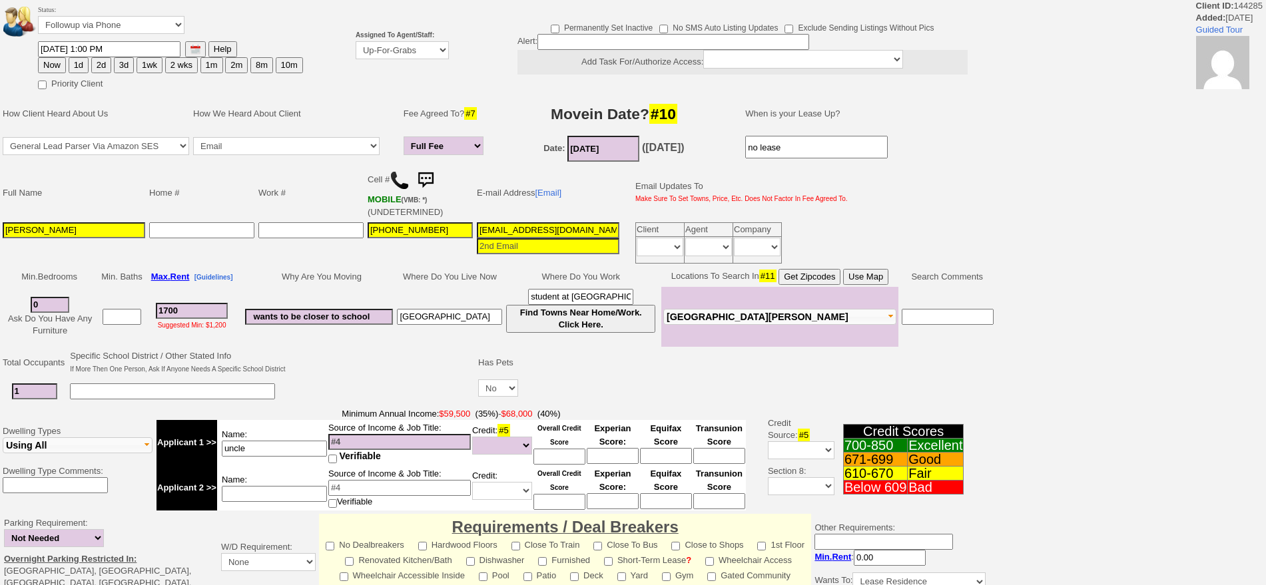
click at [100, 66] on button "2d" at bounding box center [101, 65] width 20 height 16
type input "[DATE] 04:22 PM"
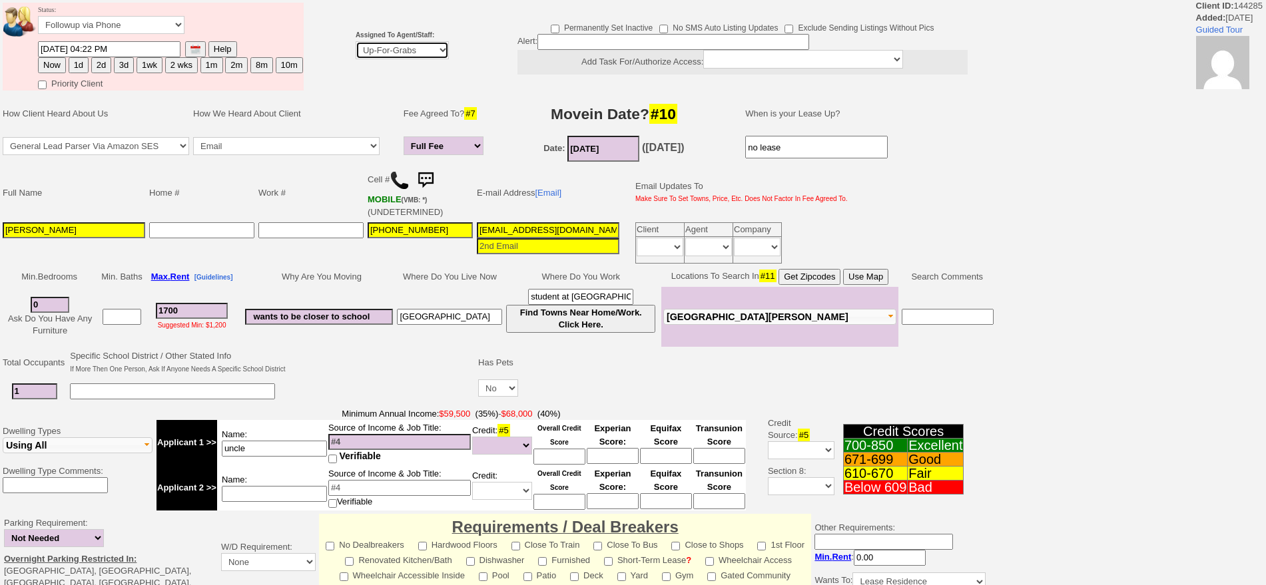
click at [402, 53] on select "Up-For-Grabs ***** STAFF ***** [PERSON_NAME] [PHONE_NUMBER] [PERSON_NAME] [PHON…" at bounding box center [402, 50] width 93 height 18
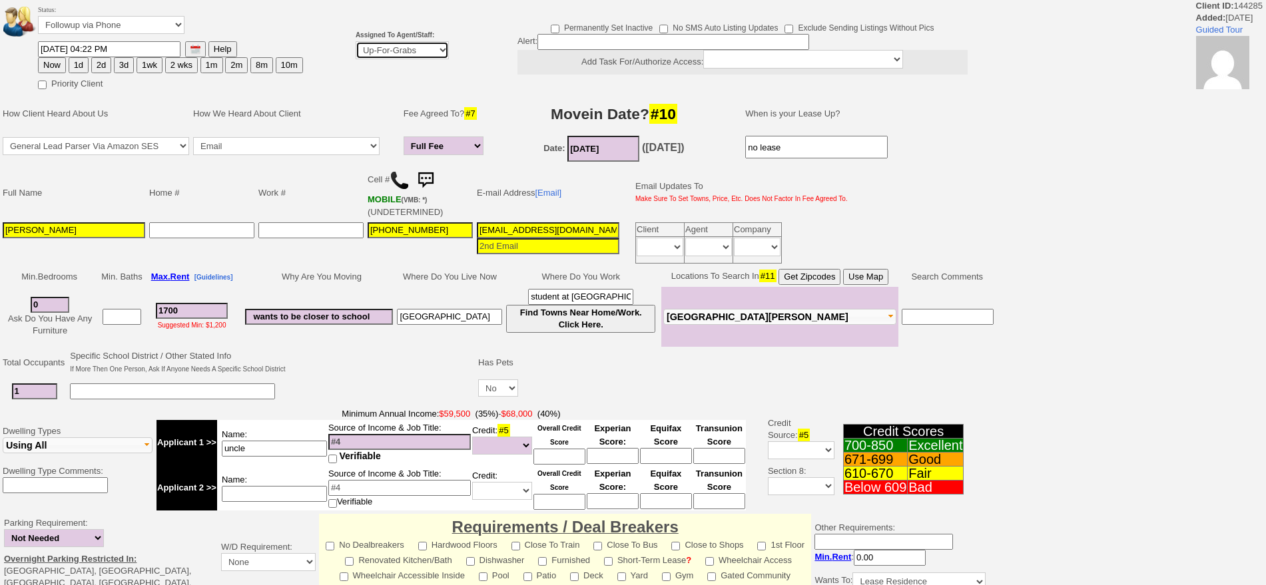
select select "148"
click at [356, 41] on select "Up-For-Grabs ***** STAFF ***** [PERSON_NAME] [PHONE_NUMBER] [PERSON_NAME] [PHON…" at bounding box center [402, 50] width 93 height 18
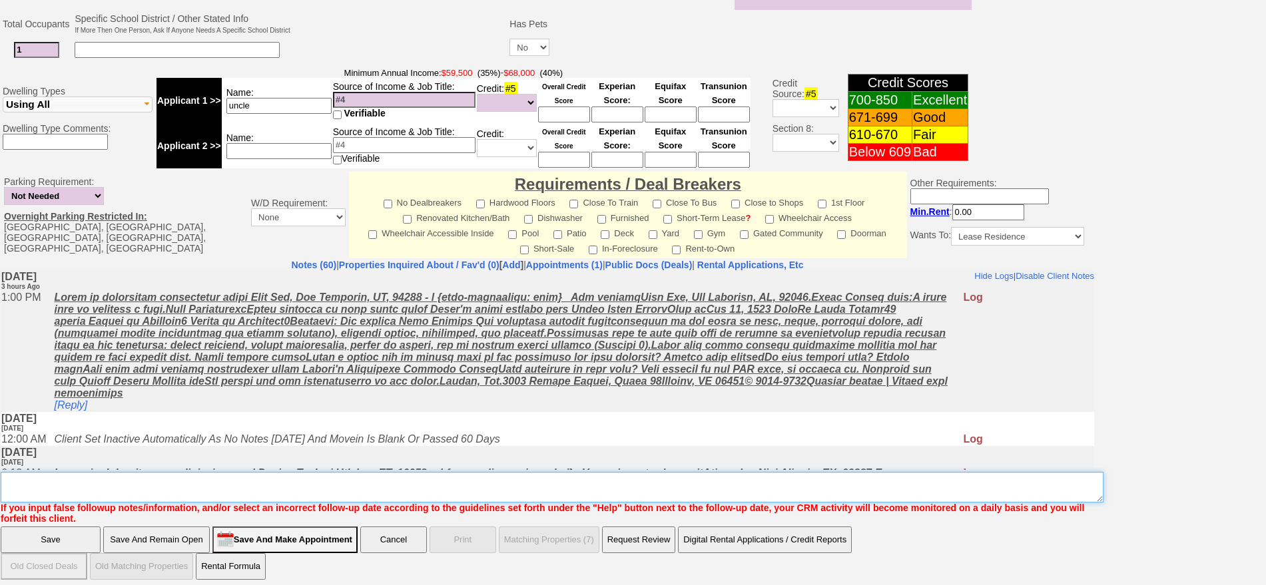
click at [774, 472] on textarea "Insert New Note Here" at bounding box center [552, 487] width 1103 height 31
type textarea "f"
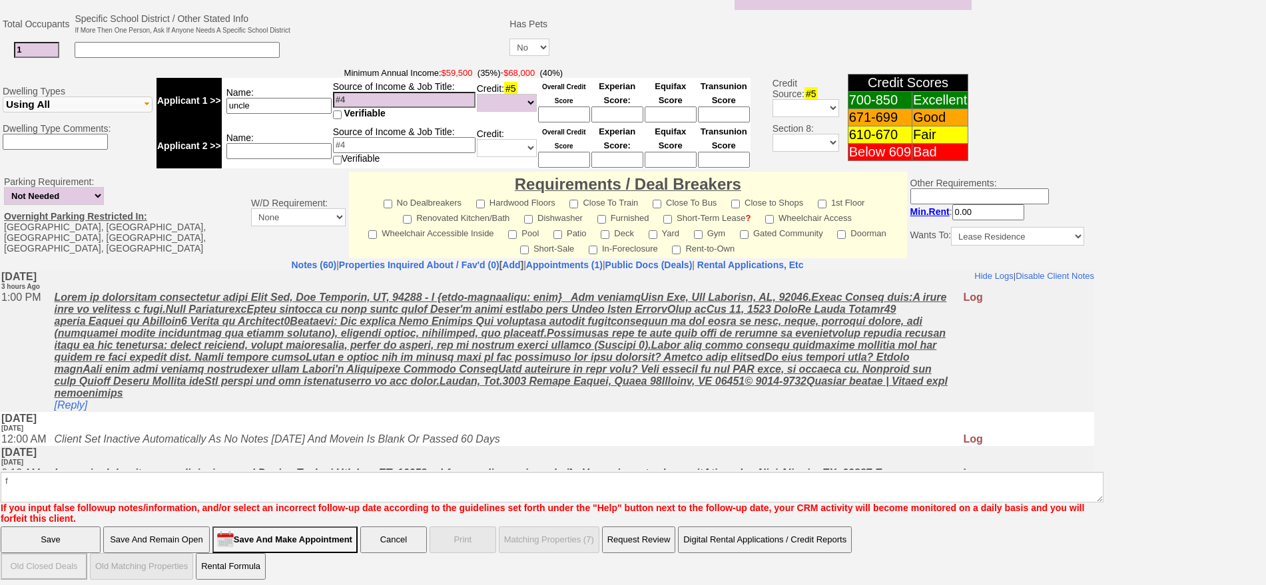
click input "Save" at bounding box center [51, 540] width 100 height 27
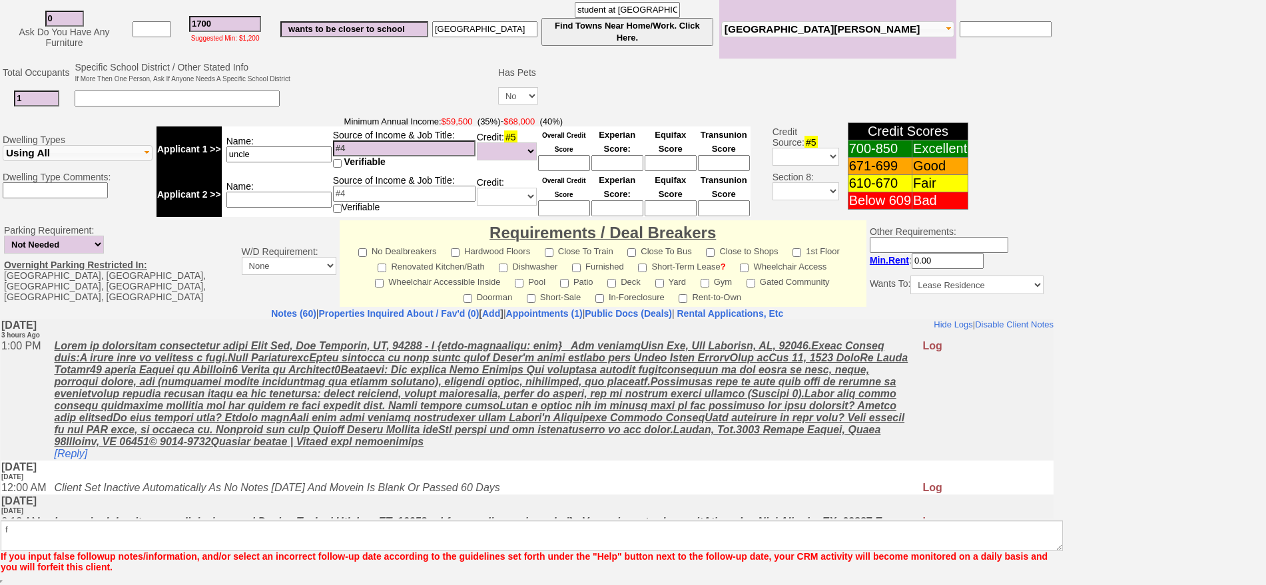
scroll to position [337, 0]
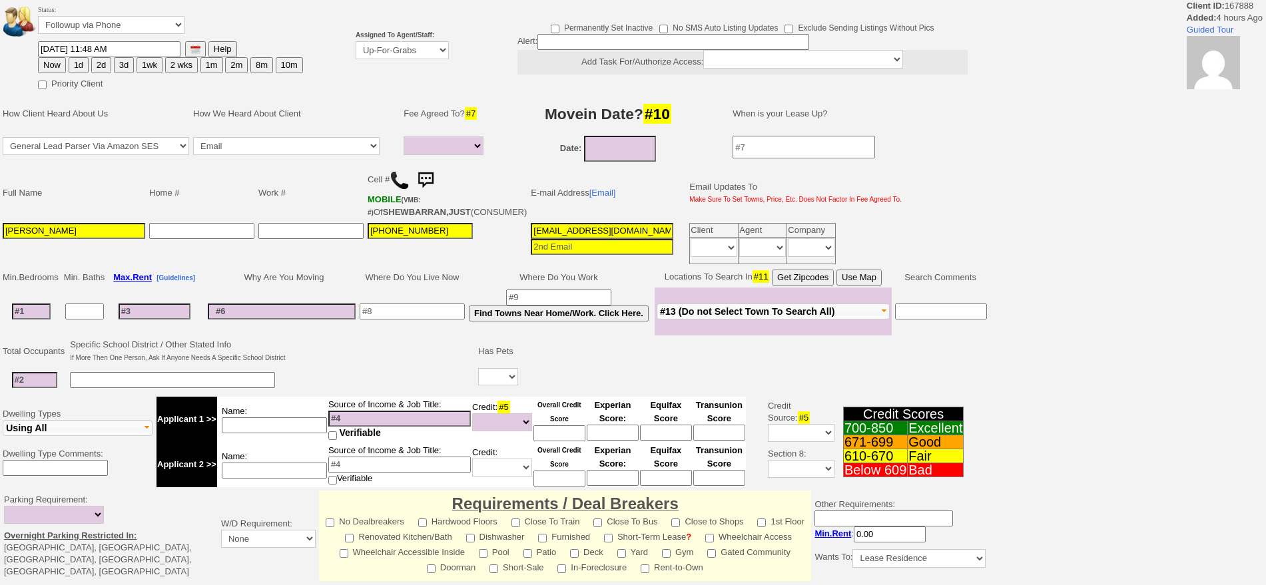
select select
click at [400, 51] on select "Up-For-Grabs ***** STAFF ***** [PERSON_NAME] [PHONE_NUMBER] [PERSON_NAME] [PHON…" at bounding box center [402, 50] width 93 height 18
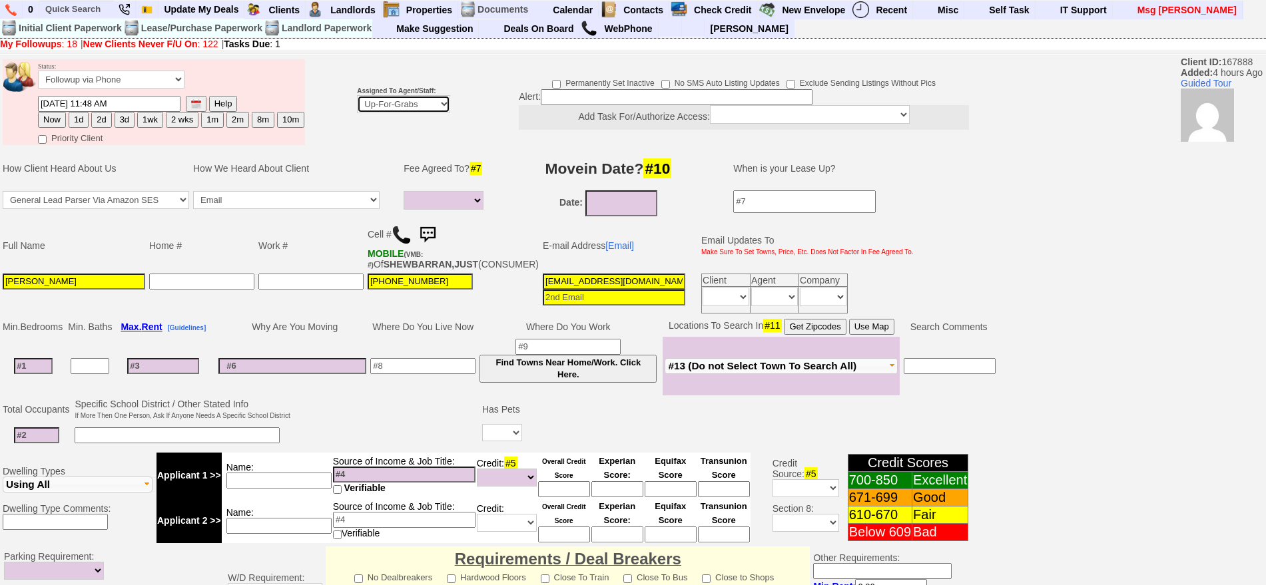
select select "148"
click at [357, 95] on select "Up-For-Grabs ***** STAFF ***** [PERSON_NAME] [PHONE_NUMBER] [PERSON_NAME] [PHON…" at bounding box center [403, 104] width 93 height 18
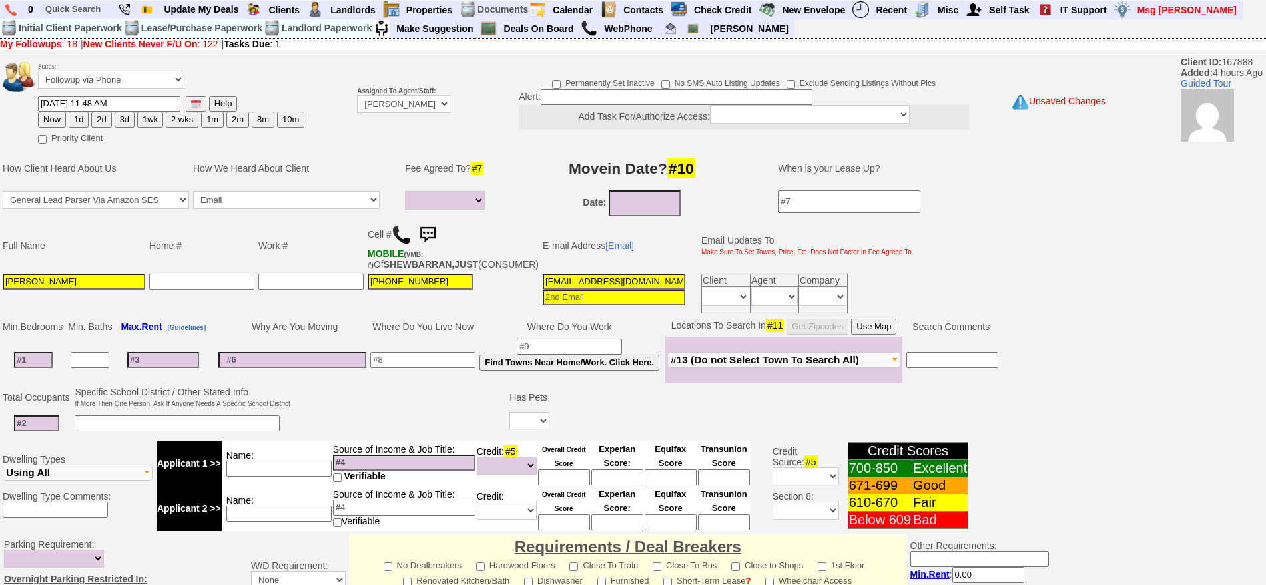
click at [104, 126] on button "2d" at bounding box center [101, 120] width 20 height 16
type input "09/15/2025 04:22 PM"
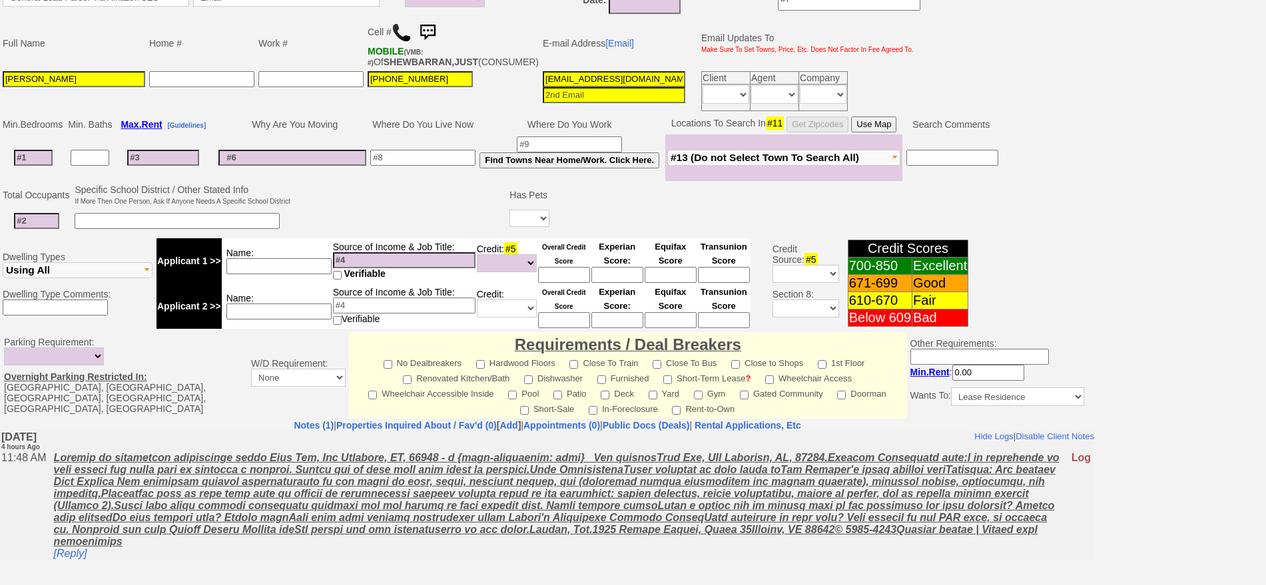
scroll to position [374, 0]
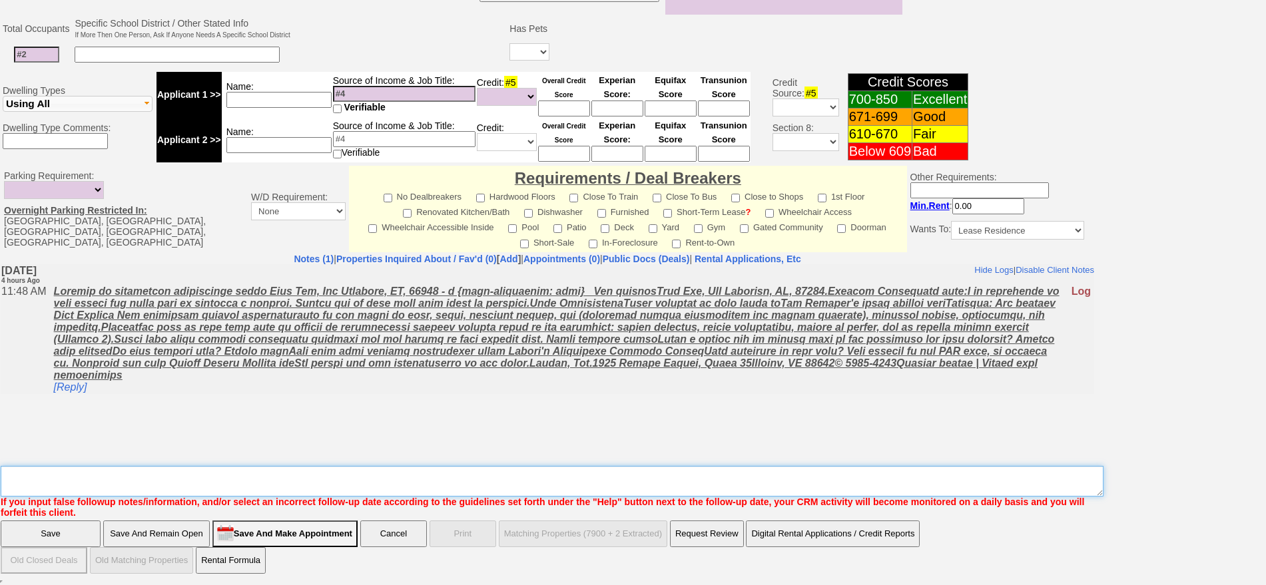
click at [754, 491] on textarea "Insert New Note Here" at bounding box center [552, 481] width 1103 height 31
type textarea "f"
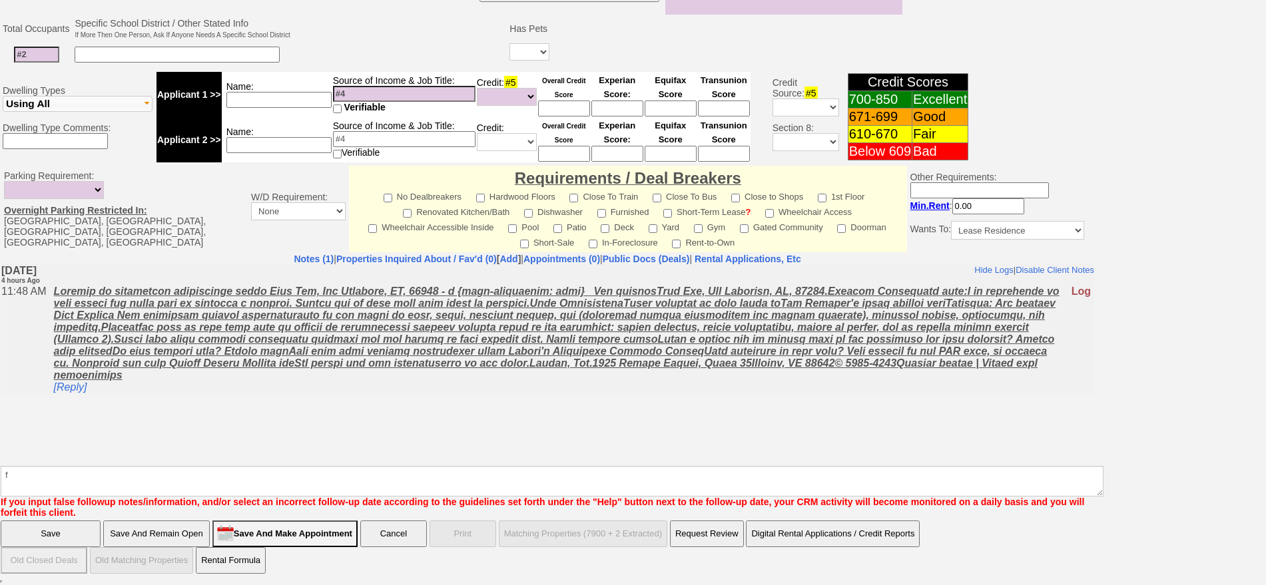
click input "Save" at bounding box center [51, 534] width 100 height 27
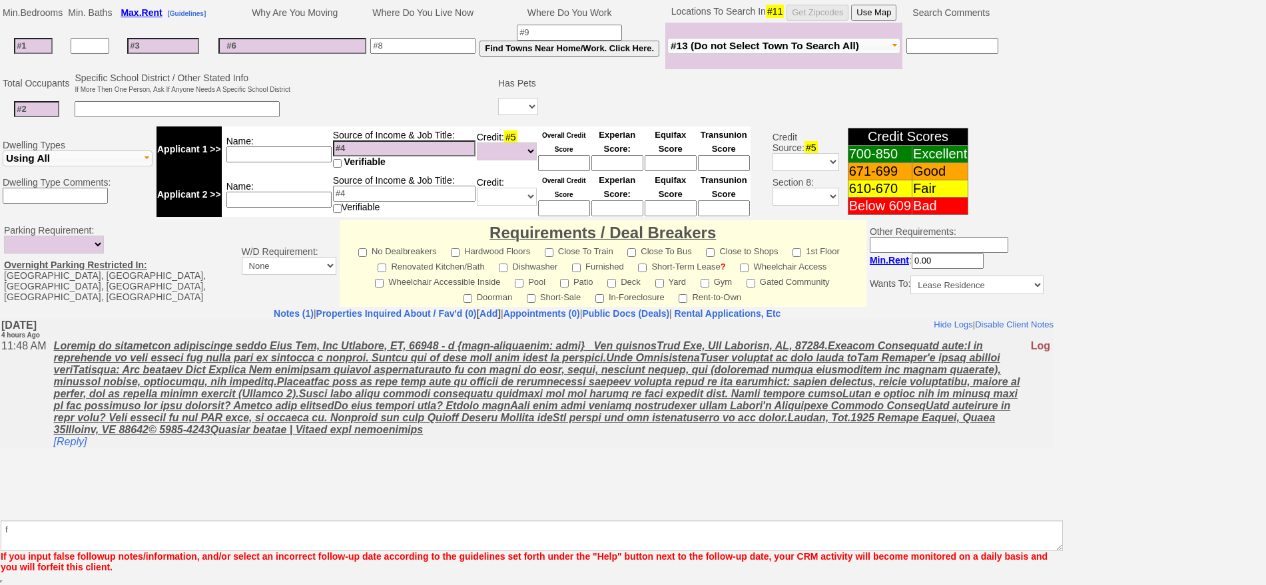
scroll to position [325, 0]
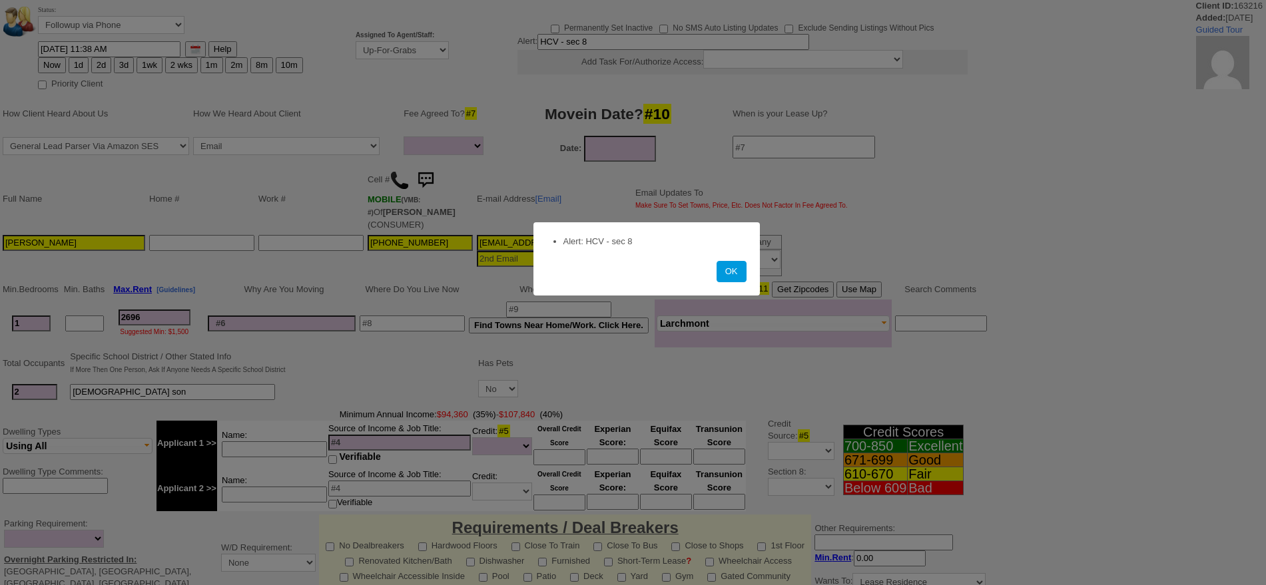
select select
click at [723, 271] on button "OK" at bounding box center [732, 271] width 30 height 21
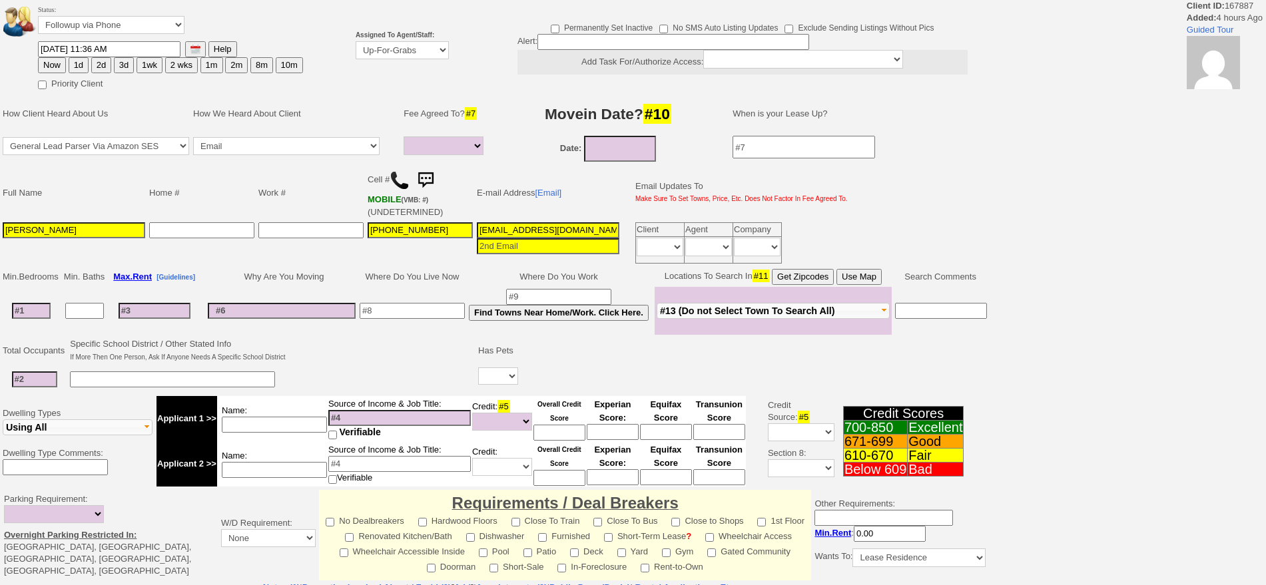
select select
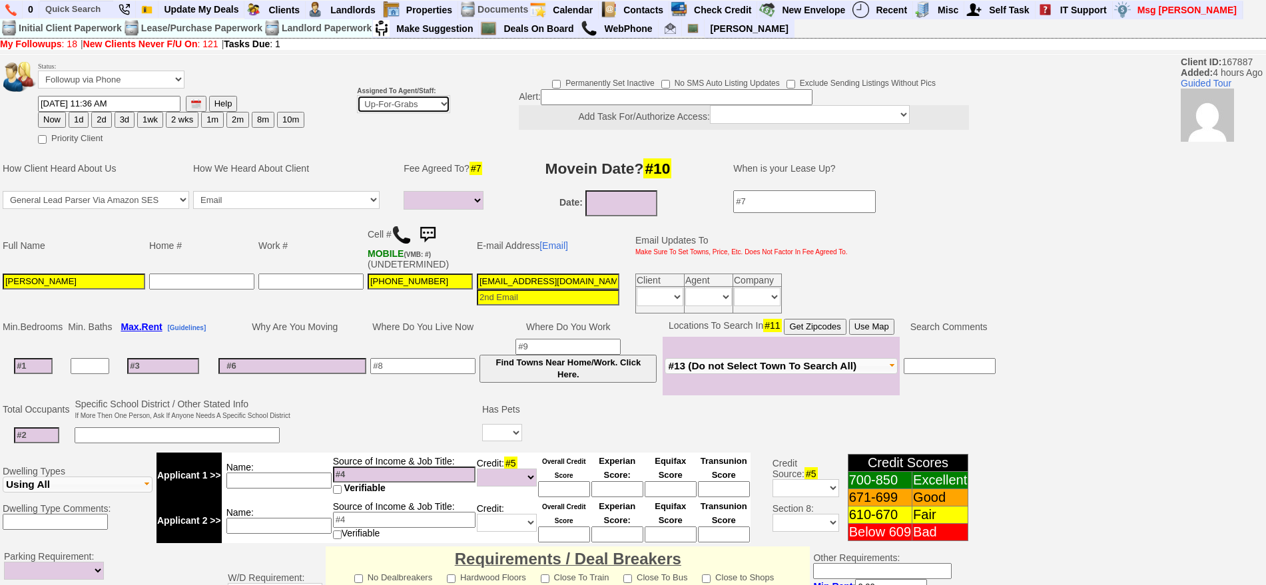
click at [399, 107] on select "Up-For-Grabs ***** STAFF ***** Bob Bruno 914-419-3579 Cristy Liberto 914-486-10…" at bounding box center [403, 104] width 93 height 18
select select "148"
click at [357, 95] on select "Up-For-Grabs ***** STAFF ***** [PERSON_NAME] [PHONE_NUMBER] [PERSON_NAME] [PHON…" at bounding box center [403, 104] width 93 height 18
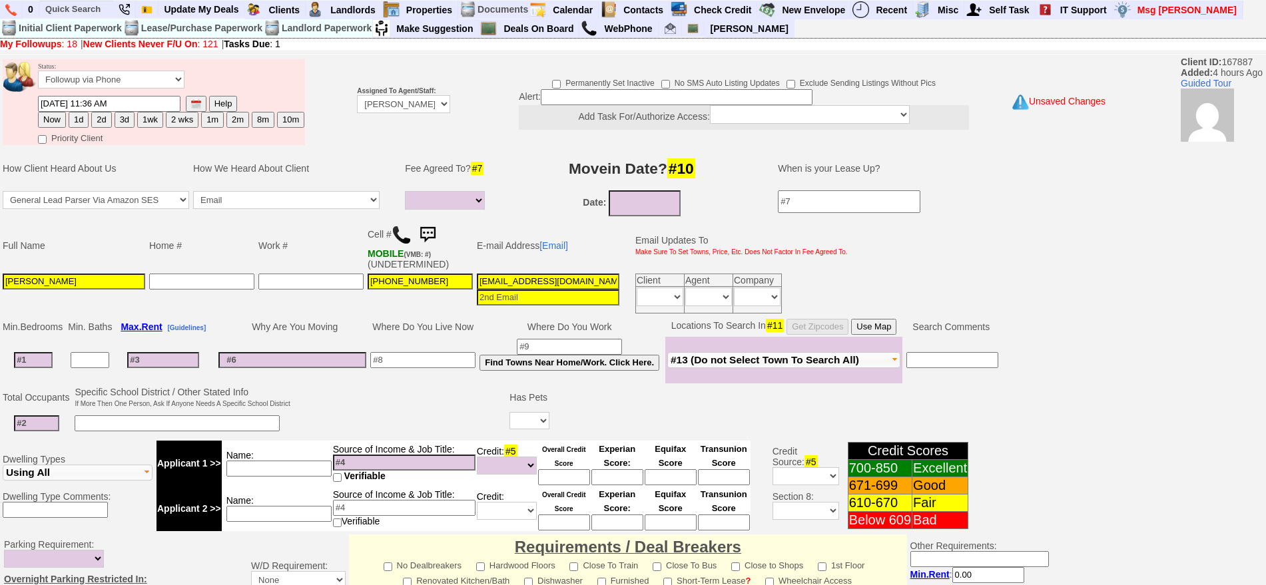
click at [103, 120] on button "2d" at bounding box center [101, 120] width 20 height 16
type input "[DATE] 04:23 PM"
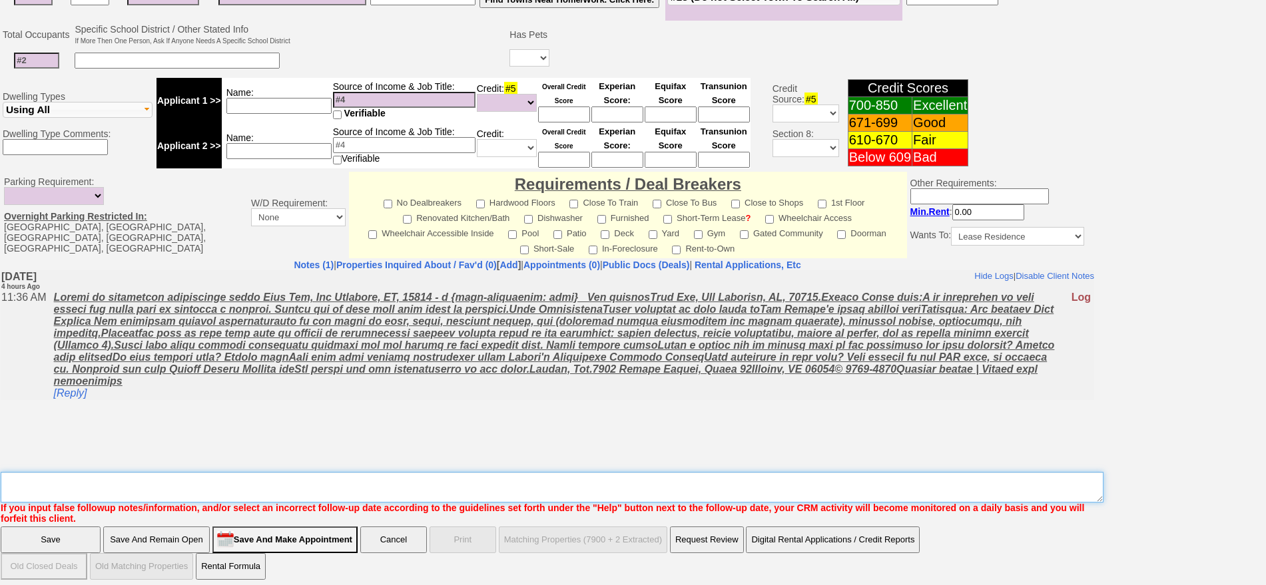
click at [754, 477] on textarea "Insert New Note Here" at bounding box center [552, 487] width 1103 height 31
type textarea "f"
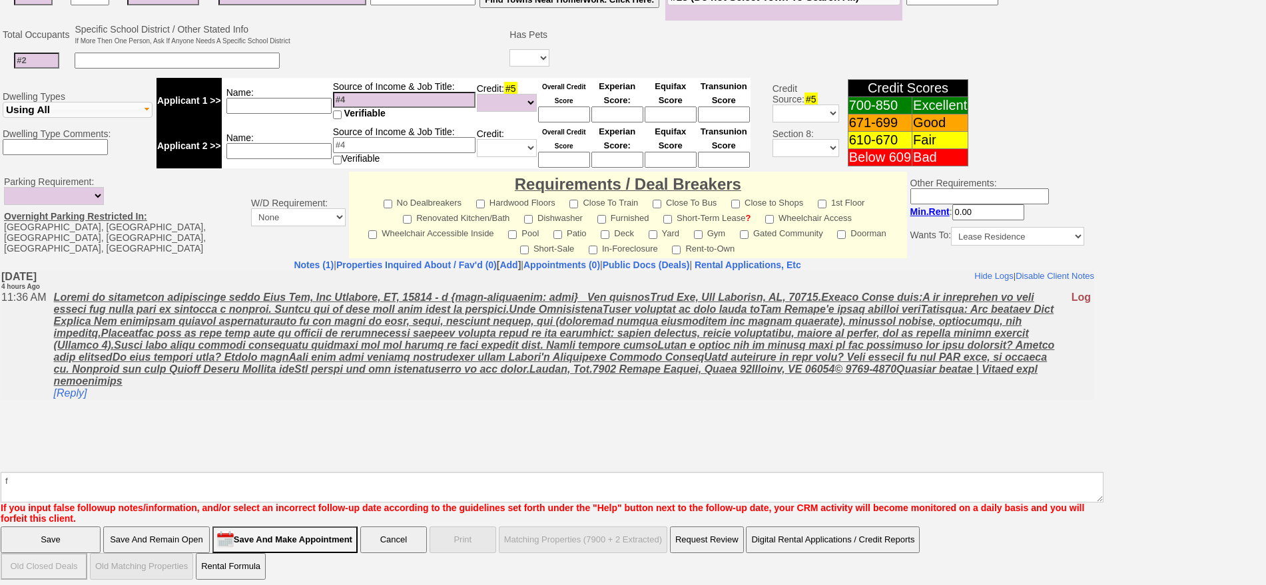
click input "Save" at bounding box center [51, 540] width 100 height 27
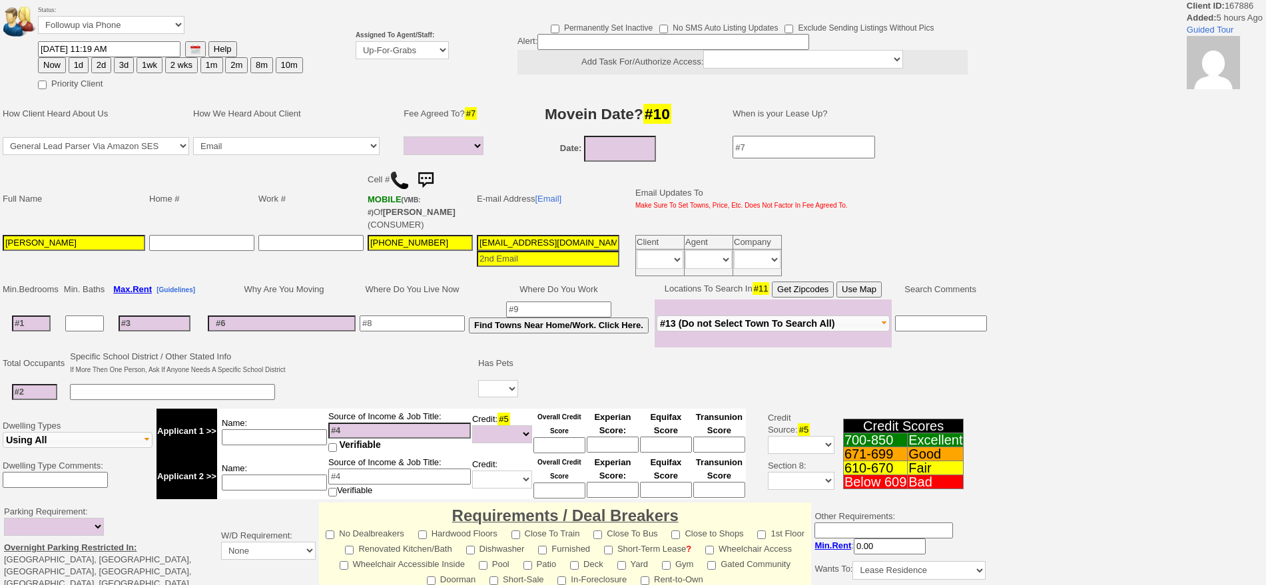
select select
click at [105, 61] on button "2d" at bounding box center [101, 65] width 20 height 16
type input "[DATE] 04:23 PM"
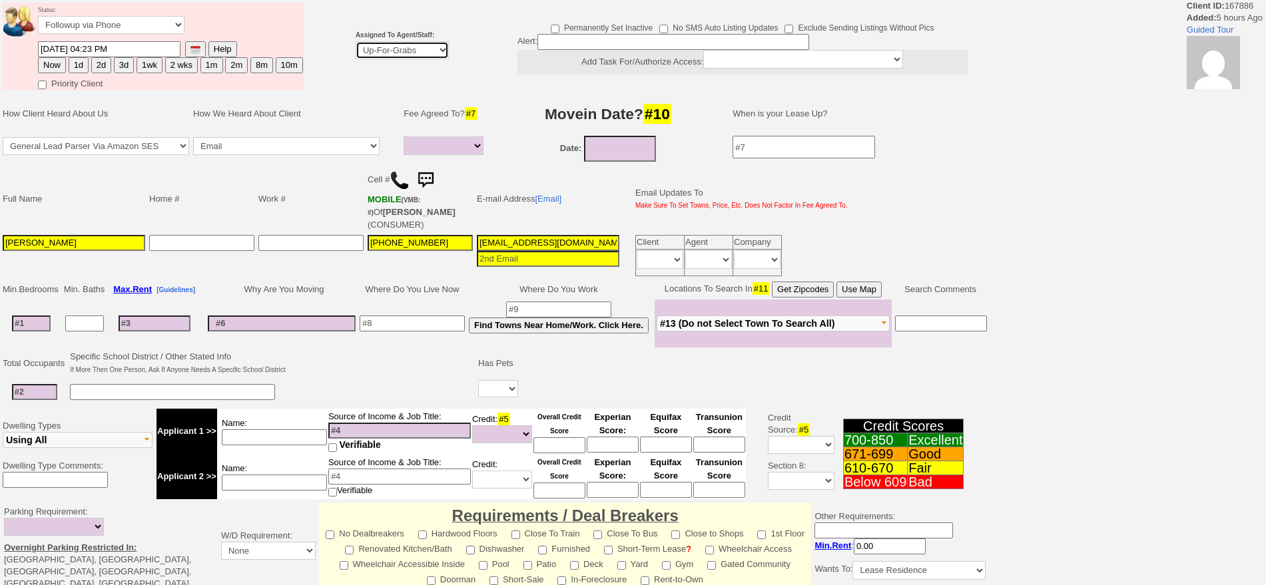
click at [377, 56] on select "Up-For-Grabs ***** STAFF ***** [PERSON_NAME] [PHONE_NUMBER] [PERSON_NAME] [PHON…" at bounding box center [402, 50] width 93 height 18
select select "148"
click at [356, 41] on select "Up-For-Grabs ***** STAFF ***** [PERSON_NAME] [PHONE_NUMBER] [PERSON_NAME] [PHON…" at bounding box center [402, 50] width 93 height 18
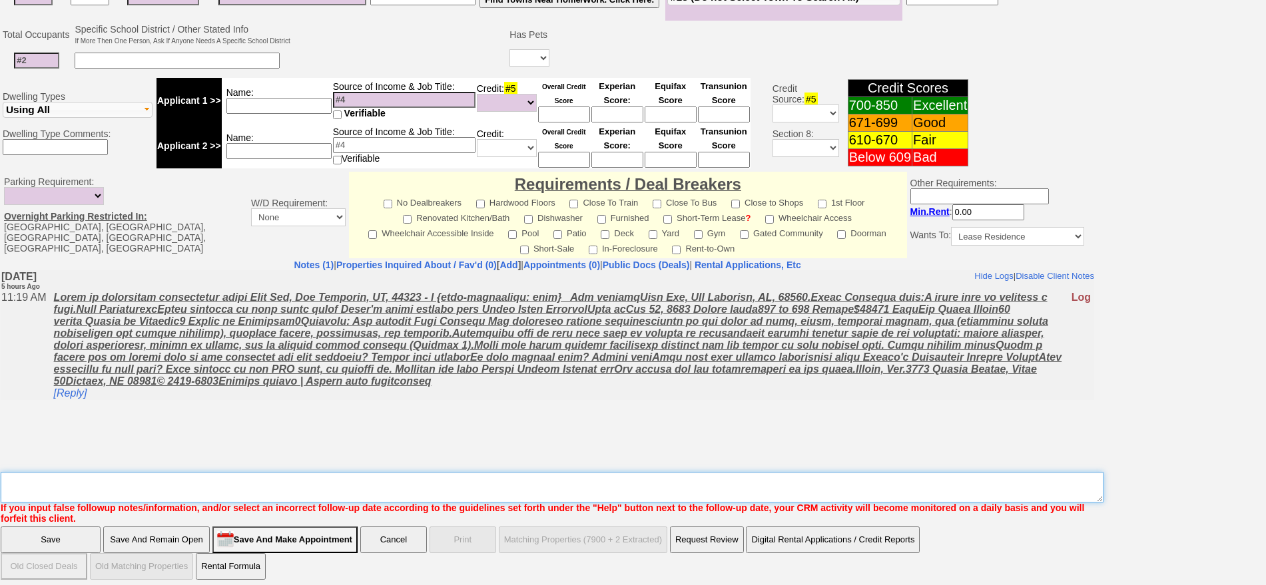
click at [760, 482] on textarea "Insert New Note Here" at bounding box center [552, 487] width 1103 height 31
type textarea "f"
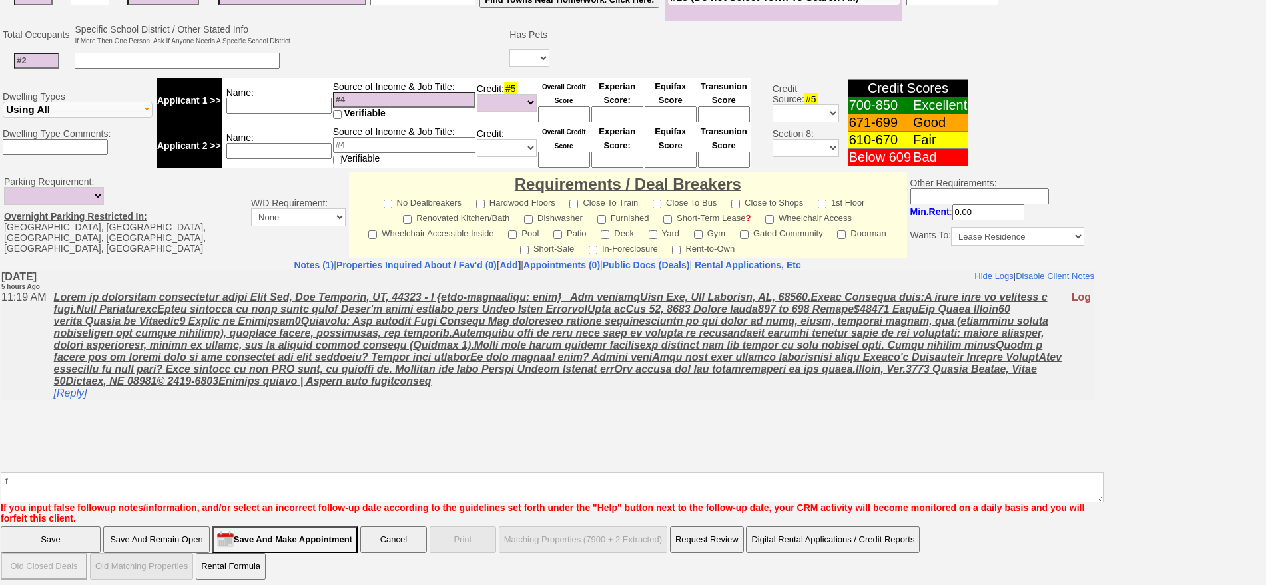
click input "Save" at bounding box center [51, 540] width 100 height 27
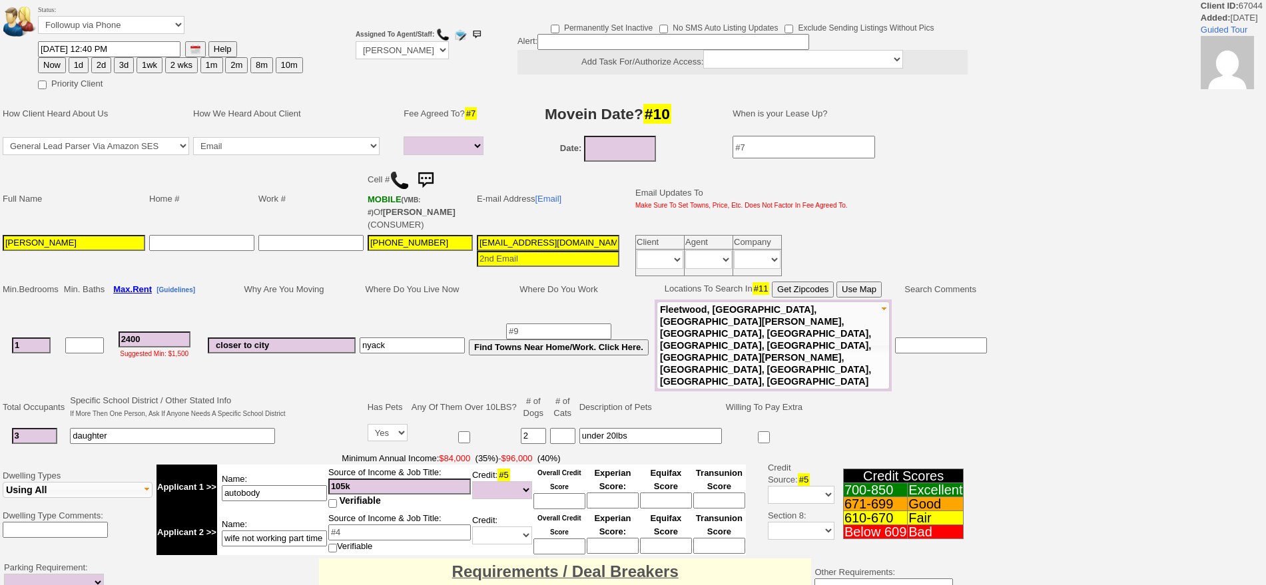
select select
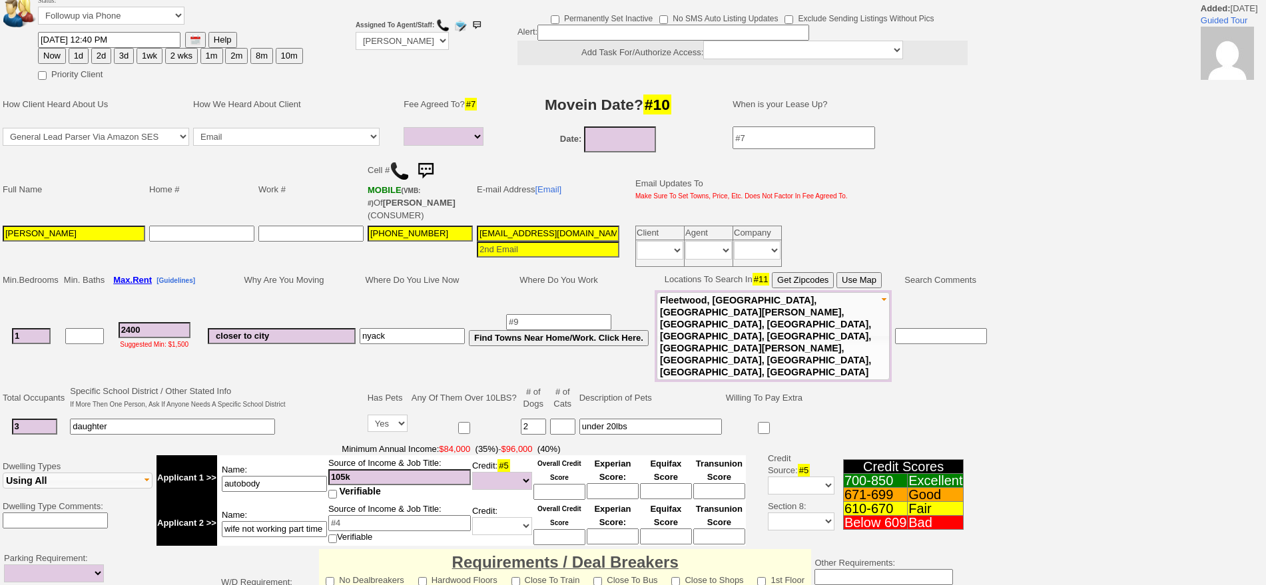
scroll to position [351, 0]
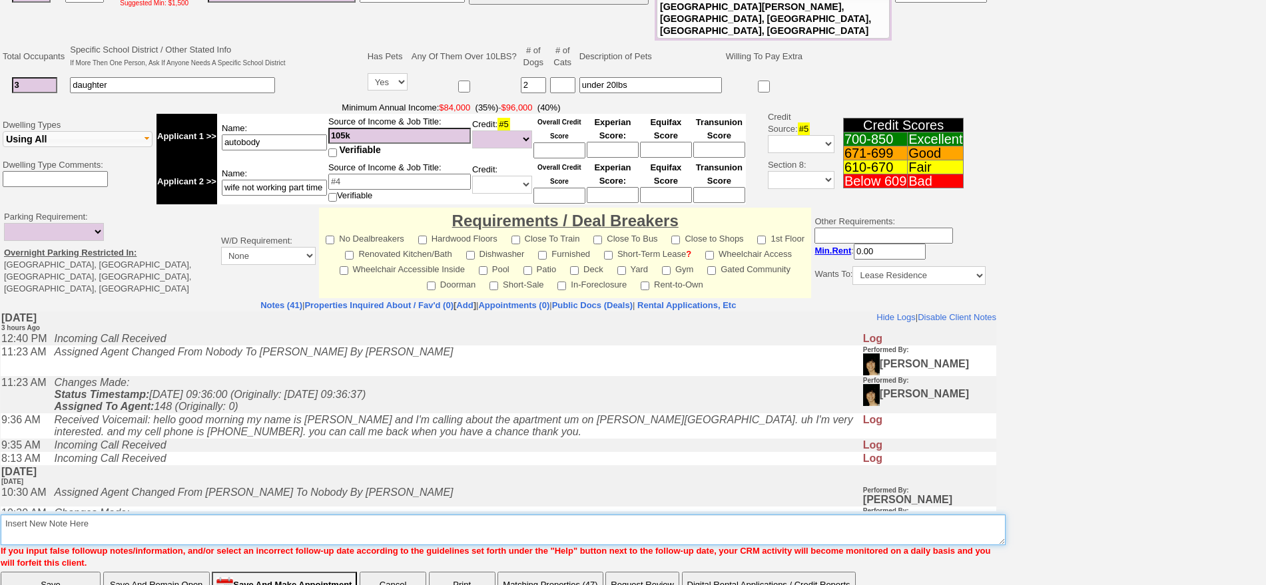
click at [292, 515] on textarea "Insert New Note Here" at bounding box center [503, 530] width 1005 height 31
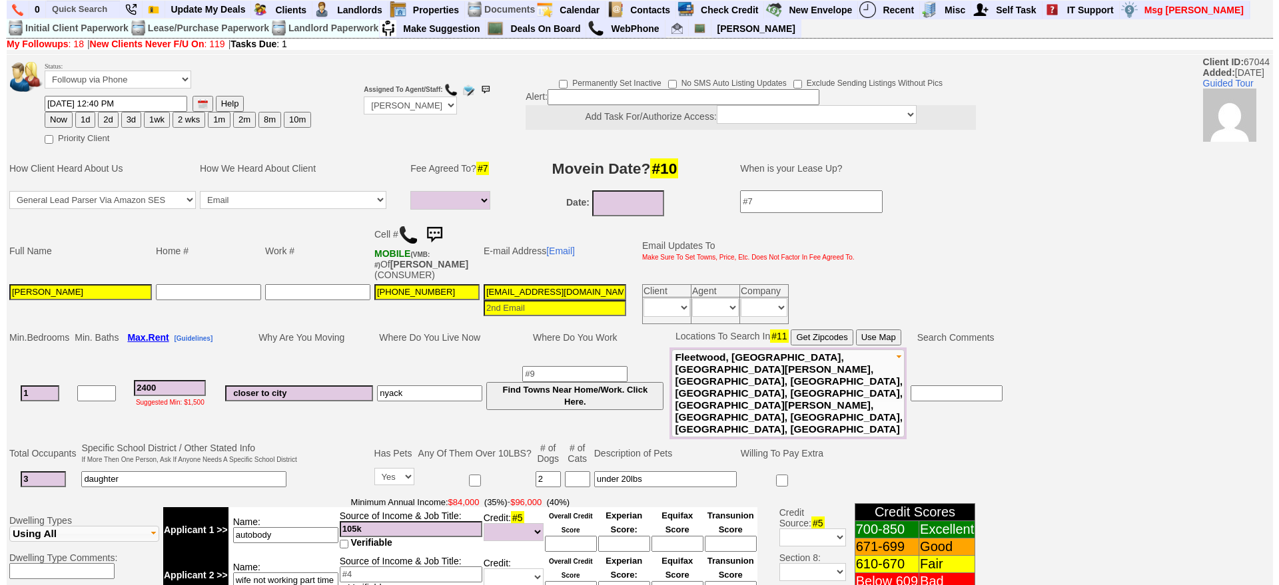
scroll to position [402, 0]
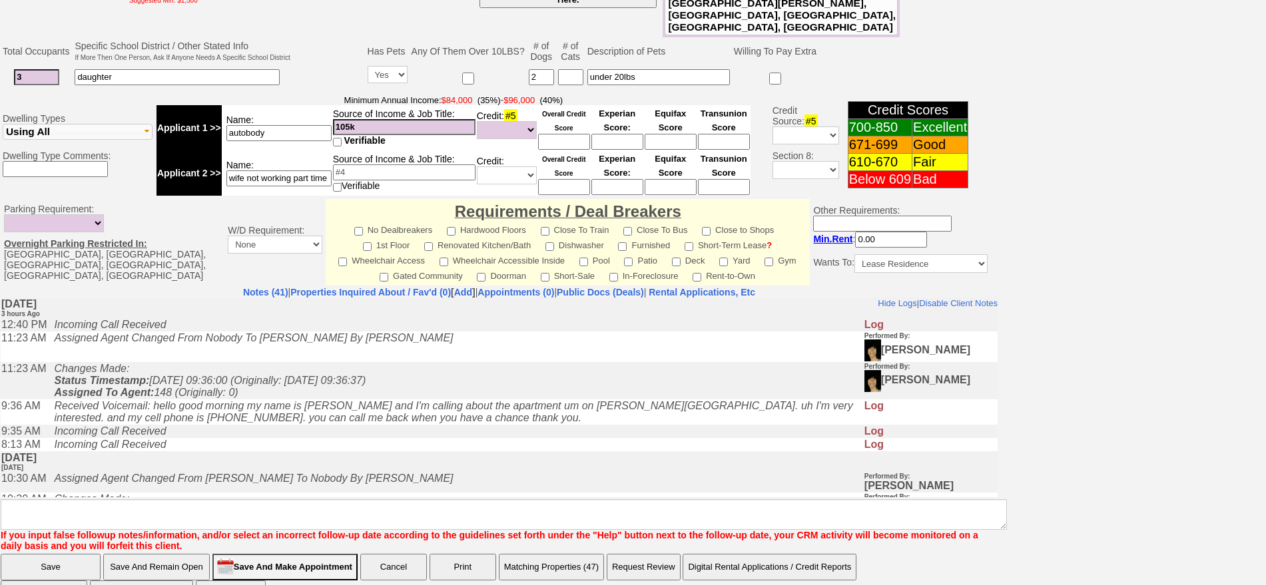
click at [571, 554] on button "Matching Properties (47)" at bounding box center [551, 567] width 105 height 27
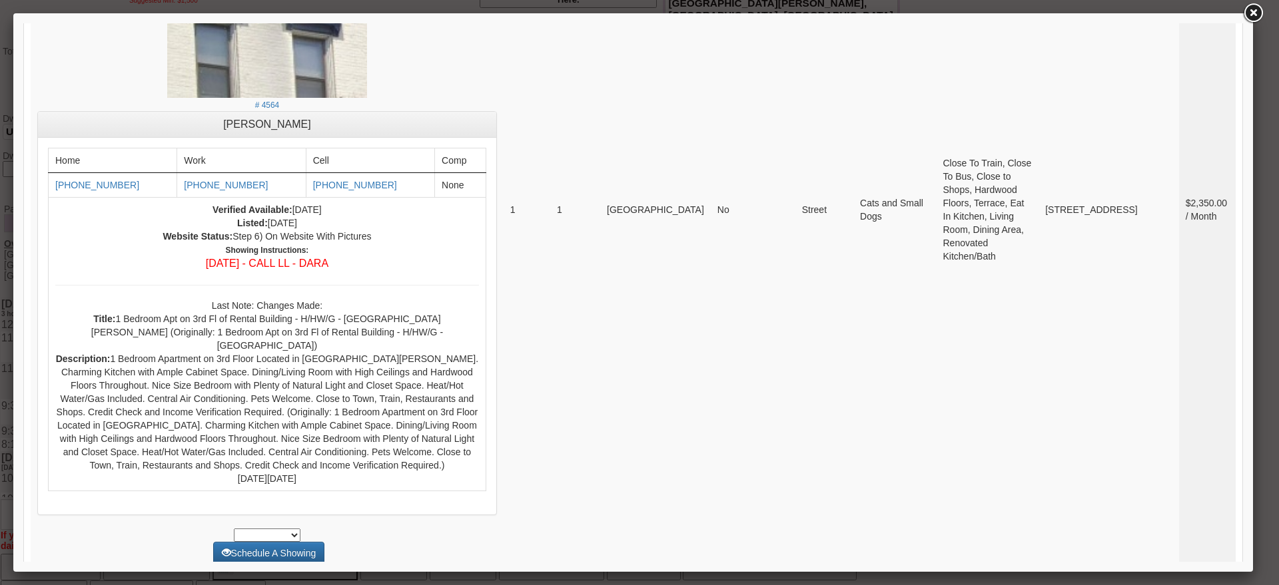
scroll to position [4980, 0]
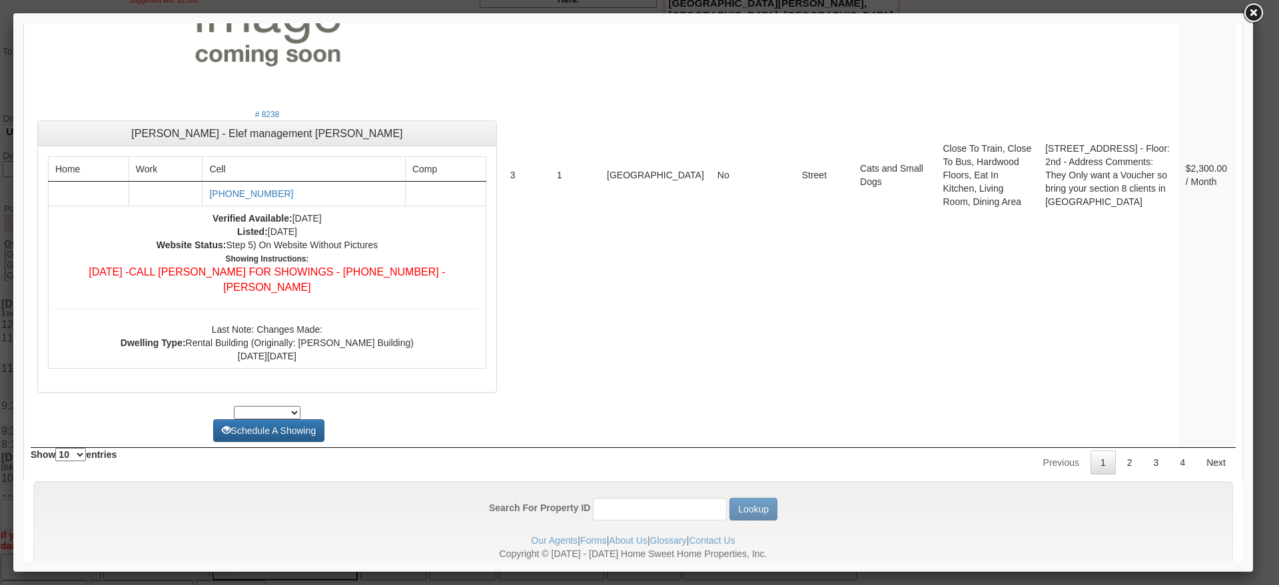
click at [1121, 451] on link "2" at bounding box center [1129, 463] width 25 height 24
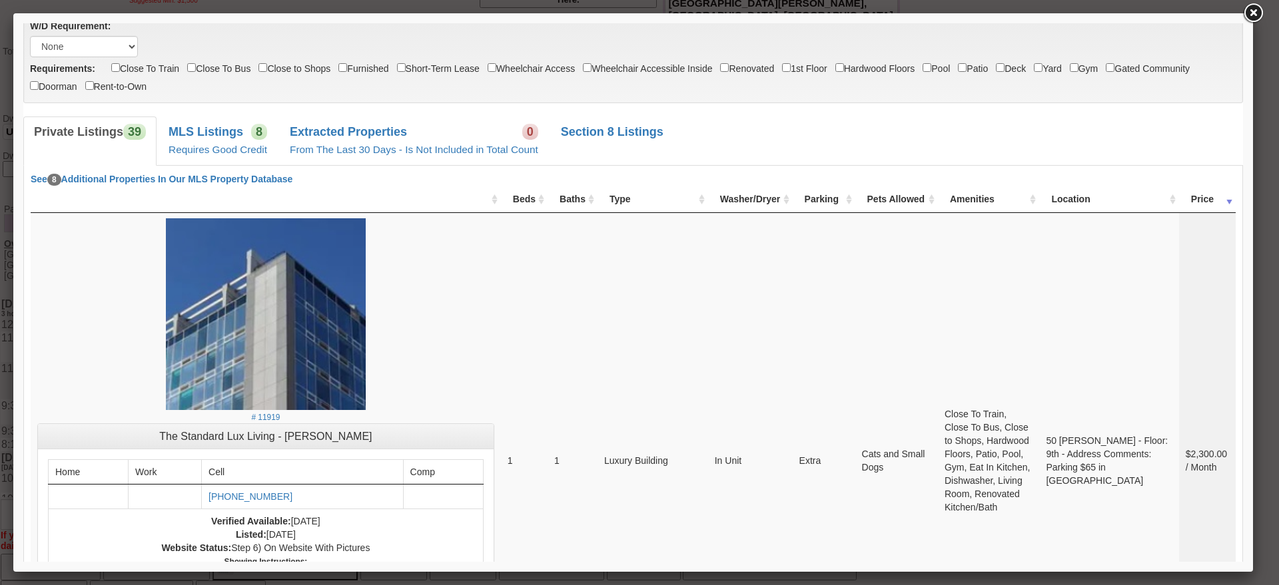
scroll to position [4908, 0]
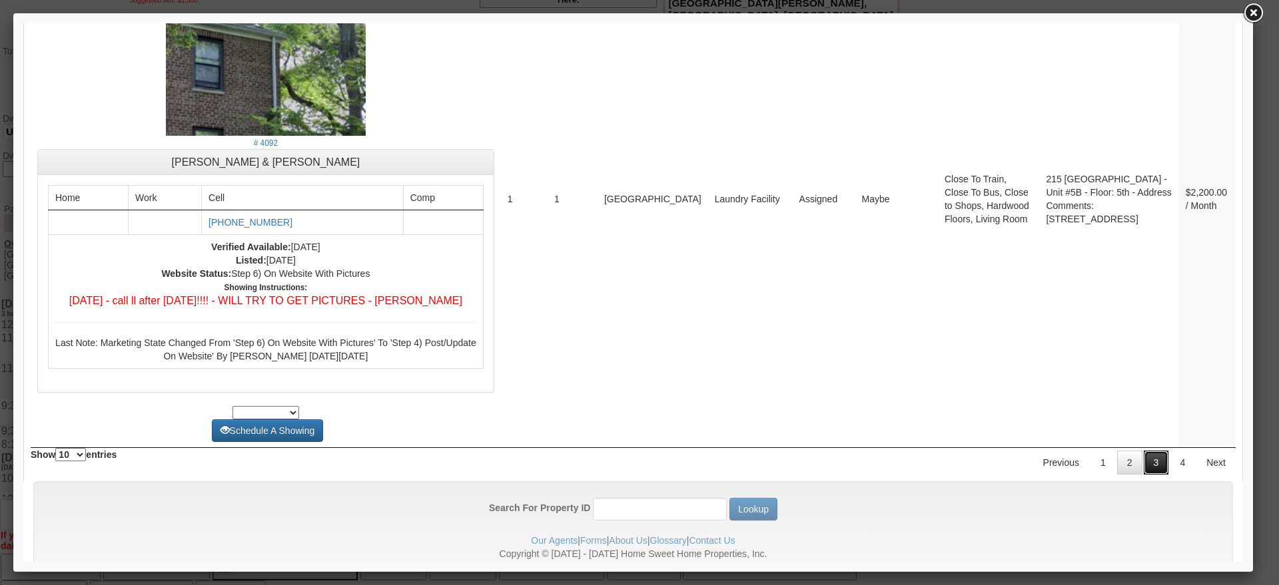
click at [1153, 451] on link "3" at bounding box center [1155, 463] width 25 height 24
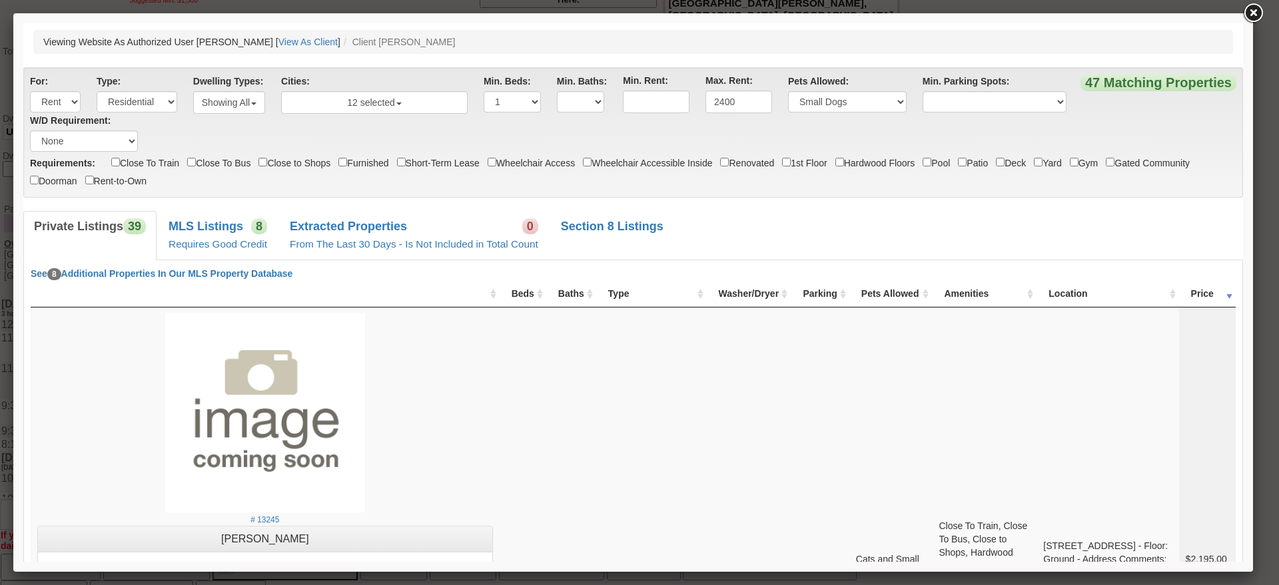
scroll to position [5174, 0]
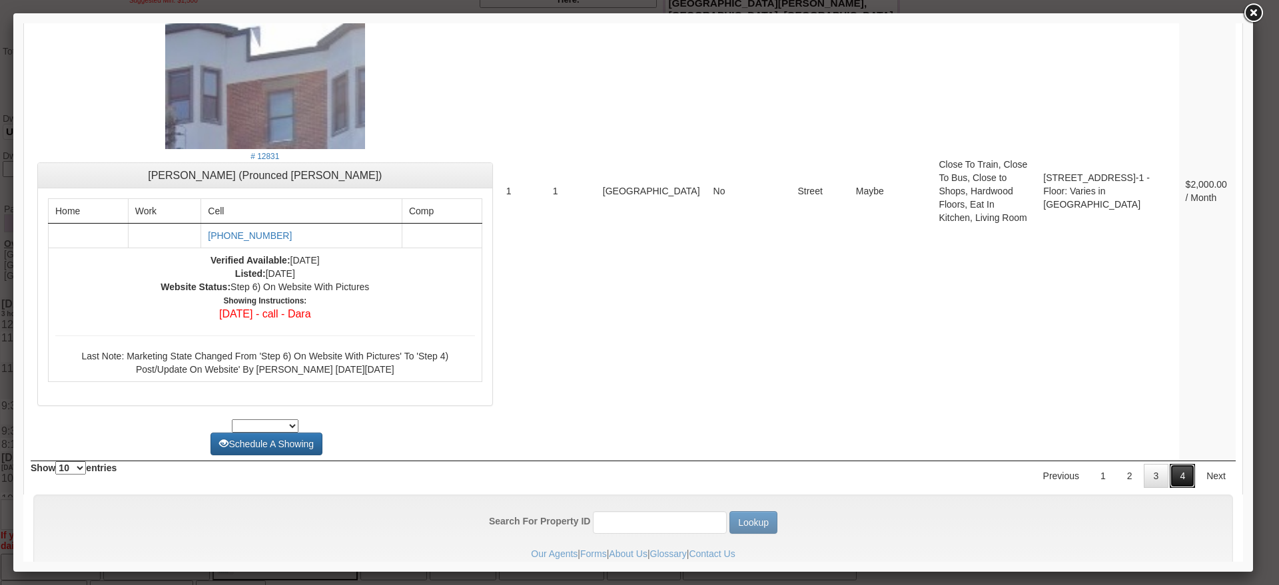
click at [1173, 464] on link "4" at bounding box center [1181, 476] width 25 height 24
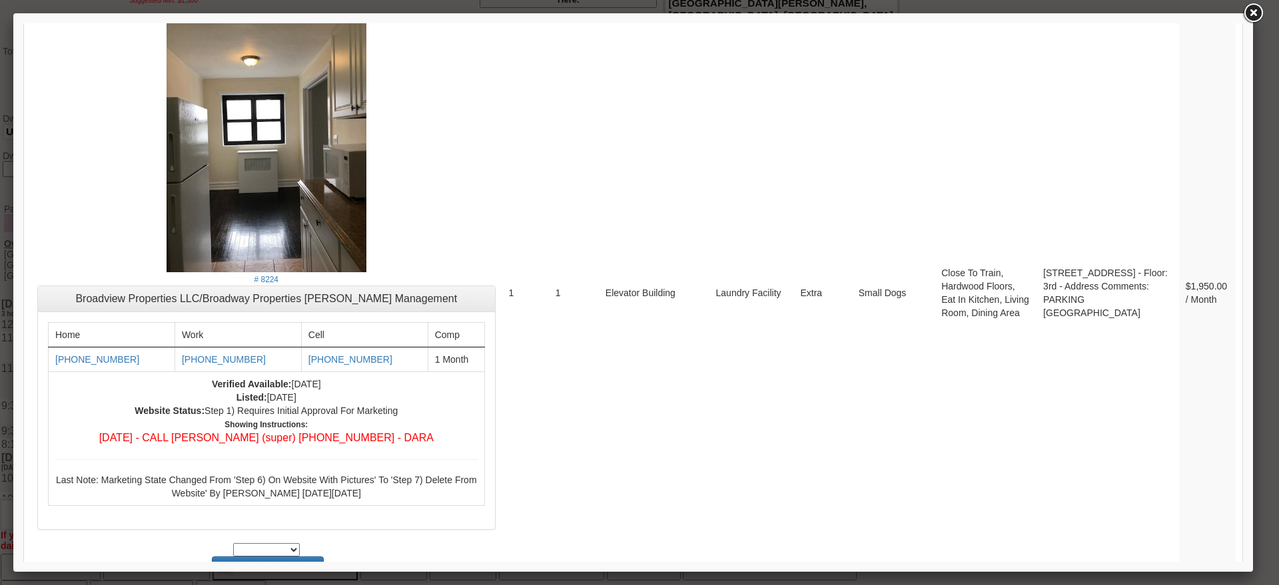
scroll to position [0, 0]
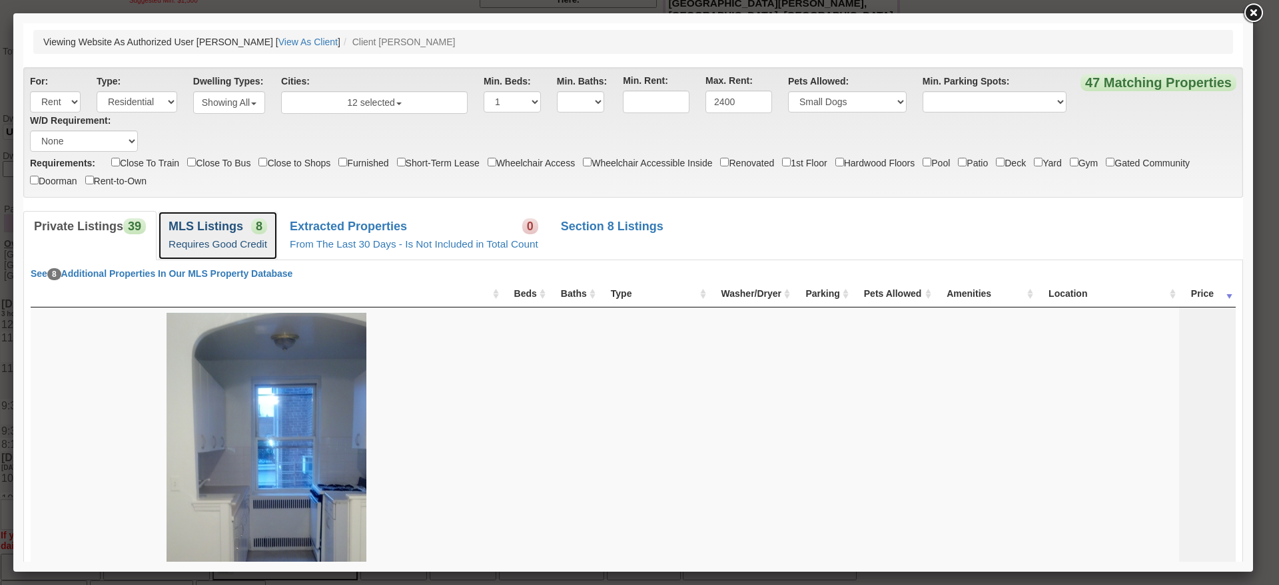
click at [230, 220] on b "MLS Listings" at bounding box center [205, 226] width 75 height 13
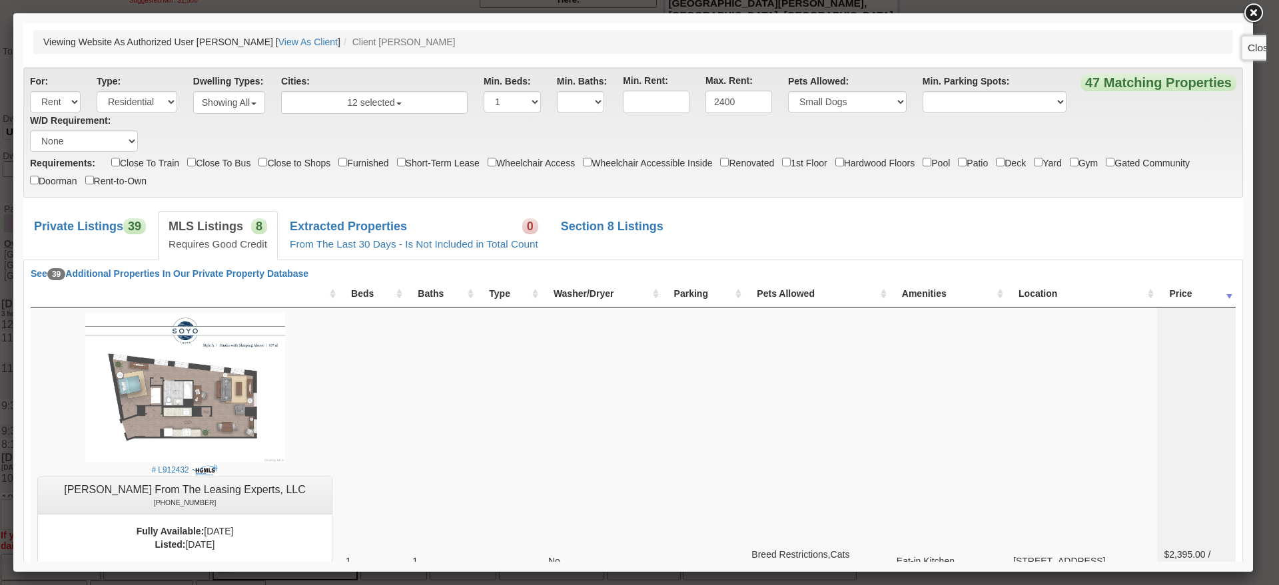
click at [1251, 14] on link at bounding box center [1253, 13] width 24 height 24
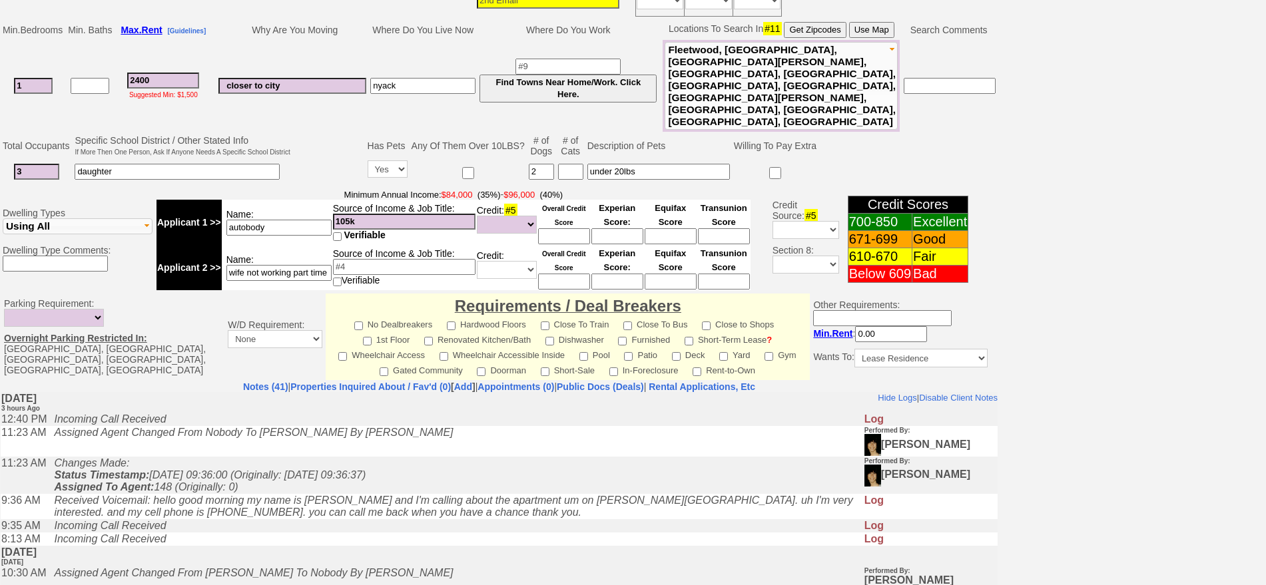
scroll to position [236, 0]
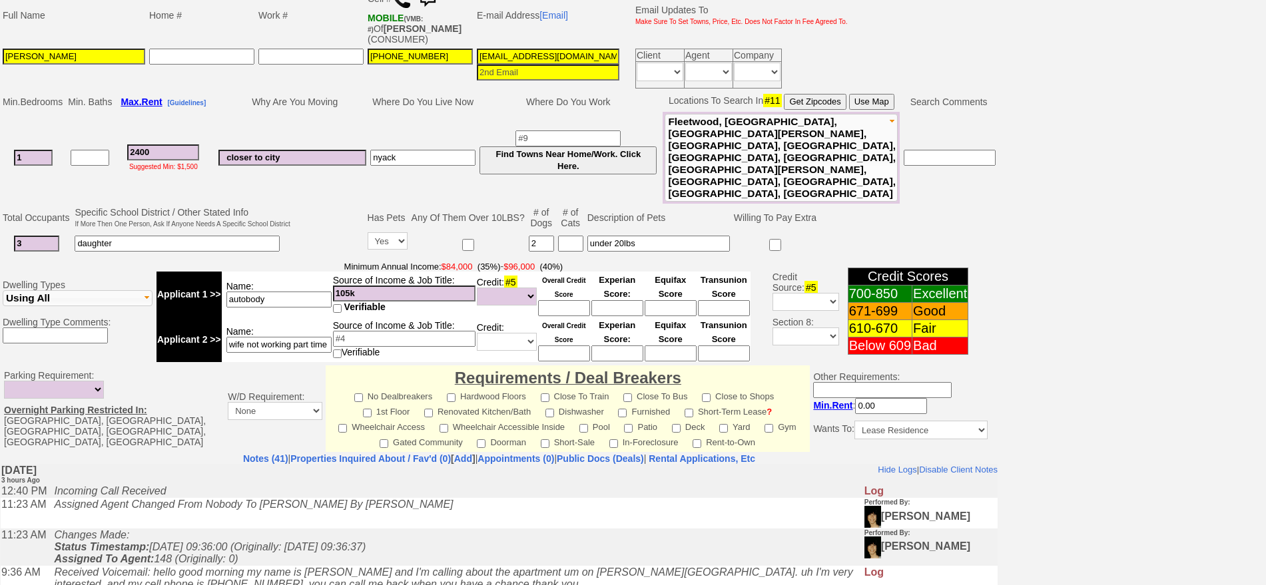
drag, startPoint x: 184, startPoint y: 133, endPoint x: 80, endPoint y: 134, distance: 103.9
click at [80, 134] on tr "1 2400 Suggested Min: $1,500 closer to city nyack Find Towns Near Home/Work. Cl…" at bounding box center [499, 158] width 997 height 92
type input "25"
select select
type input "2500"
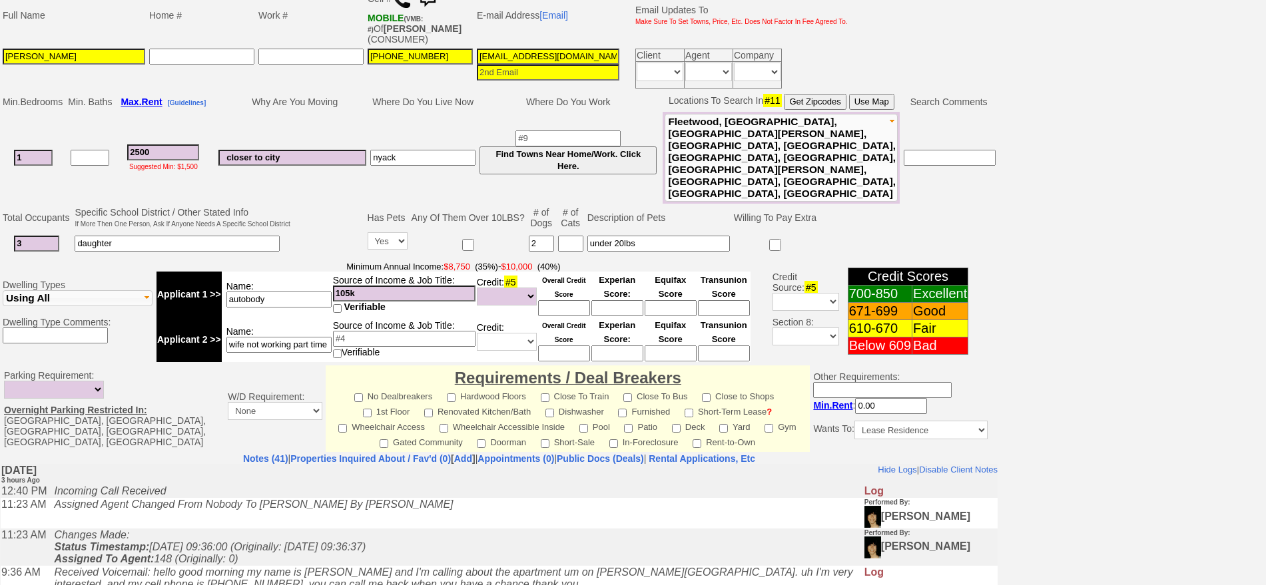
select select
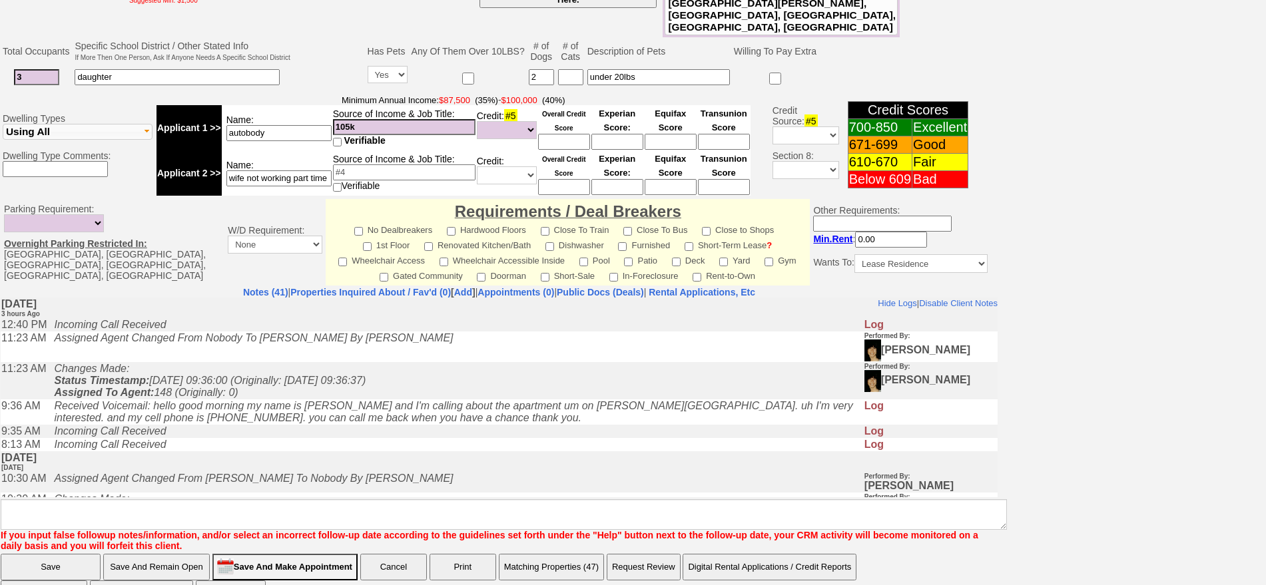
type input "2500"
click at [162, 554] on input "Save And Remain Open" at bounding box center [156, 567] width 107 height 27
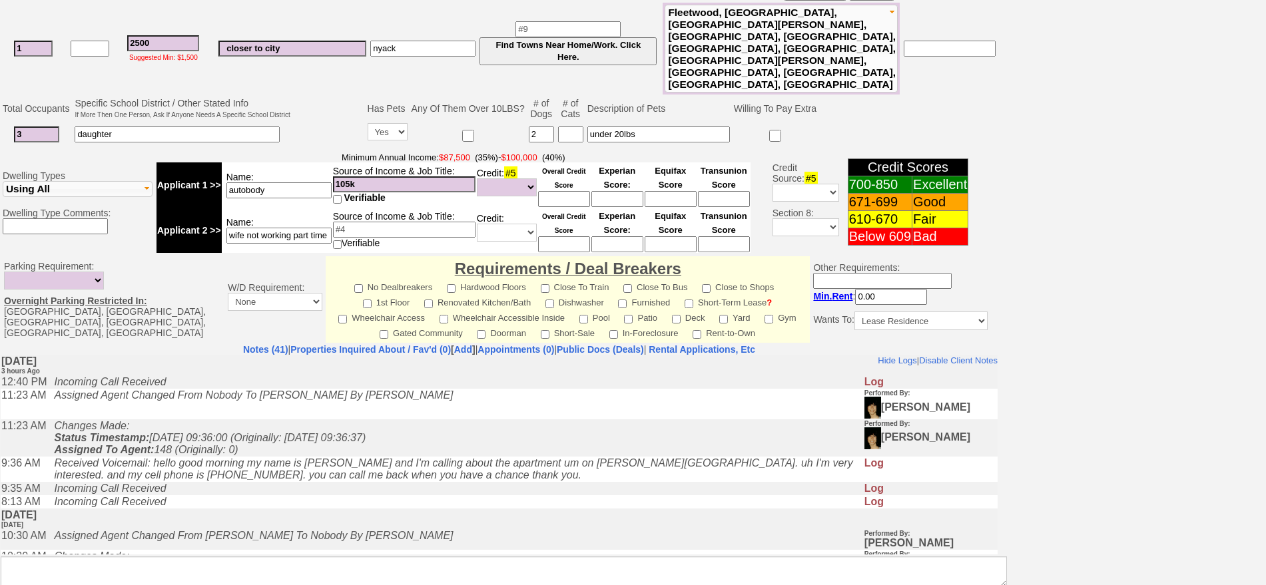
select select
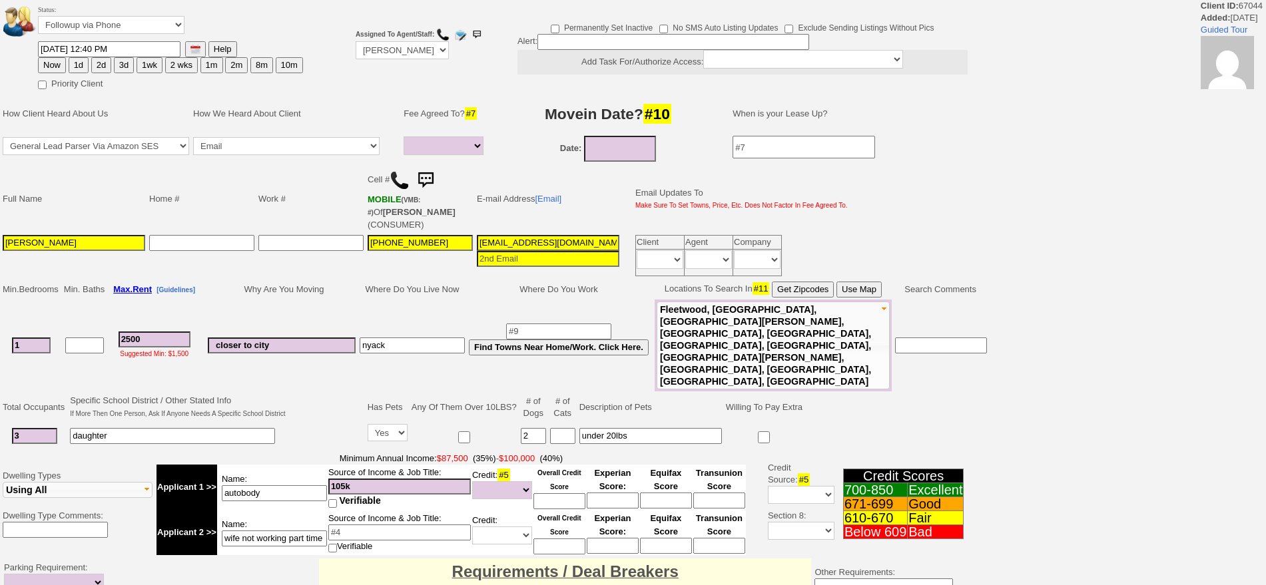
select select
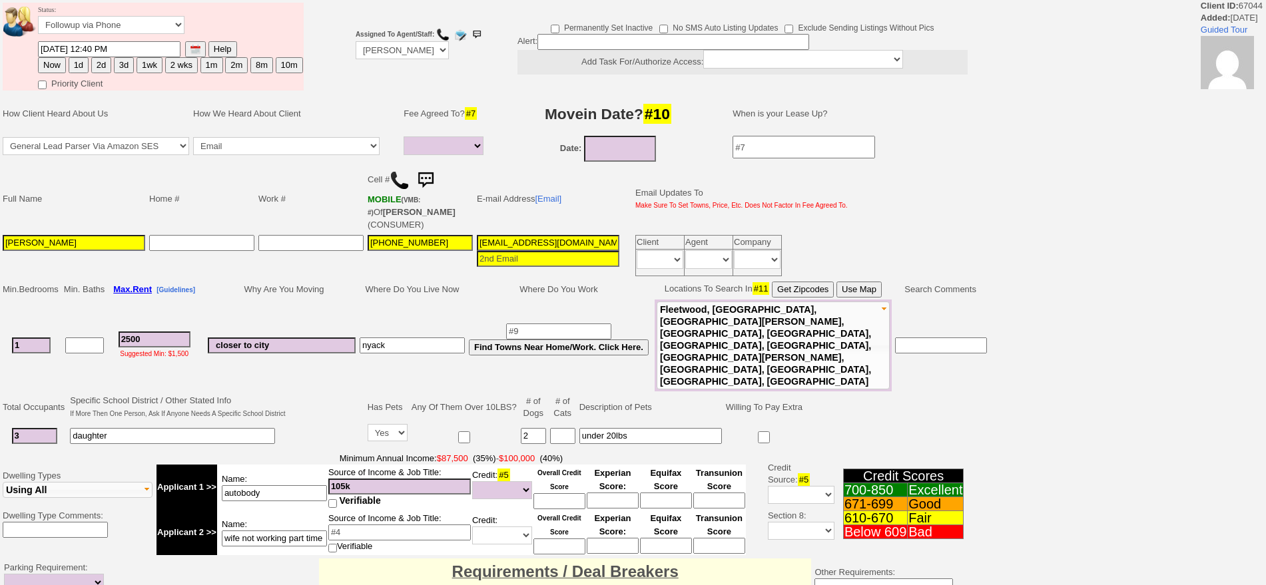
click at [879, 282] on button "Use Map" at bounding box center [858, 290] width 45 height 16
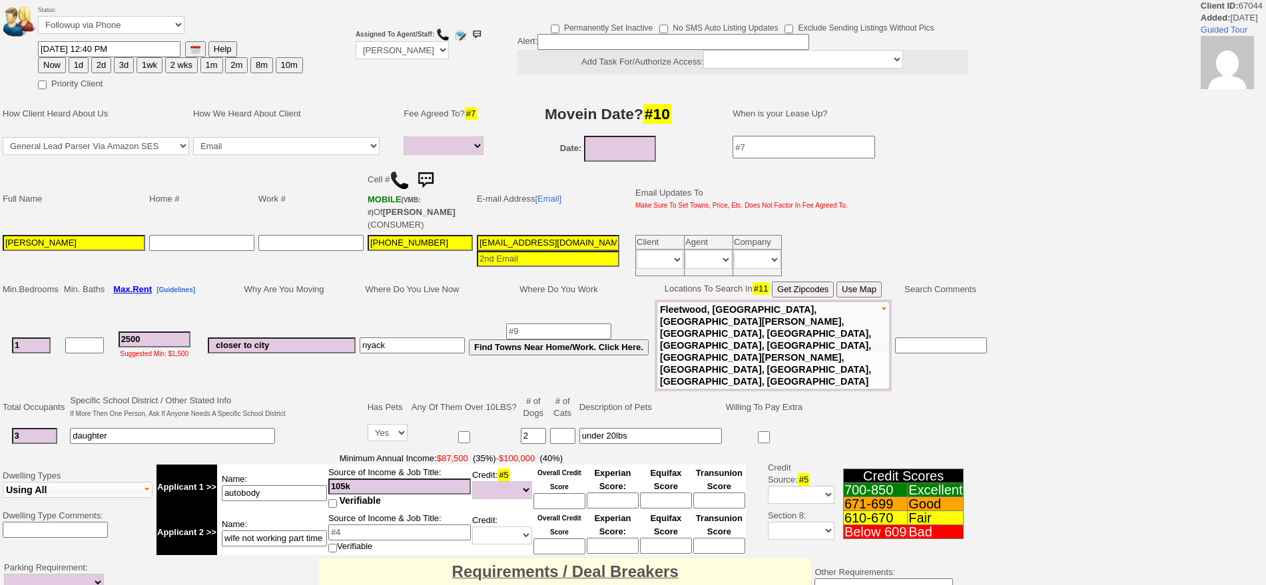
click at [877, 286] on button "Use Map" at bounding box center [858, 290] width 45 height 16
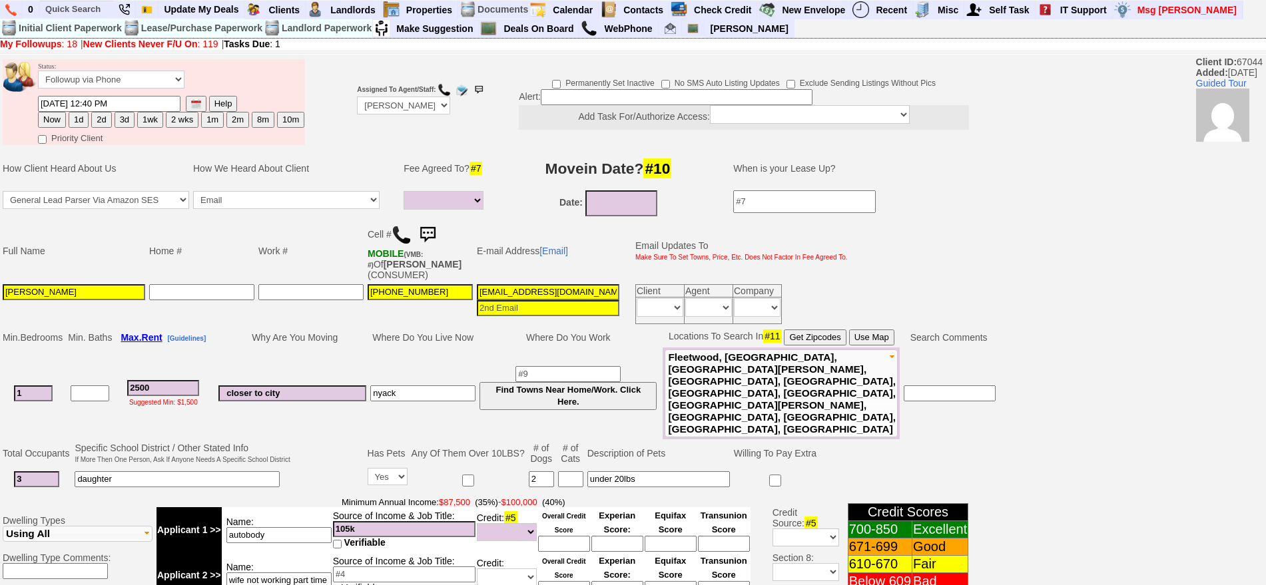
click at [882, 339] on button "Use Map" at bounding box center [871, 338] width 45 height 16
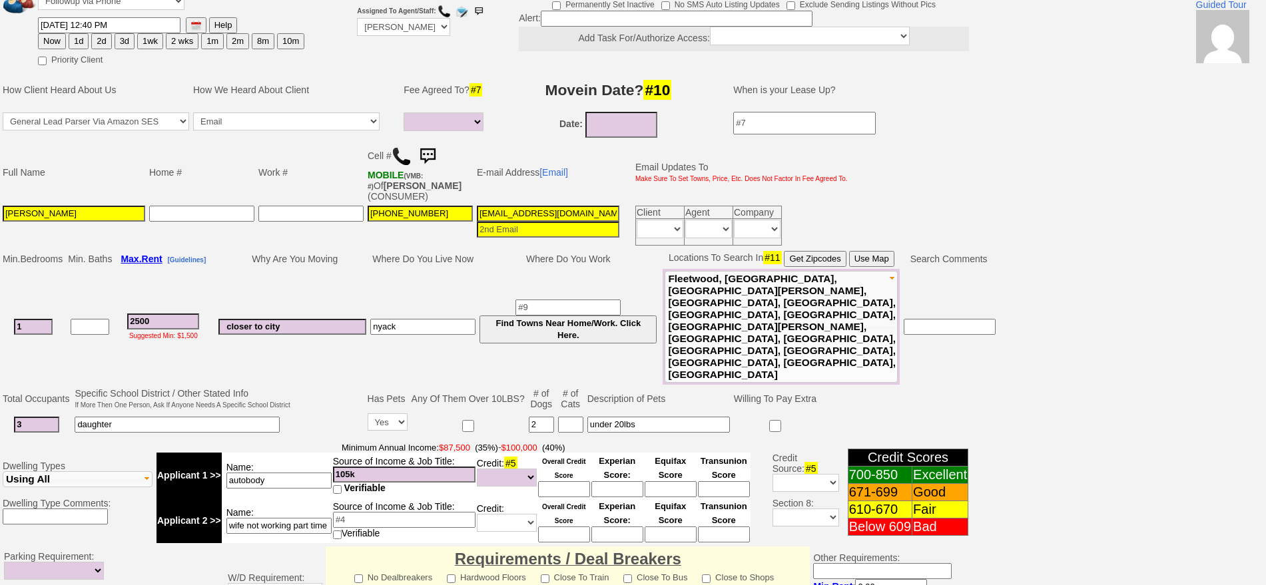
scroll to position [77, 0]
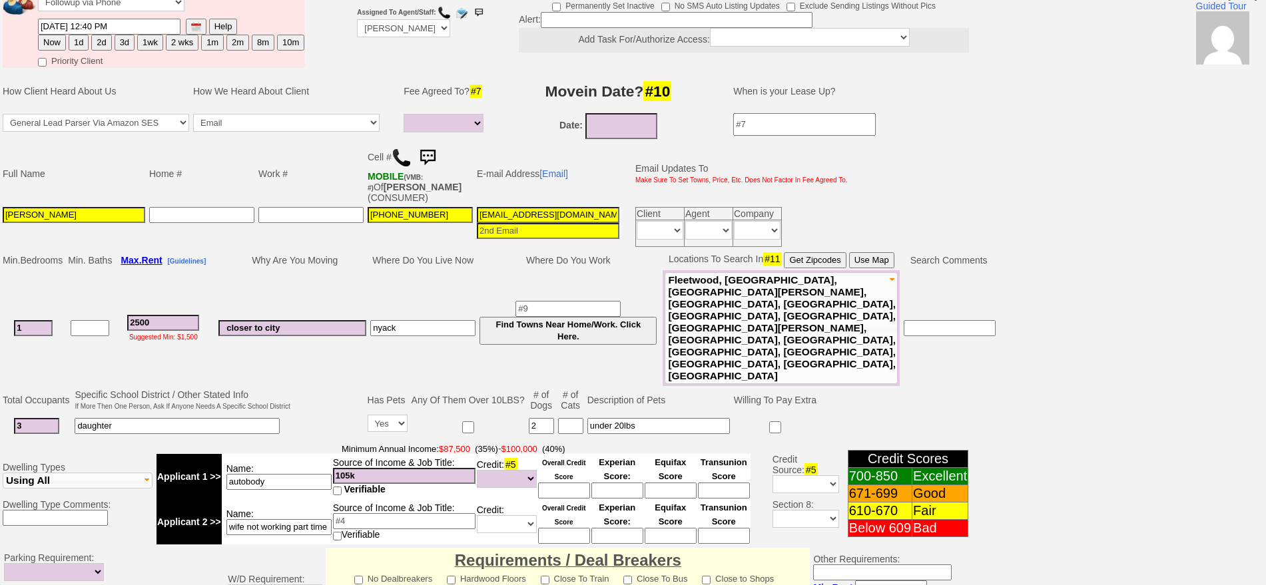
click at [107, 44] on button "2d" at bounding box center [101, 43] width 20 height 16
type input "09/15/2025 04:29 PM"
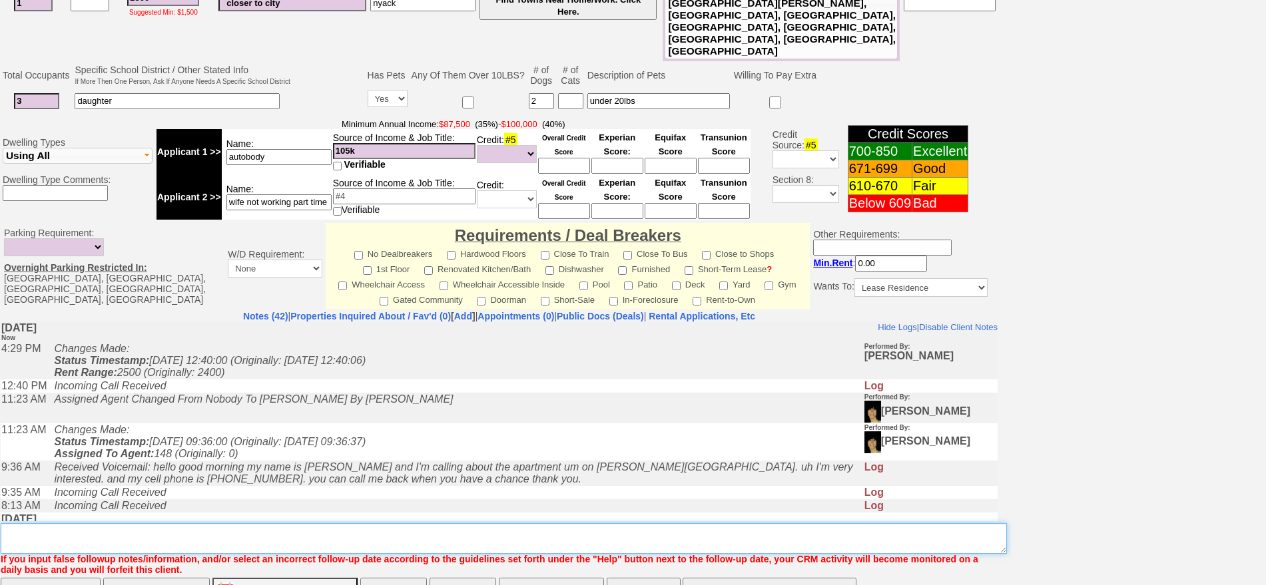
click at [612, 523] on textarea "Insert New Note Here" at bounding box center [504, 538] width 1006 height 31
type textarea "f"
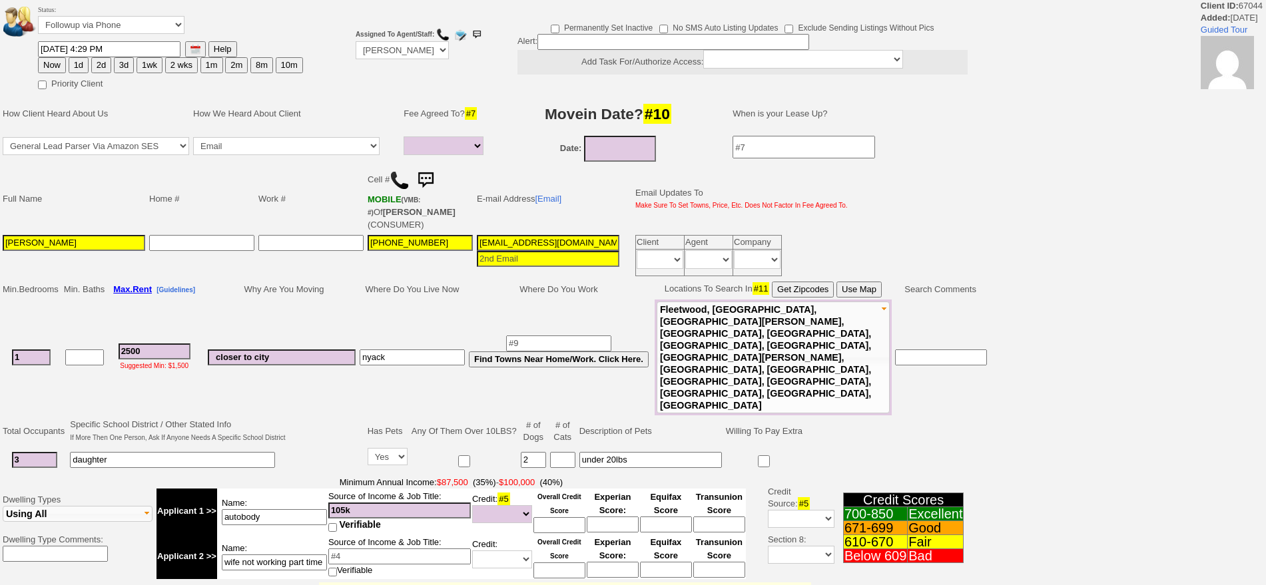
select select
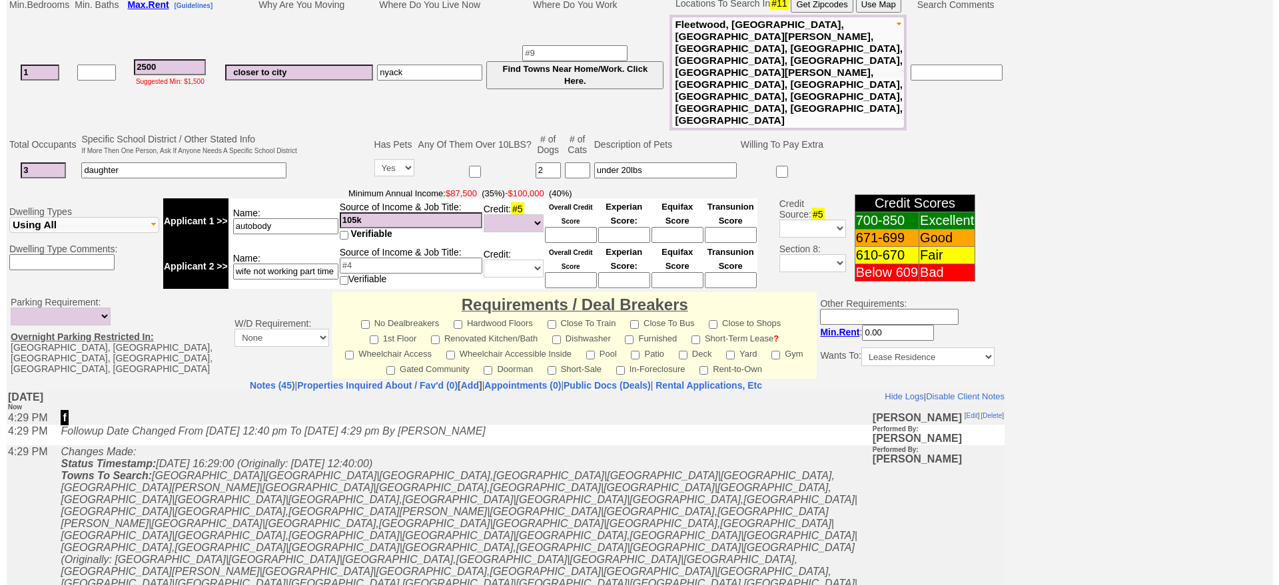
scroll to position [402, 0]
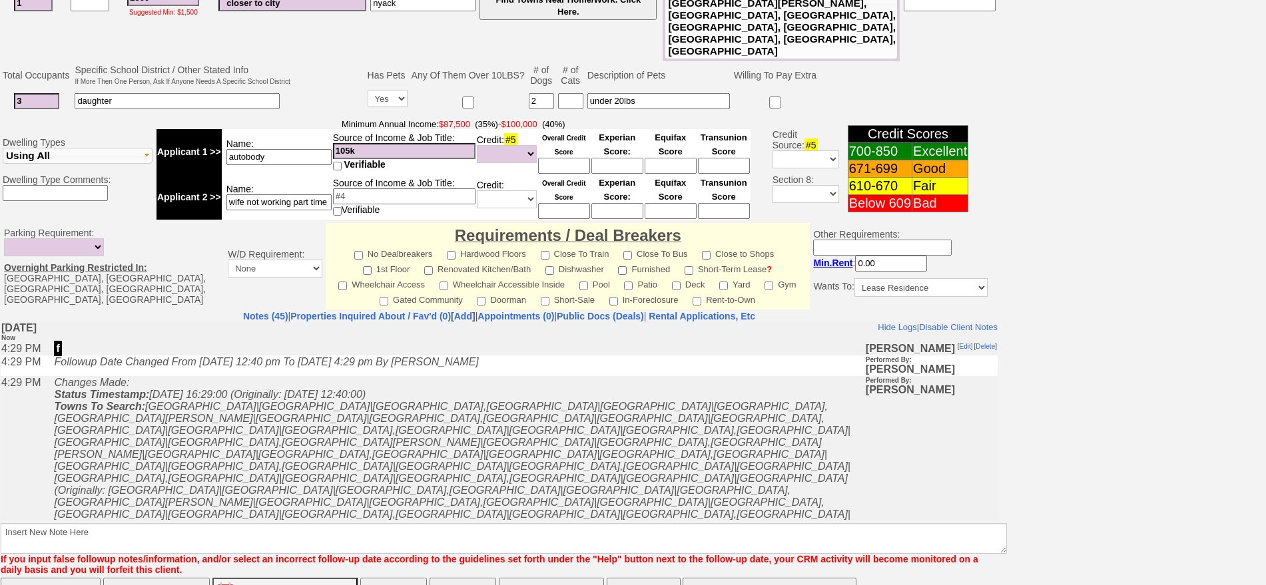
click at [545, 578] on button "Matching Properties (66)" at bounding box center [551, 591] width 105 height 27
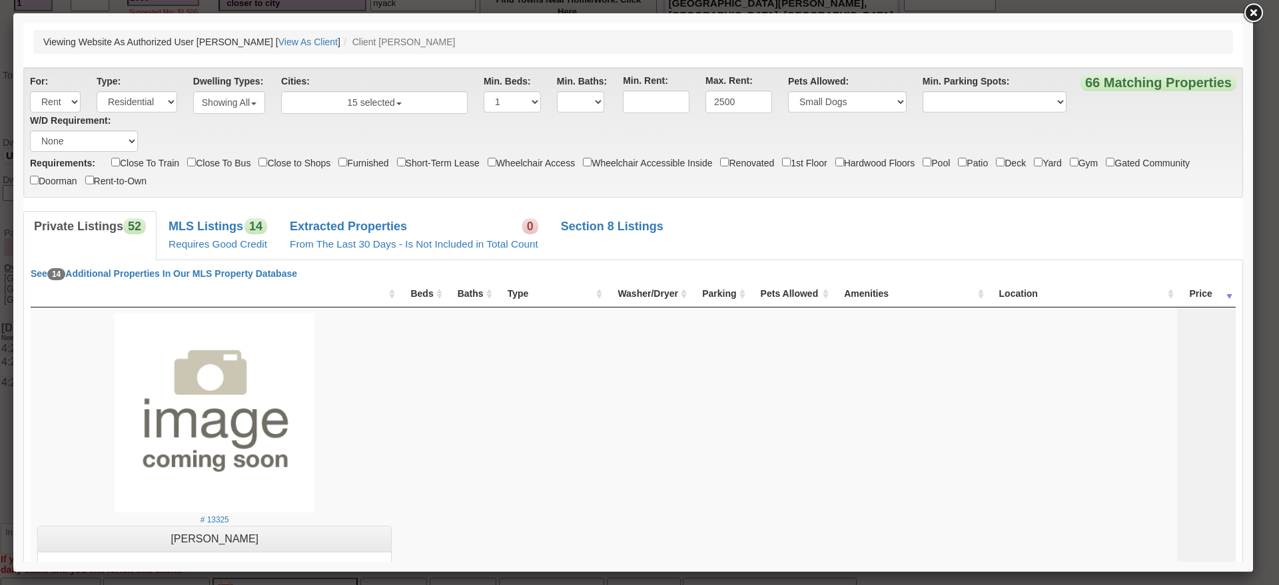
scroll to position [0, 0]
click at [243, 252] on link "MLS Listings 14 Requires Good Credit" at bounding box center [218, 235] width 120 height 49
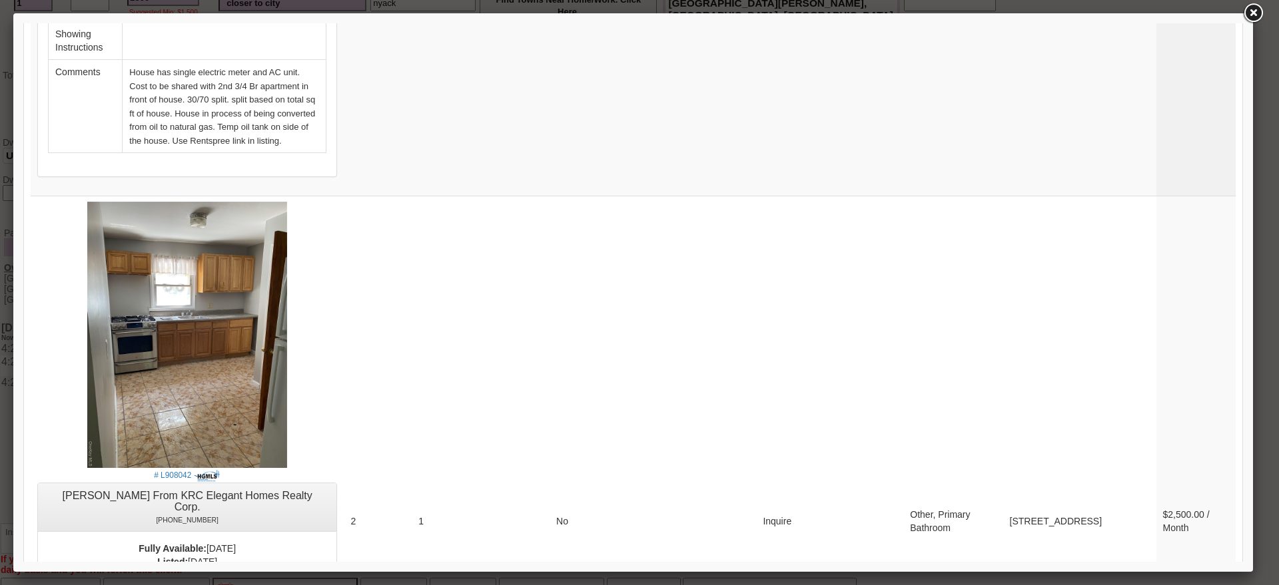
scroll to position [2596, 0]
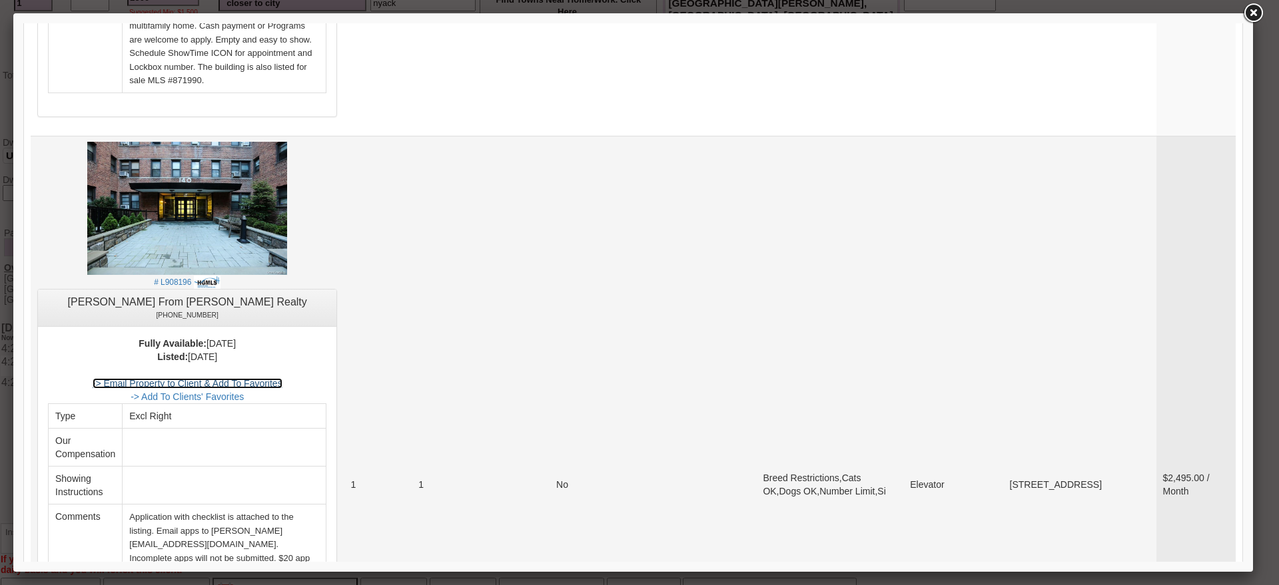
click at [244, 378] on link "-> Email Property to Client & Add To Favorites" at bounding box center [188, 383] width 190 height 11
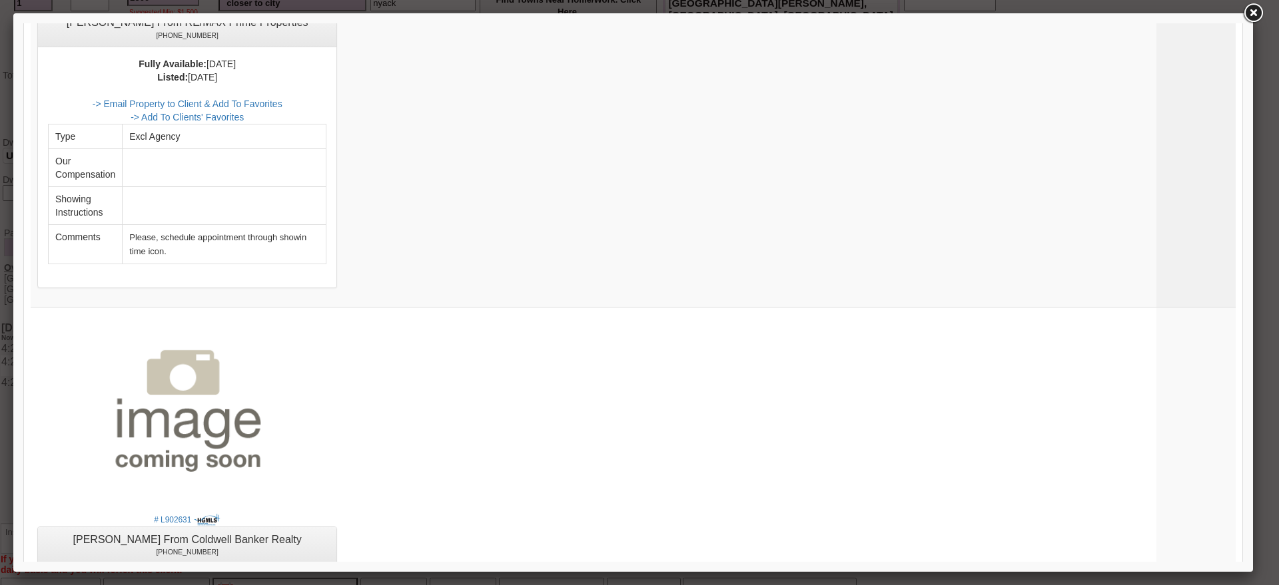
scroll to position [5833, 0]
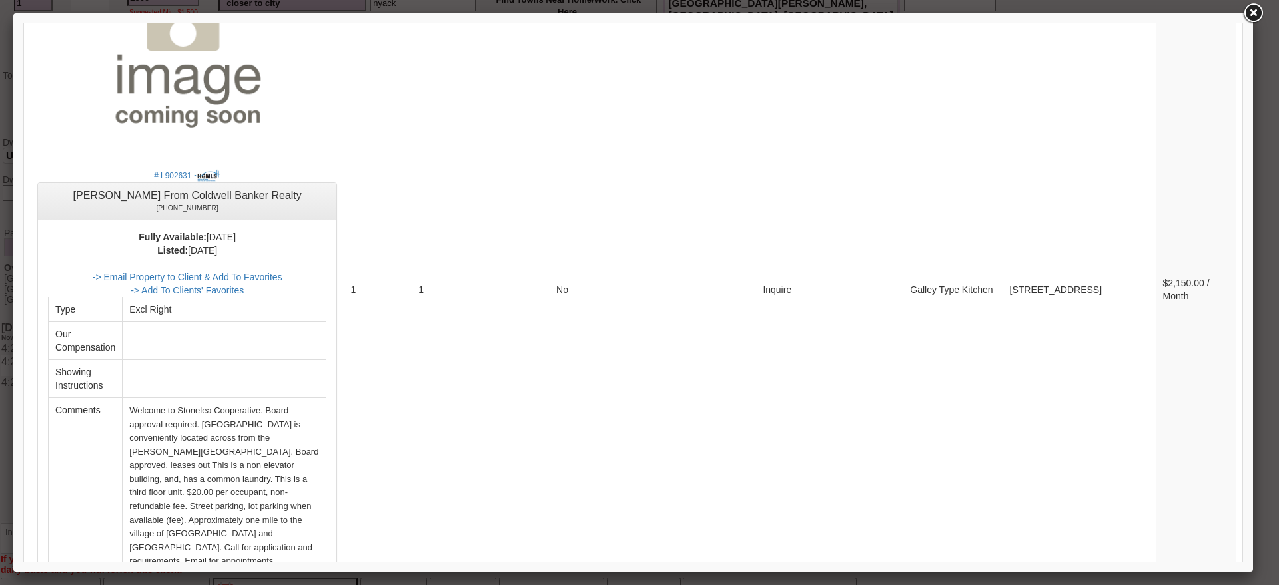
drag, startPoint x: 1235, startPoint y: 290, endPoint x: 1219, endPoint y: 597, distance: 307.4
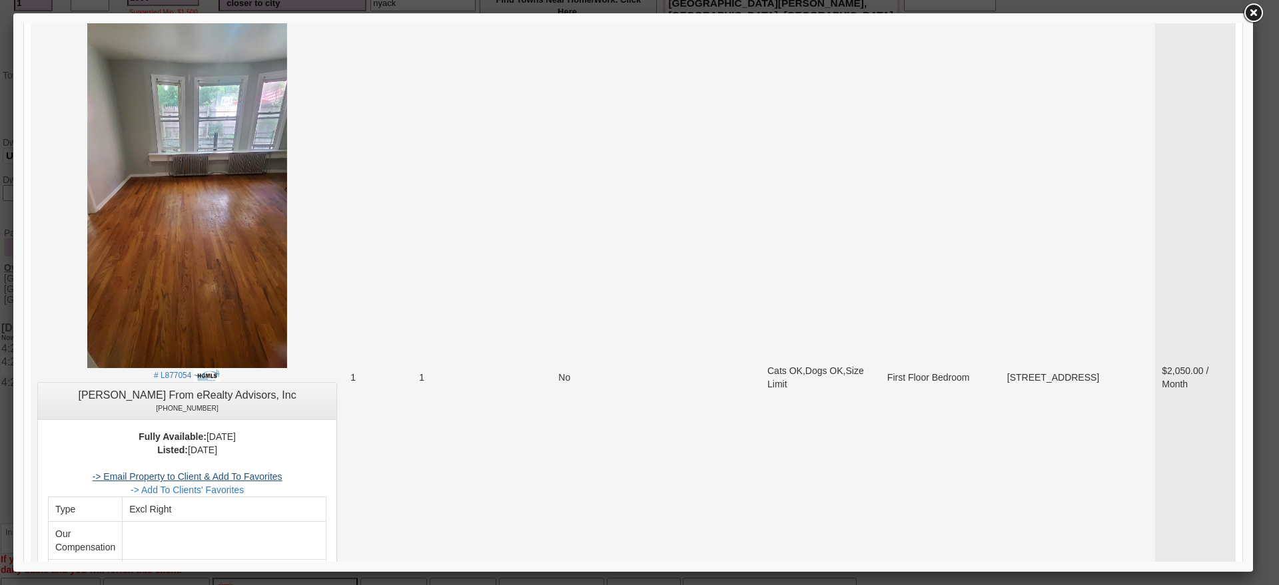
scroll to position [1248, 0]
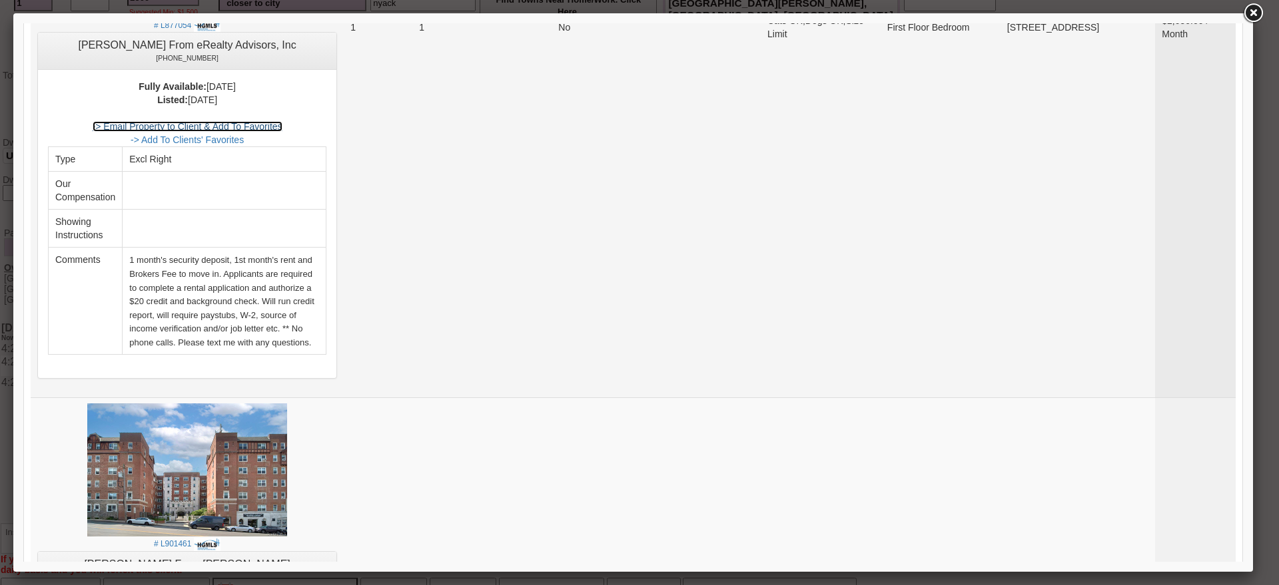
click at [255, 125] on link "-> Email Property to Client & Add To Favorites" at bounding box center [188, 126] width 190 height 11
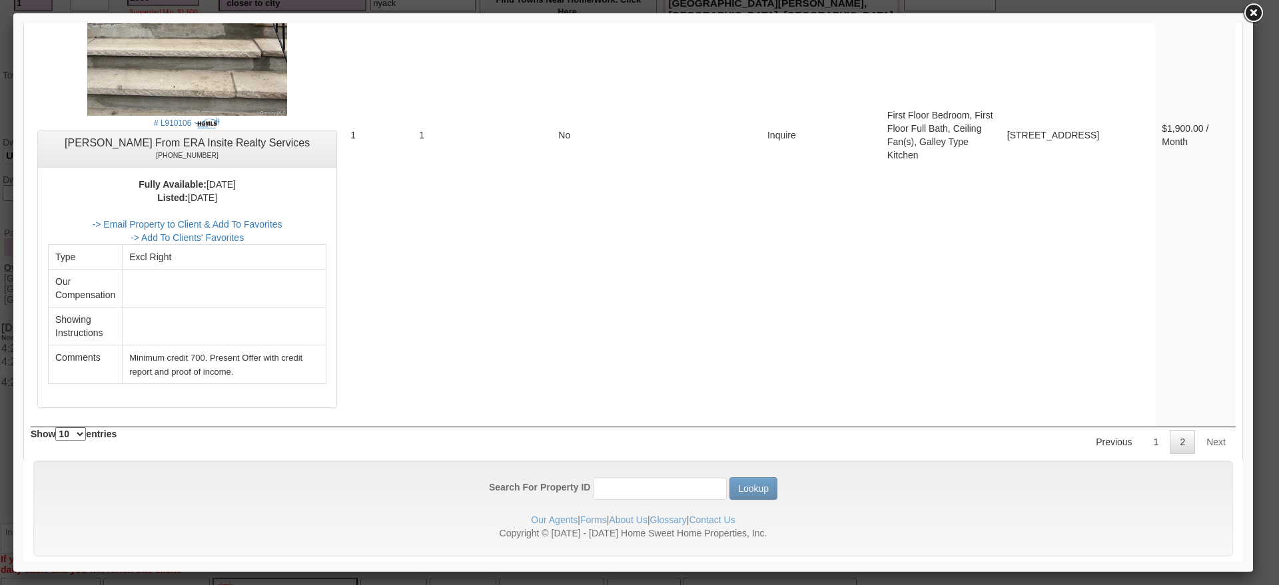
scroll to position [0, 0]
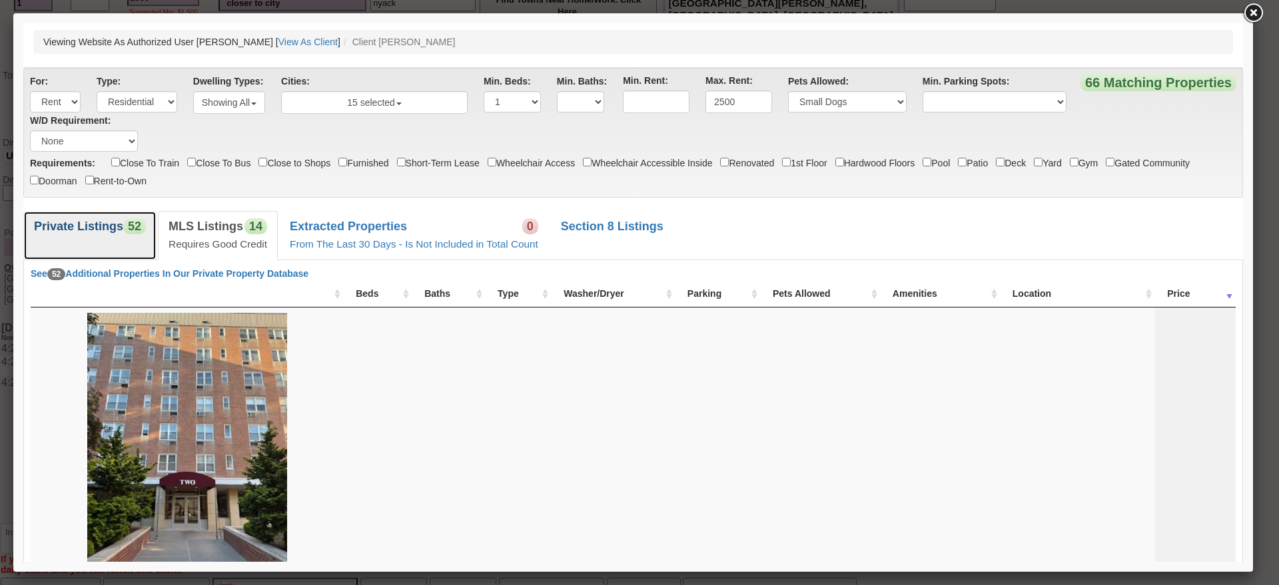
click at [127, 234] on link "Private Listings 52" at bounding box center [89, 235] width 133 height 49
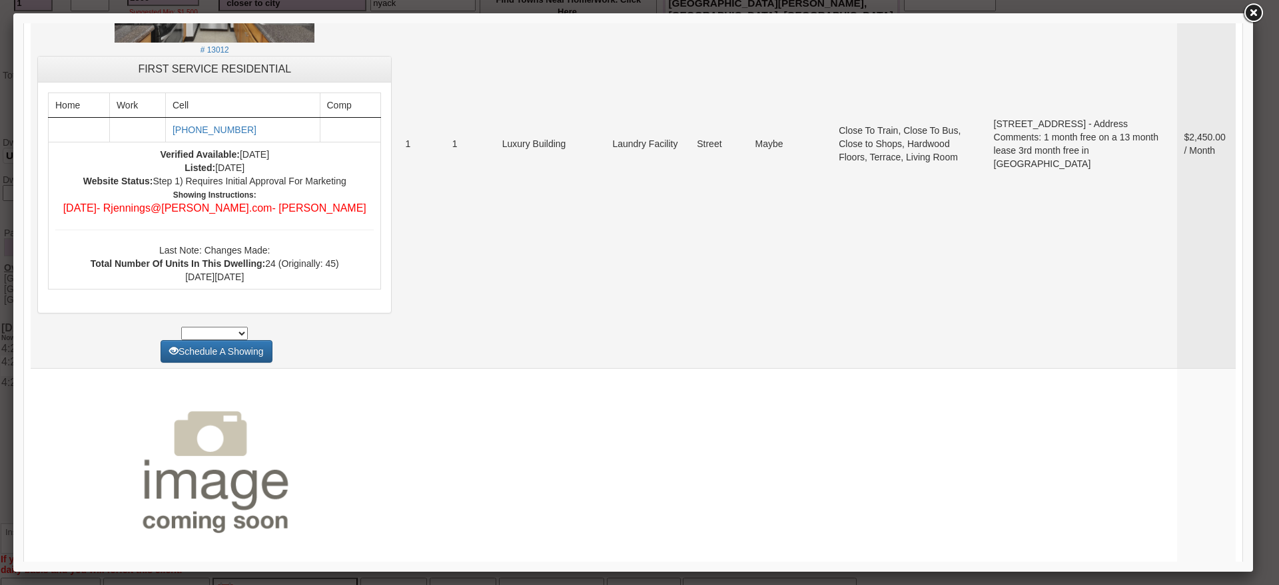
scroll to position [4587, 0]
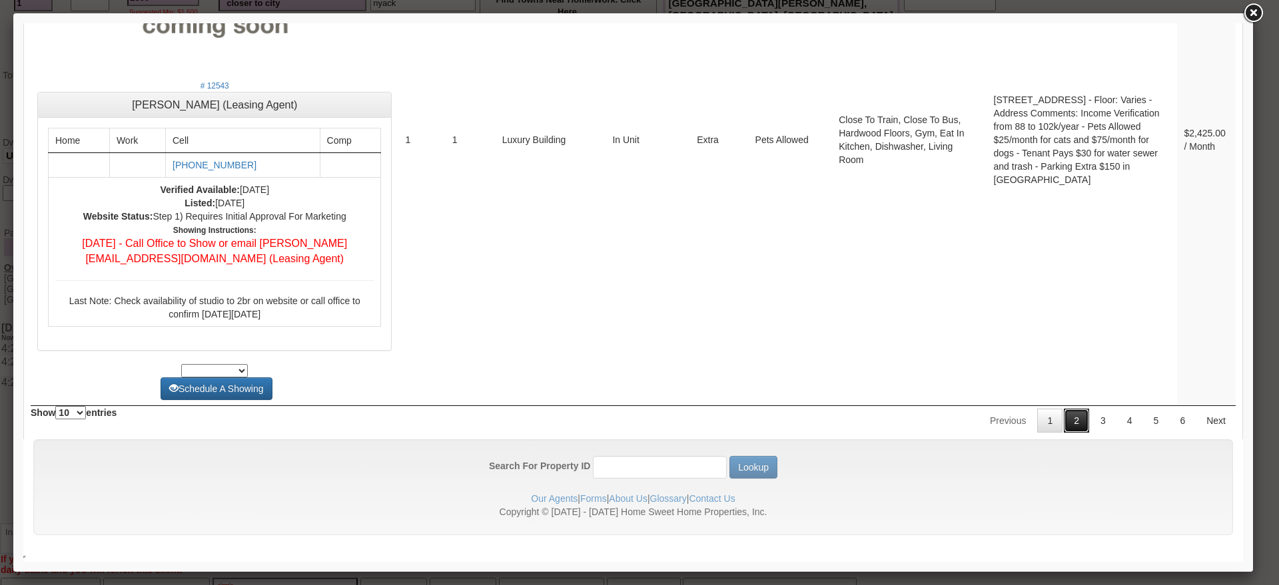
click at [1063, 428] on link "2" at bounding box center [1075, 421] width 25 height 24
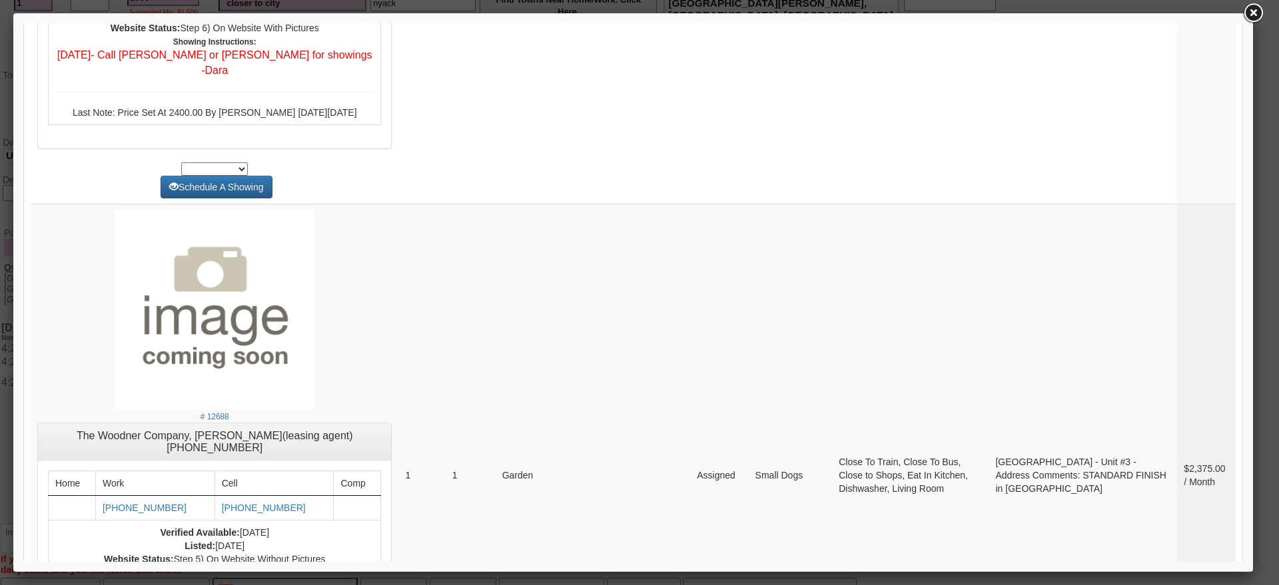
scroll to position [5236, 0]
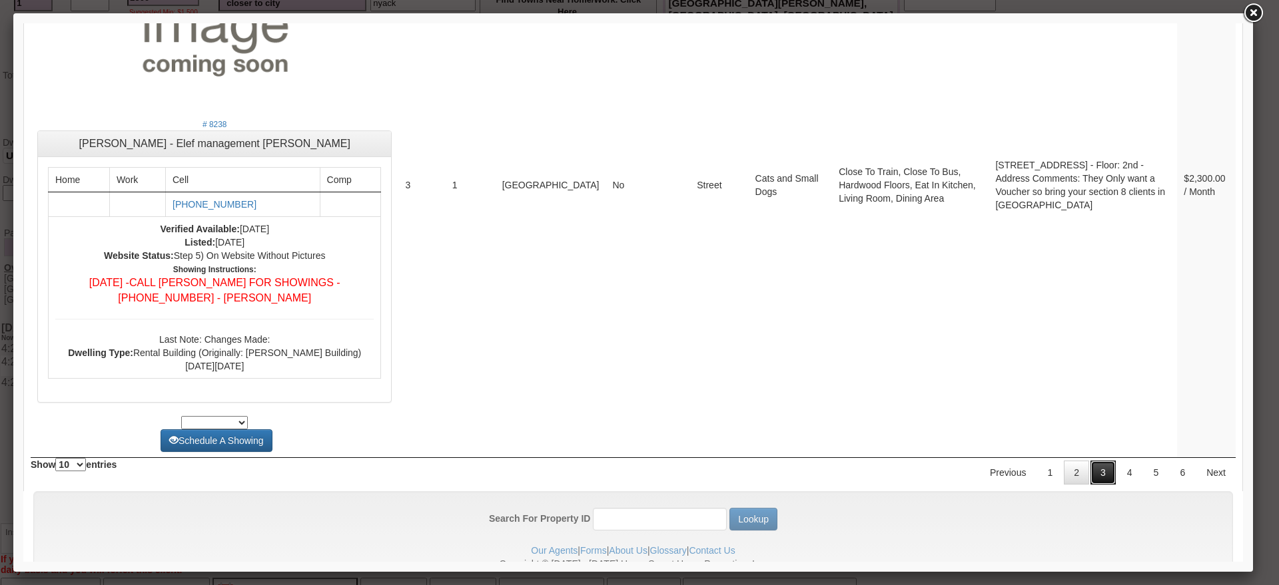
click at [1092, 461] on link "3" at bounding box center [1102, 473] width 25 height 24
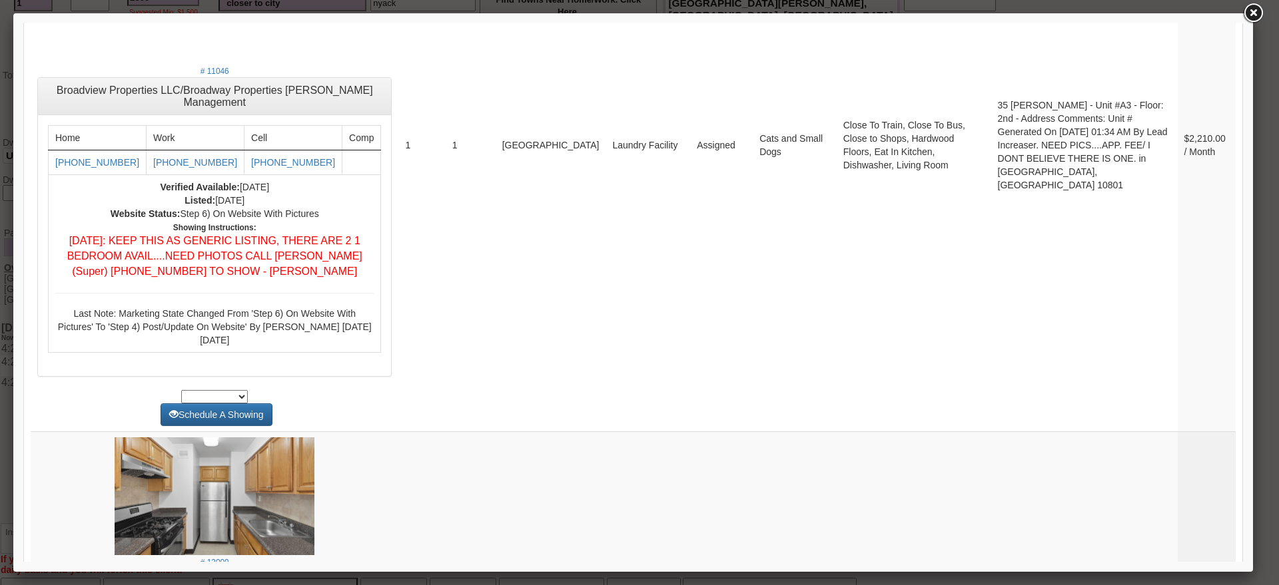
scroll to position [4245, 0]
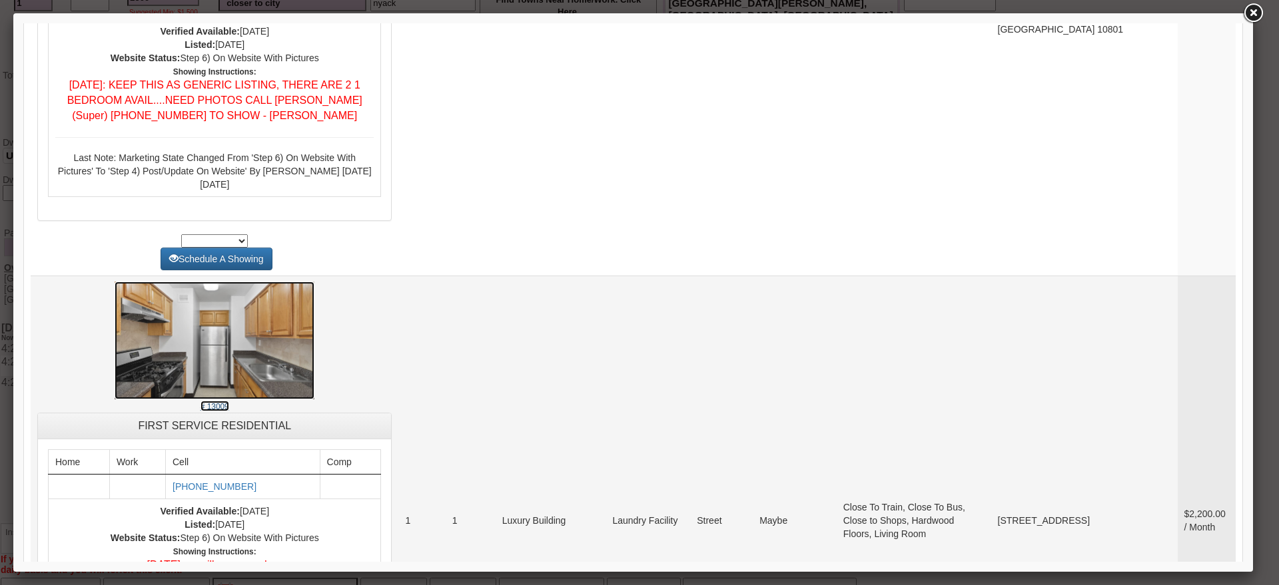
click at [136, 334] on img at bounding box center [215, 341] width 200 height 119
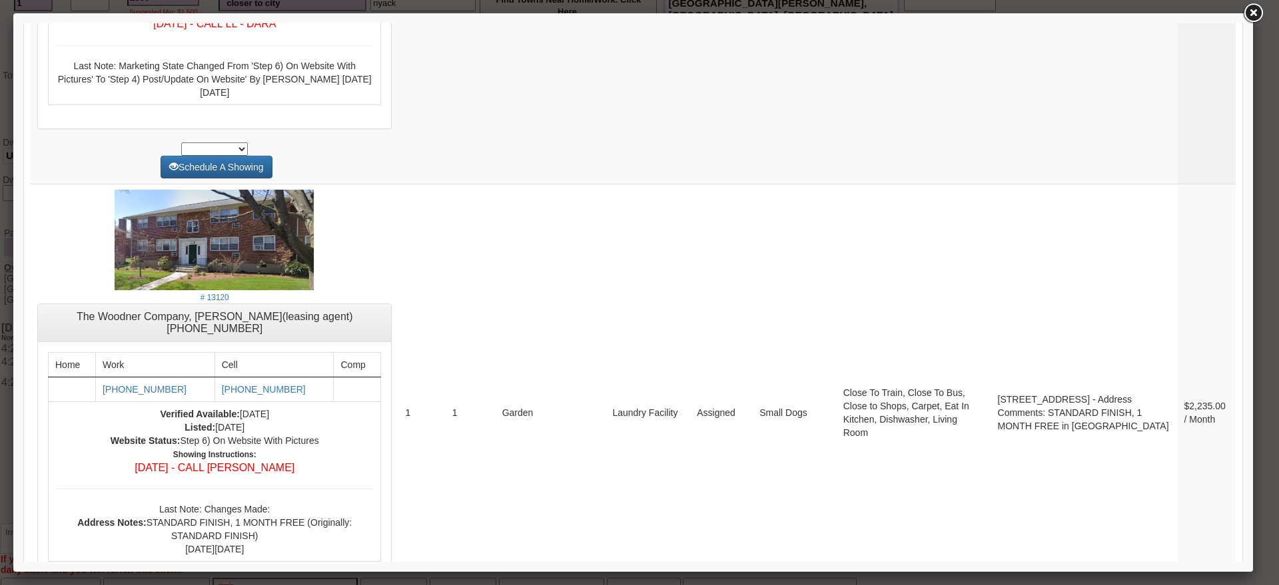
scroll to position [5109, 0]
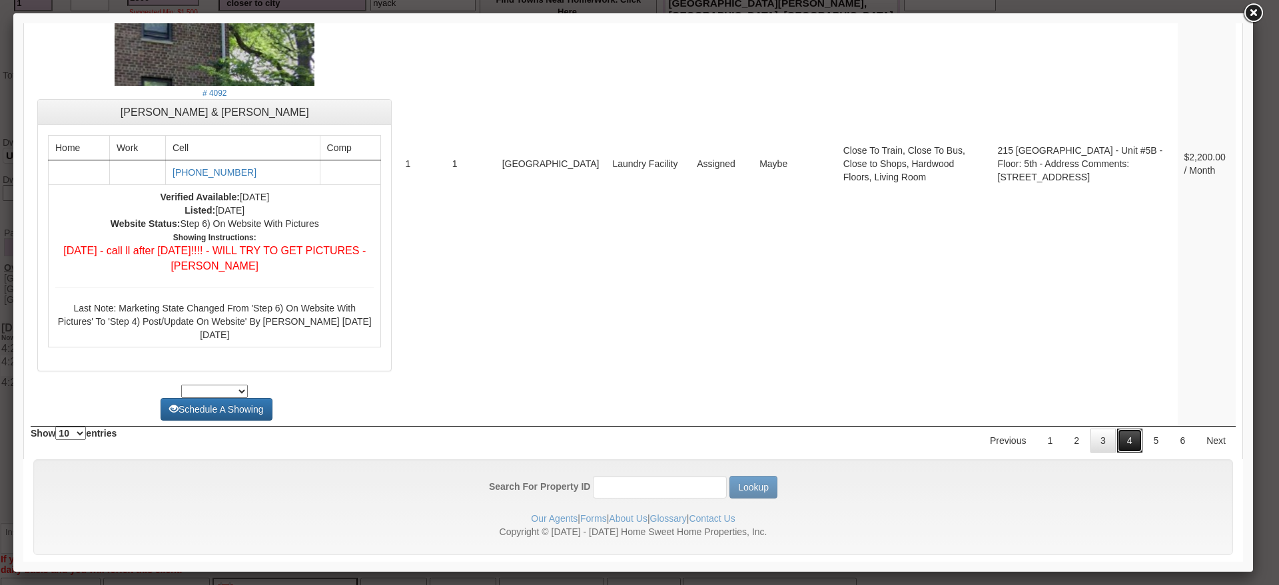
click at [1119, 429] on link "4" at bounding box center [1129, 441] width 25 height 24
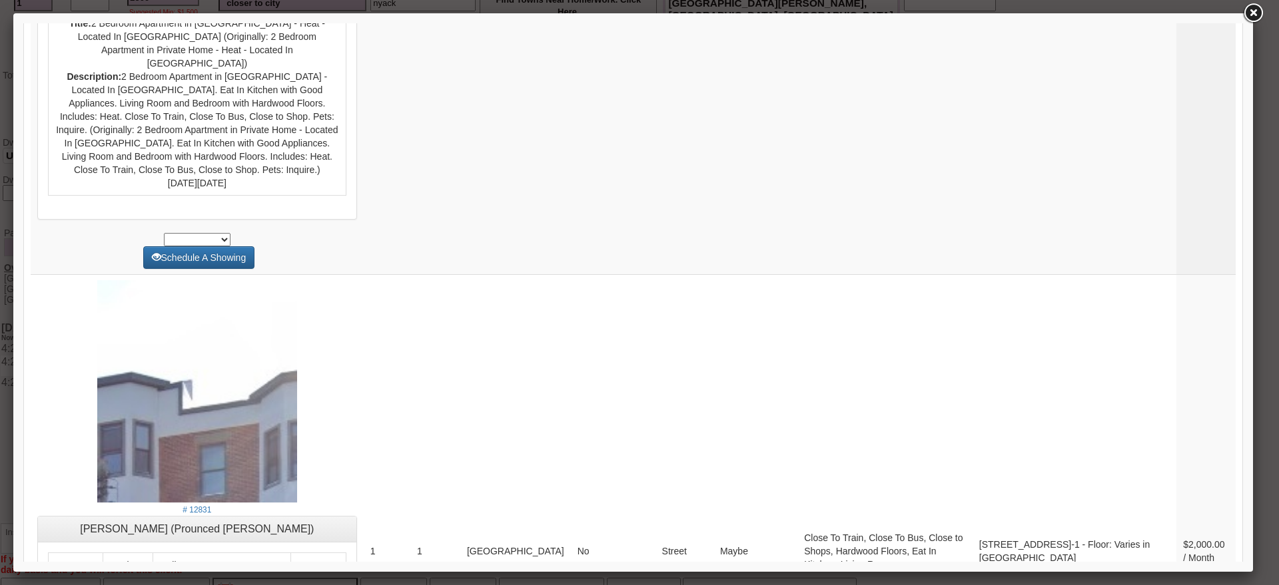
drag, startPoint x: 1243, startPoint y: 503, endPoint x: 1246, endPoint y: 533, distance: 30.1
click at [1246, 533] on div at bounding box center [632, 292] width 1239 height 559
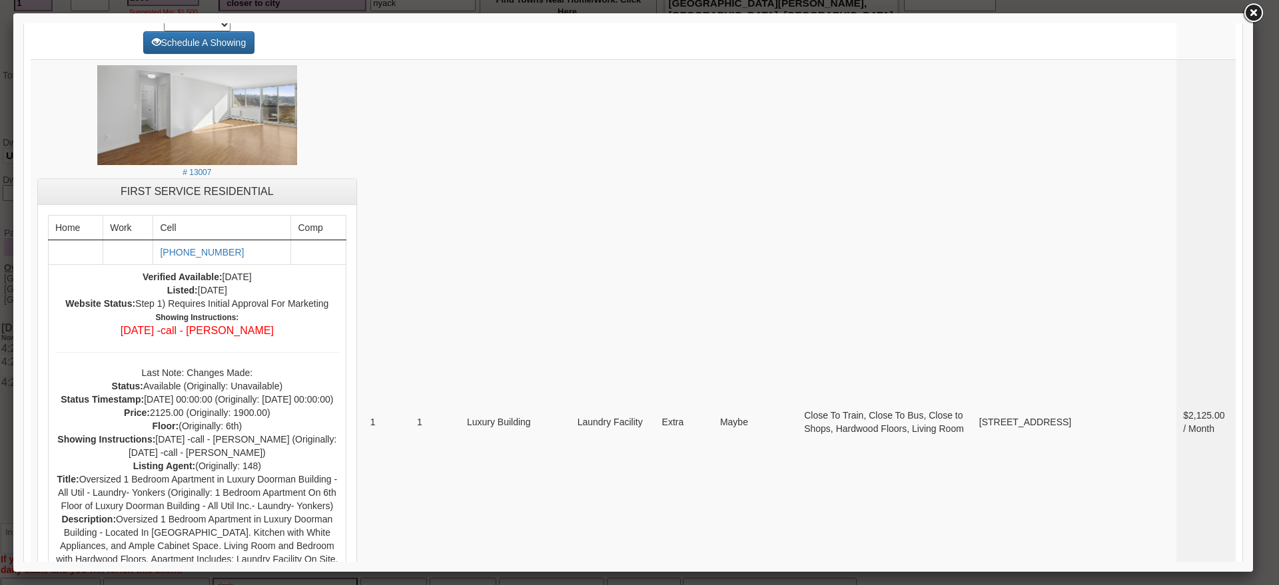
scroll to position [5473, 0]
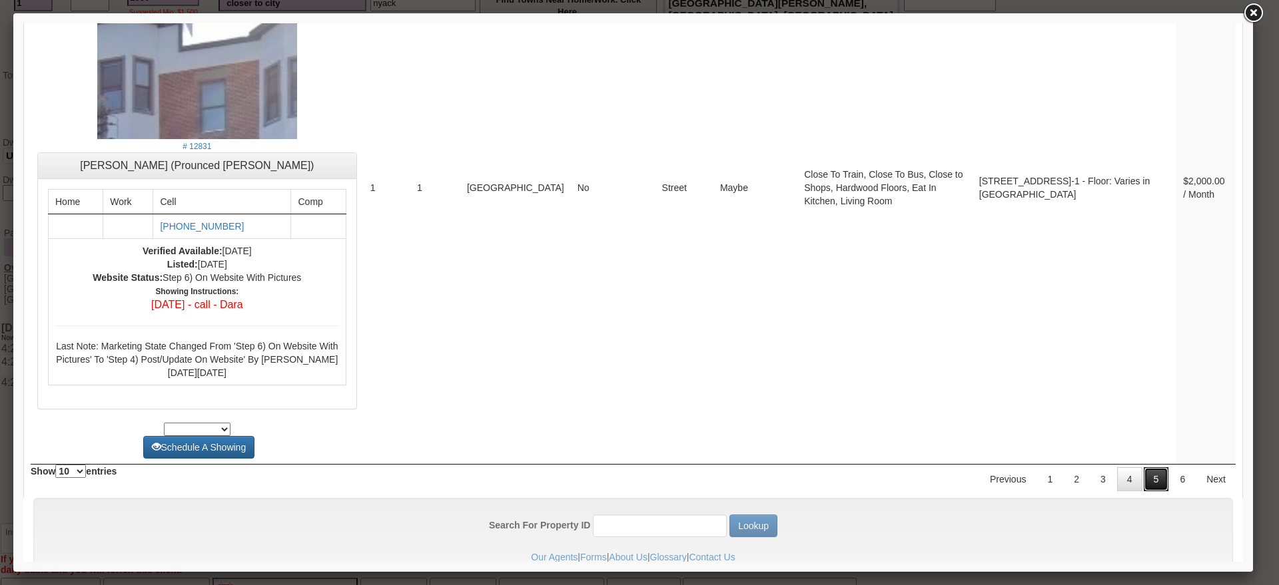
click at [1143, 467] on link "5" at bounding box center [1155, 479] width 25 height 24
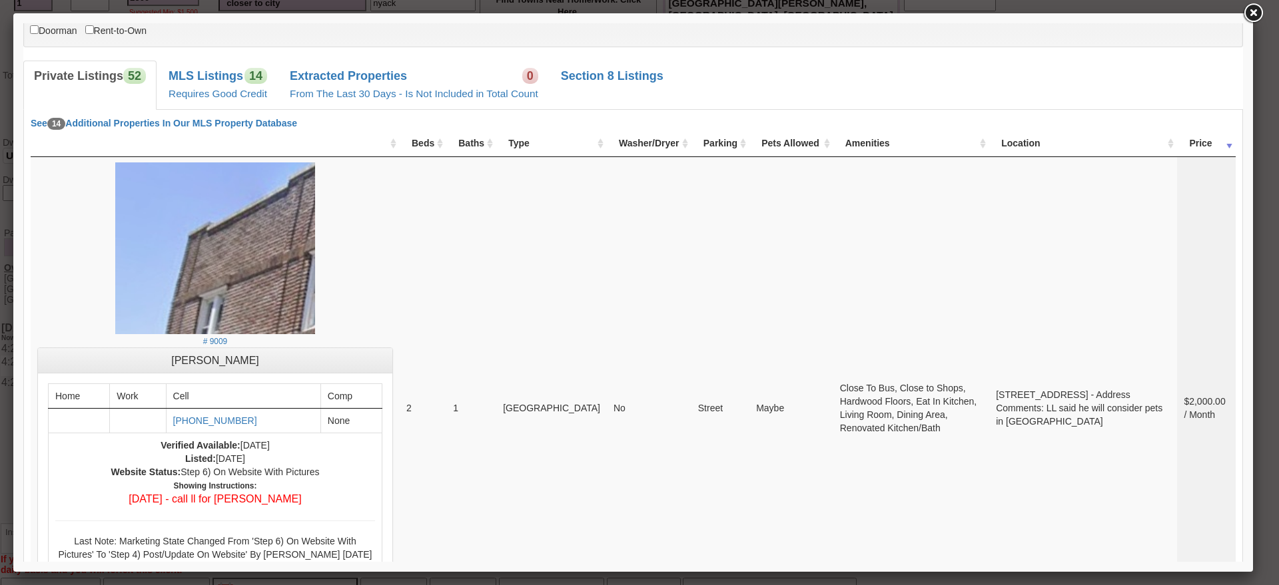
scroll to position [0, 0]
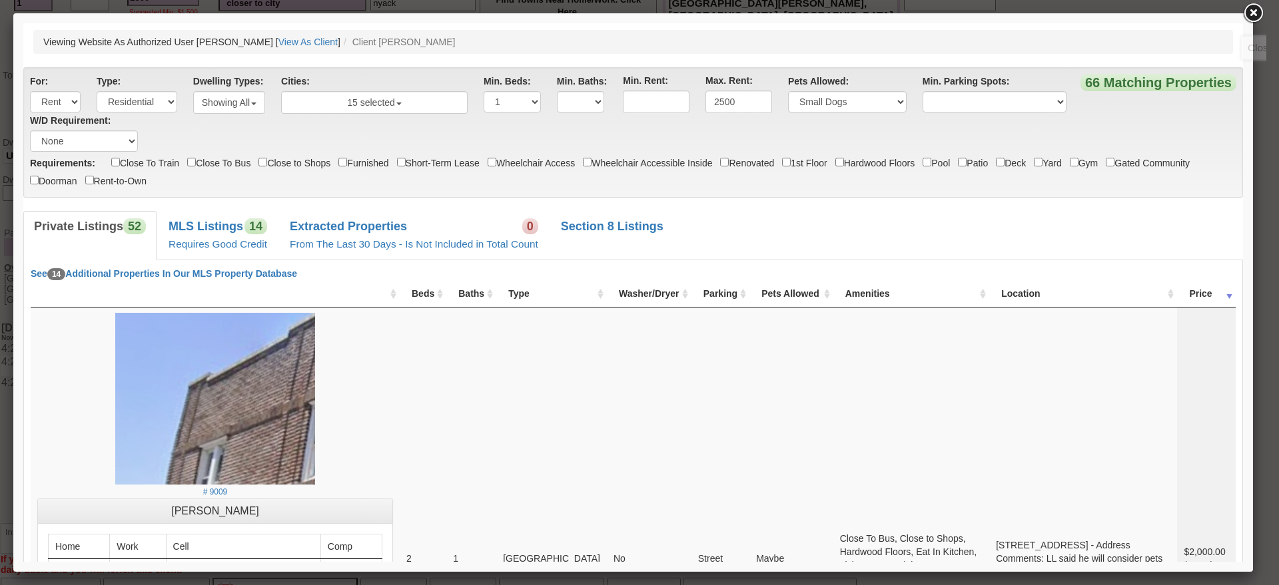
click at [1251, 21] on link at bounding box center [1253, 13] width 24 height 24
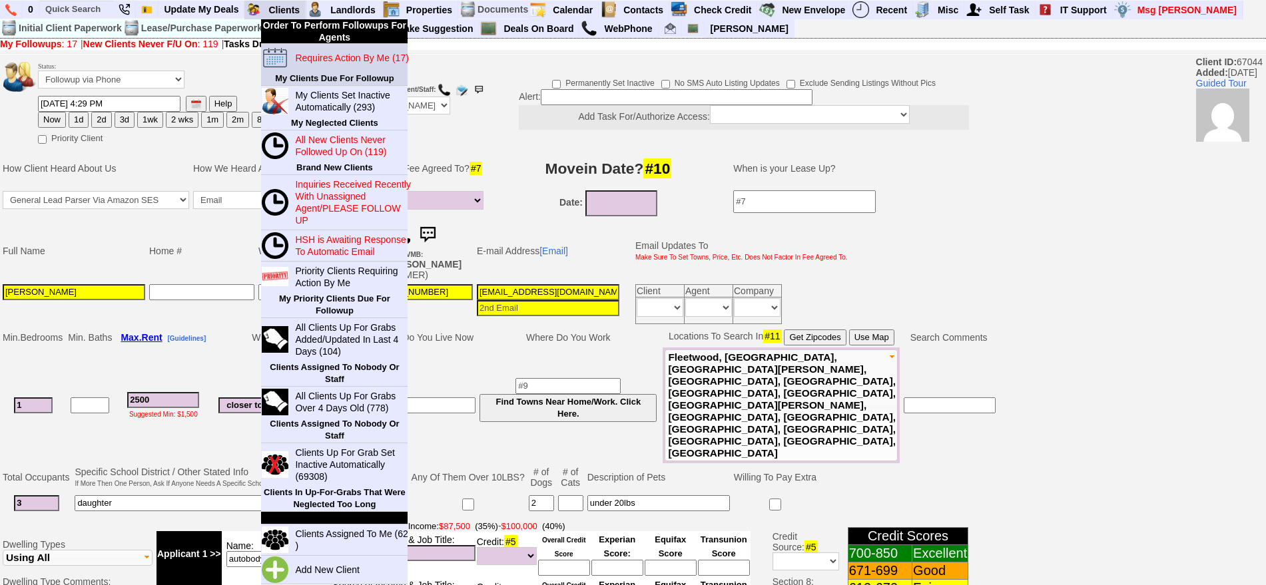
click at [315, 55] on blink "Requires Action By Me (17)" at bounding box center [351, 58] width 113 height 11
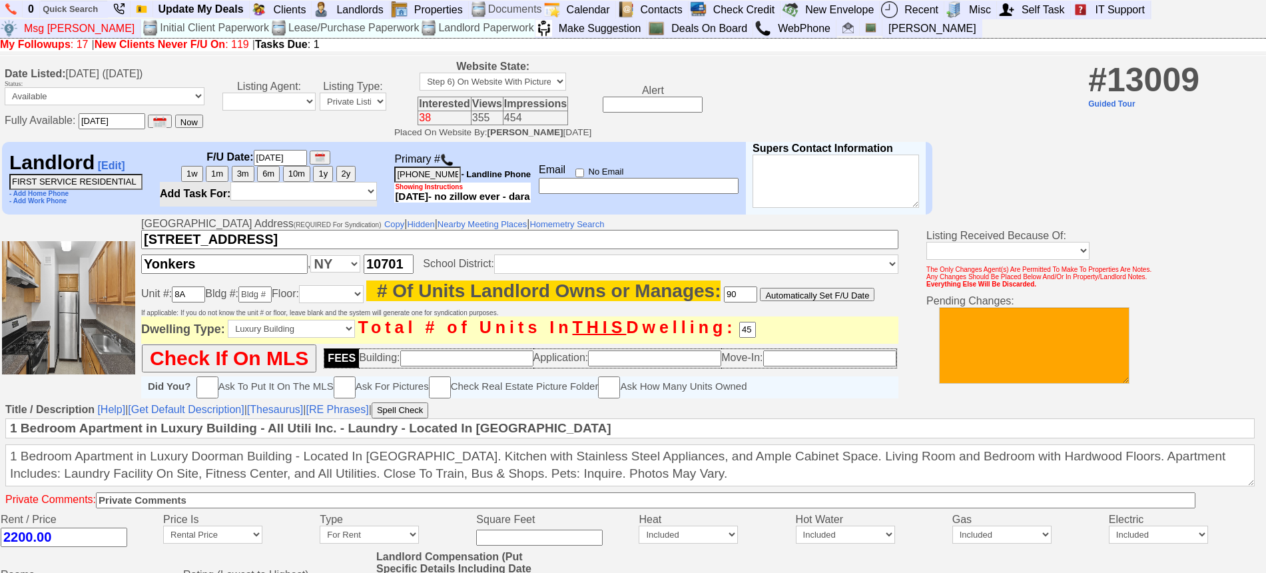
scroll to position [507, 0]
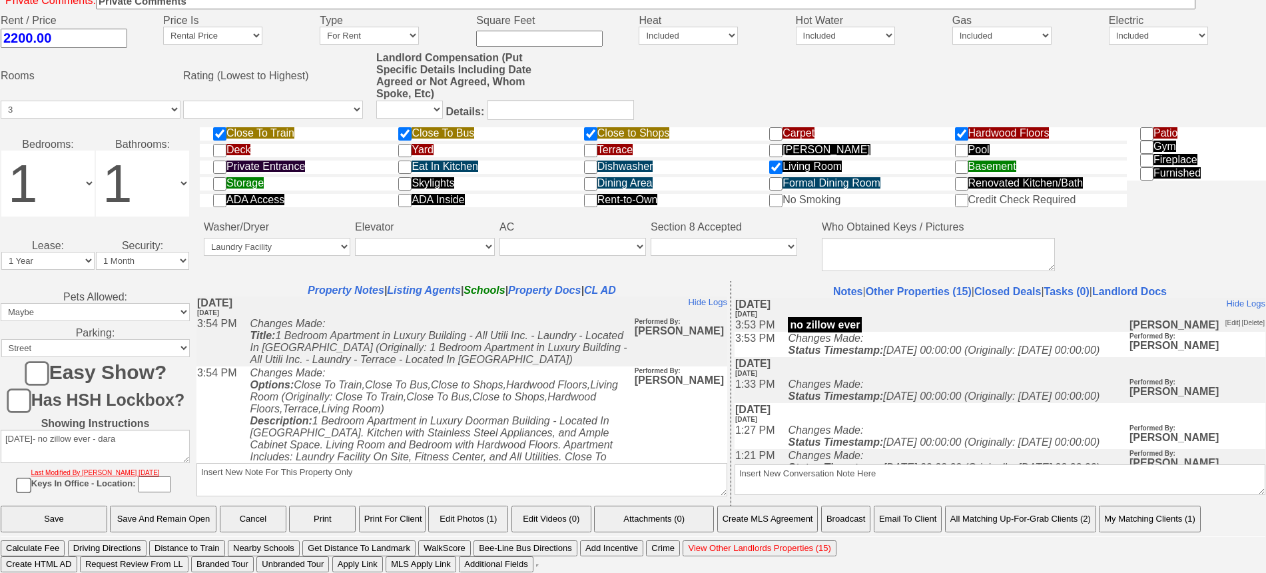
click at [920, 520] on button "Email To Client" at bounding box center [908, 518] width 68 height 27
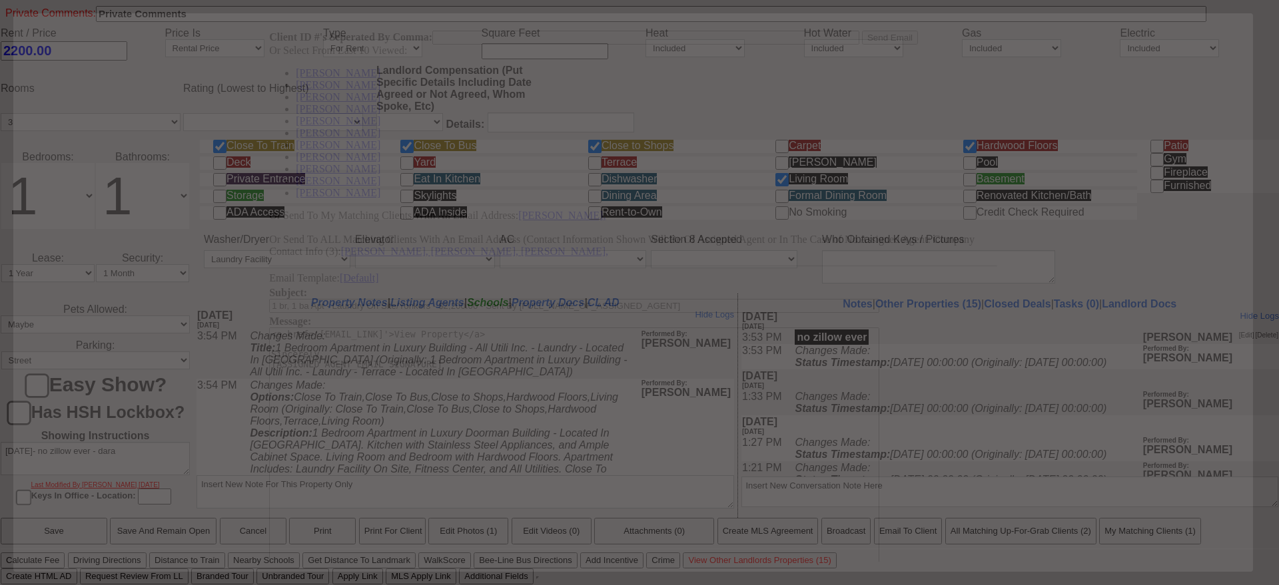
scroll to position [0, 0]
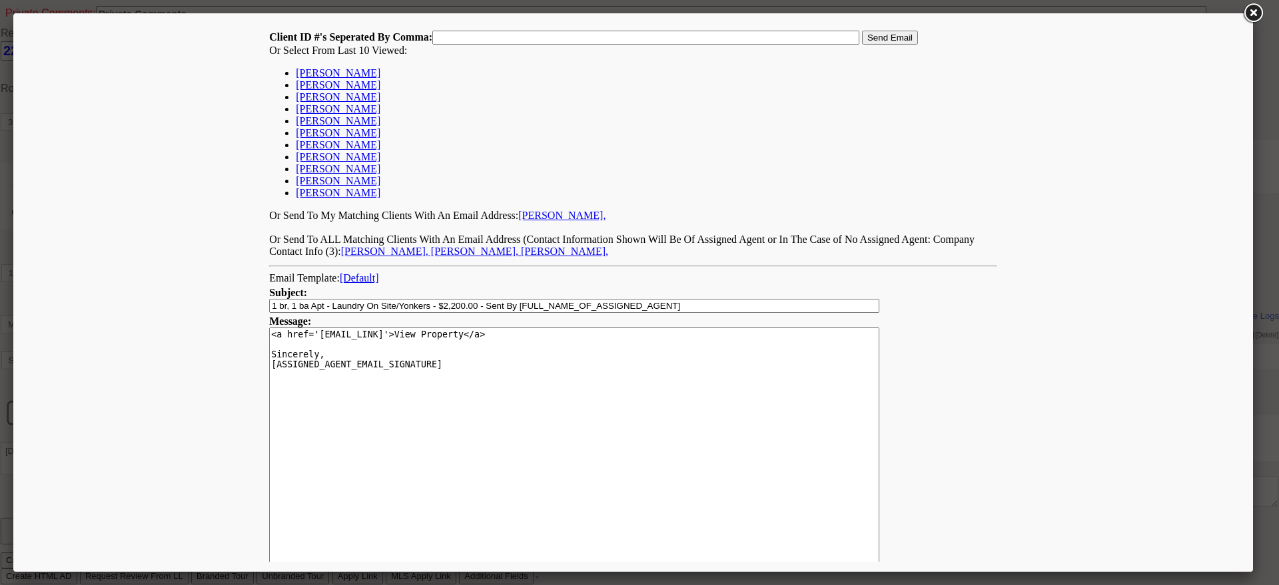
click at [322, 70] on link "[PERSON_NAME]" at bounding box center [338, 72] width 85 height 11
type input "67044,"
drag, startPoint x: 874, startPoint y: 39, endPoint x: 809, endPoint y: 38, distance: 65.3
click at [875, 39] on input "Send Email" at bounding box center [890, 38] width 56 height 14
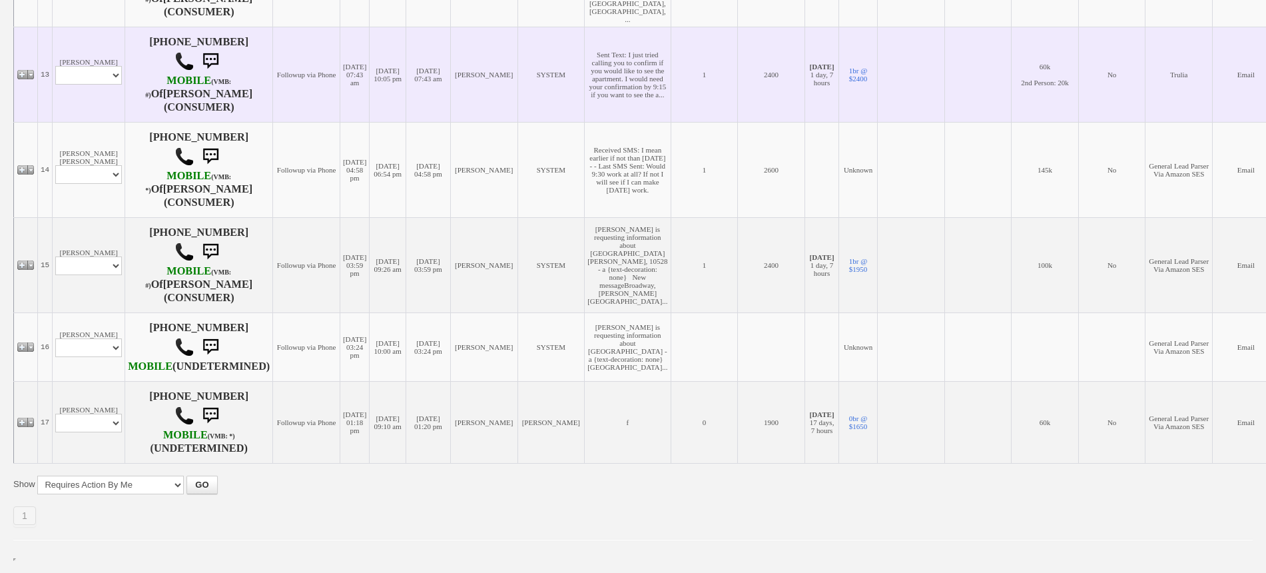
scroll to position [1425, 0]
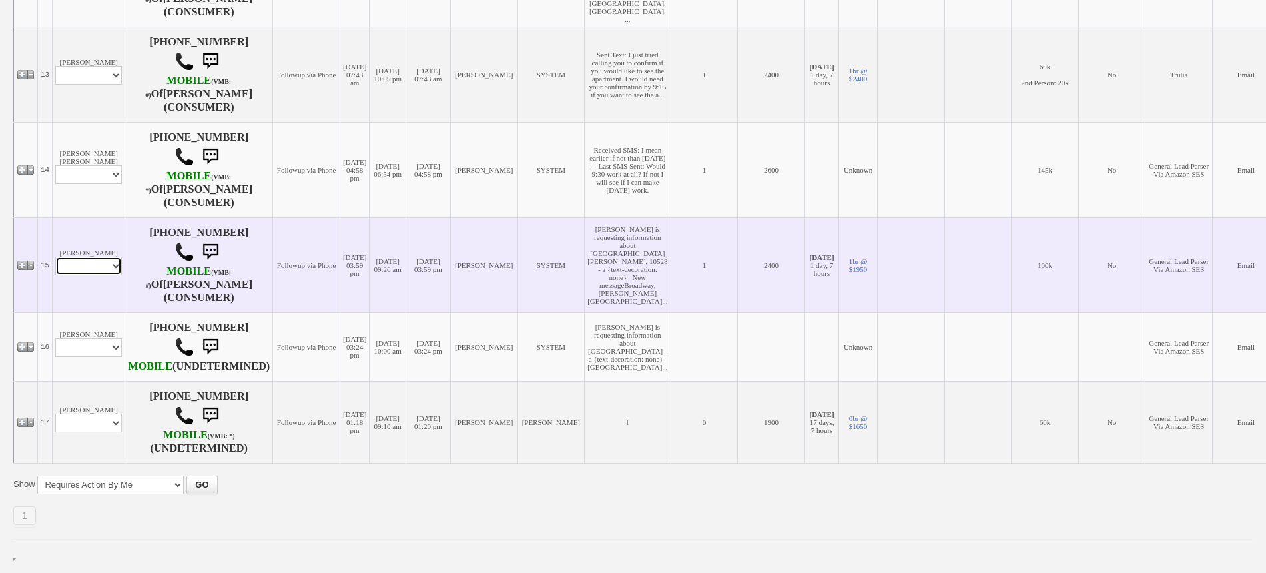
click at [95, 256] on select "Profile Edit Print Email Externally (Will Not Be Tracked In CRM) Closed Deals" at bounding box center [88, 265] width 67 height 19
select select "ChangeURL,/crm/custom/edit_client_form.php?redirect=%2Fcrm%2Fclients.php&id=167…"
click at [55, 256] on select "Profile Edit Print Email Externally (Will Not Be Tracked In CRM) Closed Deals" at bounding box center [88, 265] width 67 height 19
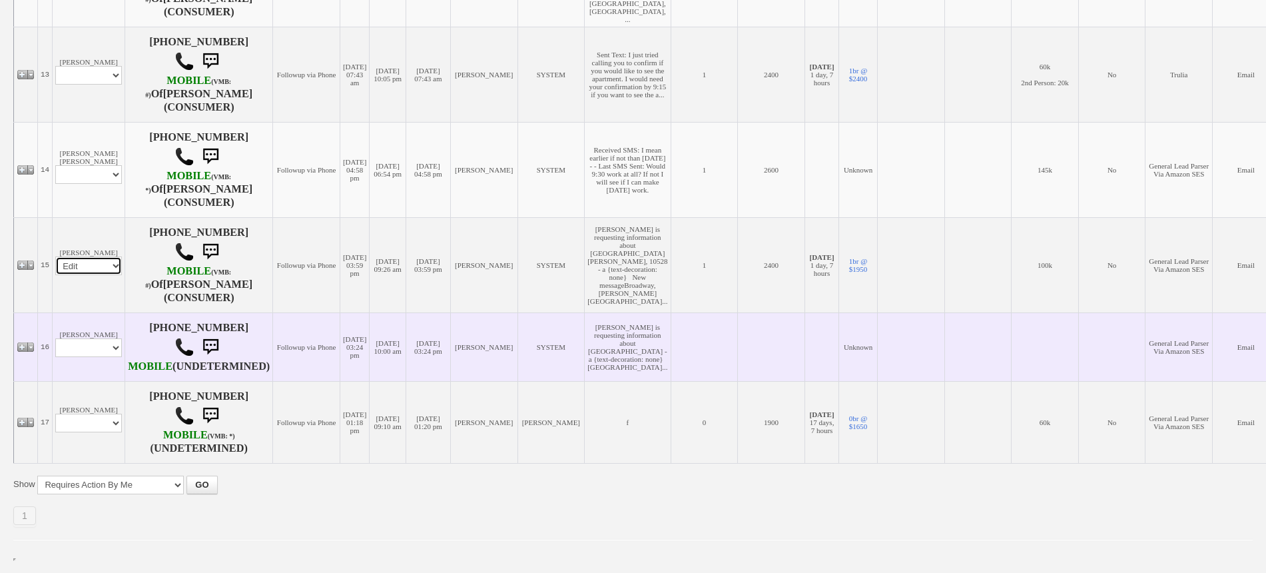
select select
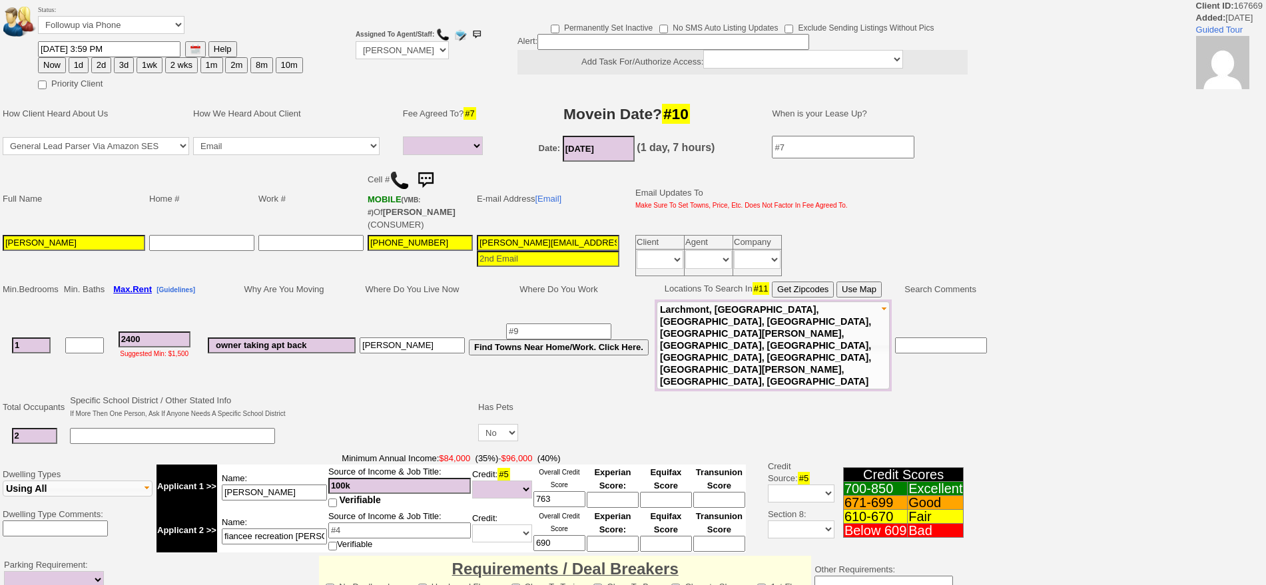
select select
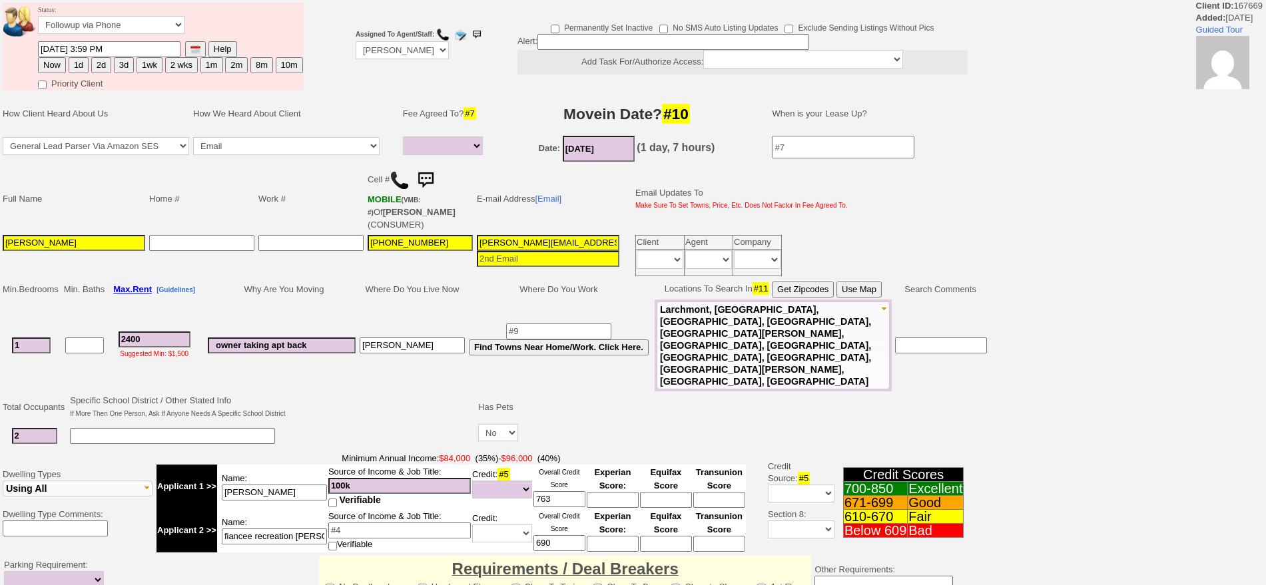
click at [99, 65] on button "2d" at bounding box center [101, 65] width 20 height 16
type input "[DATE] 04:31 PM"
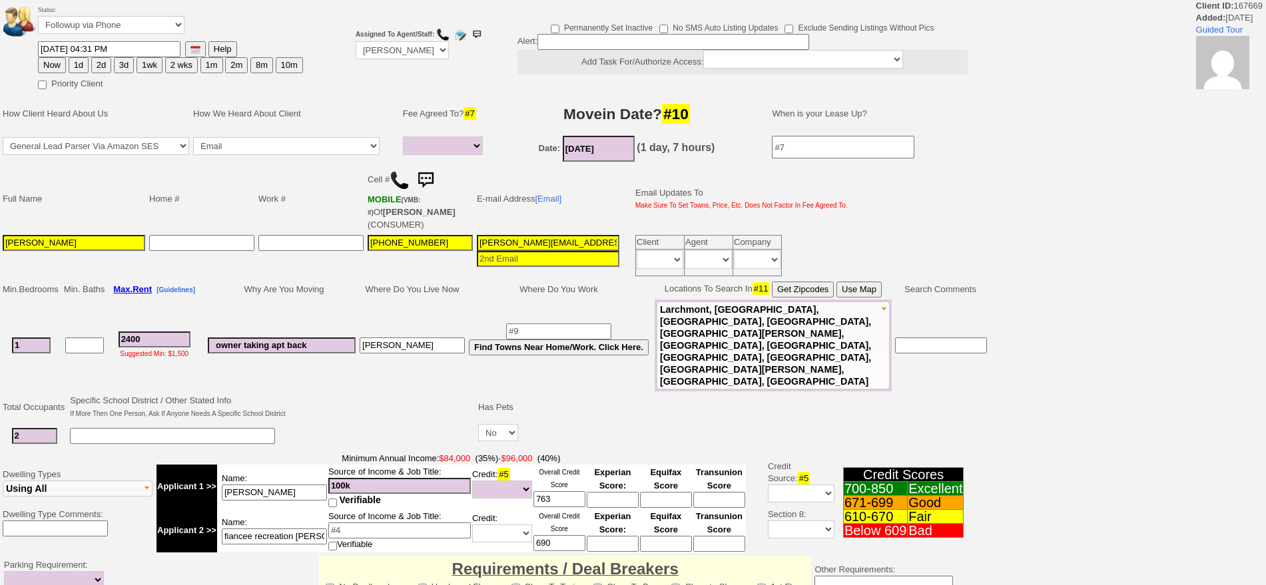
scroll to position [356, 0]
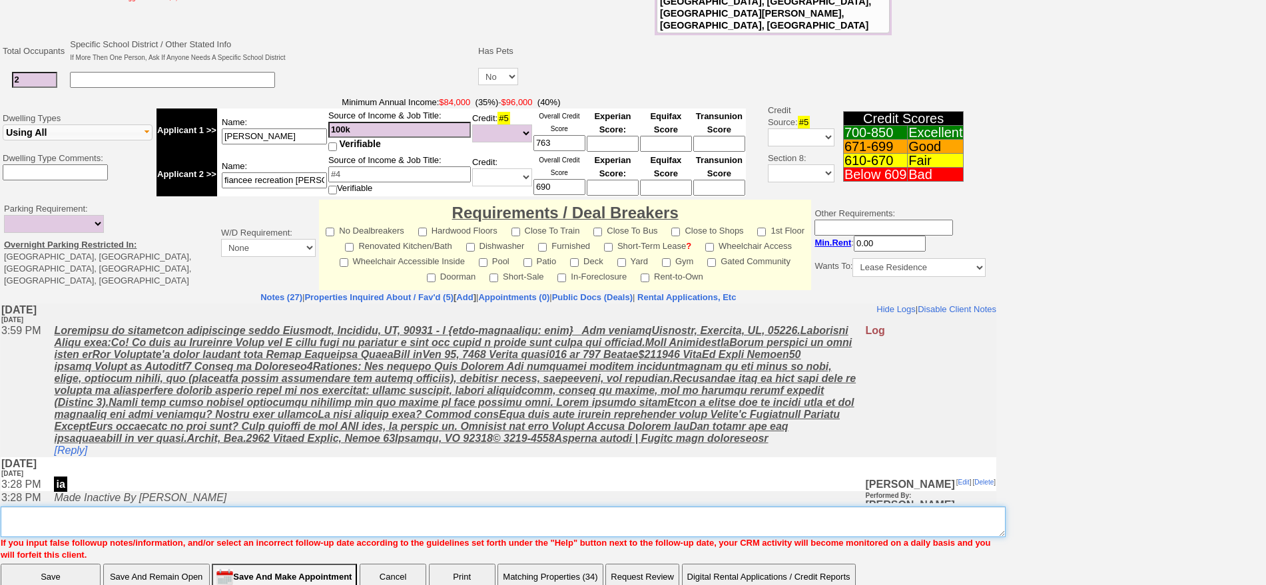
click at [331, 507] on textarea "Insert New Note Here" at bounding box center [503, 522] width 1005 height 31
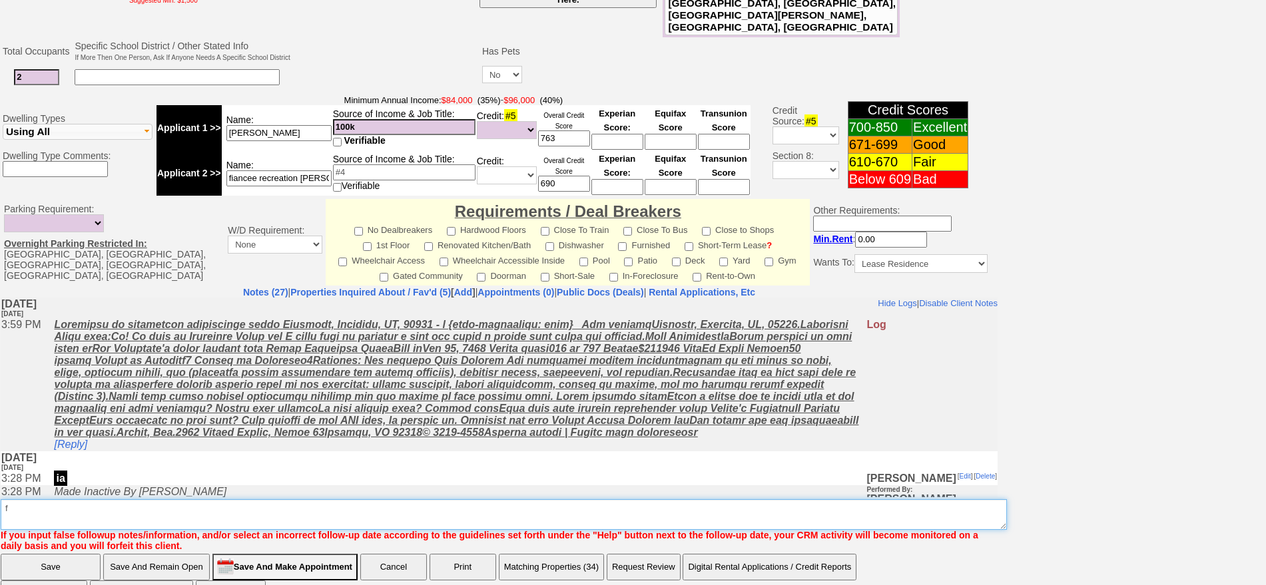
type textarea "f"
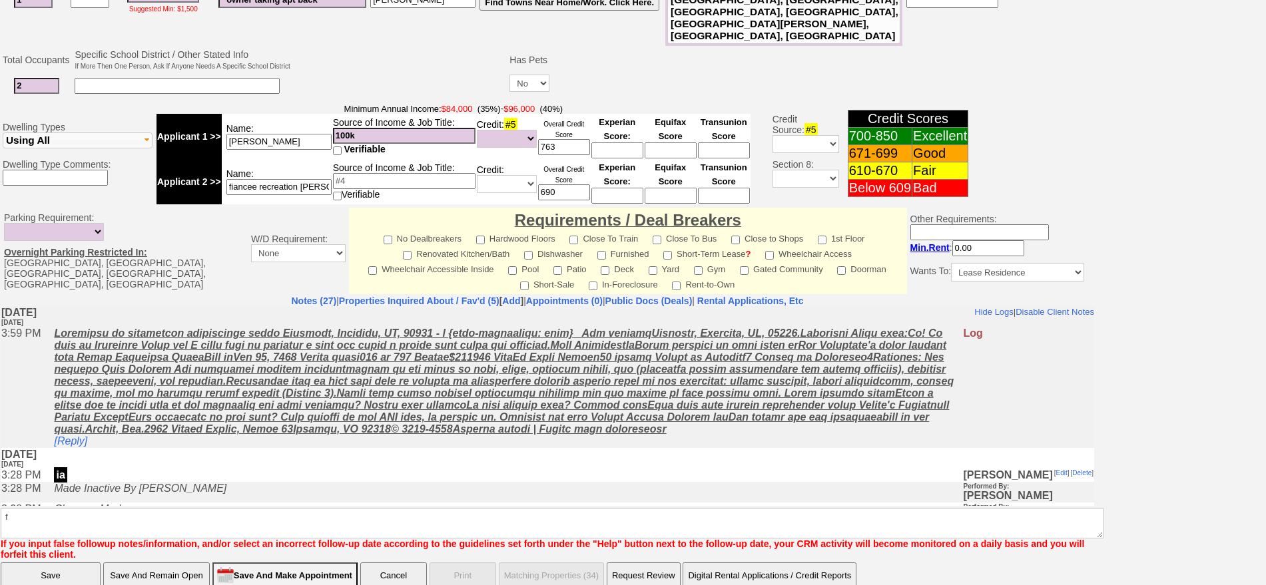
click input "Save" at bounding box center [51, 576] width 100 height 27
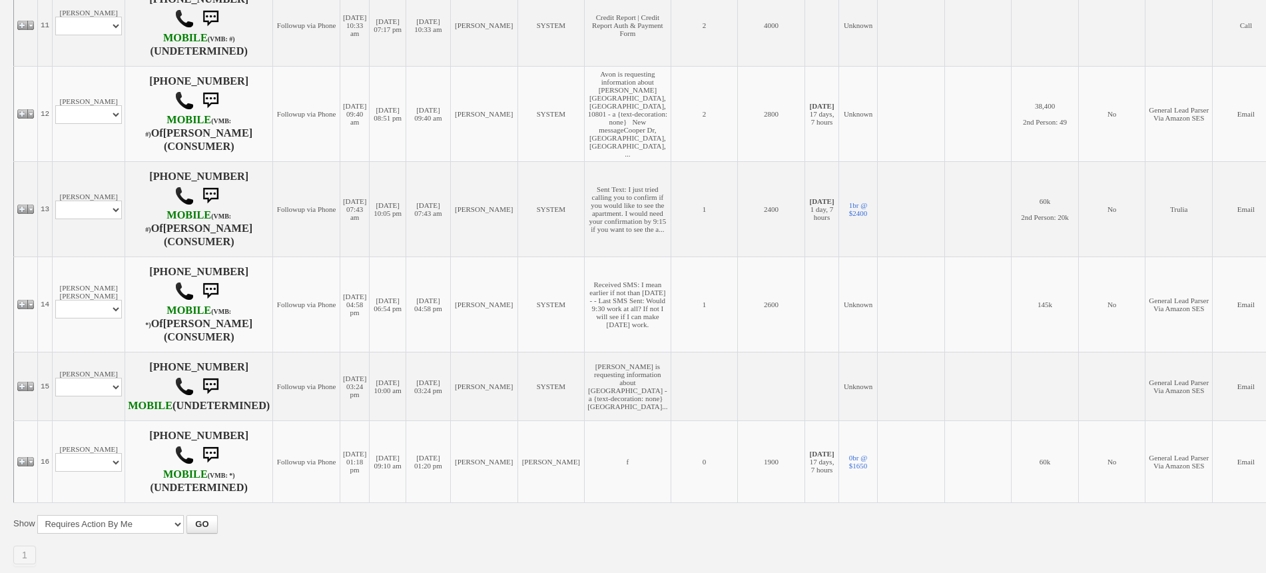
scroll to position [1332, 0]
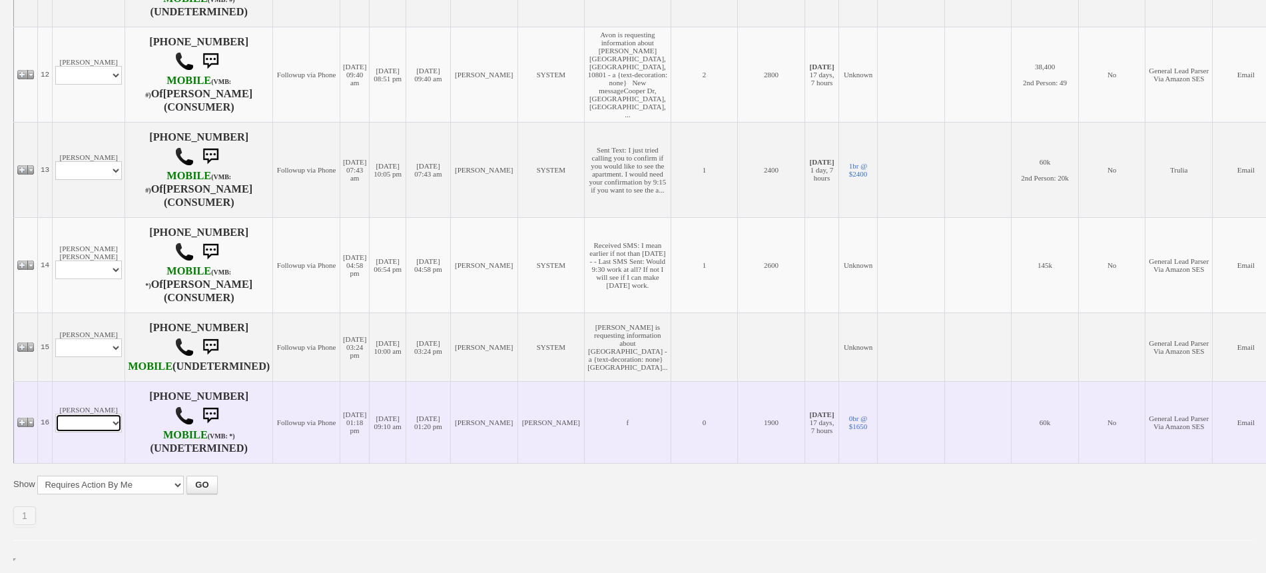
click at [72, 426] on select "Profile Edit Print Email Externally (Will Not Be Tracked In CRM) Closed Deals" at bounding box center [88, 423] width 67 height 19
select select "ChangeURL,/crm/custom/edit_client_form.php?redirect=%2Fcrm%2Fclients.php&id=167…"
click at [55, 418] on select "Profile Edit Print Email Externally (Will Not Be Tracked In CRM) Closed Deals" at bounding box center [88, 423] width 67 height 19
select select
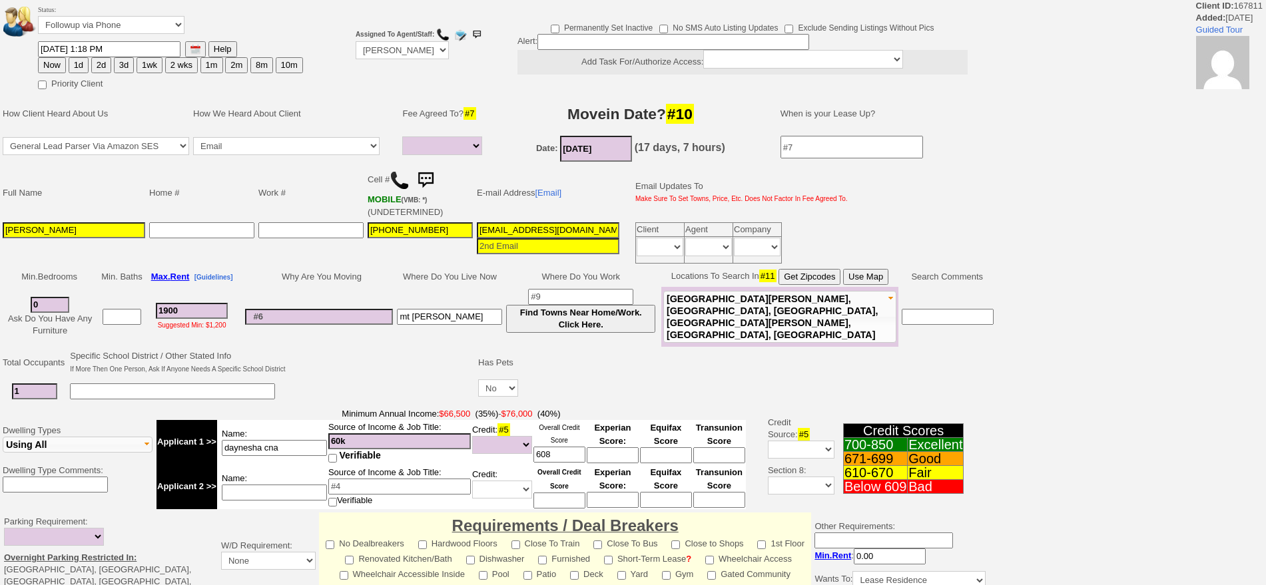
select select
click at [107, 67] on button "2d" at bounding box center [101, 65] width 20 height 16
type input "[DATE] 04:31 PM"
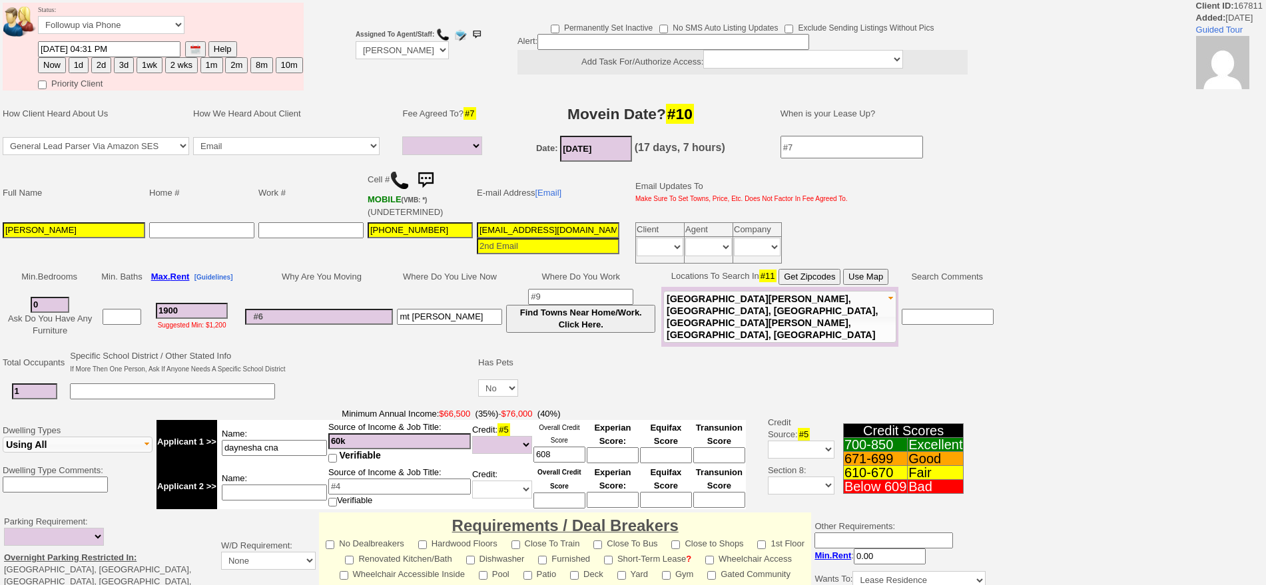
scroll to position [350, 0]
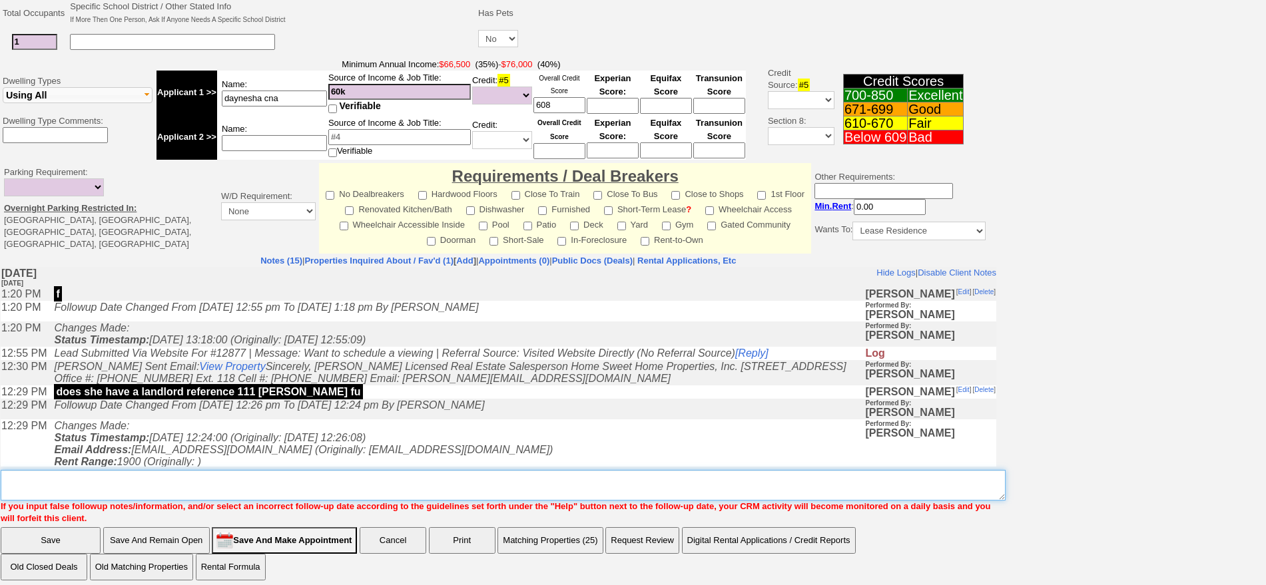
click at [618, 472] on textarea "Insert New Note Here" at bounding box center [503, 485] width 1005 height 31
type textarea "f"
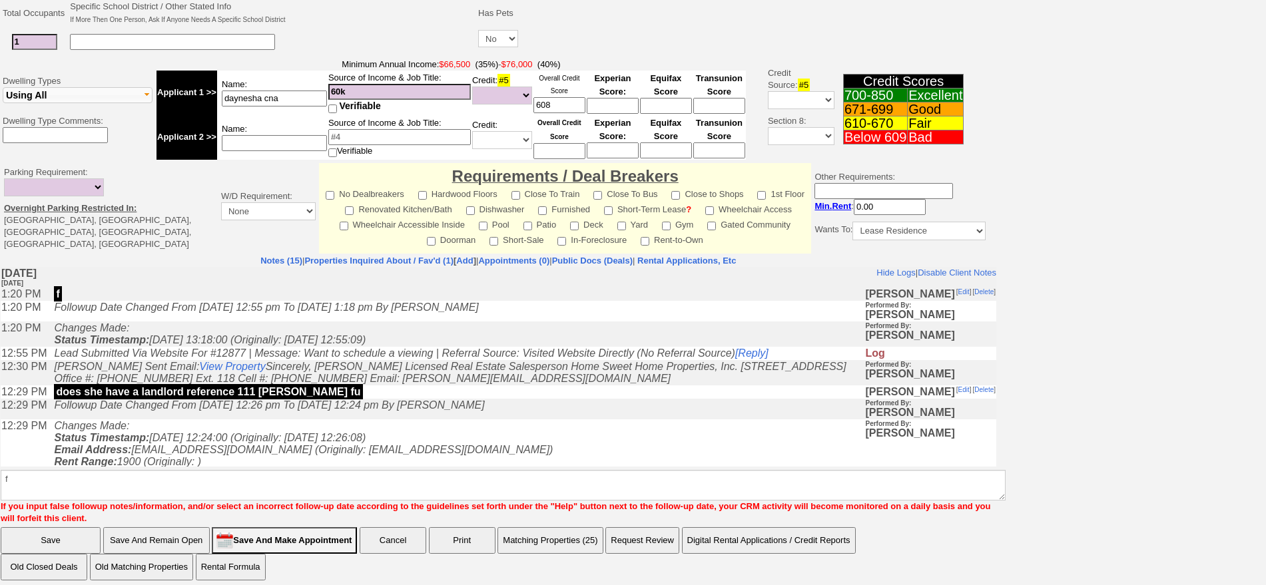
click input "Save" at bounding box center [51, 540] width 100 height 27
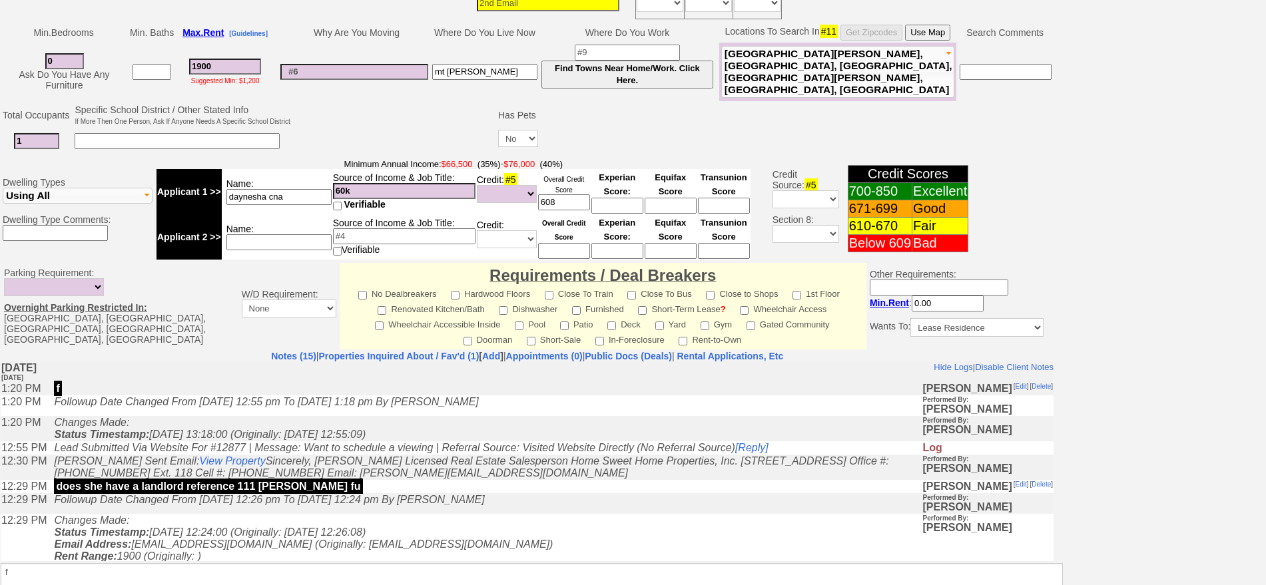
scroll to position [337, 0]
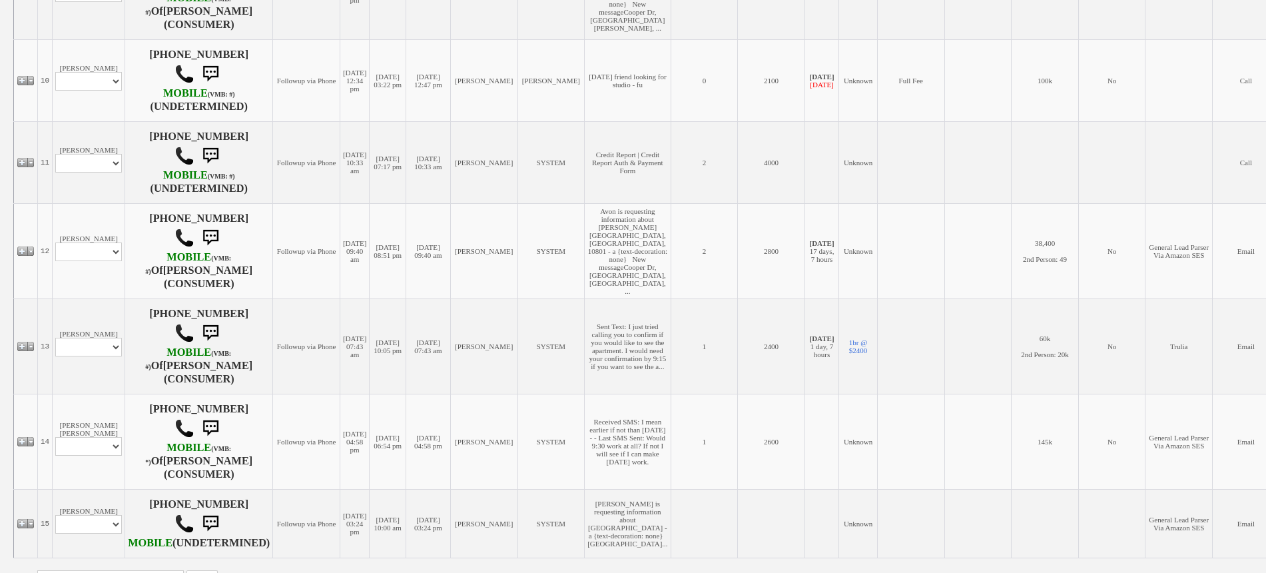
scroll to position [1251, 0]
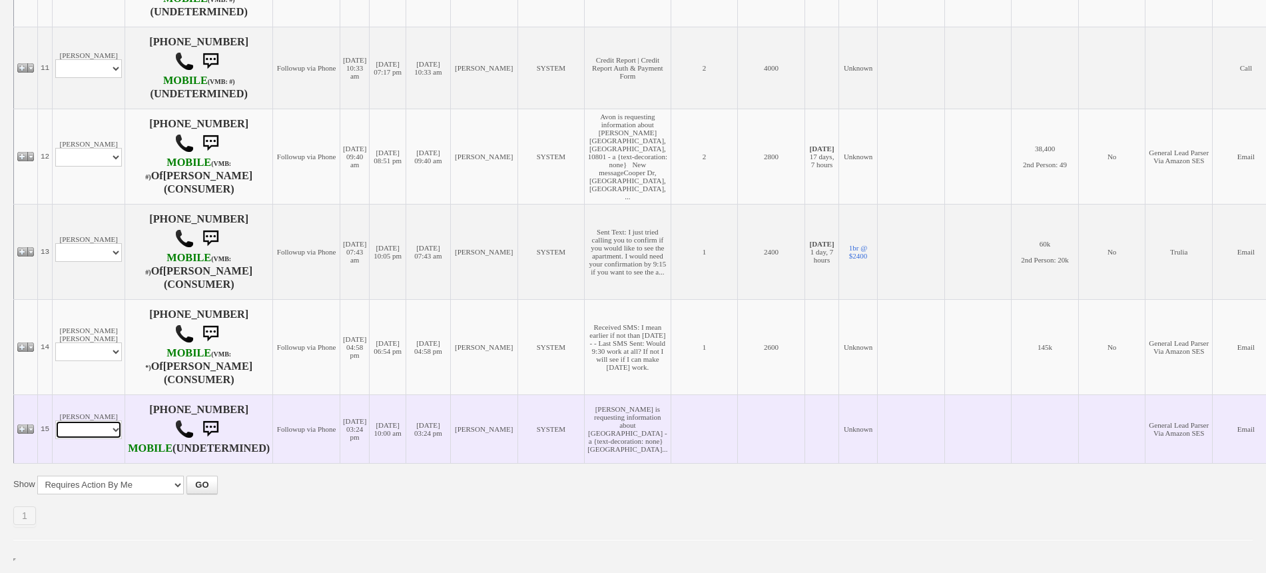
click at [88, 420] on select "Profile Edit Print Email Externally (Will Not Be Tracked In CRM) Closed Deals" at bounding box center [88, 429] width 67 height 19
select select "ChangeURL,/crm/custom/edit_client_form.php?redirect=%2Fcrm%2Fclients.php&id=167…"
click at [55, 420] on select "Profile Edit Print Email Externally (Will Not Be Tracked In CRM) Closed Deals" at bounding box center [88, 429] width 67 height 19
select select
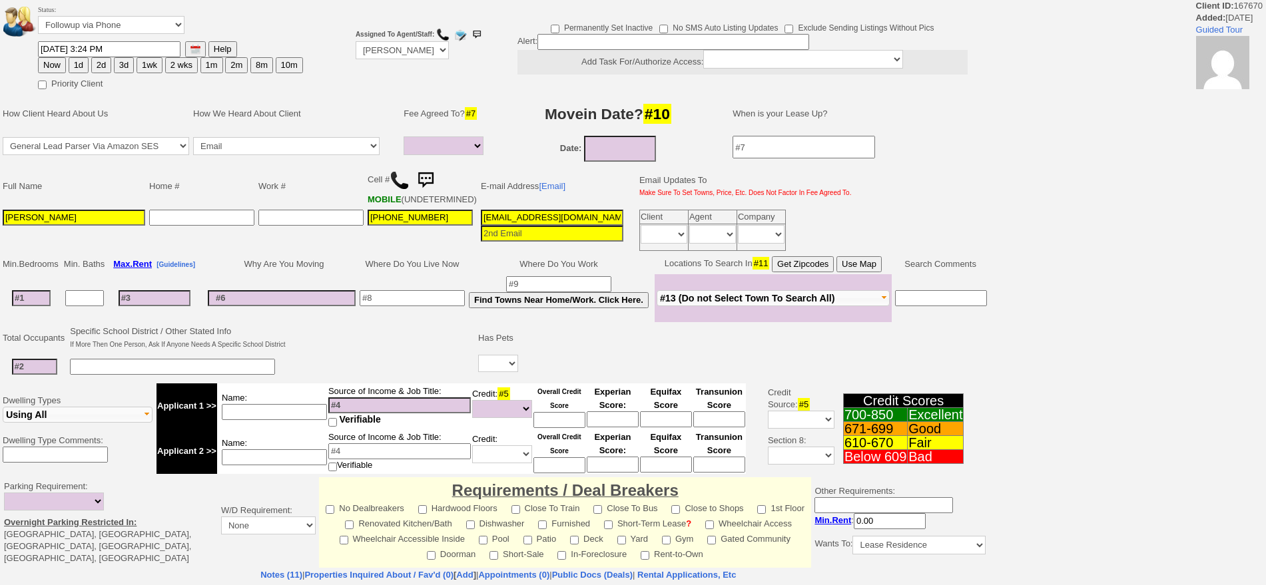
select select
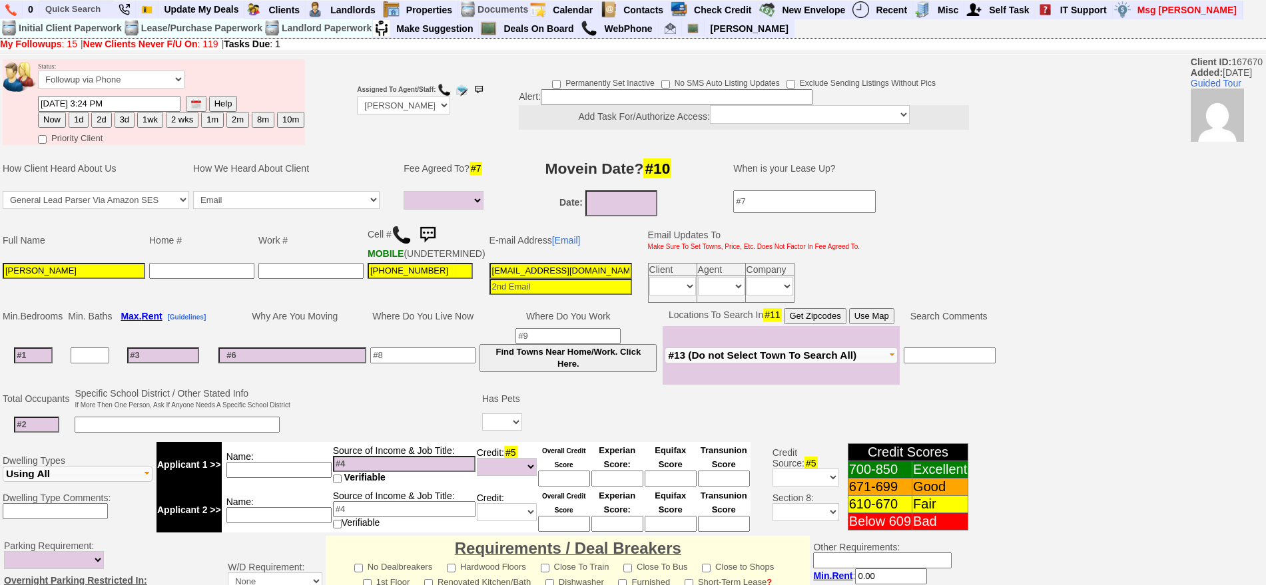
click at [99, 121] on button "2d" at bounding box center [101, 120] width 20 height 16
type input "[DATE] 04:32 PM"
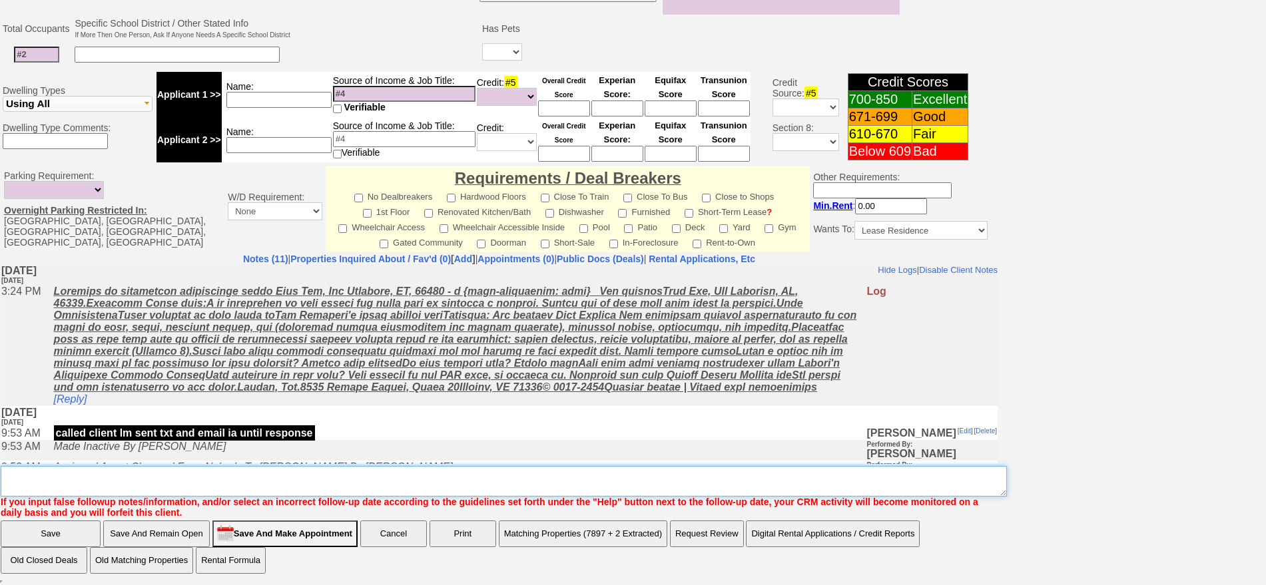
click at [758, 493] on textarea "Insert New Note Here" at bounding box center [504, 481] width 1006 height 31
type textarea "f"
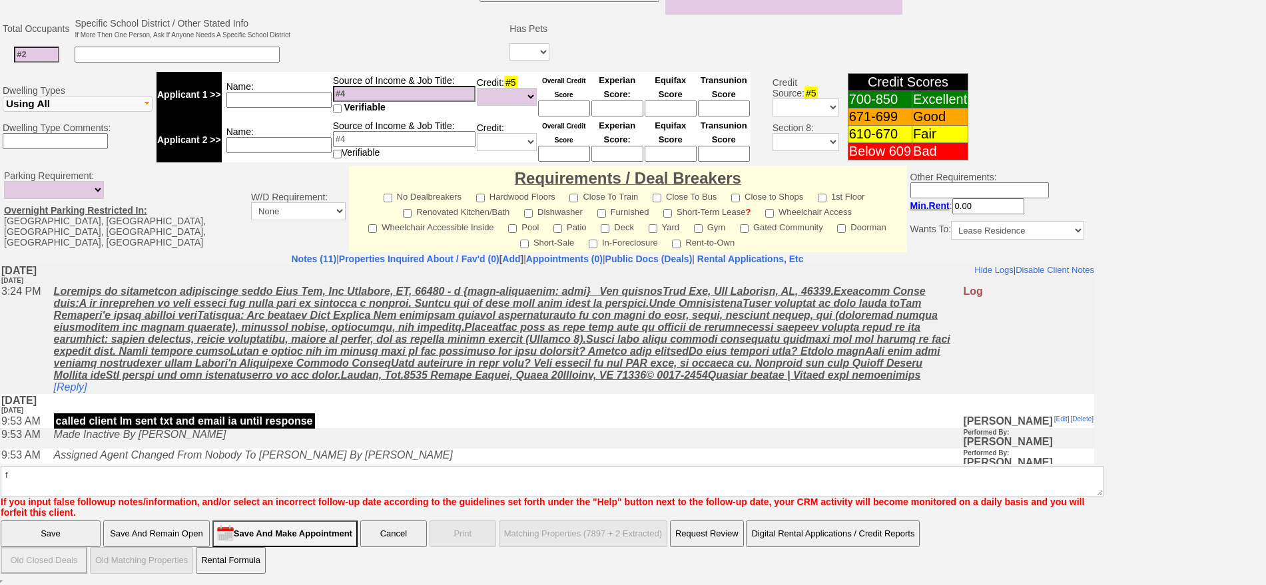
click input "Save" at bounding box center [51, 534] width 100 height 27
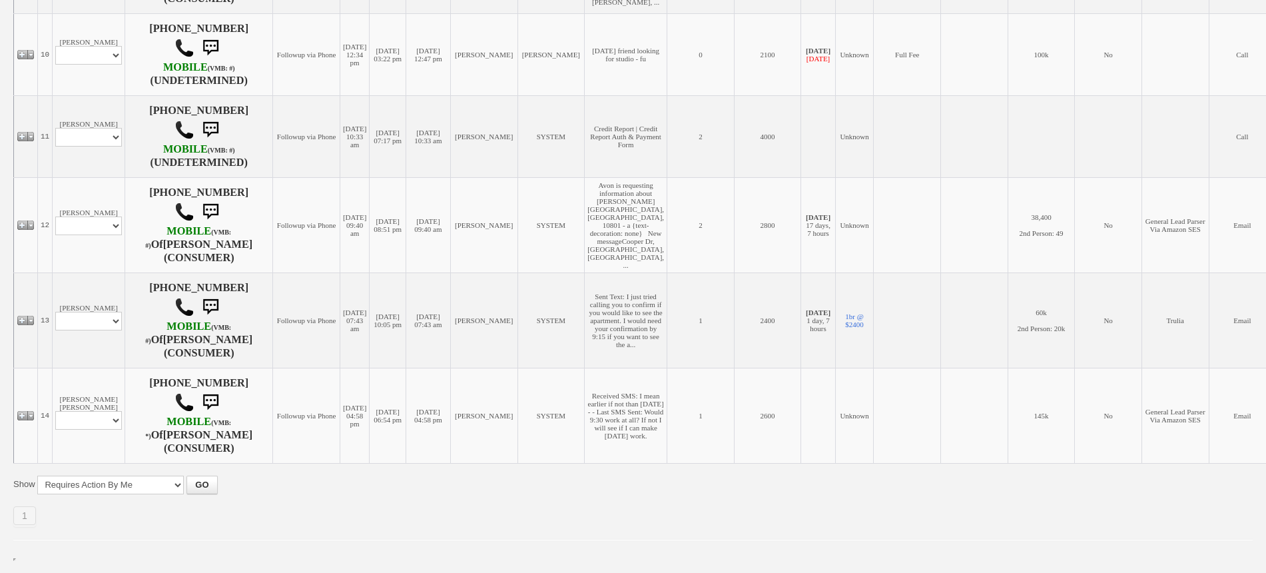
scroll to position [1149, 0]
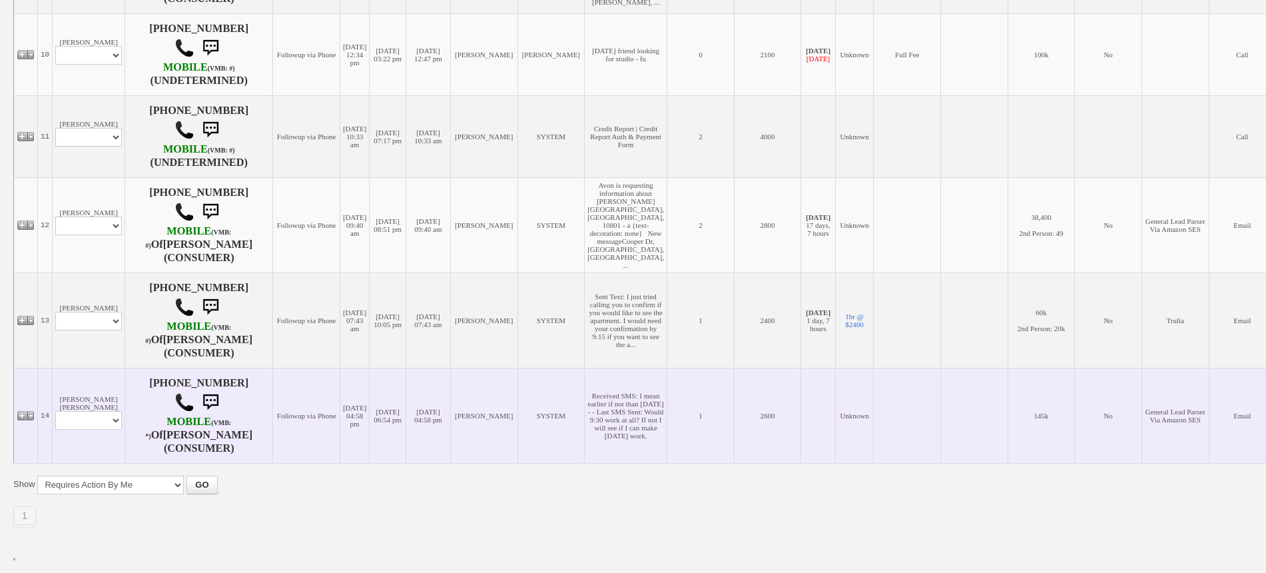
click at [340, 401] on td "09/12/2025 04:58 pm" at bounding box center [354, 415] width 29 height 95
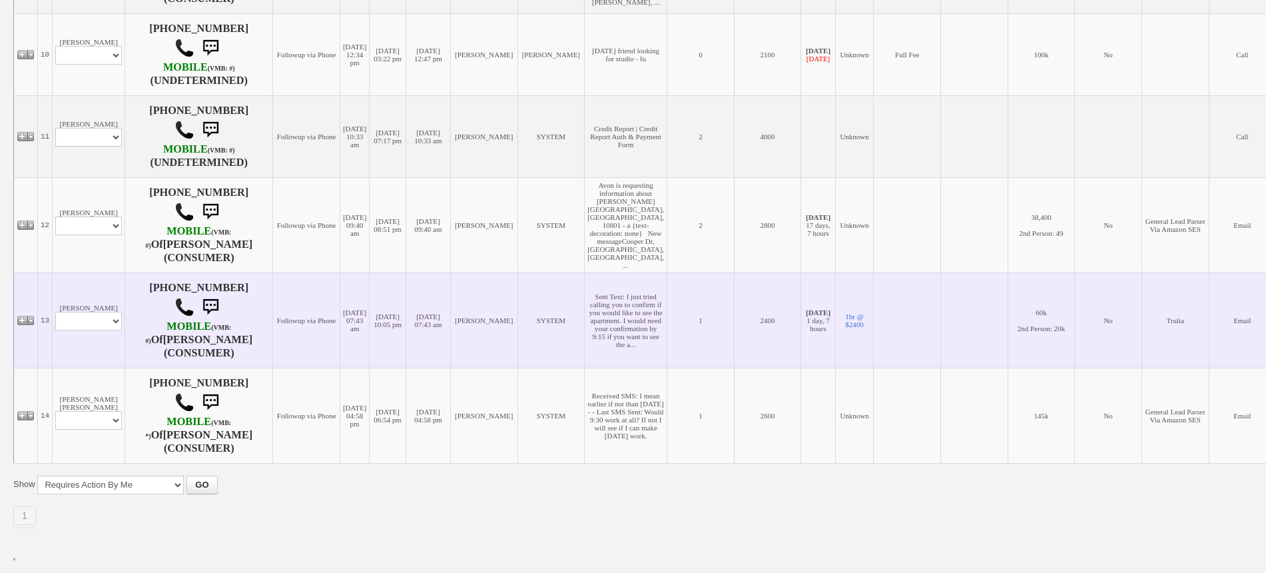
click at [340, 331] on td "09/13/2025 07:43 am" at bounding box center [354, 319] width 29 height 95
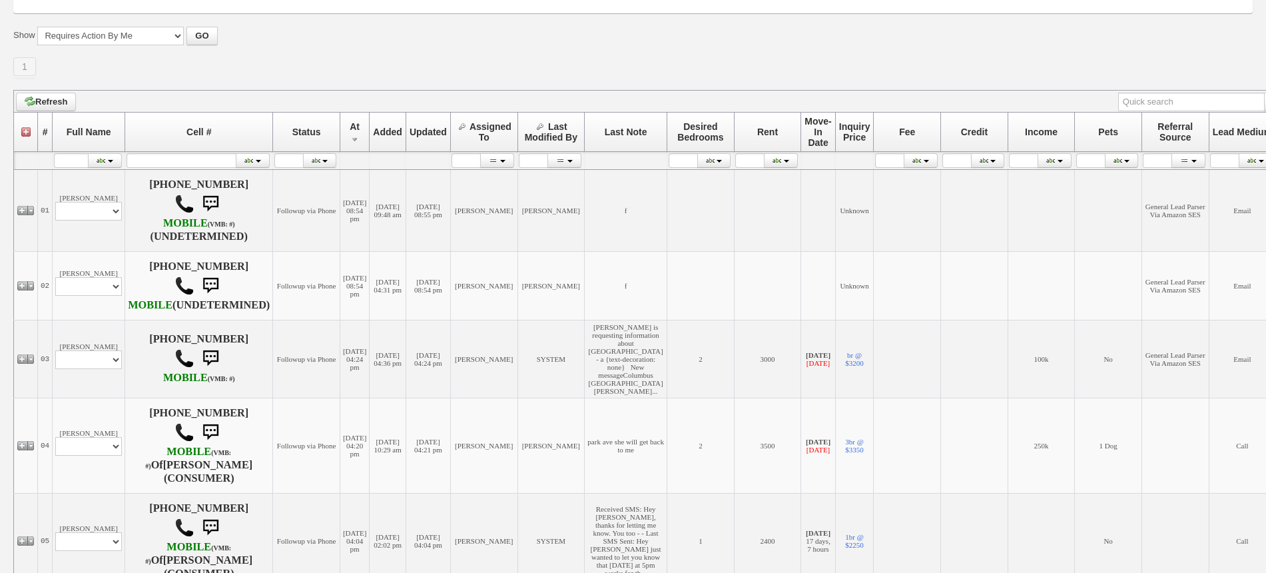
scroll to position [0, 0]
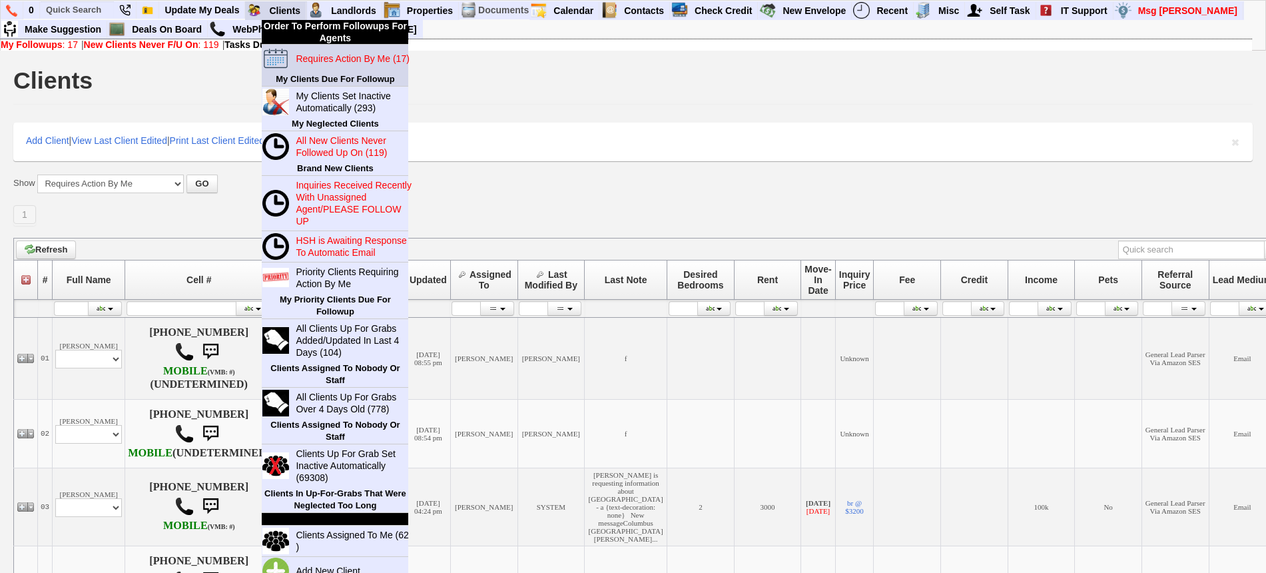
click at [320, 61] on blink "Requires Action By Me (17)" at bounding box center [352, 58] width 113 height 11
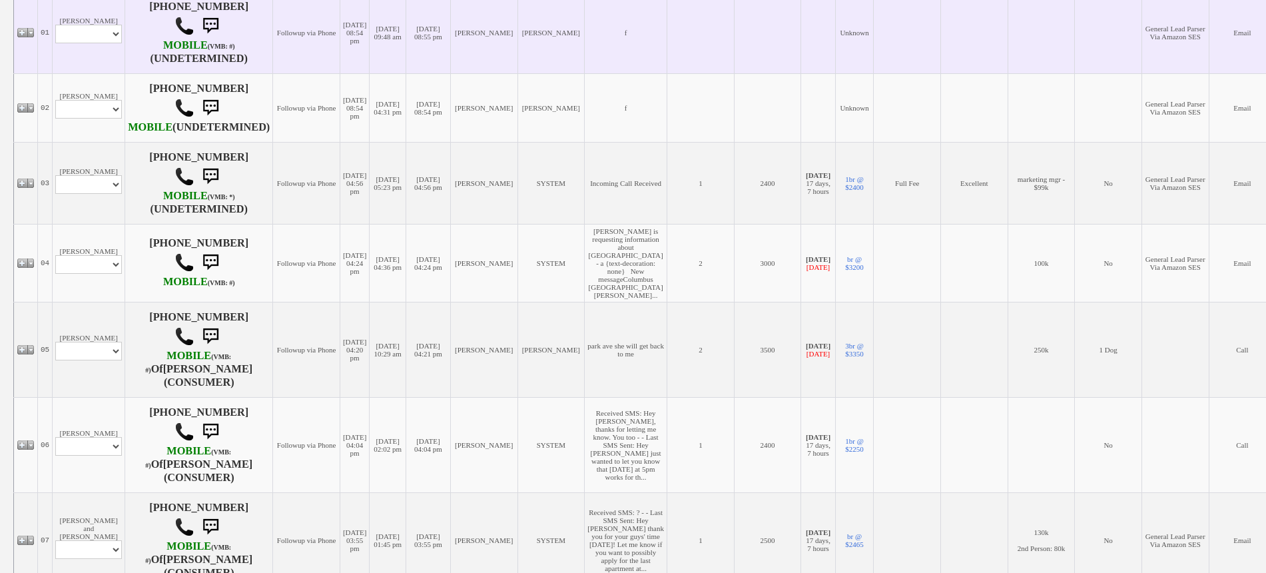
scroll to position [333, 0]
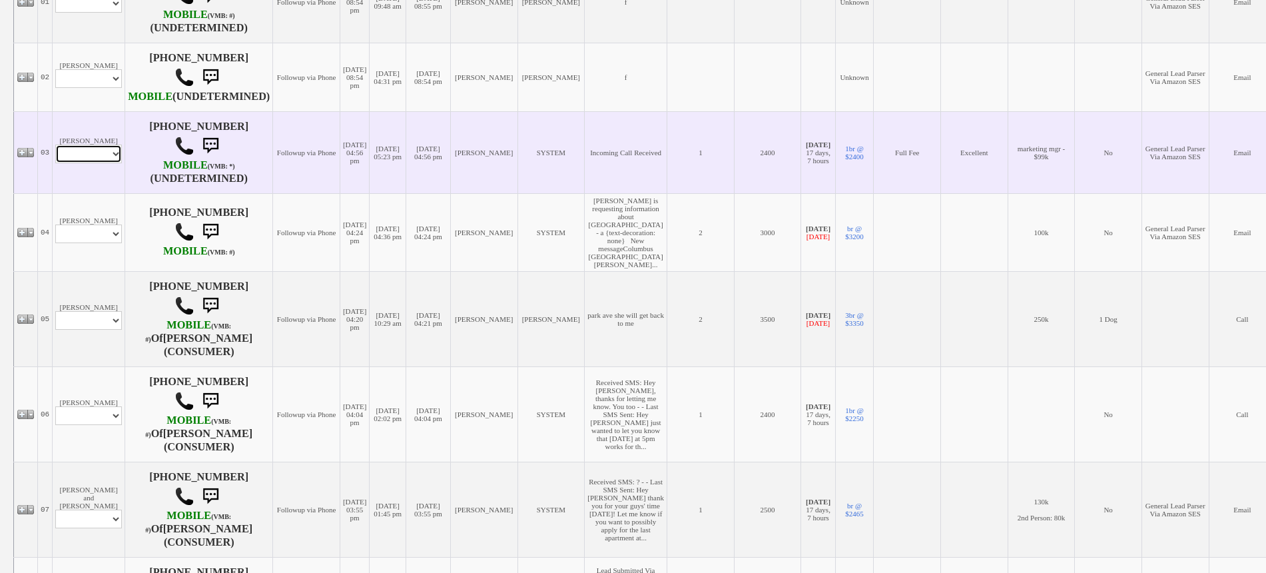
click at [91, 163] on select "Profile Edit Print Email Externally (Will Not Be Tracked In CRM) Closed Deals" at bounding box center [88, 154] width 67 height 19
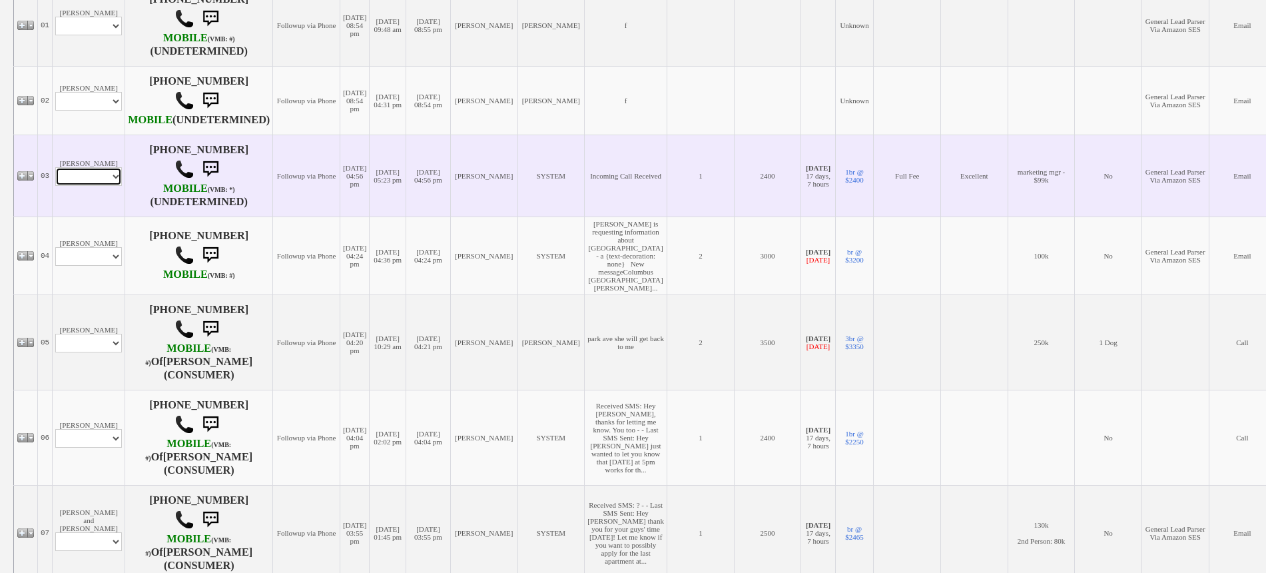
scroll to position [356, 0]
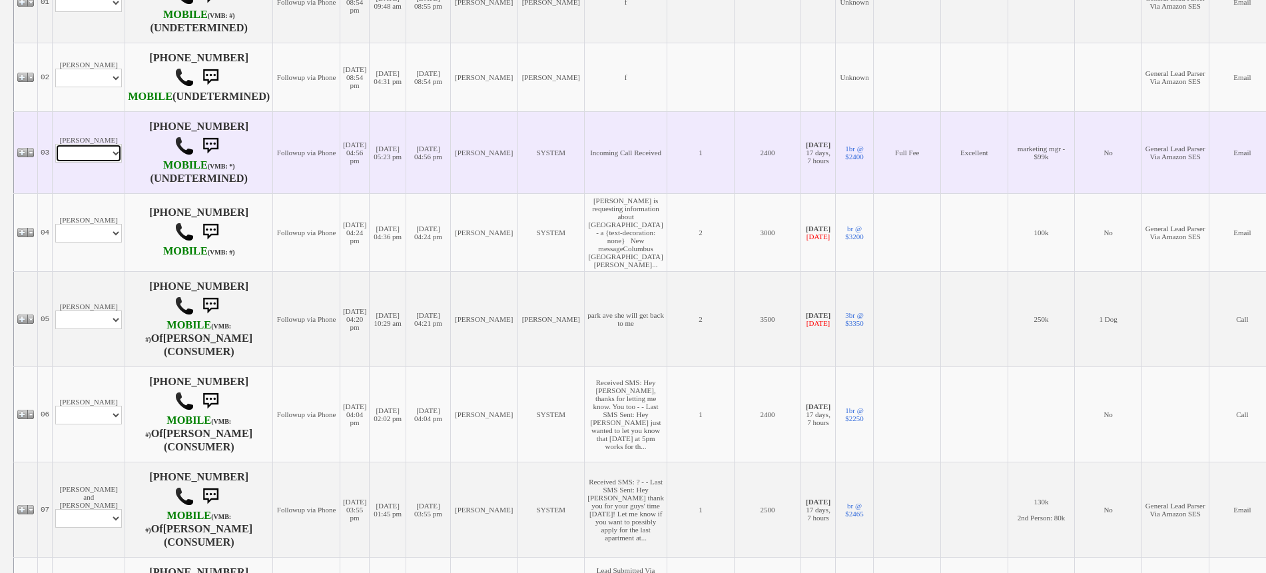
select select "ChangeURL,/crm/custom/edit_client_form.php?redirect=%2Fcrm%2Fclients.php&id=162…"
click at [55, 160] on select "Profile Edit Print Email Externally (Will Not Be Tracked In CRM) Closed Deals" at bounding box center [88, 153] width 67 height 19
select select
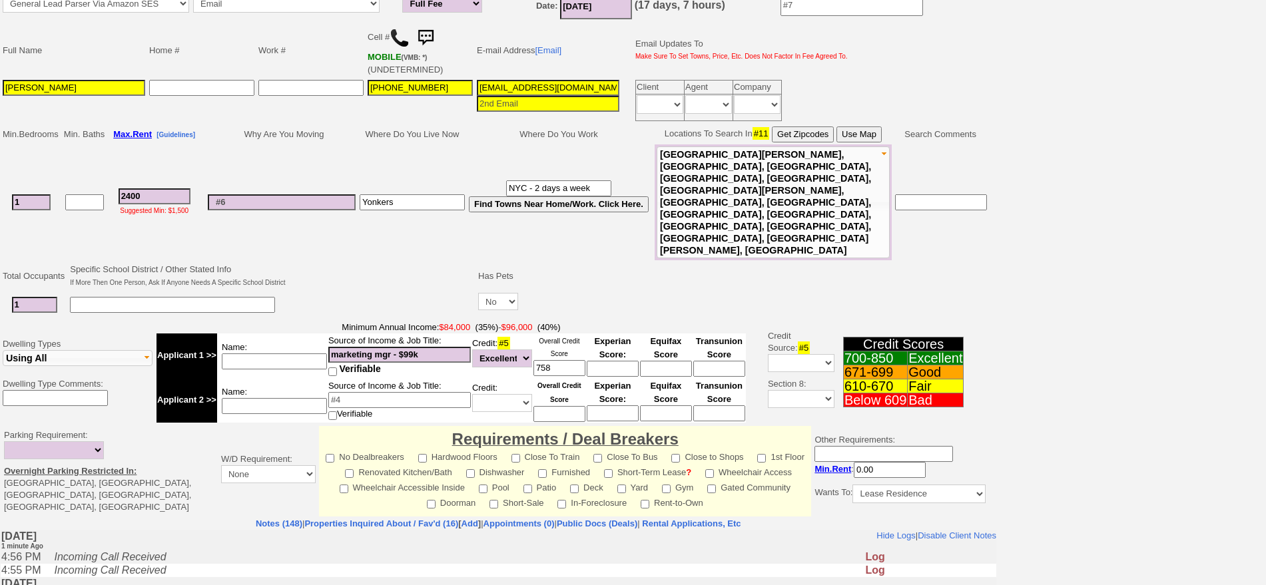
scroll to position [250, 0]
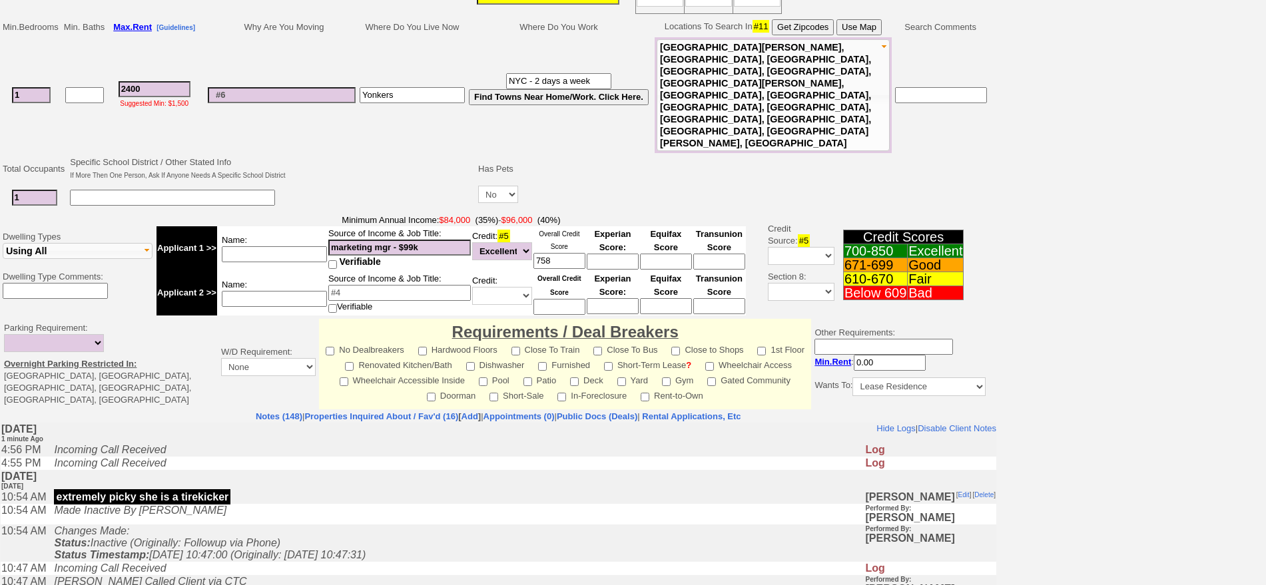
click at [346, 545] on td "Changes Made: Status: Inactive (Originally: Followup via Phone) Status Timestam…" at bounding box center [455, 543] width 817 height 37
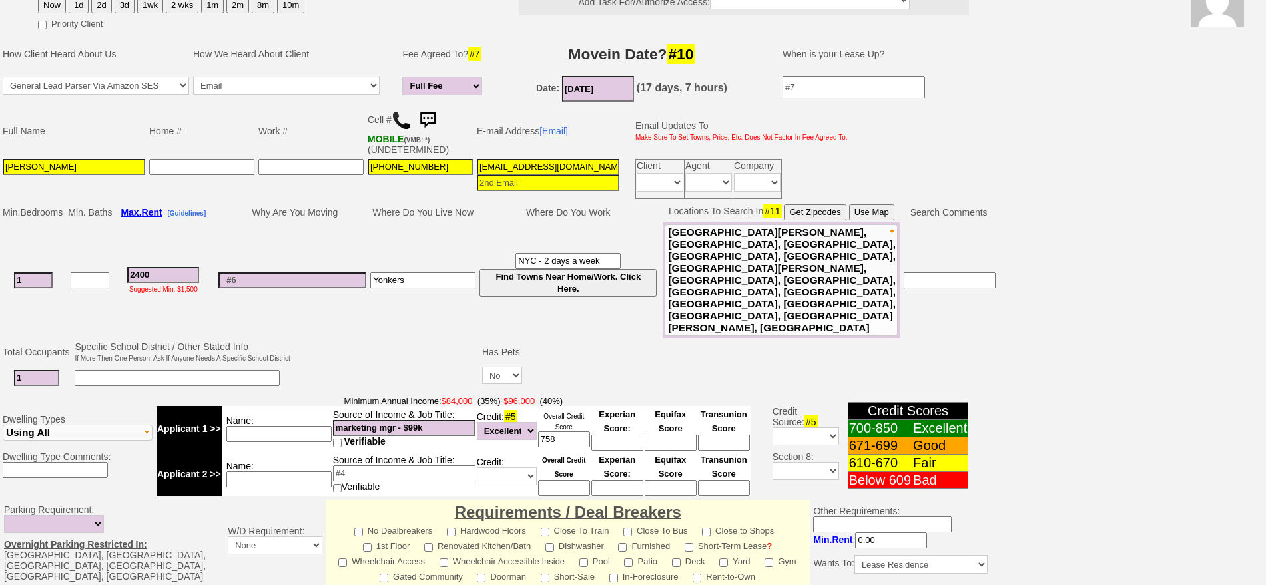
scroll to position [0, 0]
